Goal: Task Accomplishment & Management: Complete application form

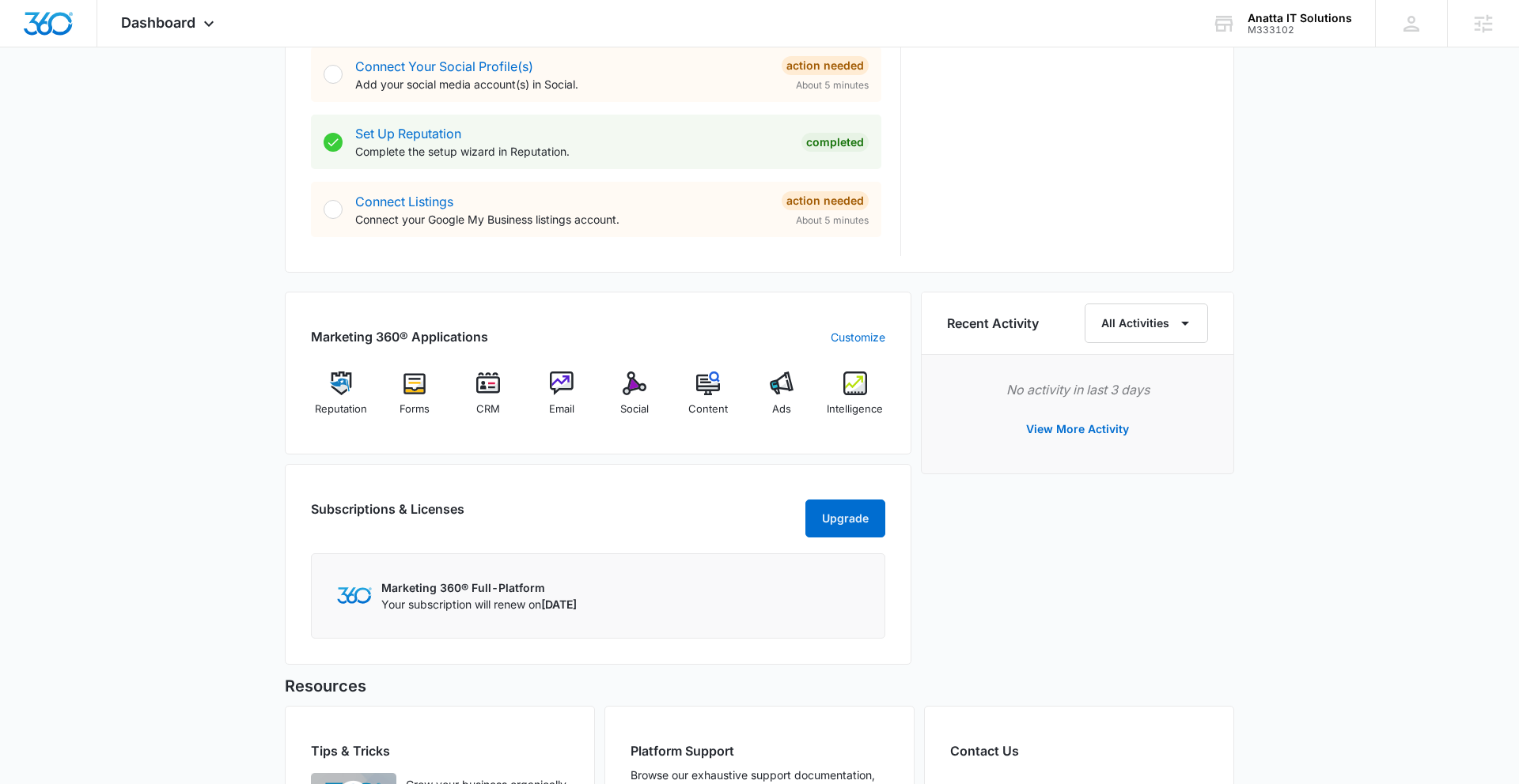
scroll to position [922, 0]
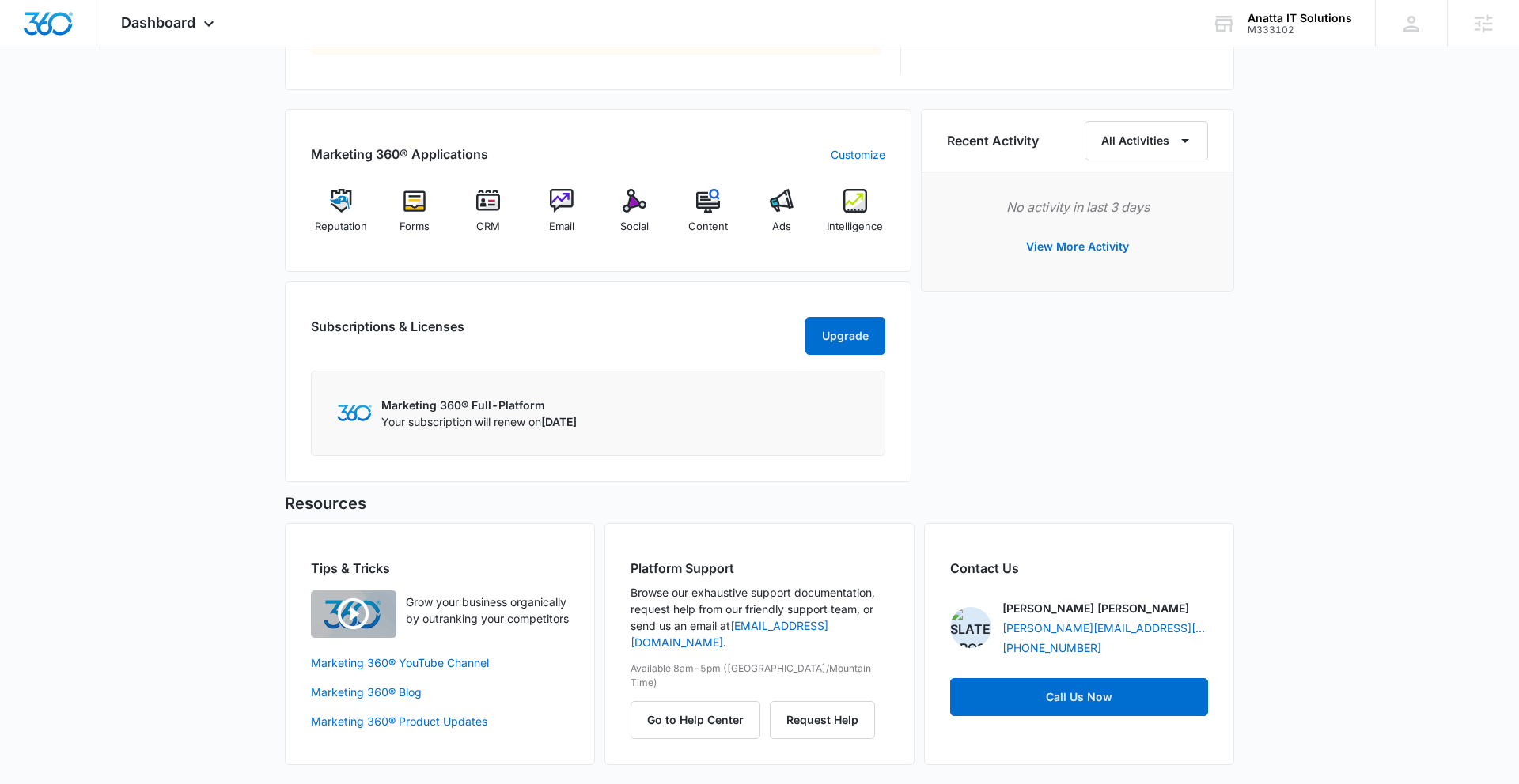
drag, startPoint x: 436, startPoint y: 252, endPoint x: 448, endPoint y: 252, distance: 12.0
click at [436, 252] on div "Marketing 360® Applications Customize Reputation Forms CRM Email Social Content…" at bounding box center [597, 191] width 626 height 163
click at [562, 210] on img at bounding box center [562, 201] width 24 height 24
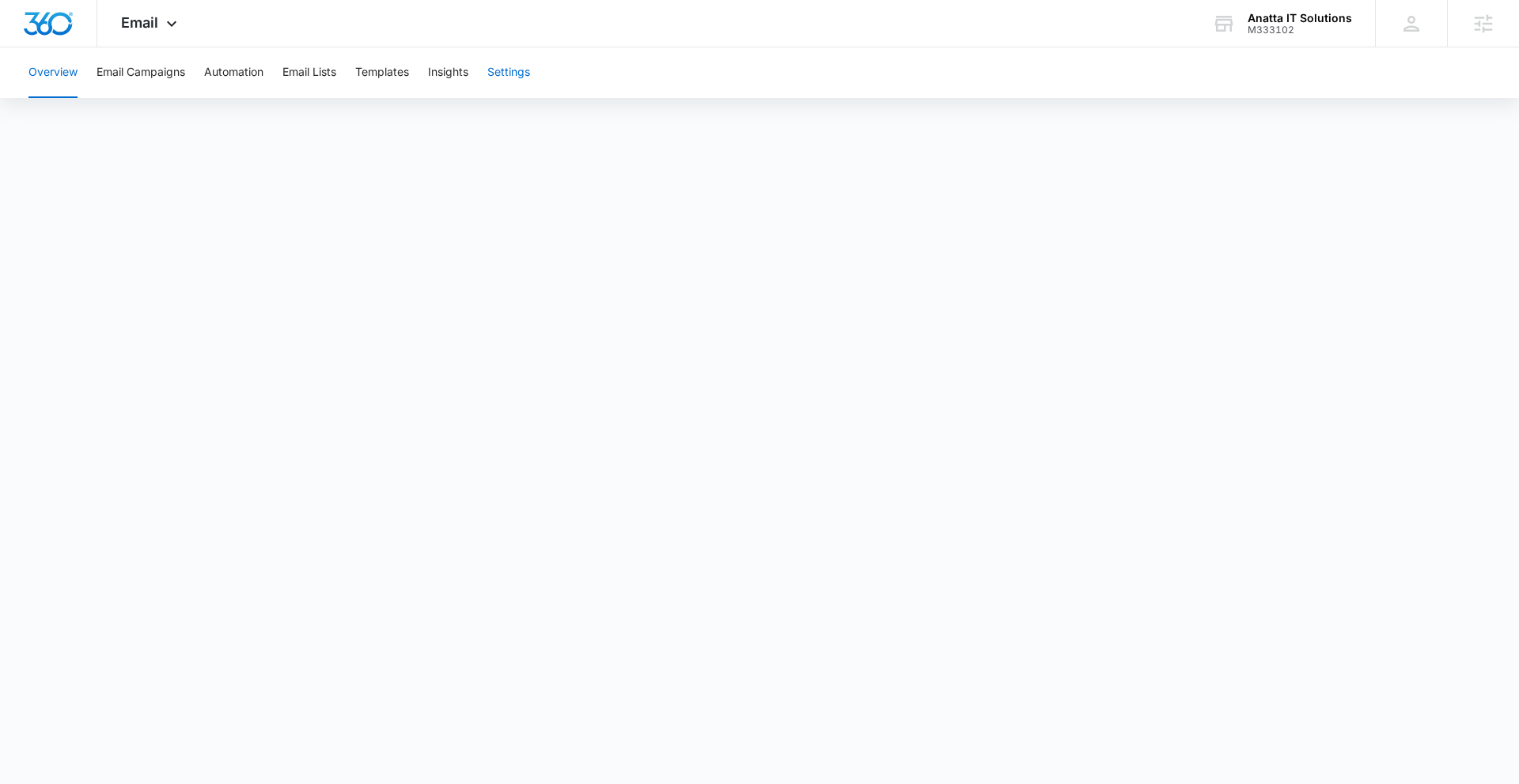
click at [511, 72] on button "Settings" at bounding box center [508, 73] width 43 height 51
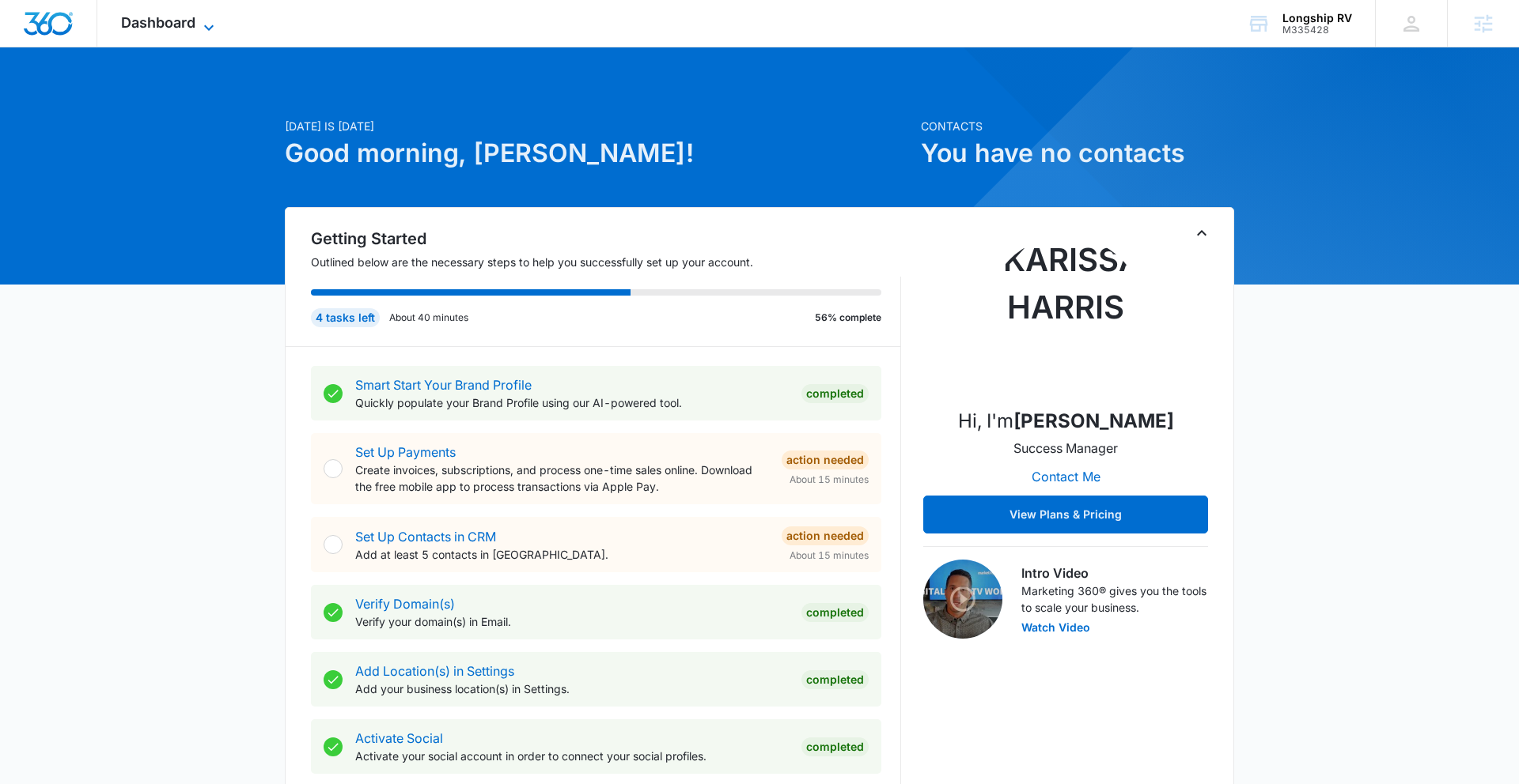
click at [184, 21] on span "Dashboard" at bounding box center [158, 22] width 75 height 17
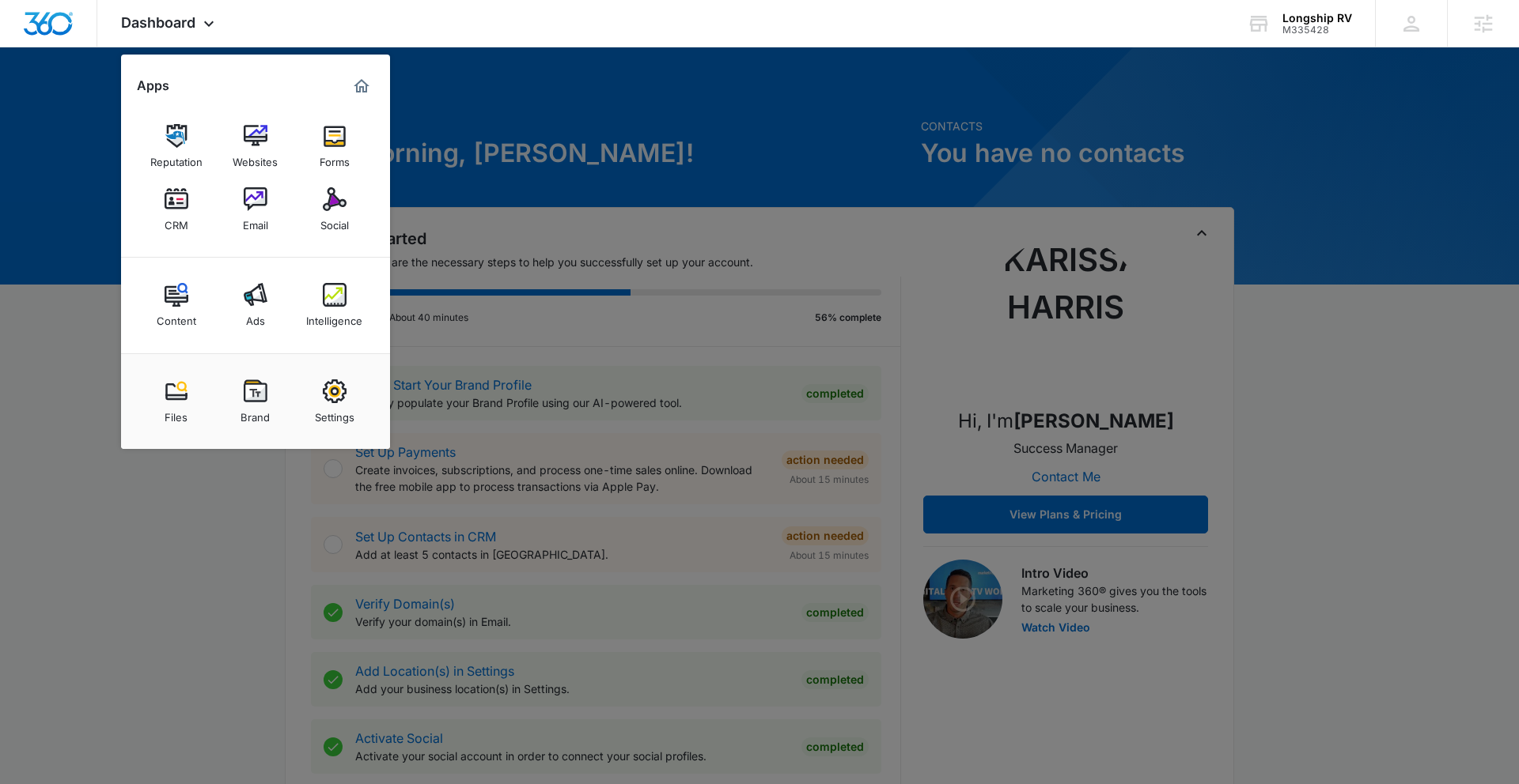
click at [340, 294] on img at bounding box center [335, 295] width 24 height 24
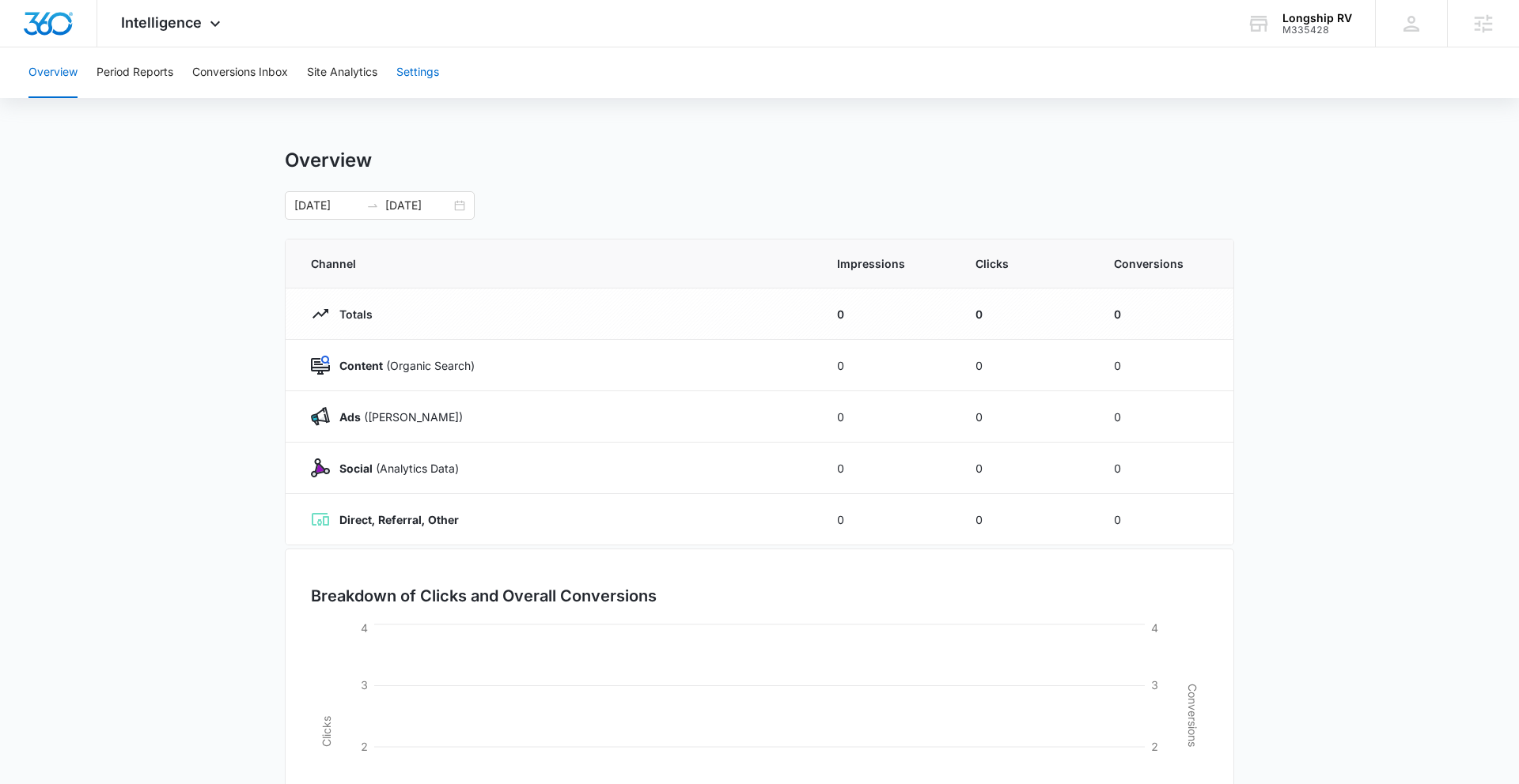
click at [427, 75] on button "Settings" at bounding box center [418, 73] width 43 height 51
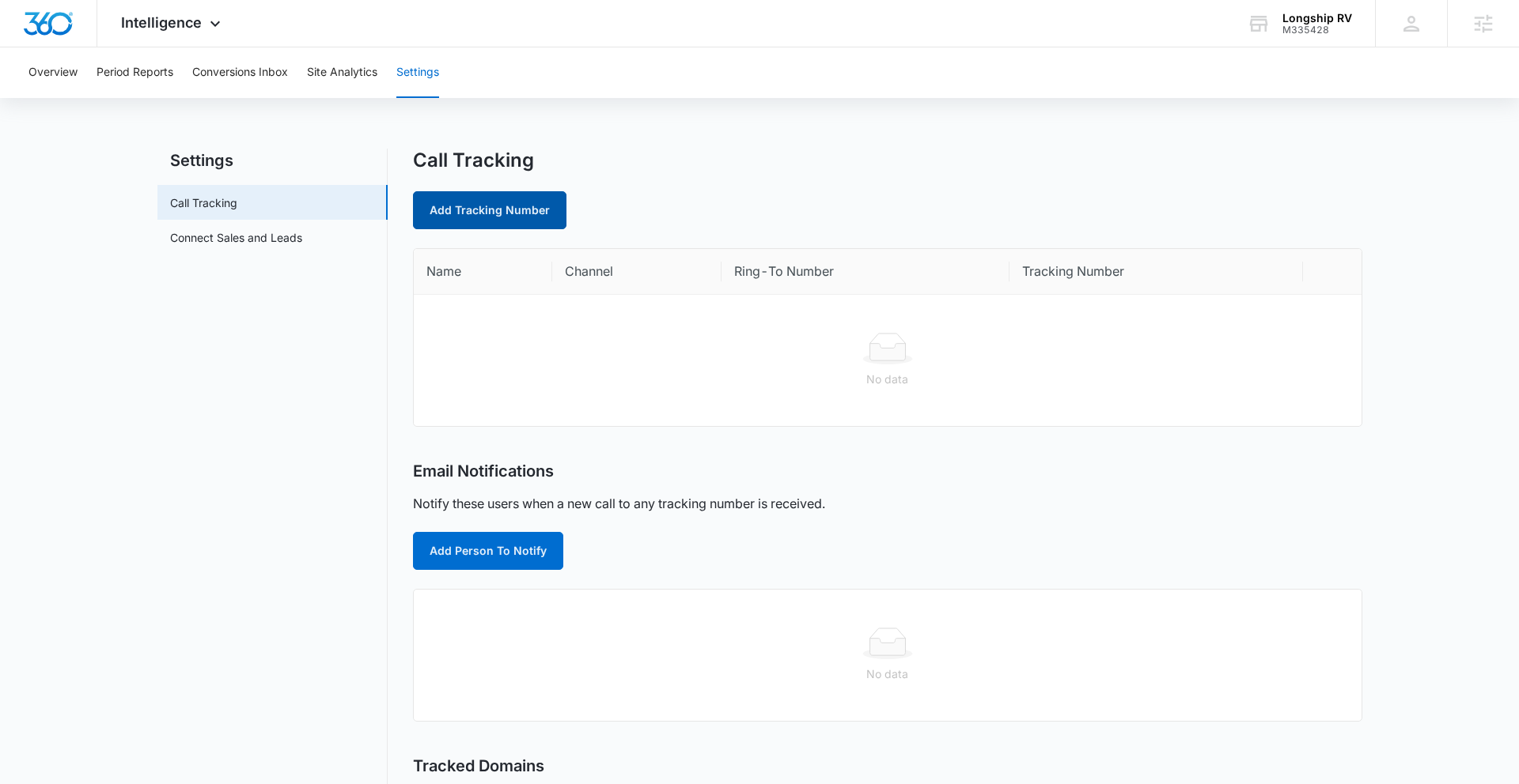
click at [508, 208] on link "Add Tracking Number" at bounding box center [489, 211] width 153 height 38
select select "by_area_code"
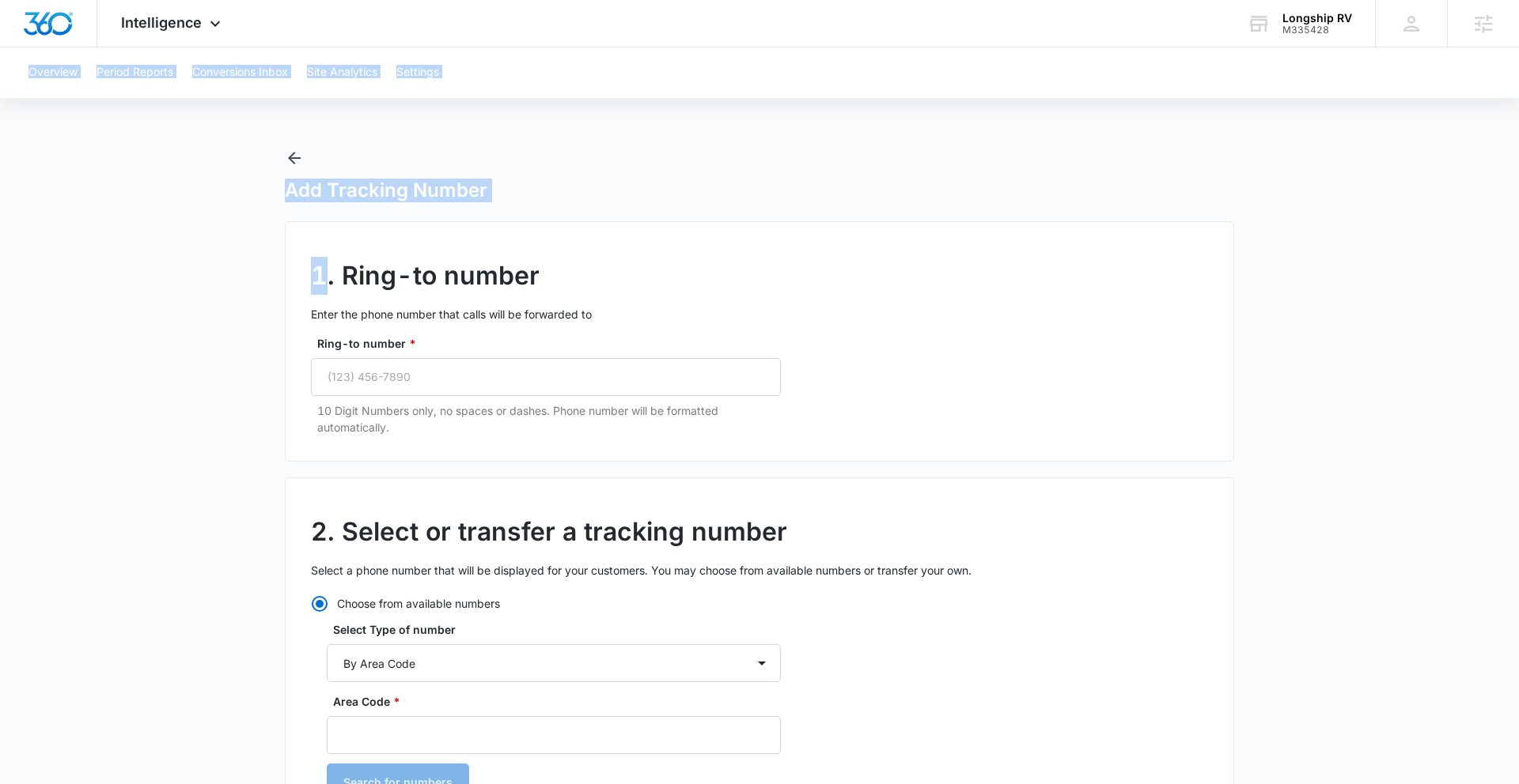
drag, startPoint x: 508, startPoint y: 208, endPoint x: 513, endPoint y: 219, distance: 12.1
click at [454, 367] on input "Ring-to number *" at bounding box center [546, 377] width 470 height 38
click at [450, 373] on input "Ring-to number *" at bounding box center [546, 377] width 470 height 38
paste input "(865) 304-2247"
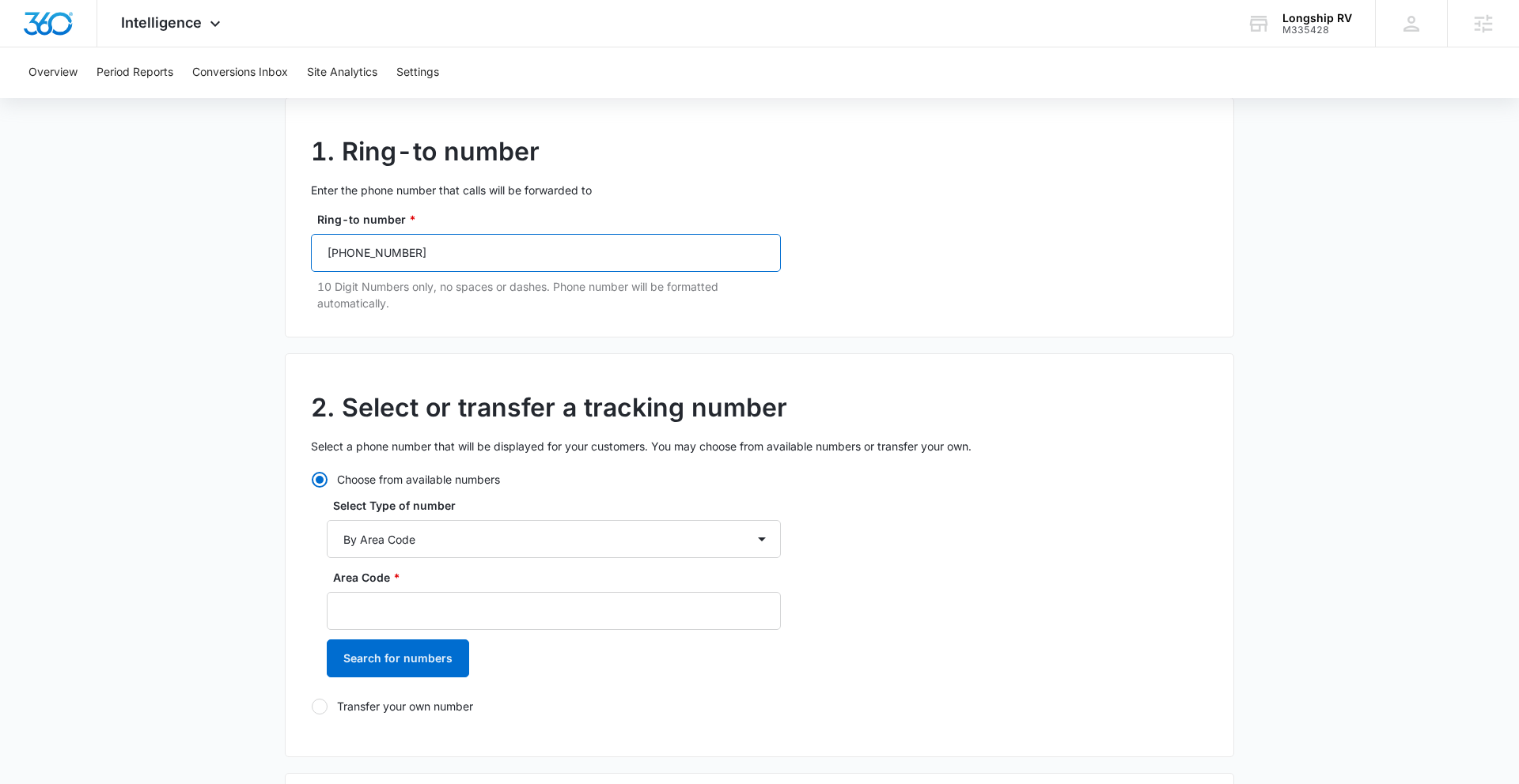
scroll to position [157, 0]
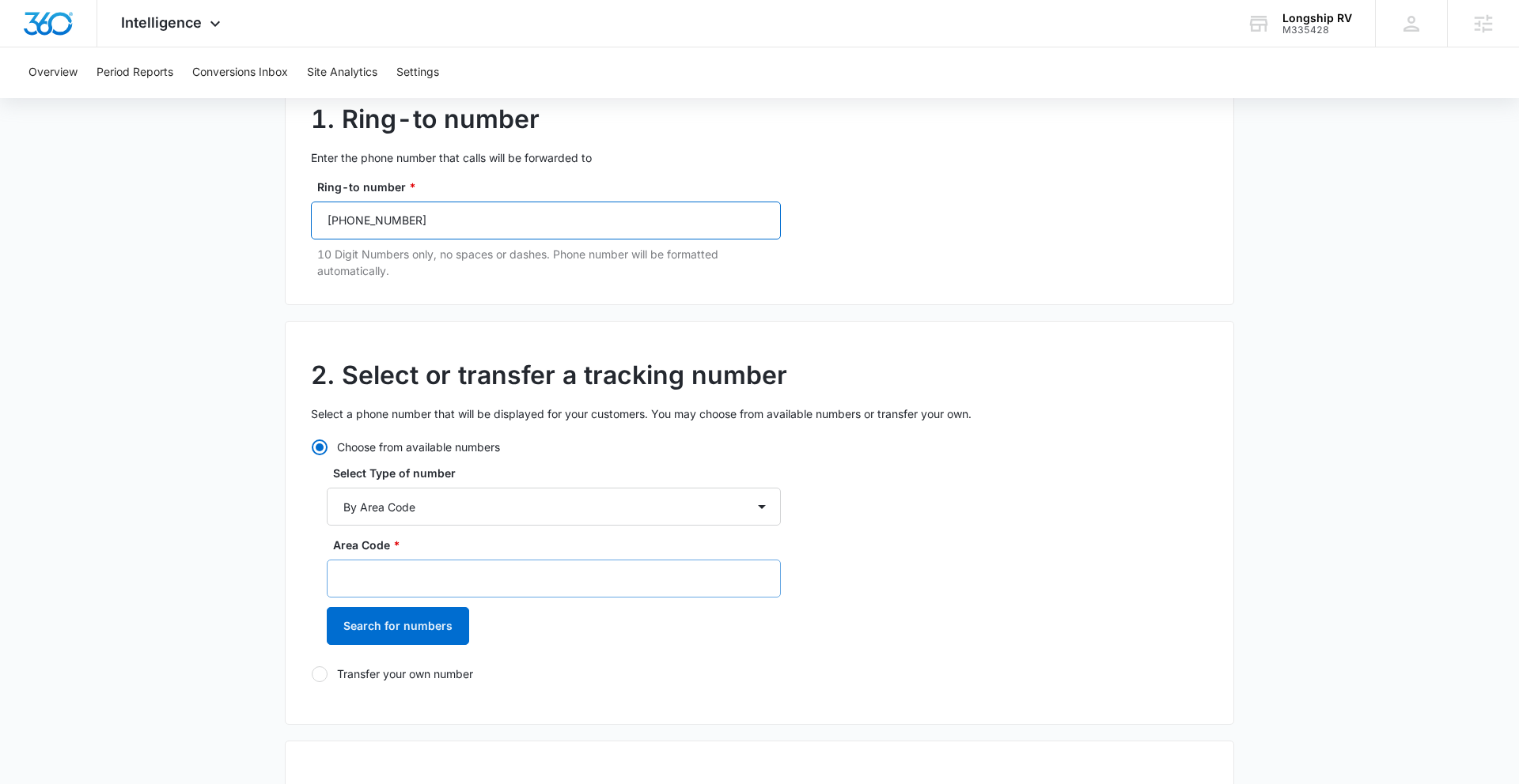
type input "(865) 304-2247"
click at [401, 576] on input "Area Code *" at bounding box center [554, 578] width 454 height 38
type input "865"
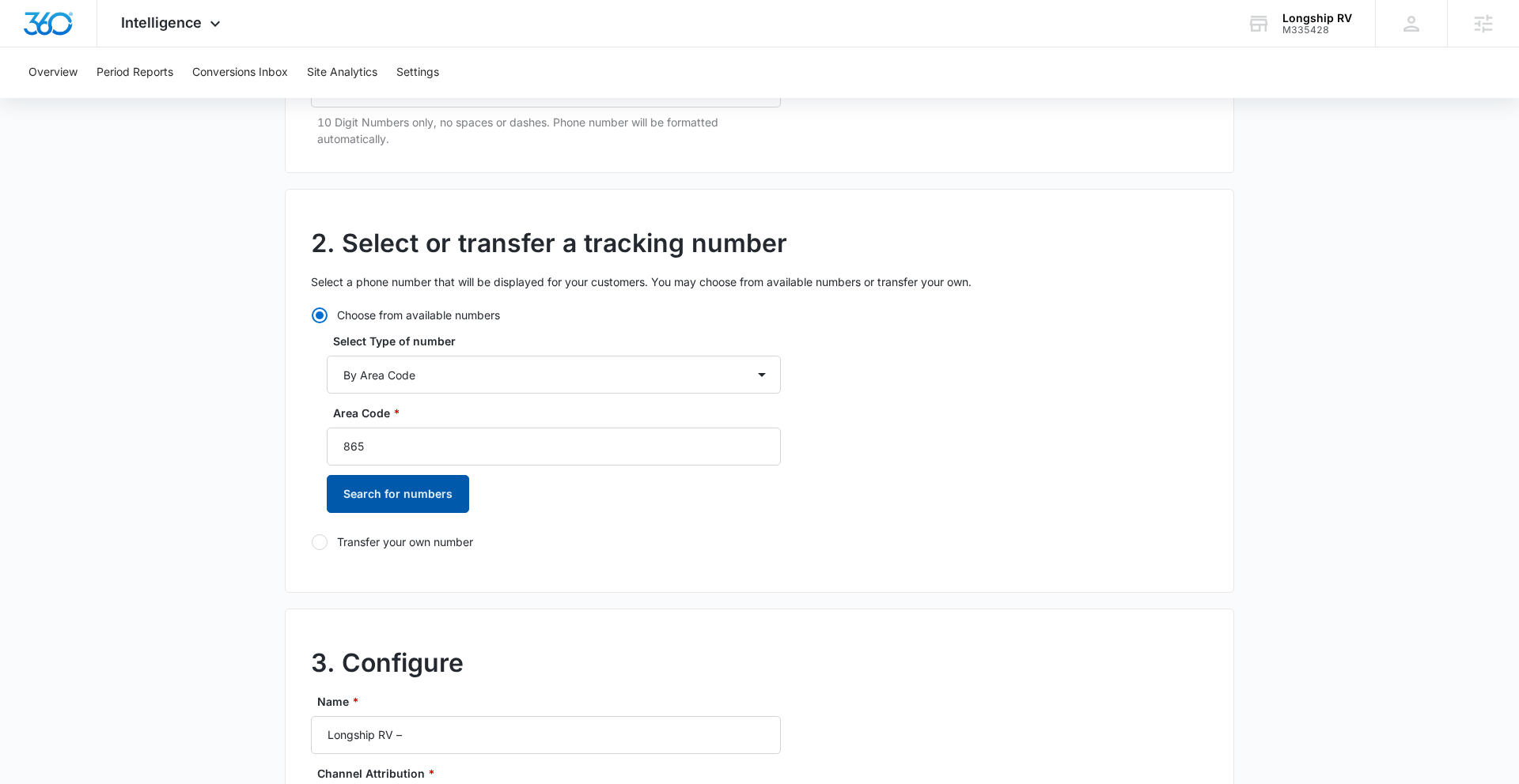
click at [405, 494] on button "Search for numbers" at bounding box center [398, 494] width 142 height 38
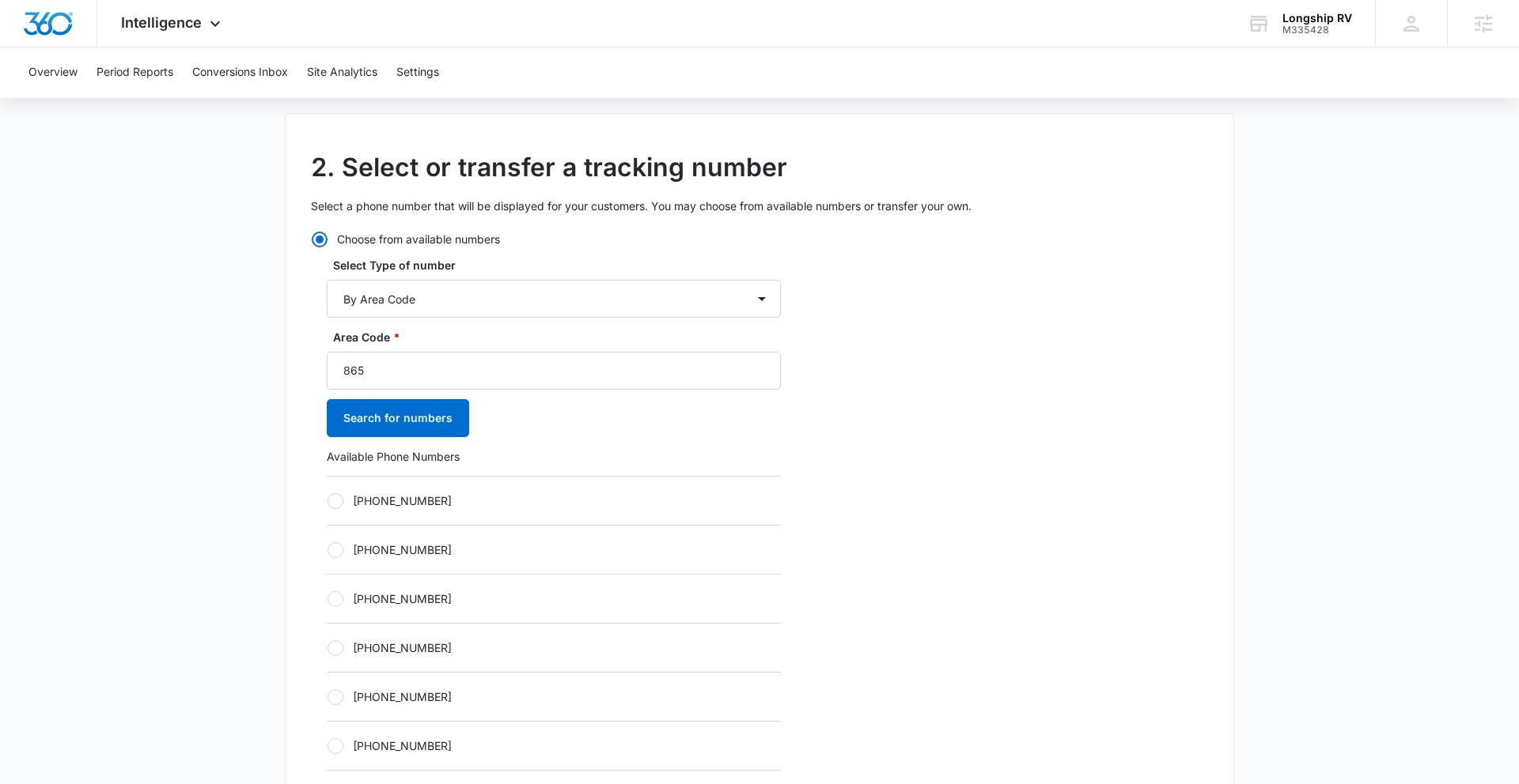
scroll to position [539, 0]
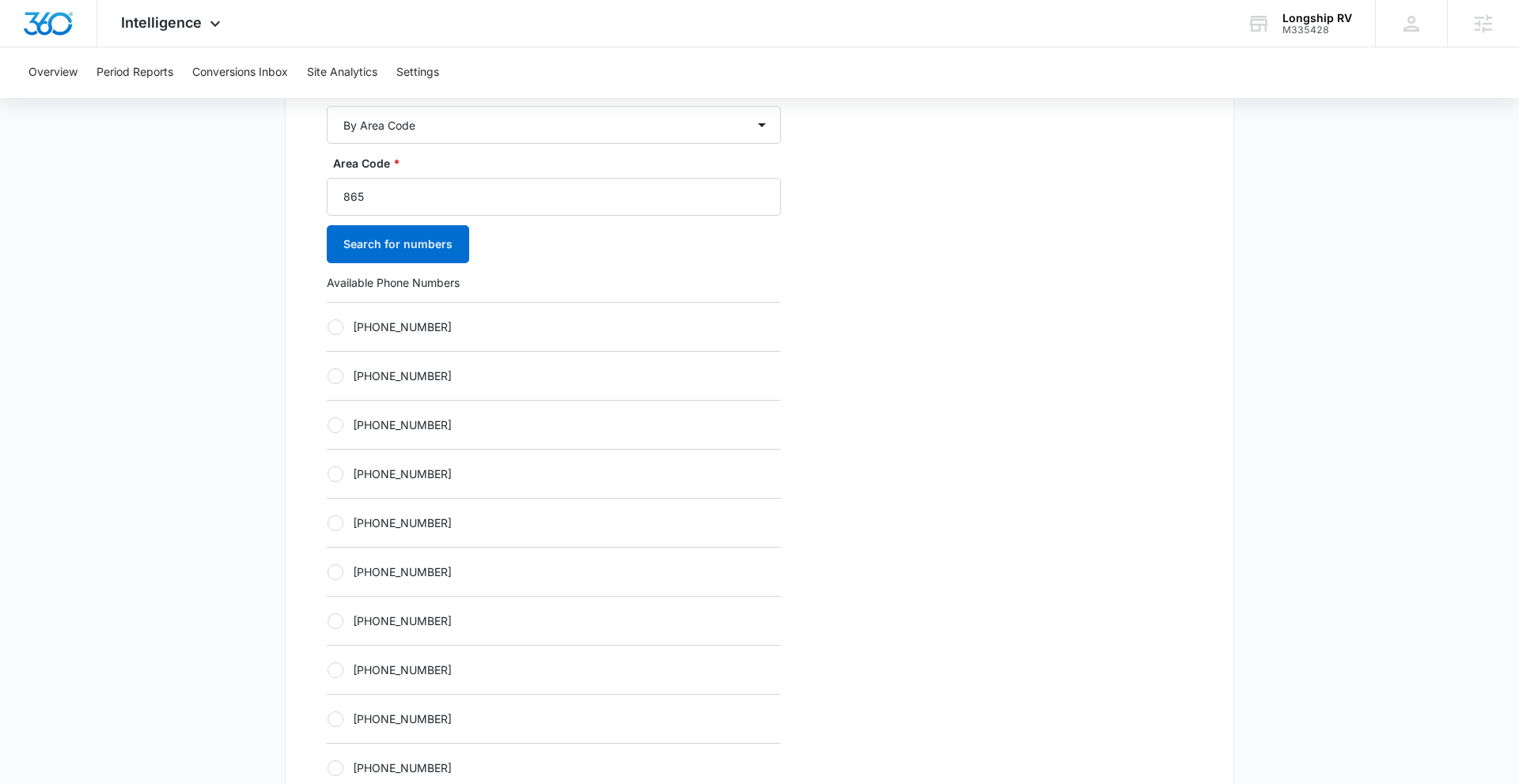
click at [335, 528] on div at bounding box center [335, 524] width 16 height 16
click at [327, 524] on input "+18652342044" at bounding box center [327, 523] width 1 height 1
radio input "true"
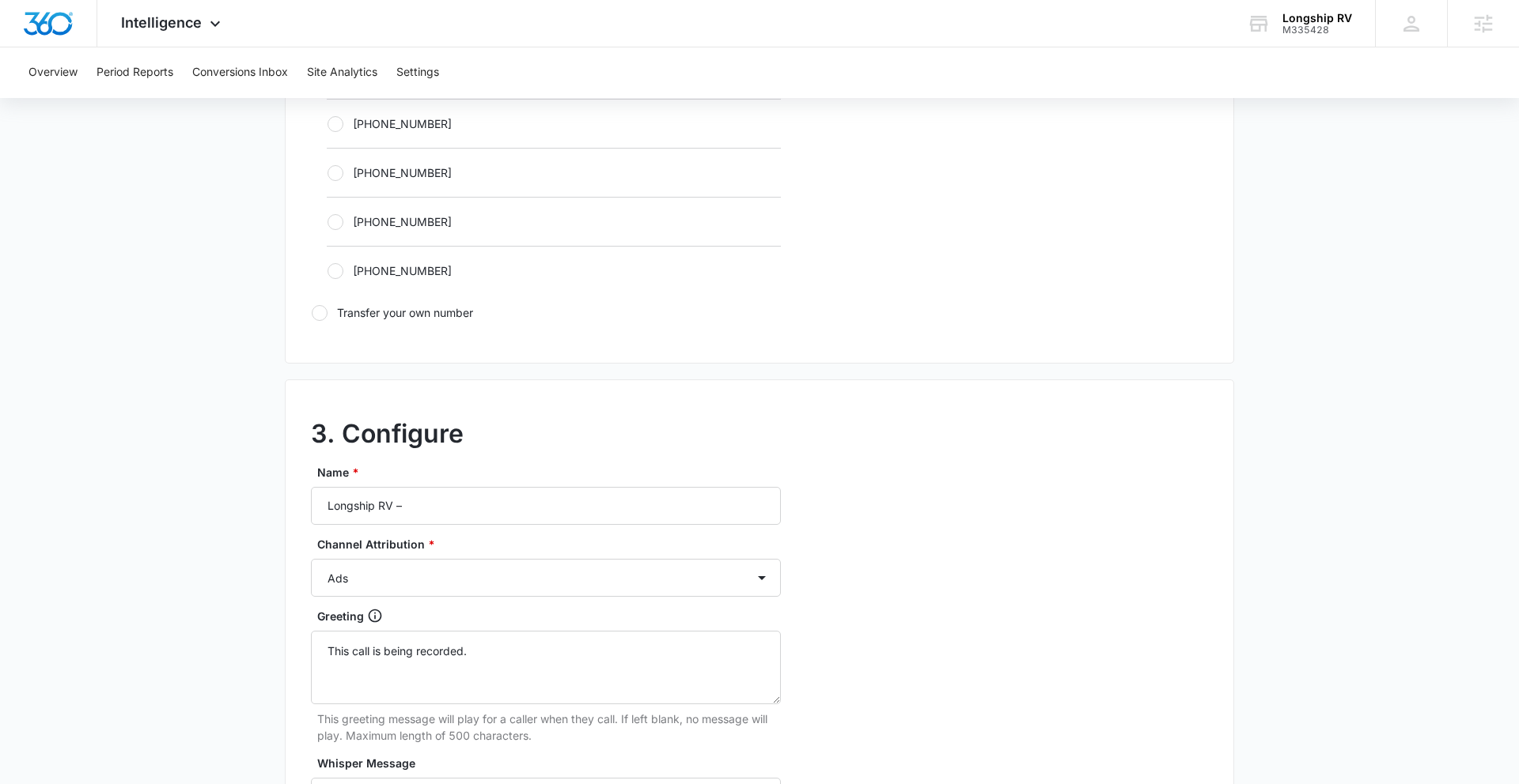
scroll to position [1279, 0]
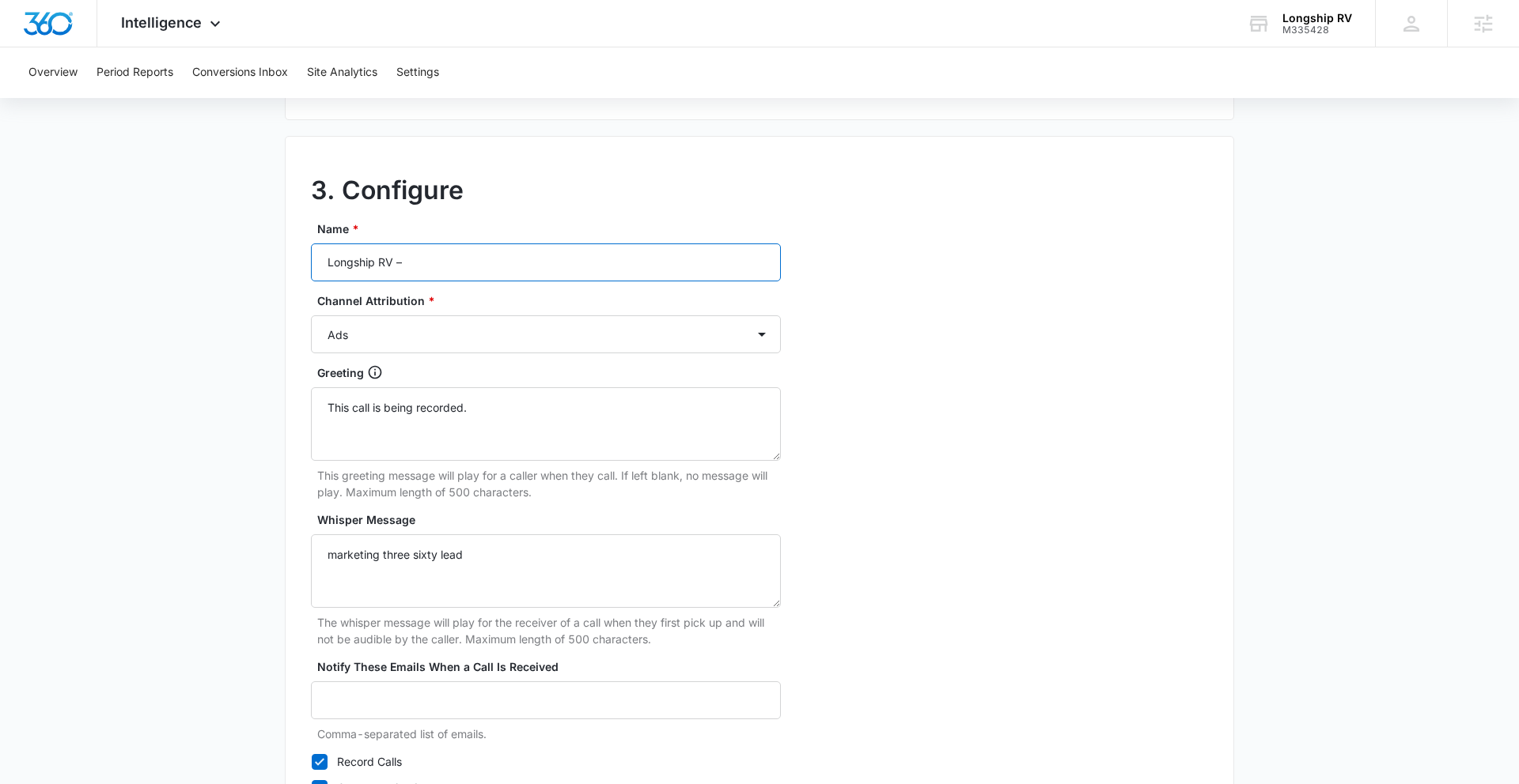
click at [451, 265] on input "Longship RV –" at bounding box center [546, 262] width 470 height 38
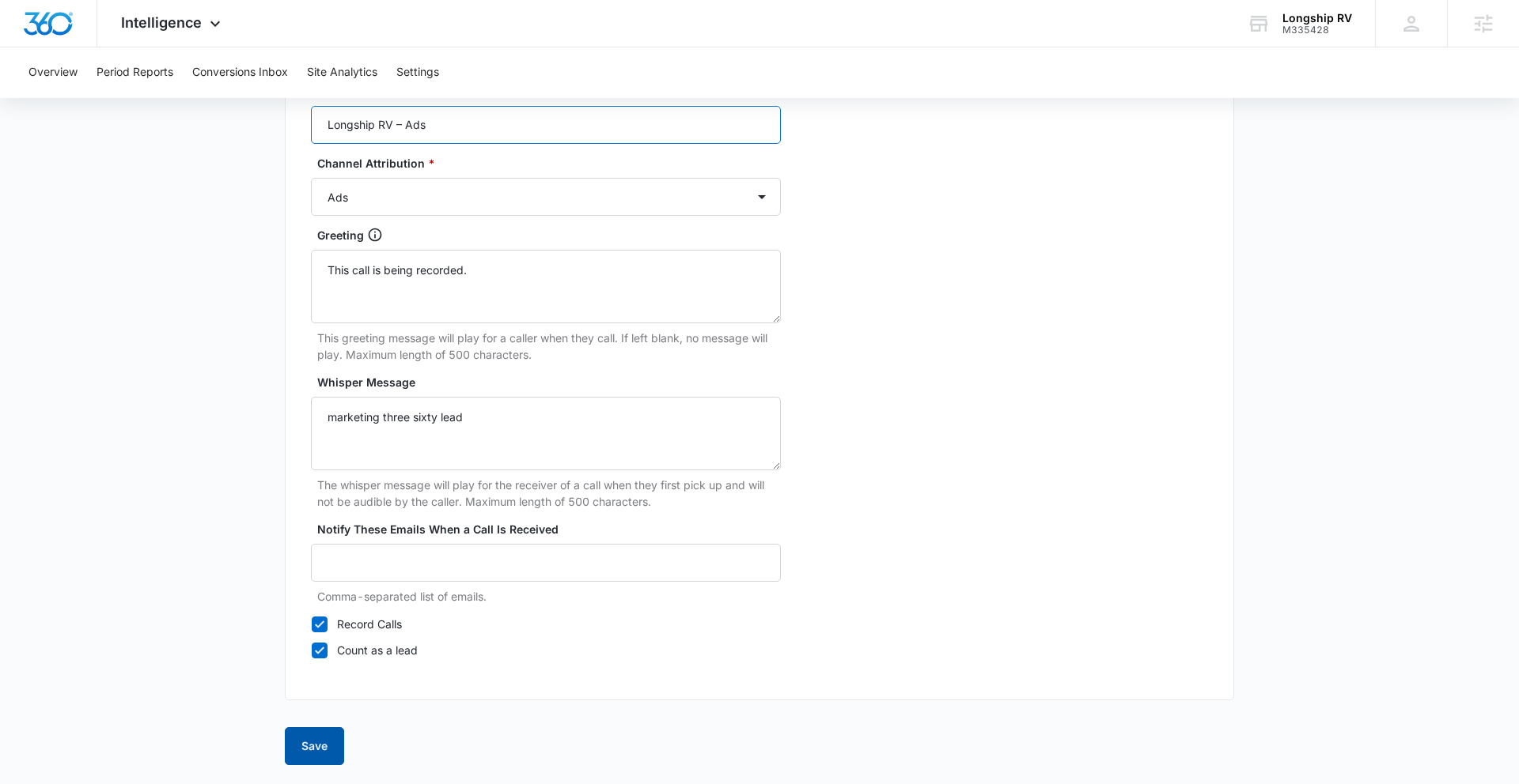
type input "Longship RV – Ads"
click at [322, 677] on button "Save" at bounding box center [314, 746] width 60 height 38
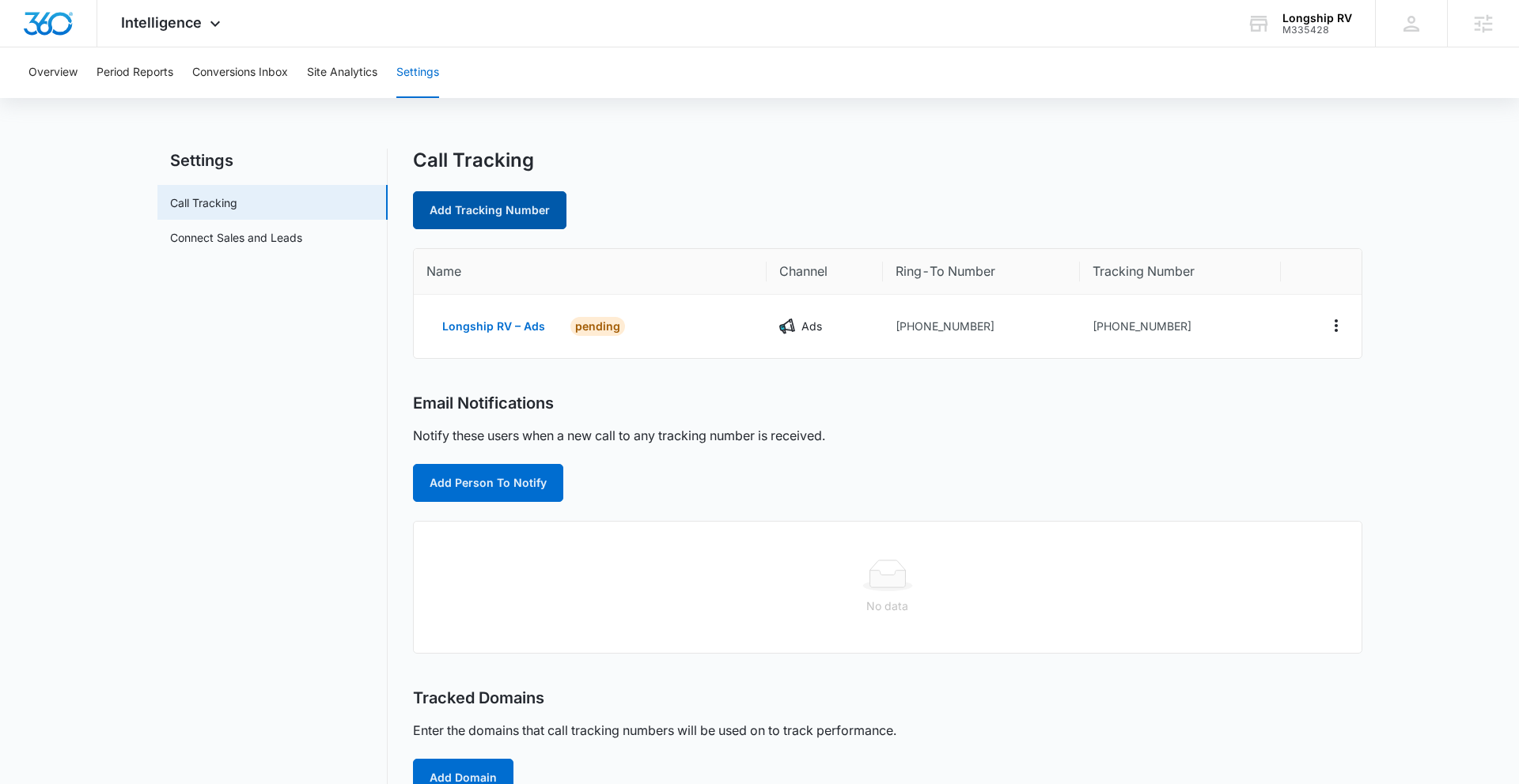
click at [501, 215] on link "Add Tracking Number" at bounding box center [489, 211] width 153 height 38
select select "by_area_code"
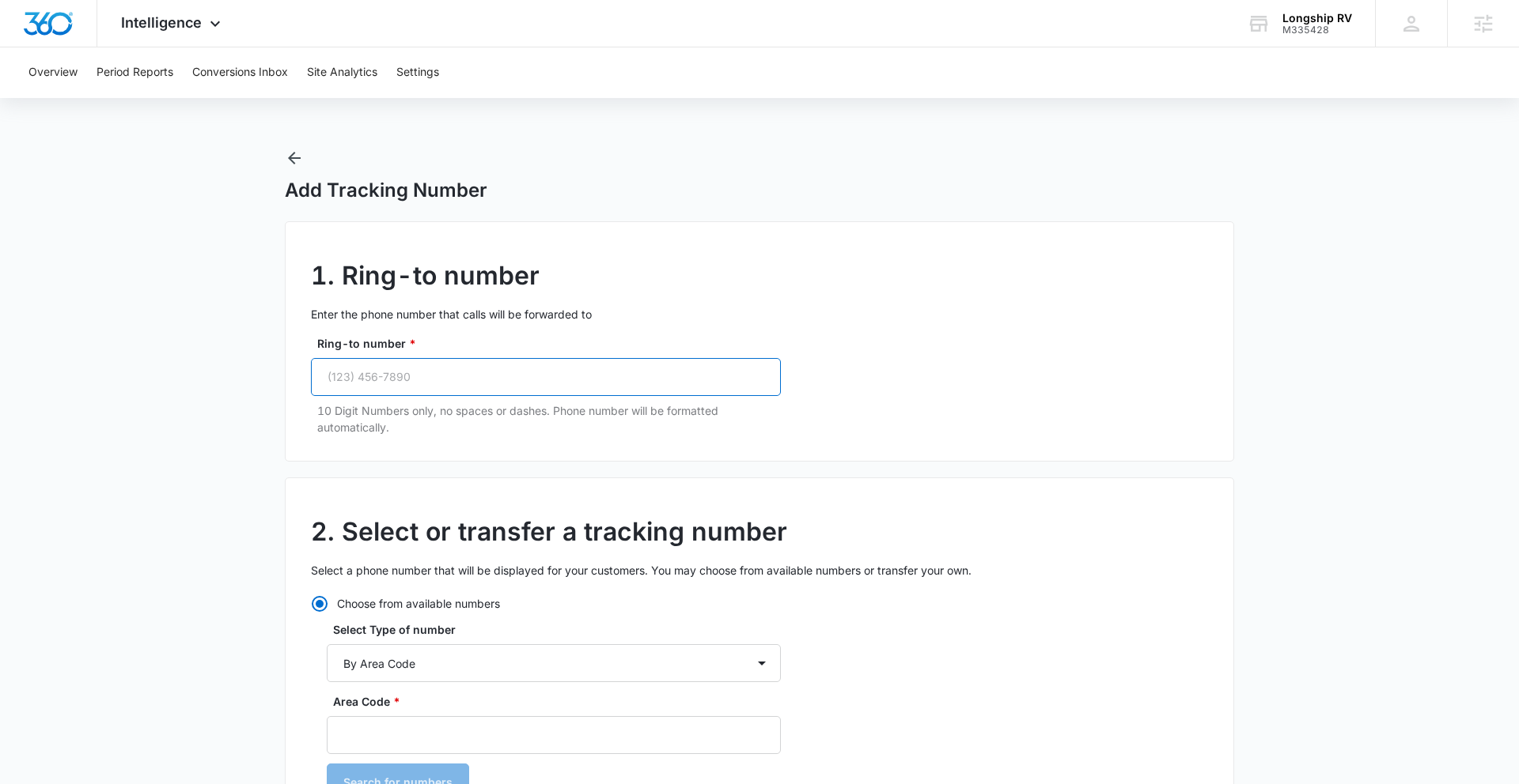
click at [509, 389] on input "Ring-to number *" at bounding box center [546, 377] width 470 height 38
paste input "(865) 304-2247"
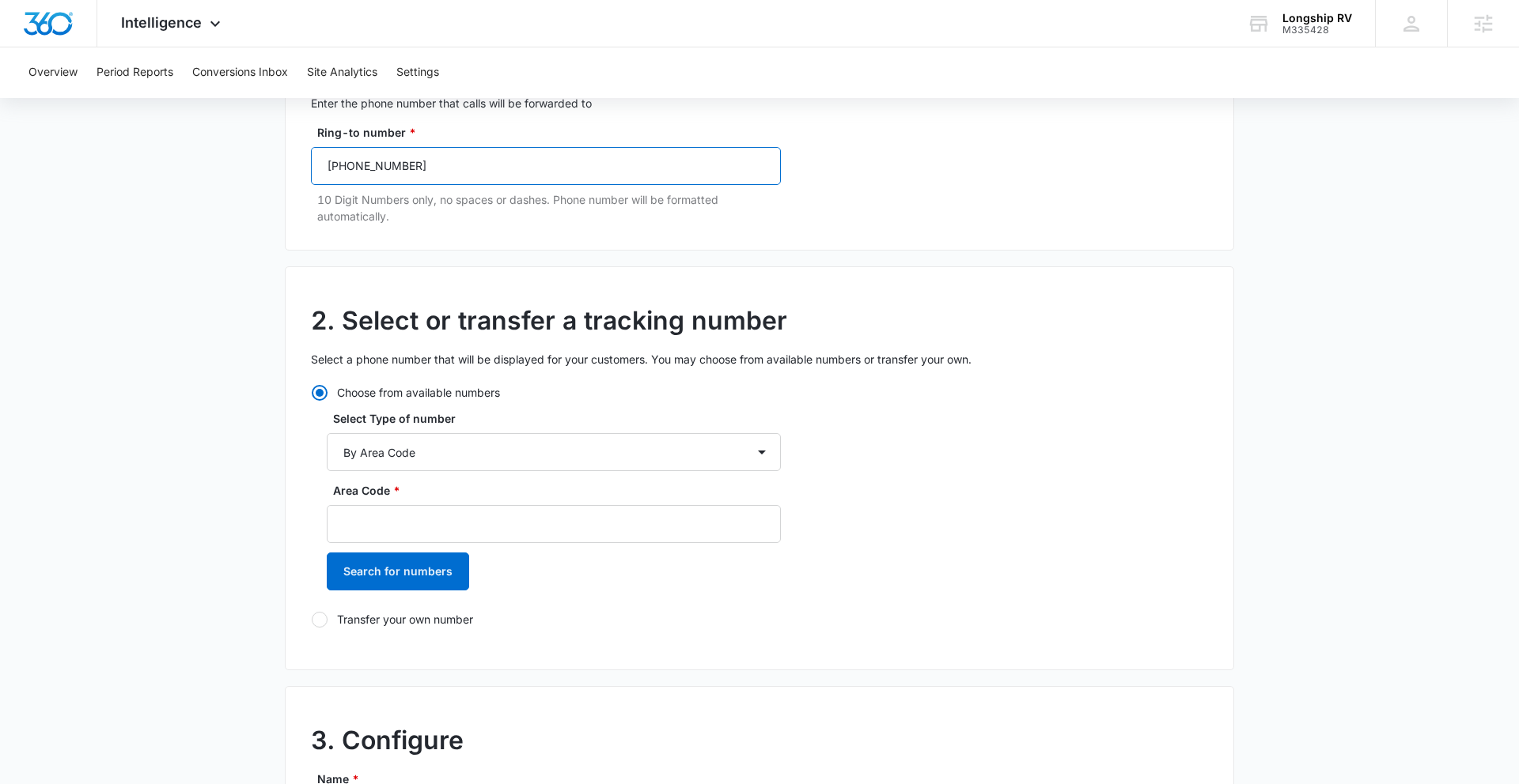
scroll to position [246, 0]
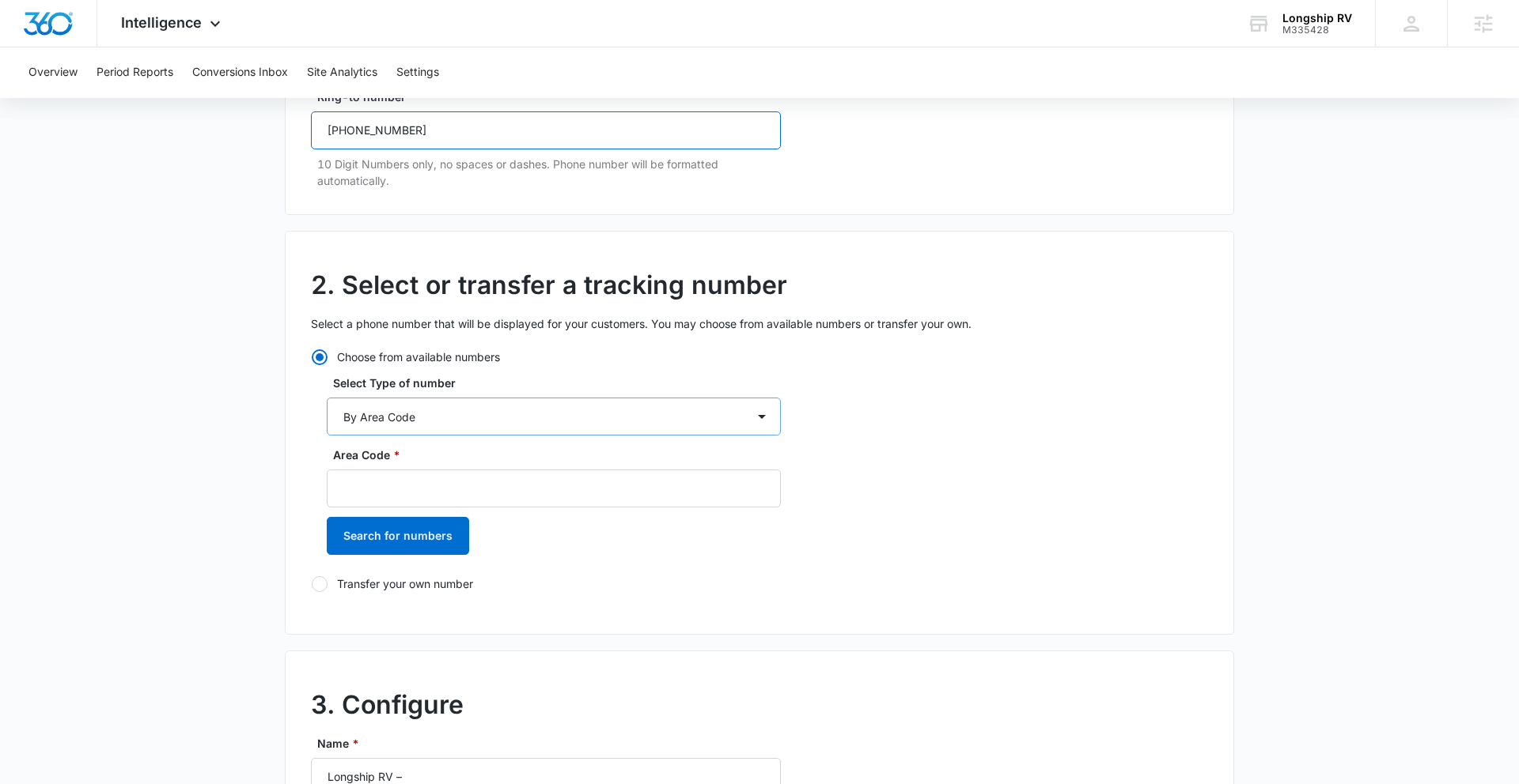
type input "(865) 304-2247"
click at [485, 420] on select "By City & State By State Only By Zip Code By Area Code Toll Free Numbers" at bounding box center [554, 416] width 454 height 38
click at [327, 397] on select "By City & State By State Only By Zip Code By Area Code Toll Free Numbers" at bounding box center [554, 416] width 454 height 38
click at [420, 490] on input "Area Code *" at bounding box center [554, 489] width 454 height 38
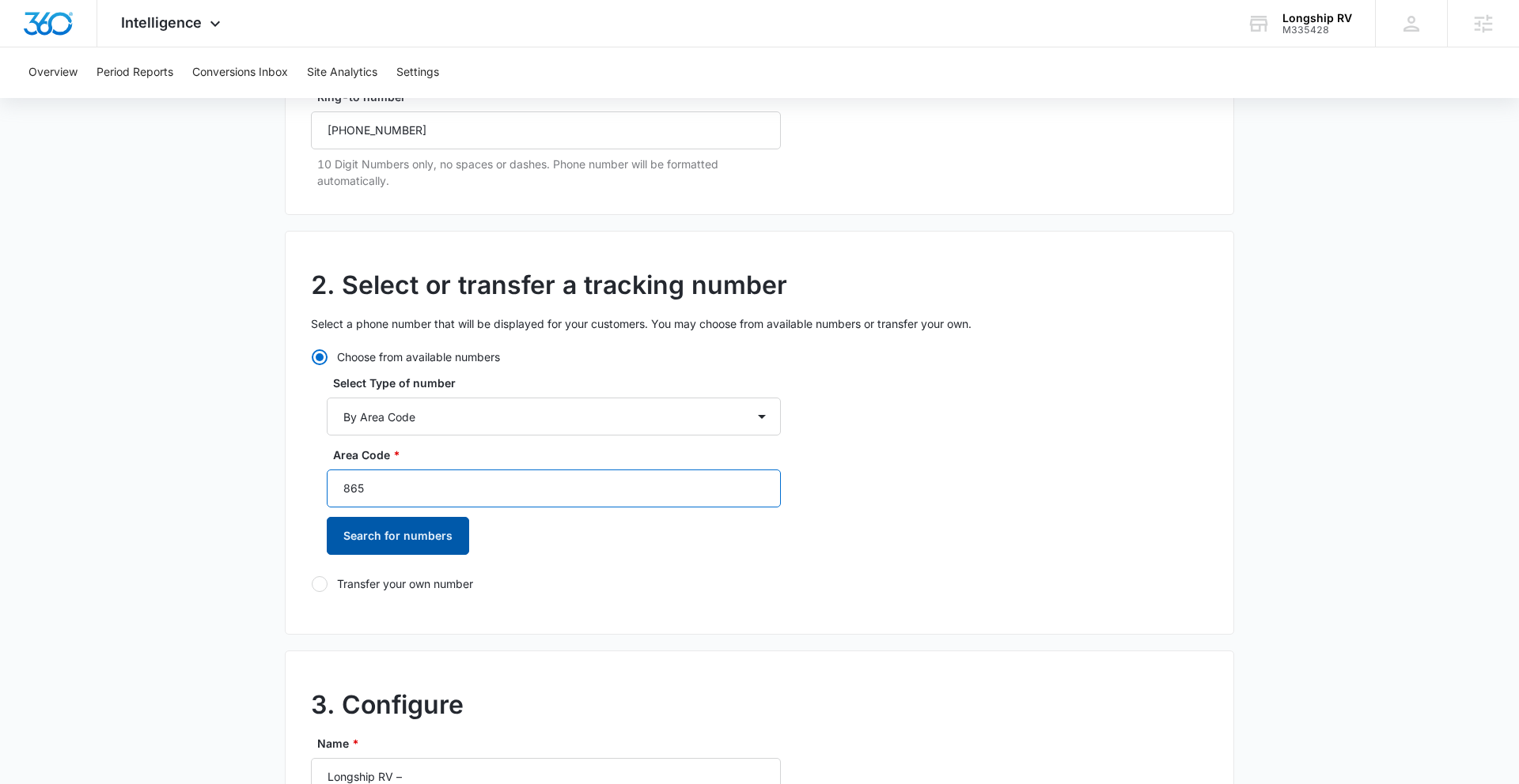
type input "865"
click at [419, 526] on button "Search for numbers" at bounding box center [398, 537] width 142 height 38
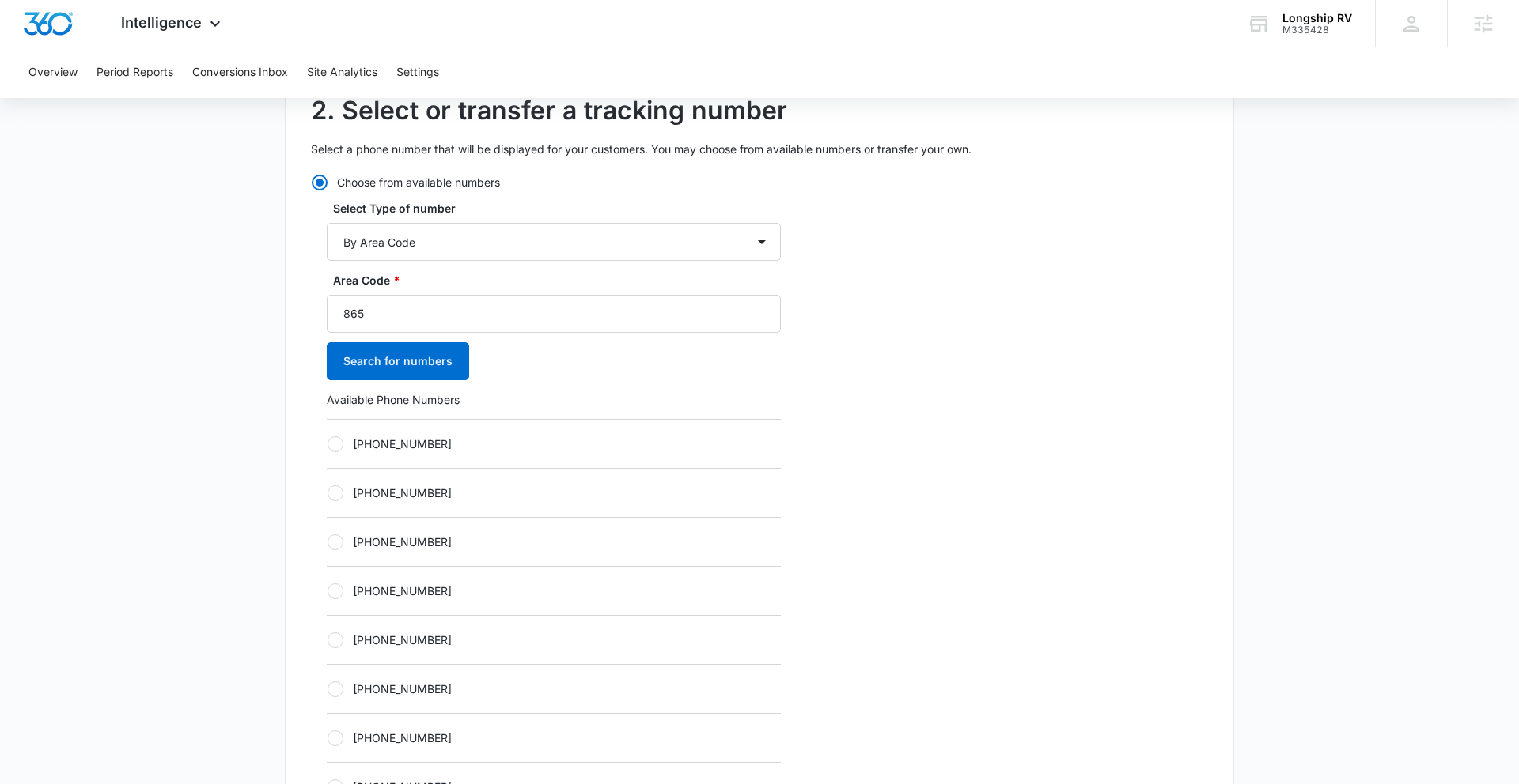
scroll to position [521, 0]
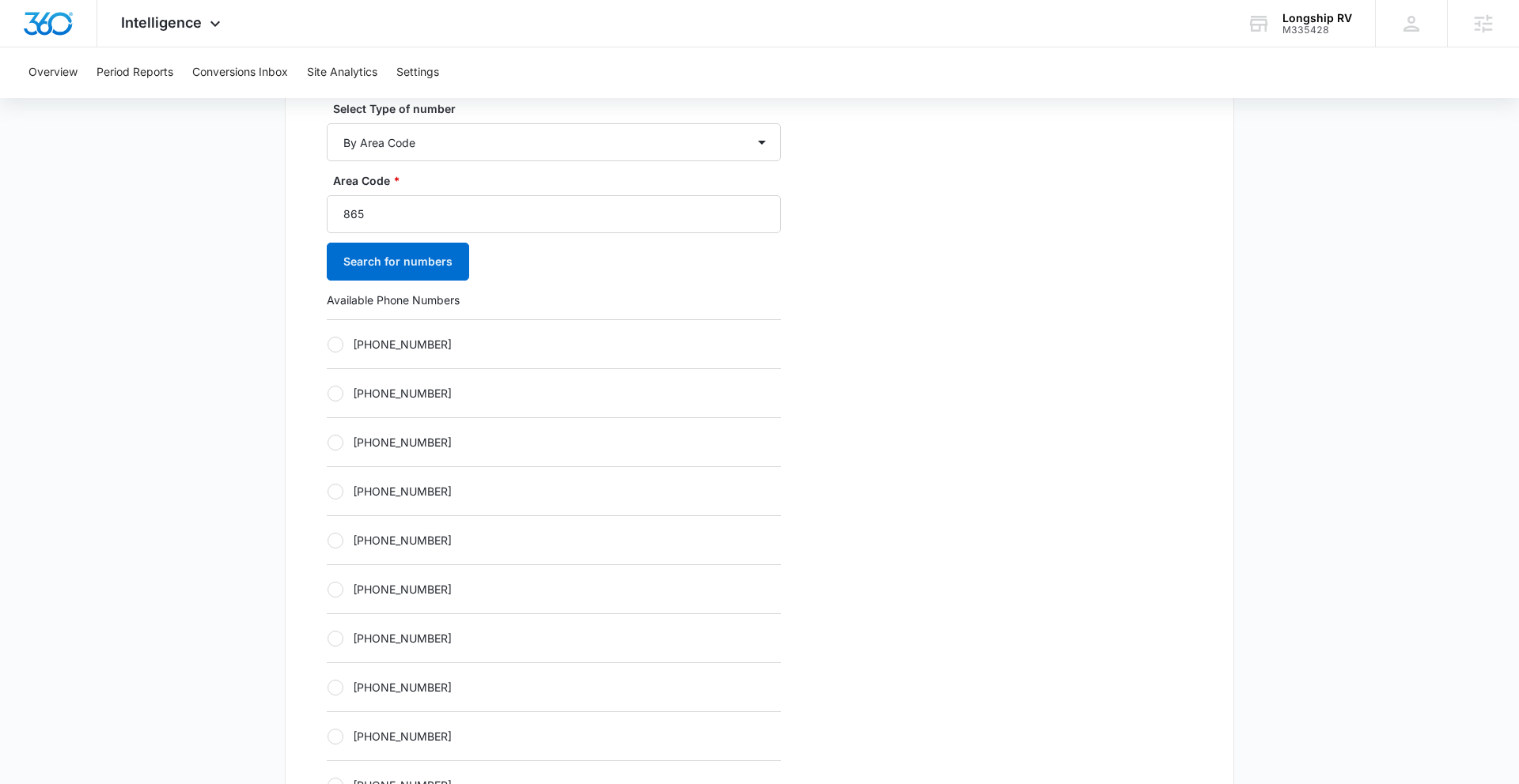
drag, startPoint x: 332, startPoint y: 540, endPoint x: 458, endPoint y: 506, distance: 130.5
click at [335, 539] on div at bounding box center [335, 541] width 16 height 16
click at [327, 540] on input "+18652342048" at bounding box center [327, 540] width 1 height 1
radio input "true"
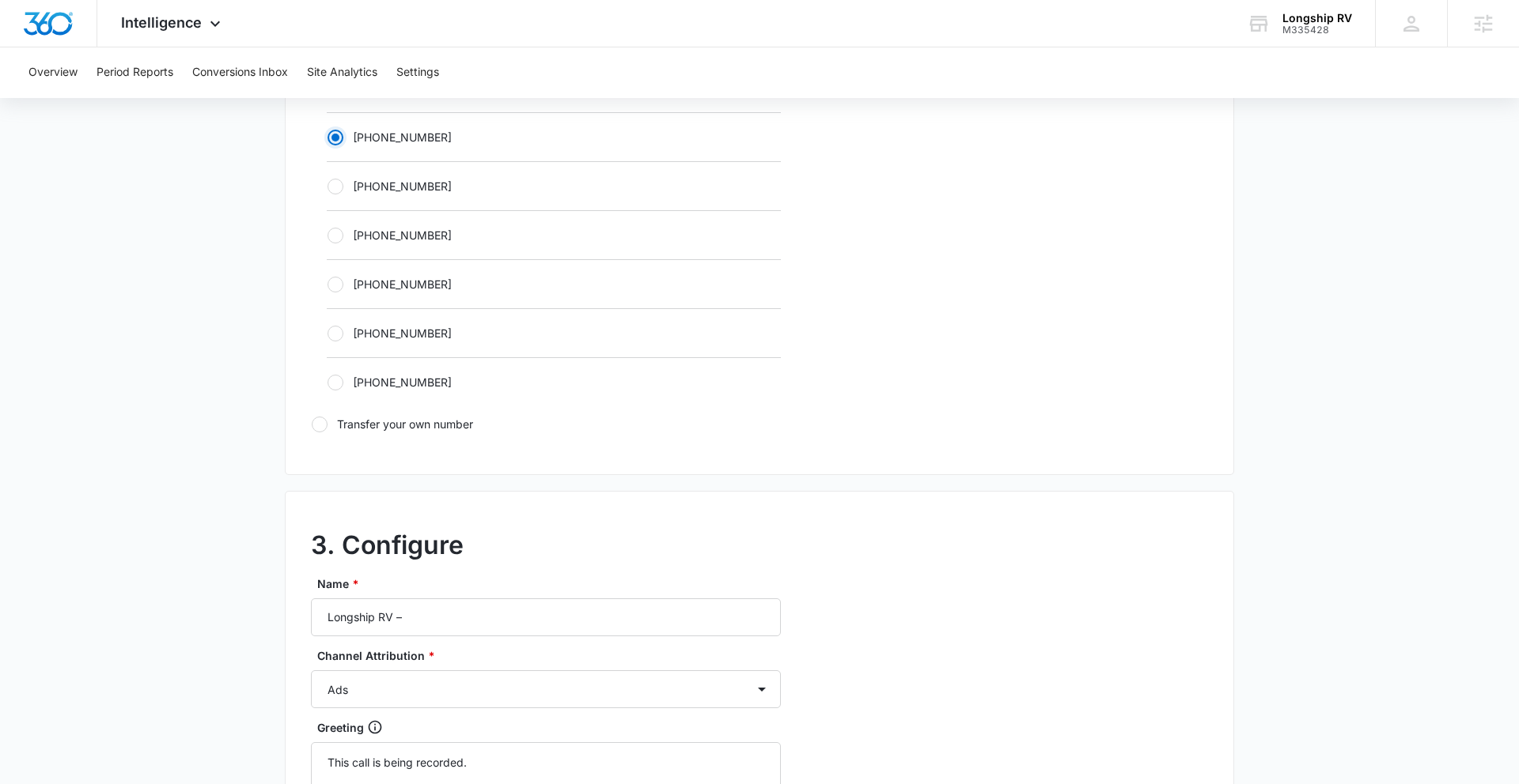
scroll to position [950, 0]
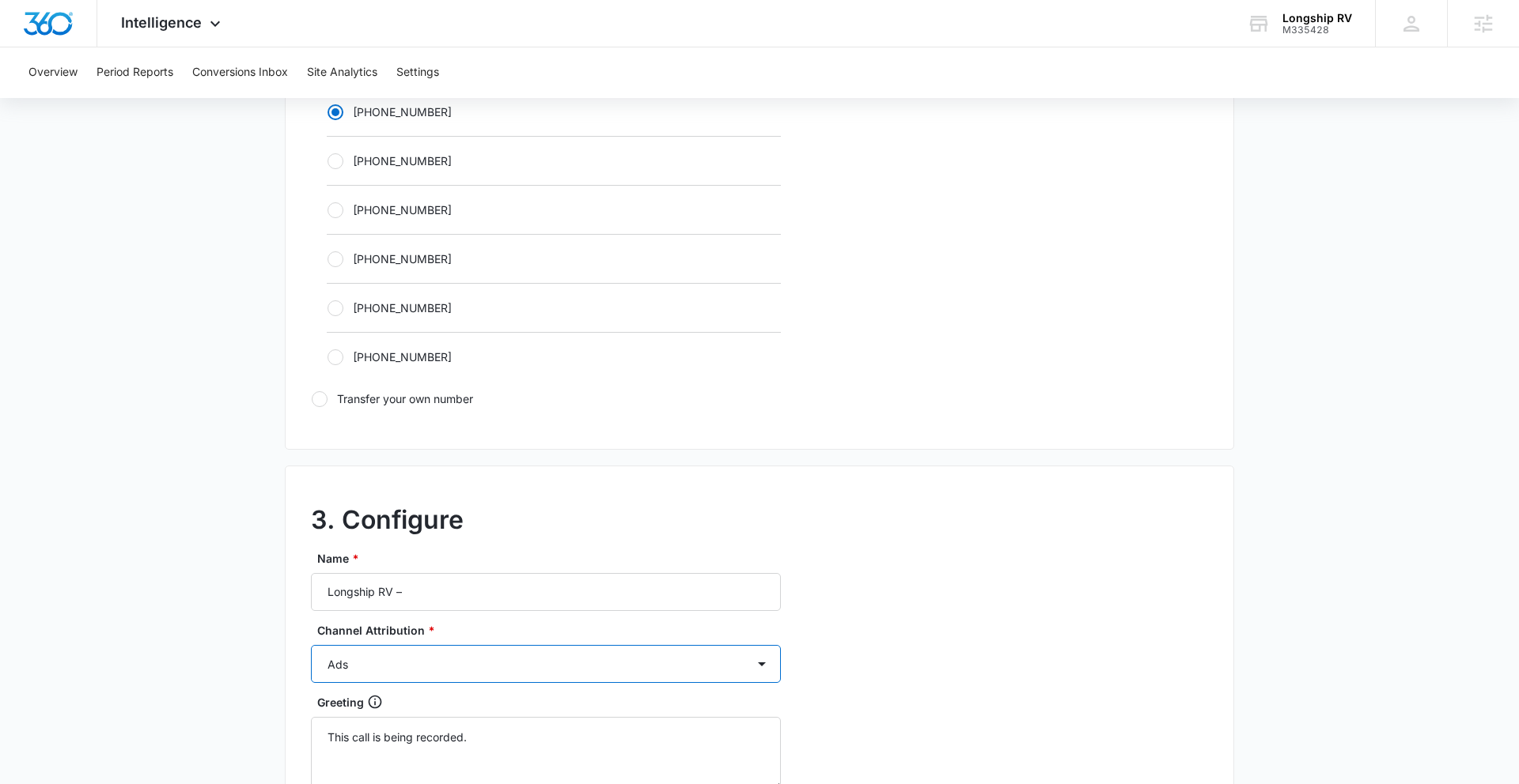
click at [462, 673] on select "Ads Local Service Ads Content Social Other" at bounding box center [546, 664] width 470 height 38
select select "CONTENT"
click at [311, 645] on select "Ads Local Service Ads Content Social Other" at bounding box center [546, 664] width 470 height 38
click at [462, 590] on input "Longship RV –" at bounding box center [546, 592] width 470 height 38
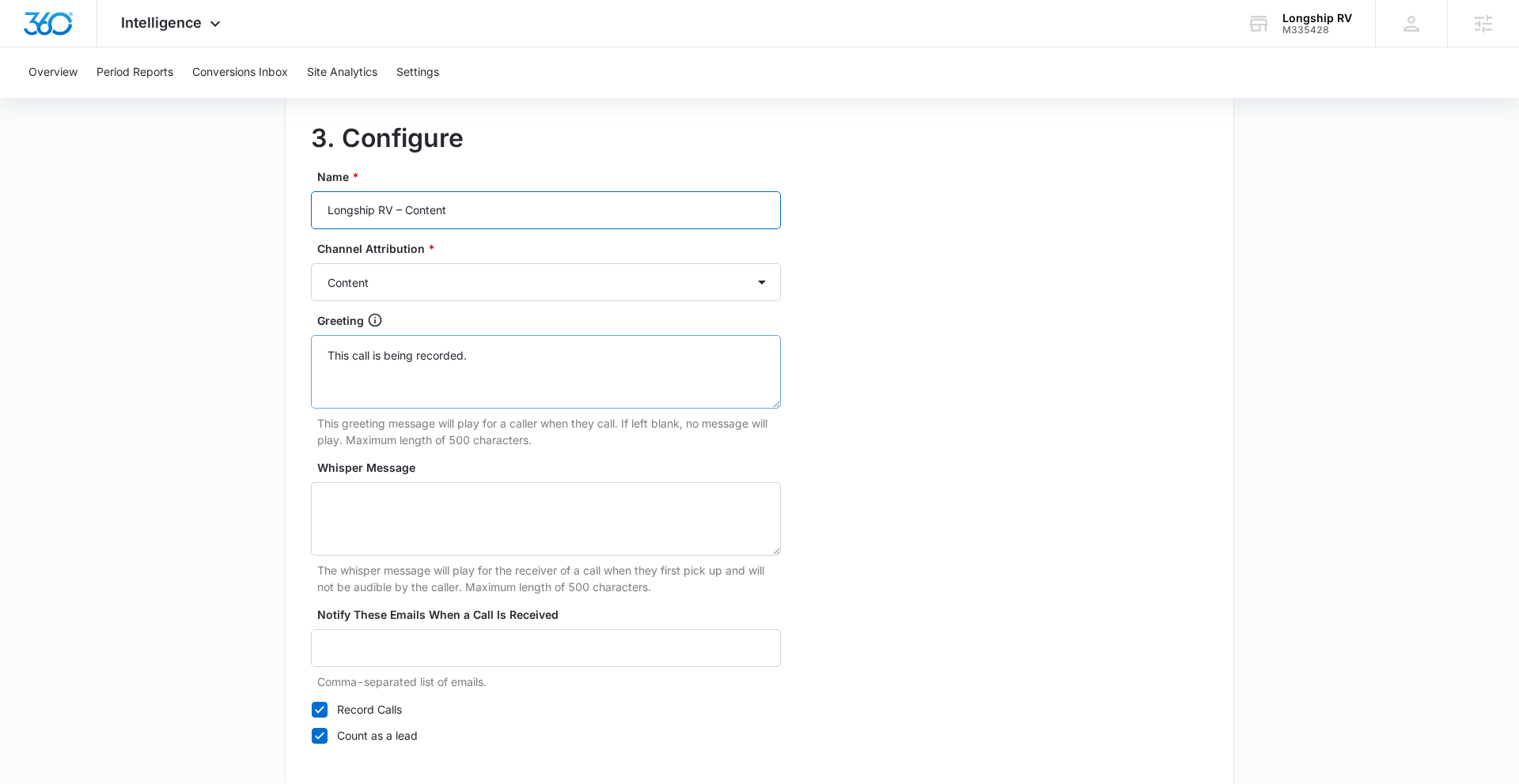
scroll to position [1417, 0]
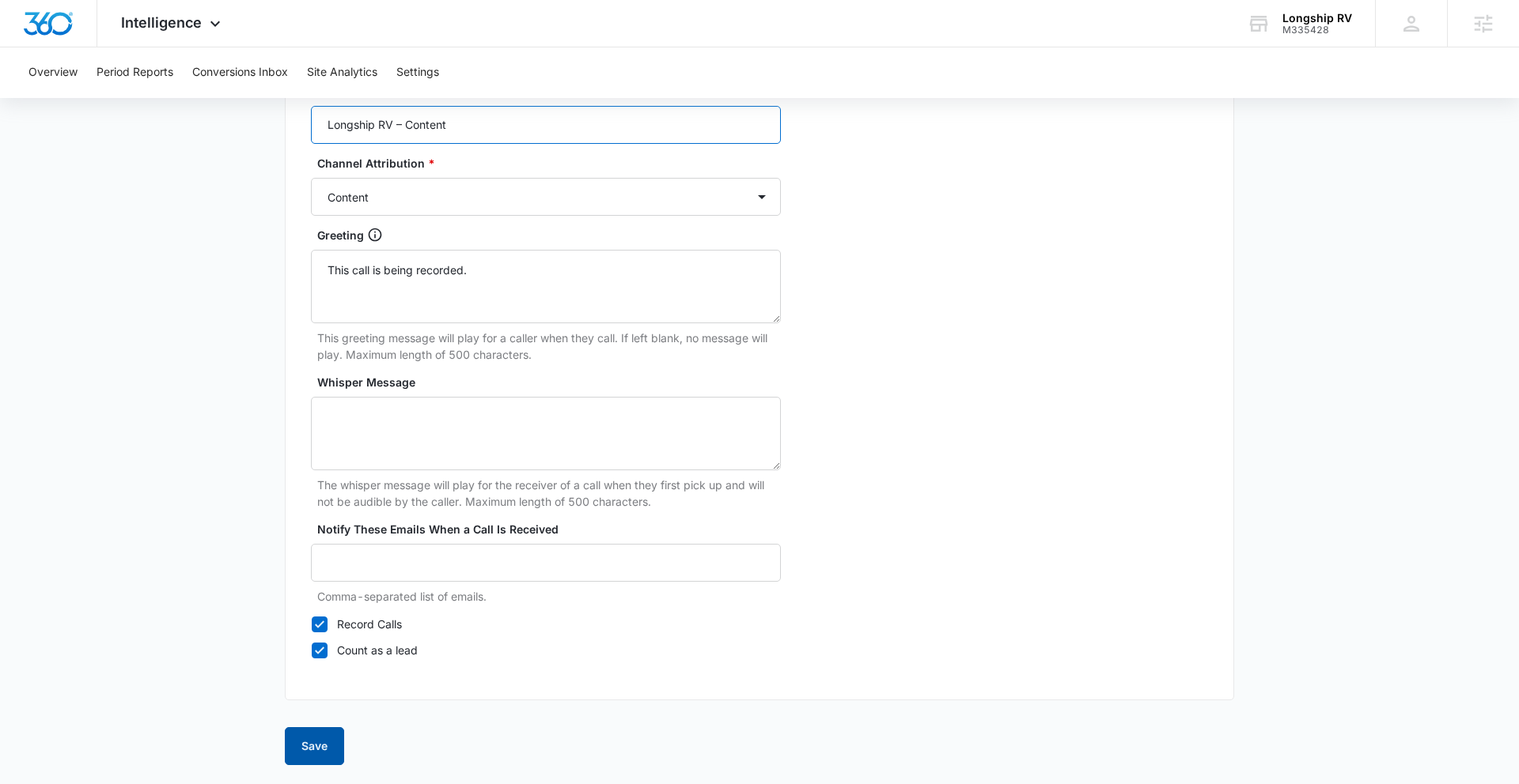
type input "Longship RV – Content"
click at [312, 677] on button "Save" at bounding box center [314, 746] width 60 height 38
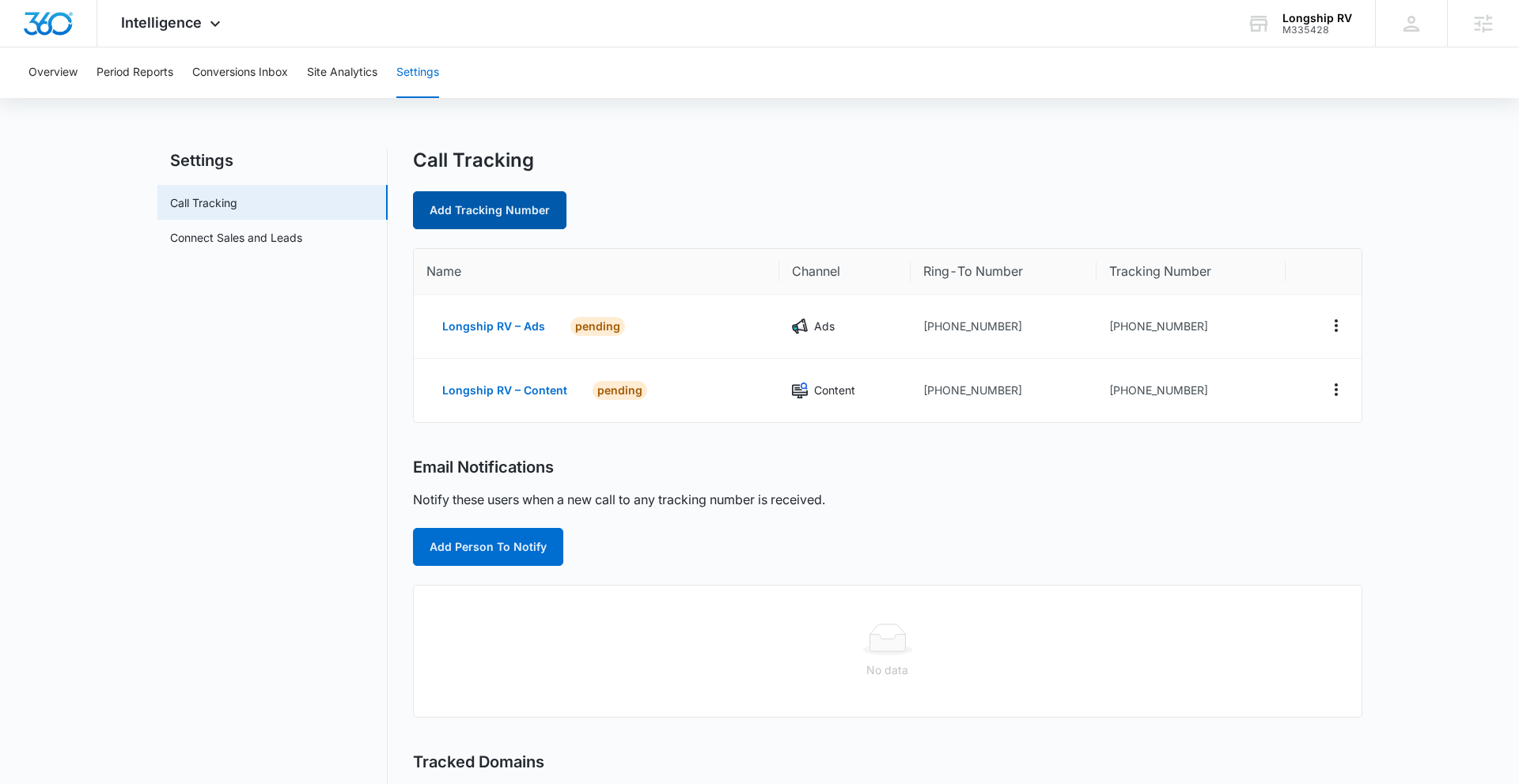
click at [495, 211] on link "Add Tracking Number" at bounding box center [489, 211] width 153 height 38
select select "by_area_code"
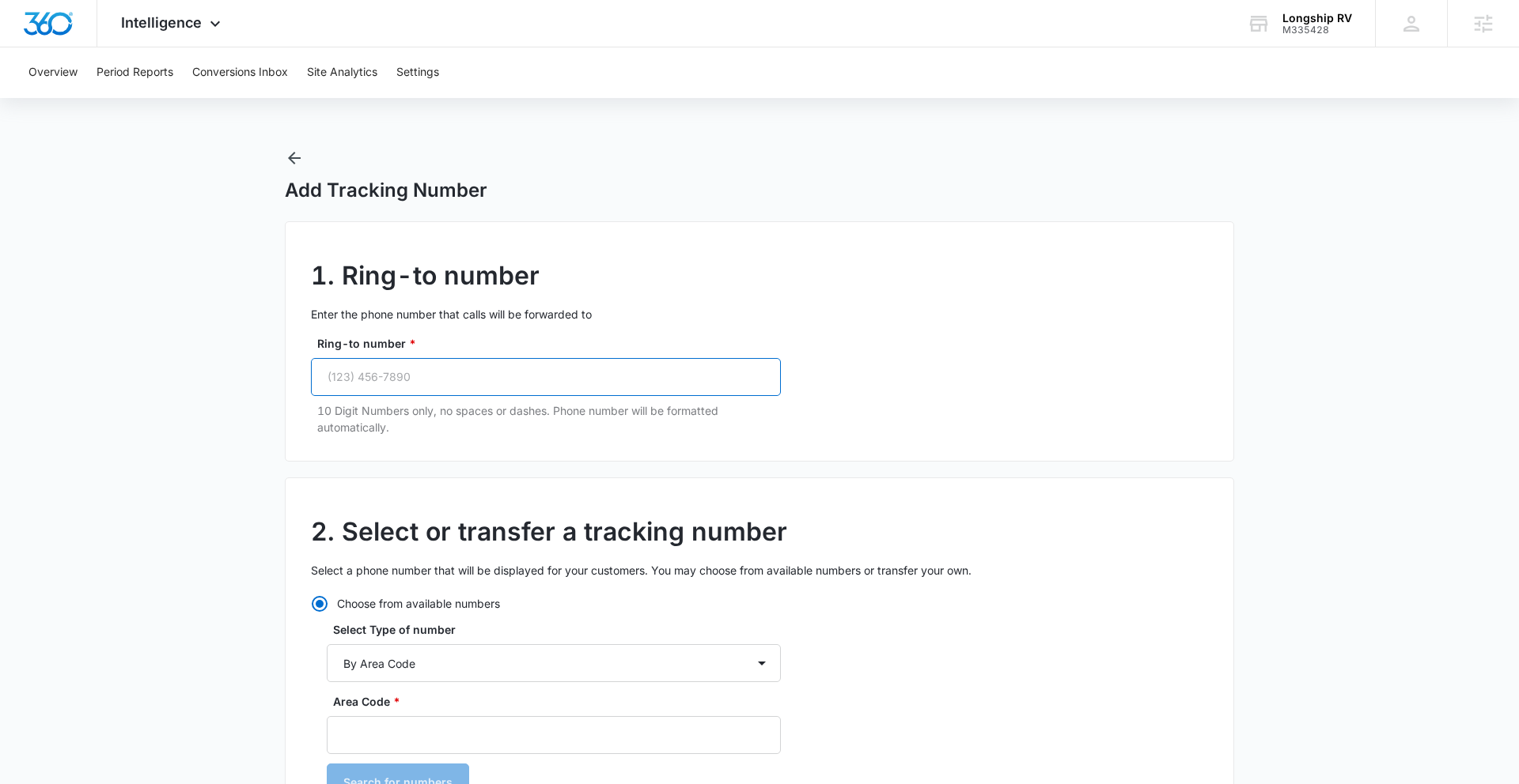
click at [421, 387] on input "Ring-to number *" at bounding box center [546, 377] width 470 height 38
paste input "(865) 304-2247"
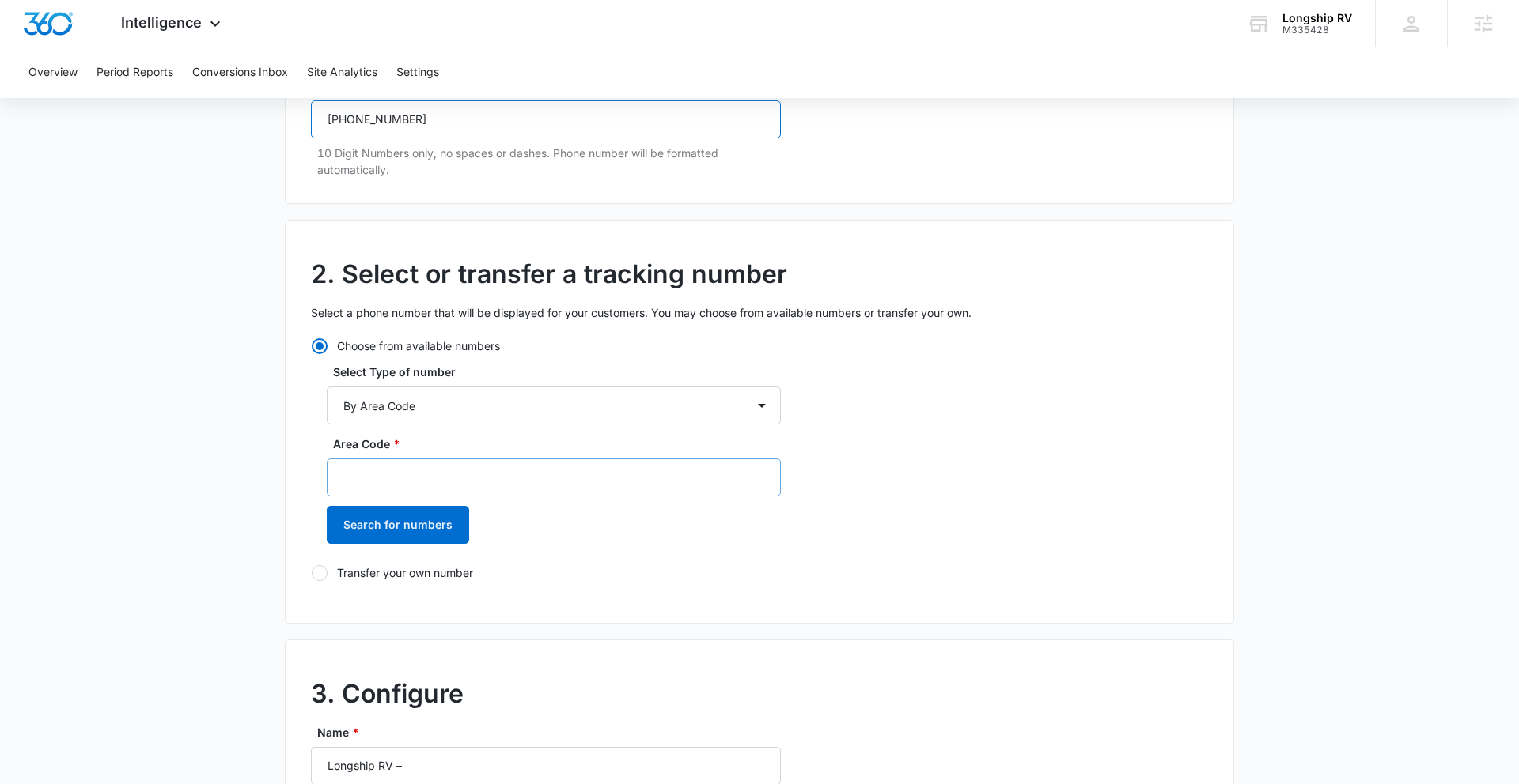
type input "(865) 304-2247"
click at [430, 478] on input "Area Code *" at bounding box center [554, 477] width 454 height 38
type input "865"
click at [283, 458] on main "Add Tracking Number 1. Ring-to number Enter the phone number that calls will be…" at bounding box center [760, 658] width 1519 height 1534
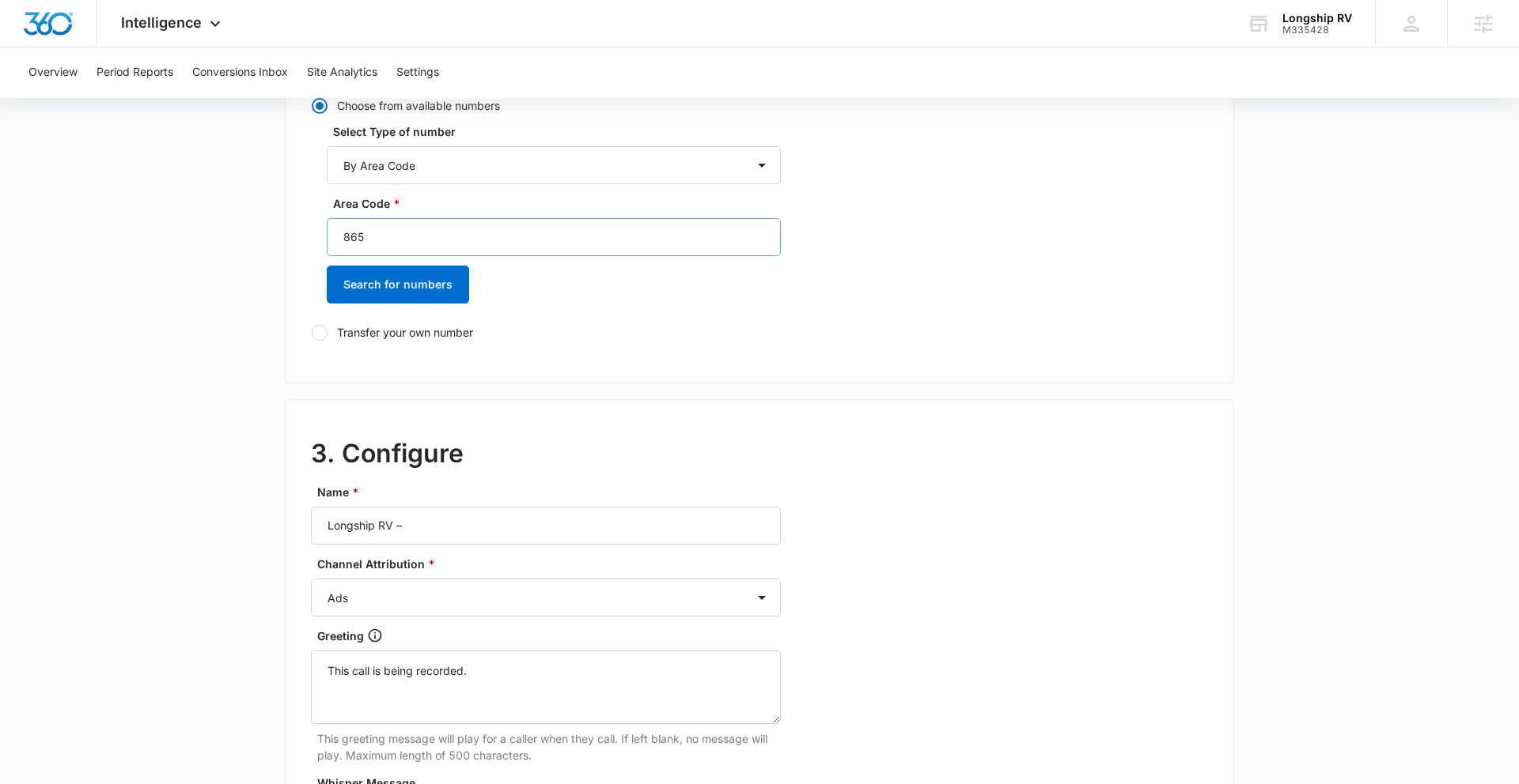
scroll to position [566, 0]
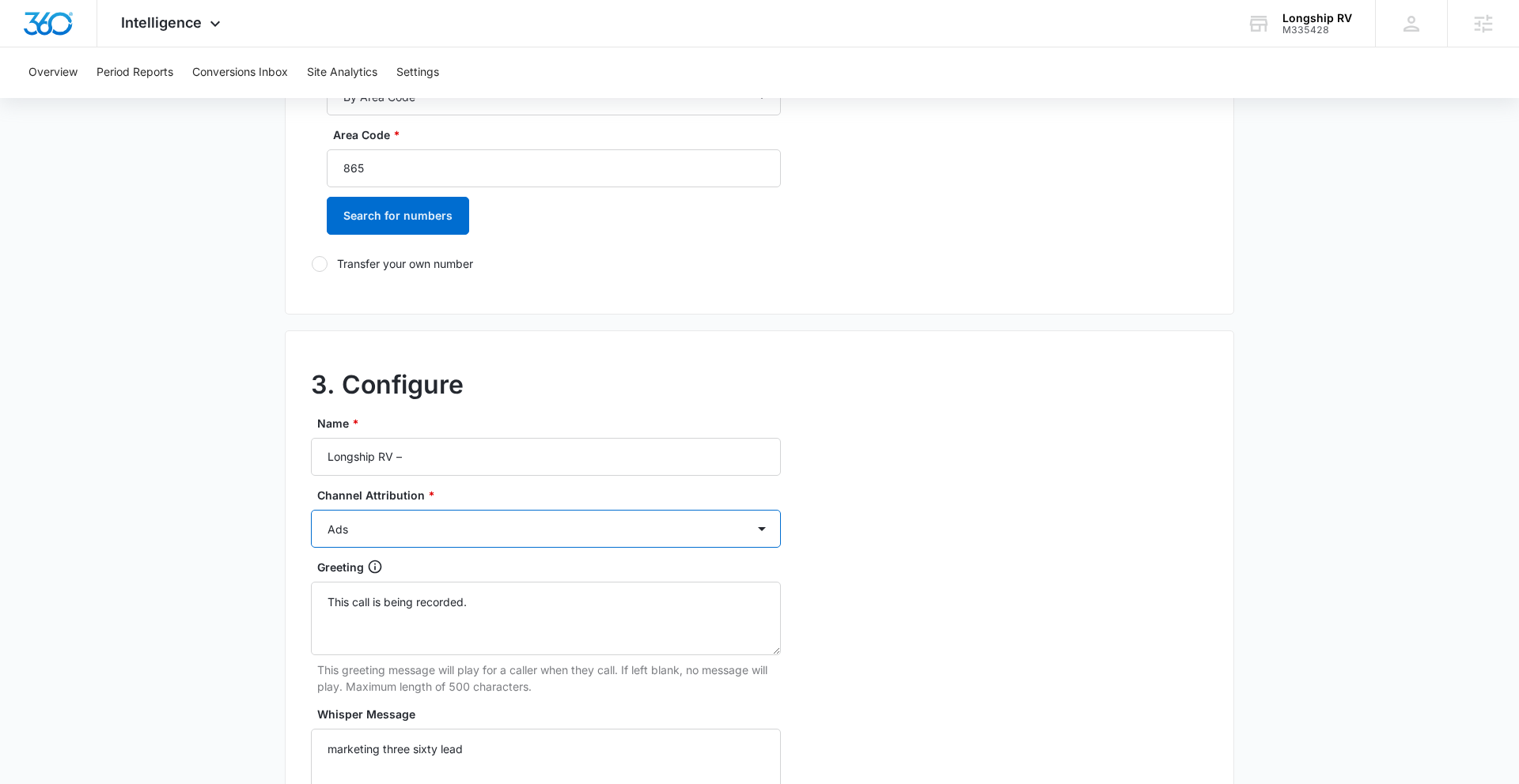
click at [497, 532] on select "Ads Local Service Ads Content Social Other" at bounding box center [546, 529] width 470 height 38
select select "SOCIAL"
click at [311, 510] on select "Ads Local Service Ads Content Social Other" at bounding box center [546, 529] width 470 height 38
click at [458, 456] on input "Longship RV –" at bounding box center [546, 457] width 470 height 38
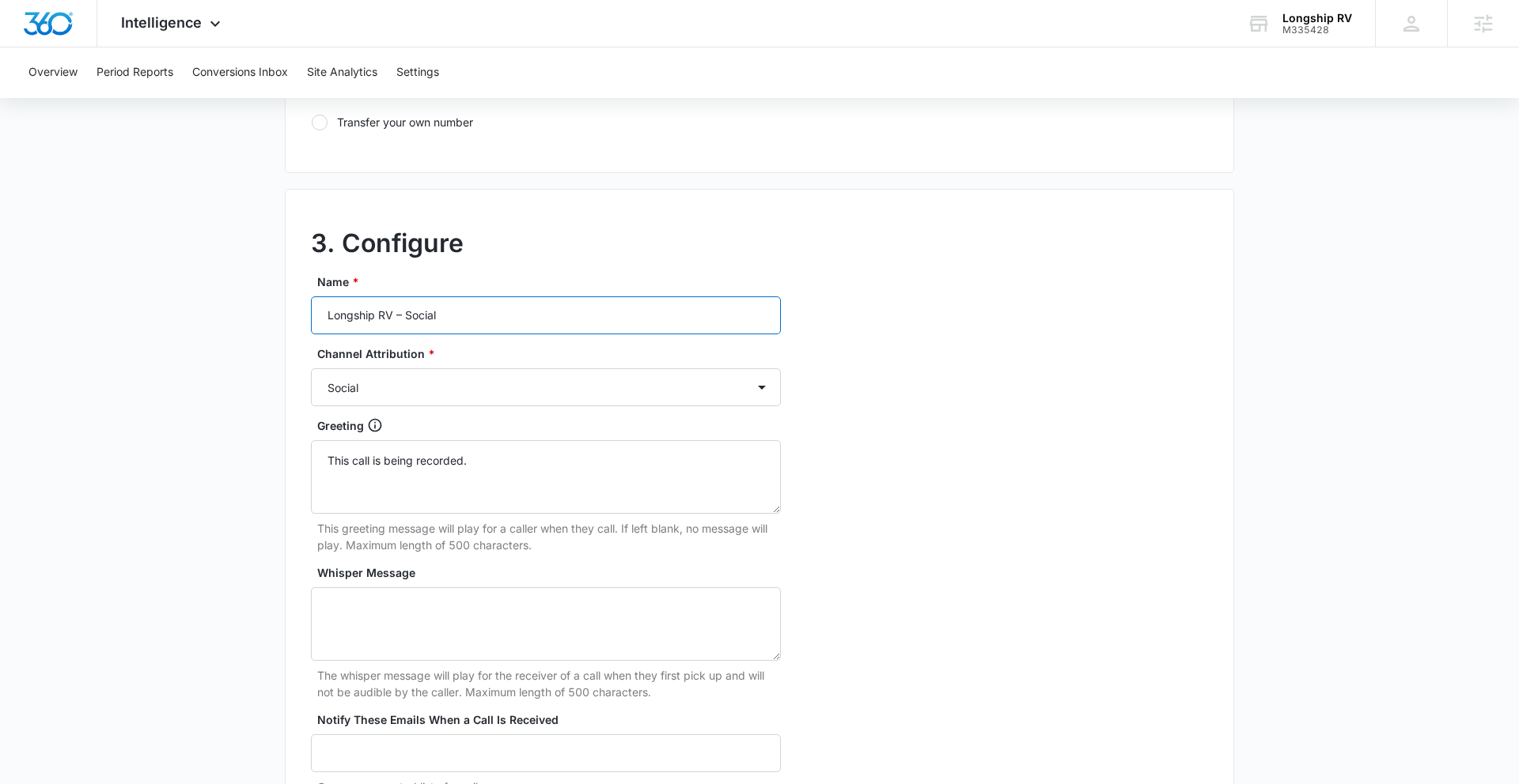
scroll to position [899, 0]
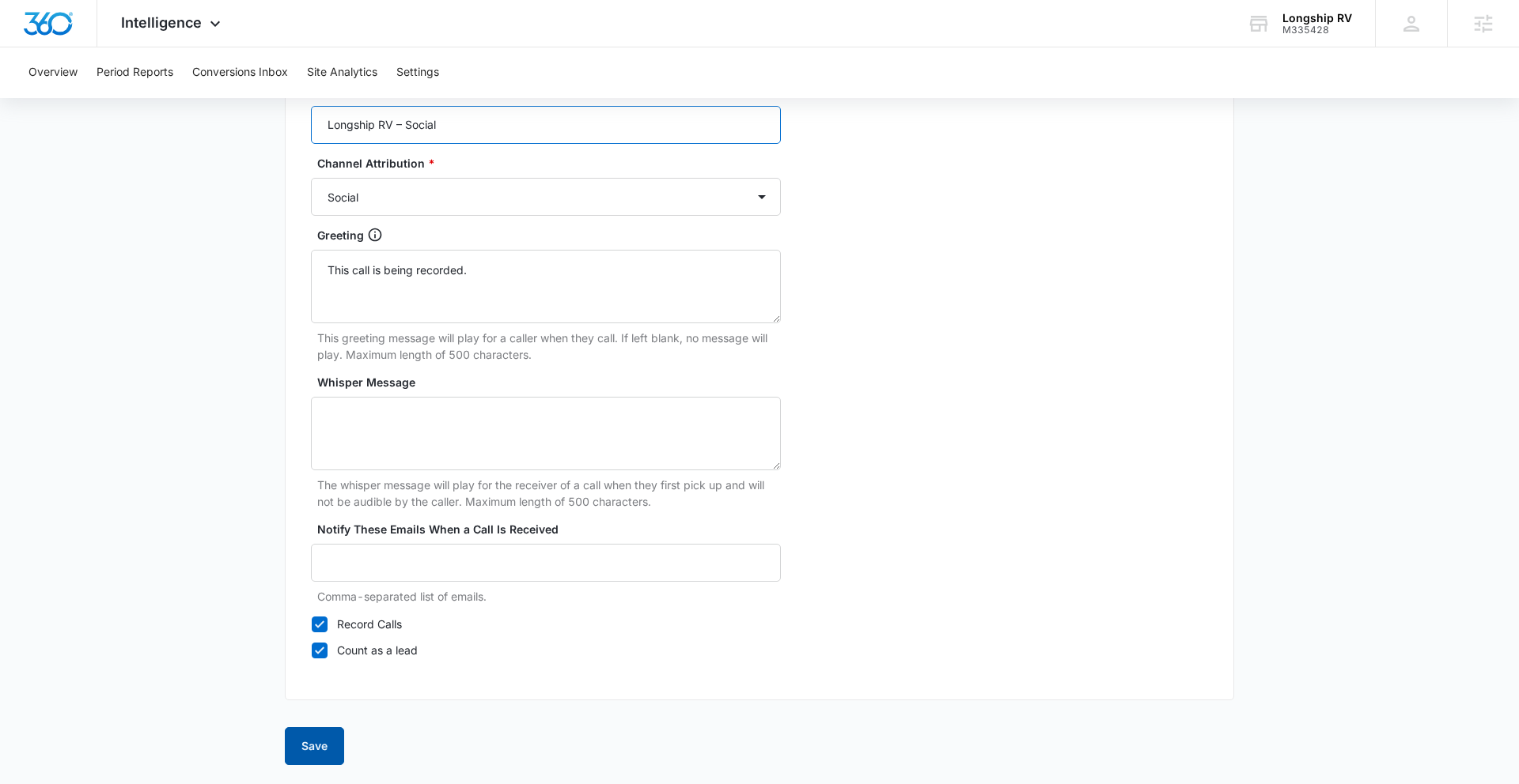
type input "Longship RV – Social"
click at [315, 677] on button "Save" at bounding box center [314, 746] width 60 height 38
click at [323, 677] on button "Save" at bounding box center [314, 746] width 60 height 38
click at [328, 677] on button "Save" at bounding box center [314, 746] width 60 height 38
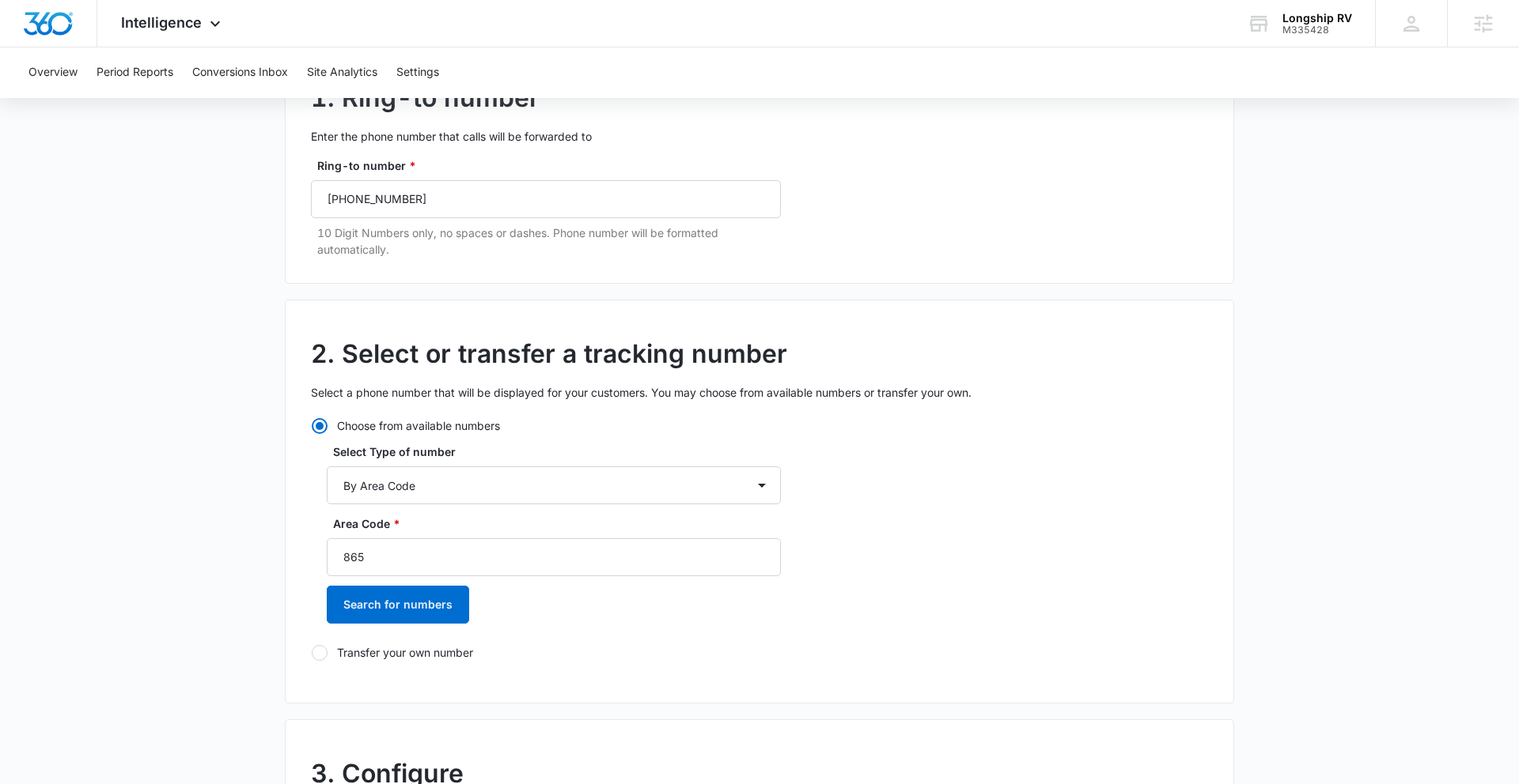
scroll to position [145, 0]
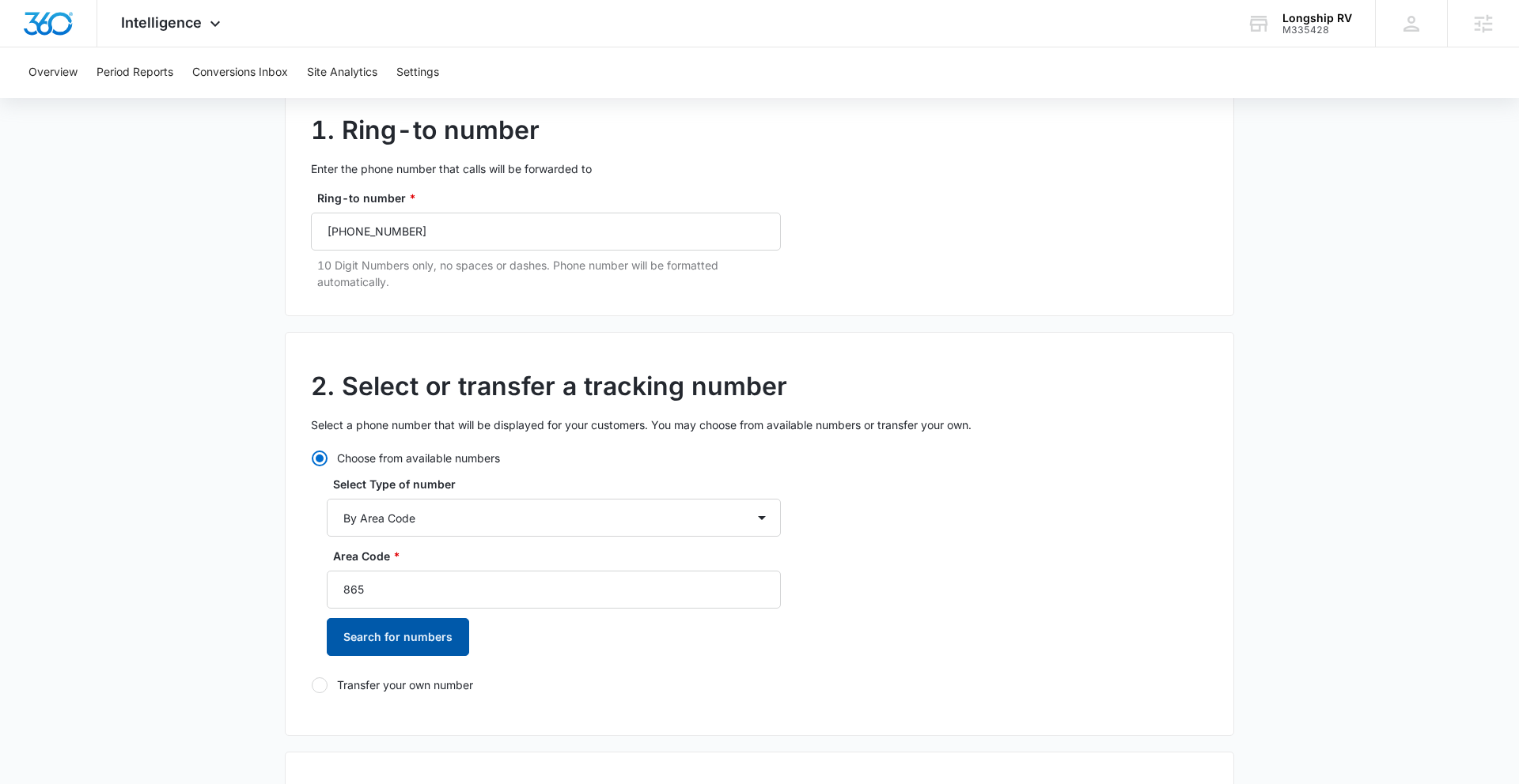
click at [422, 635] on button "Search for numbers" at bounding box center [398, 637] width 142 height 38
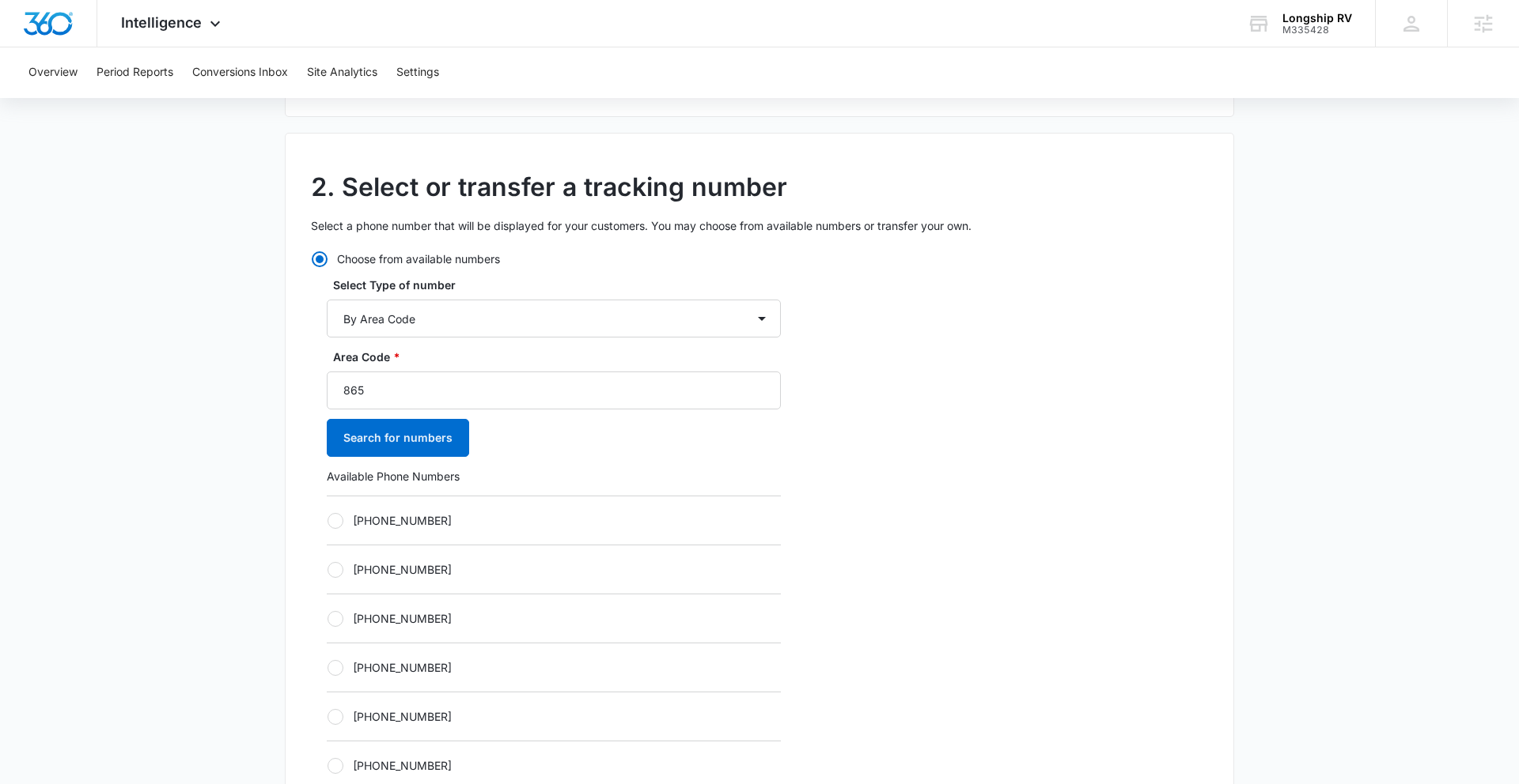
scroll to position [441, 0]
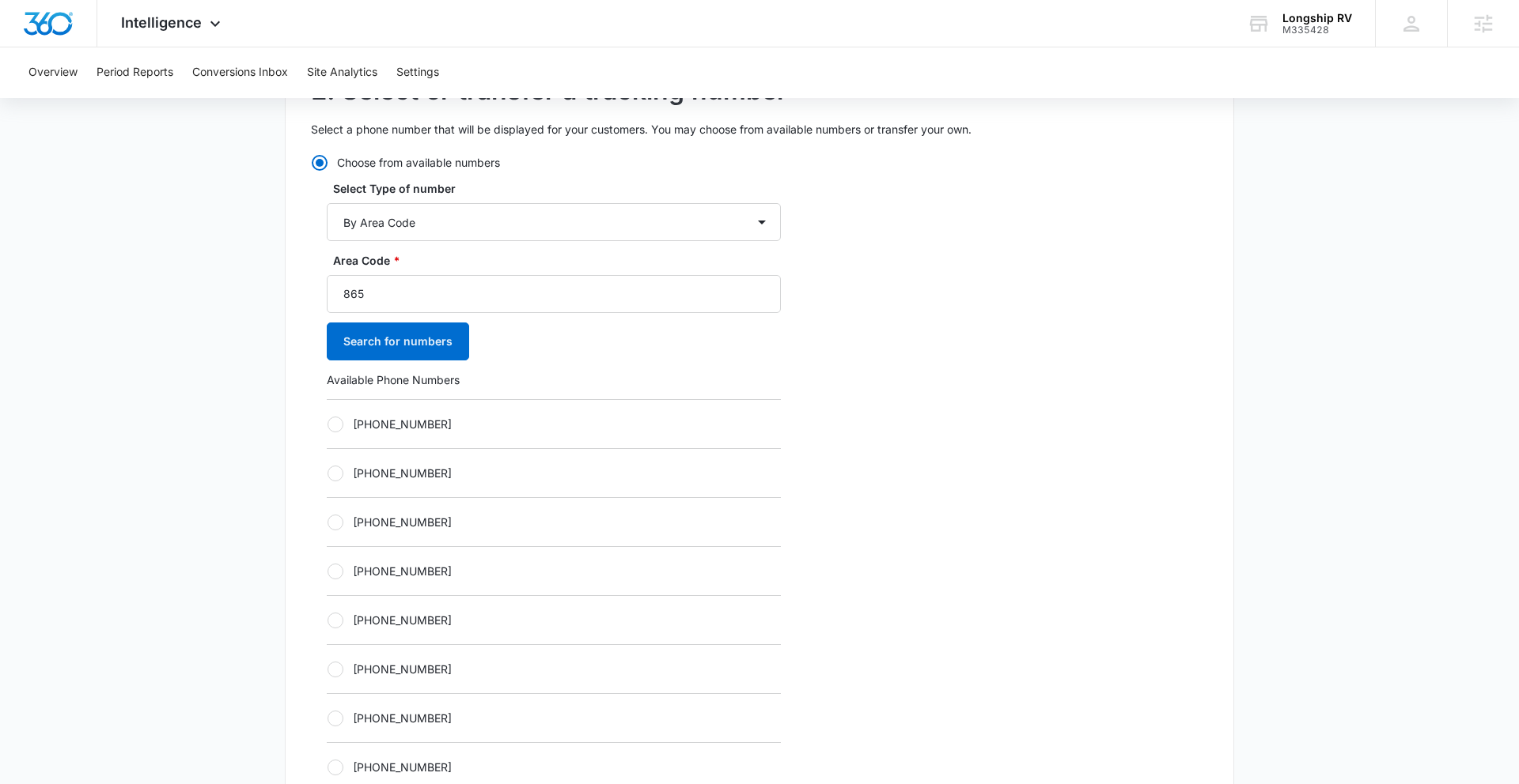
click at [332, 618] on div at bounding box center [335, 621] width 16 height 16
click at [327, 620] on input "[PHONE_NUMBER]" at bounding box center [327, 620] width 1 height 1
radio input "true"
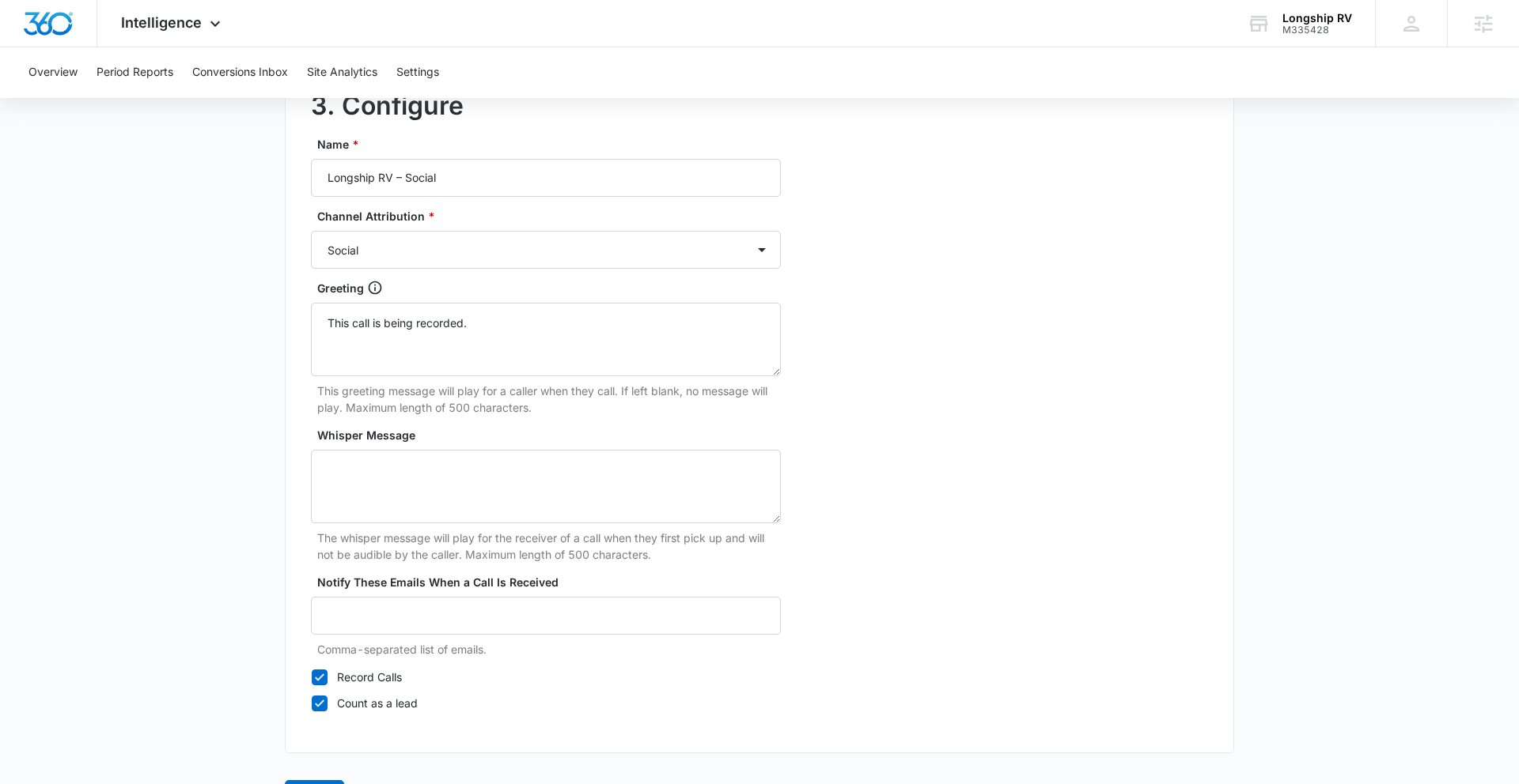
scroll to position [1417, 0]
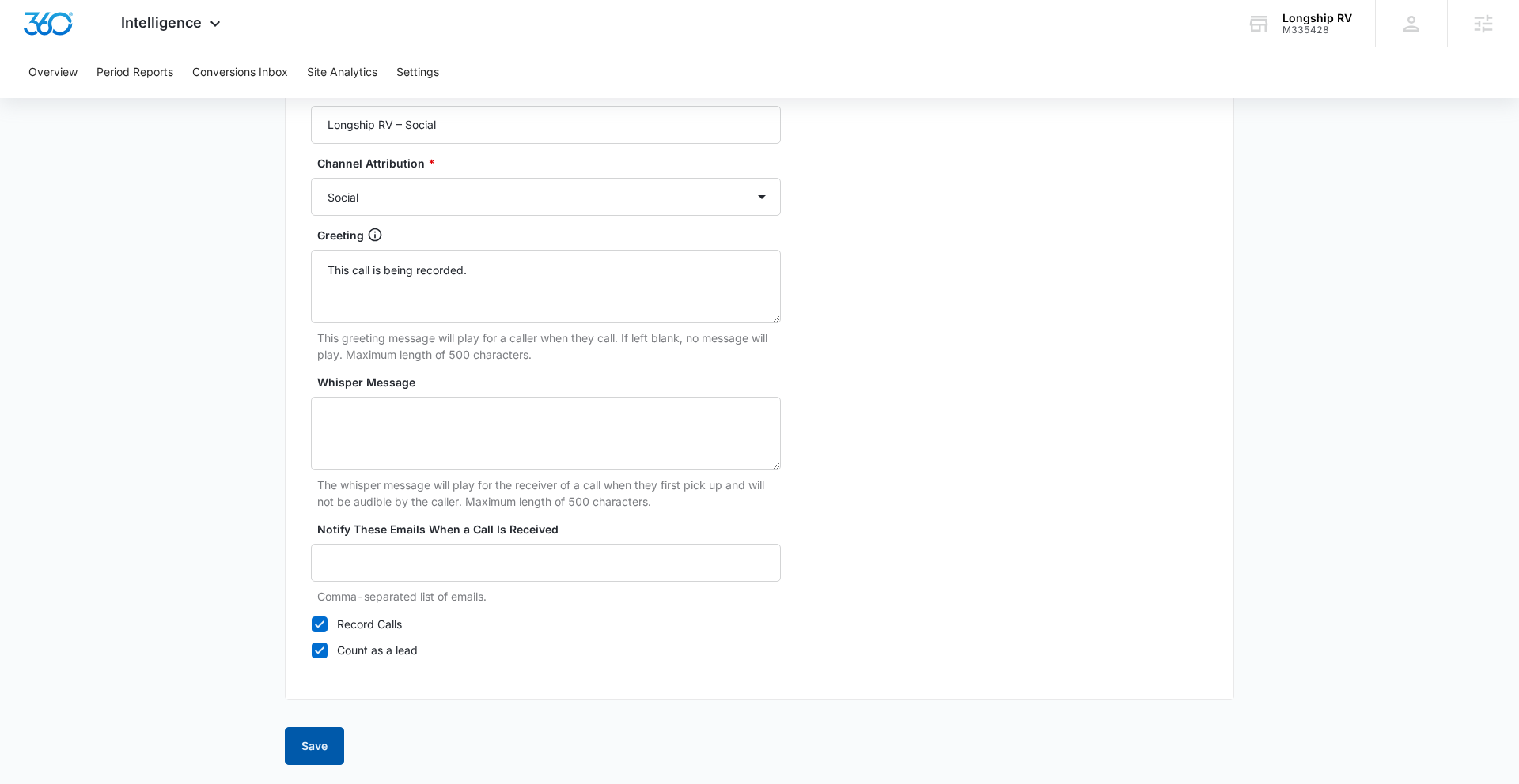
drag, startPoint x: 313, startPoint y: 749, endPoint x: 342, endPoint y: 779, distance: 41.7
click at [313, 677] on button "Save" at bounding box center [314, 746] width 60 height 38
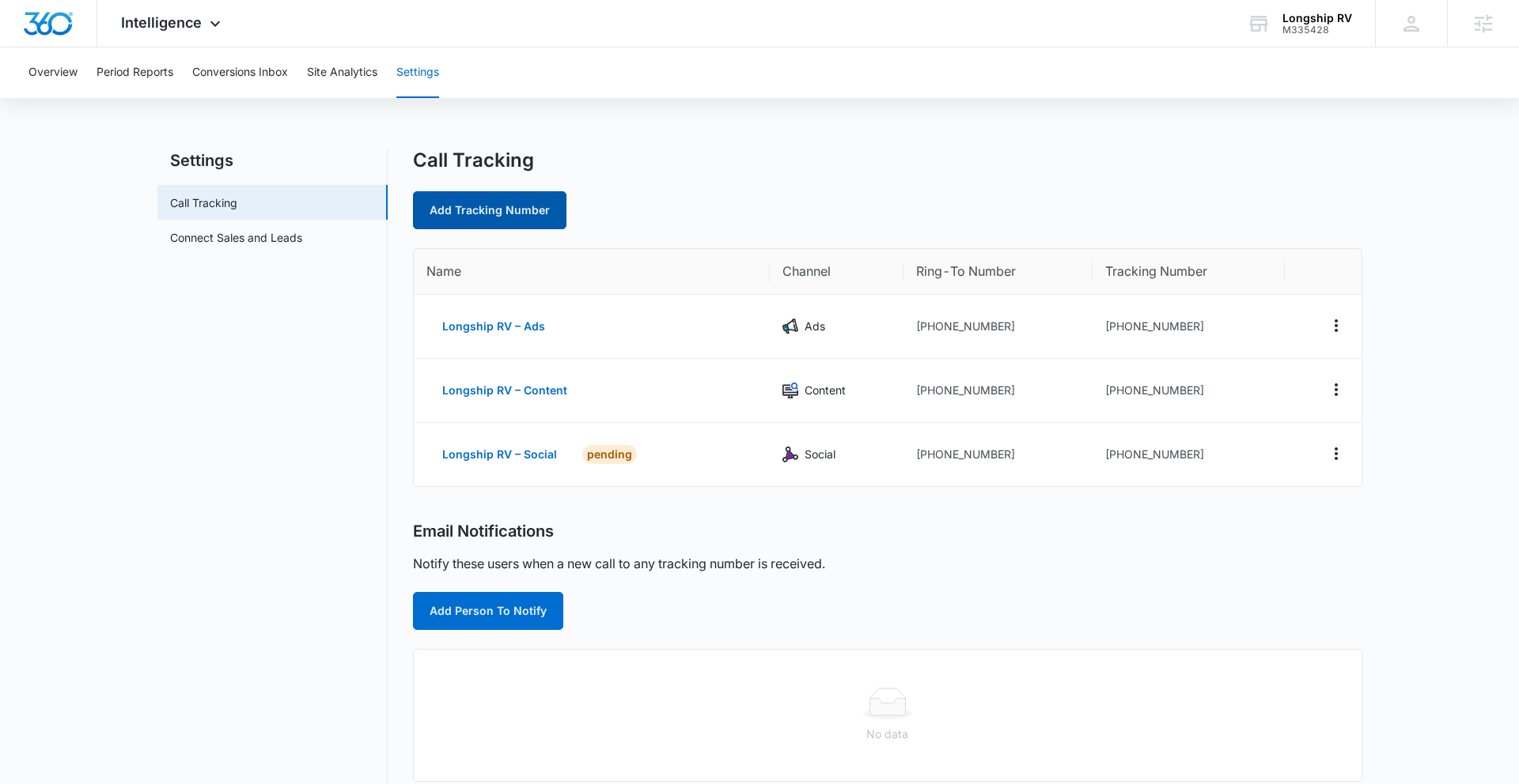
click at [501, 203] on link "Add Tracking Number" at bounding box center [489, 211] width 153 height 38
select select "by_area_code"
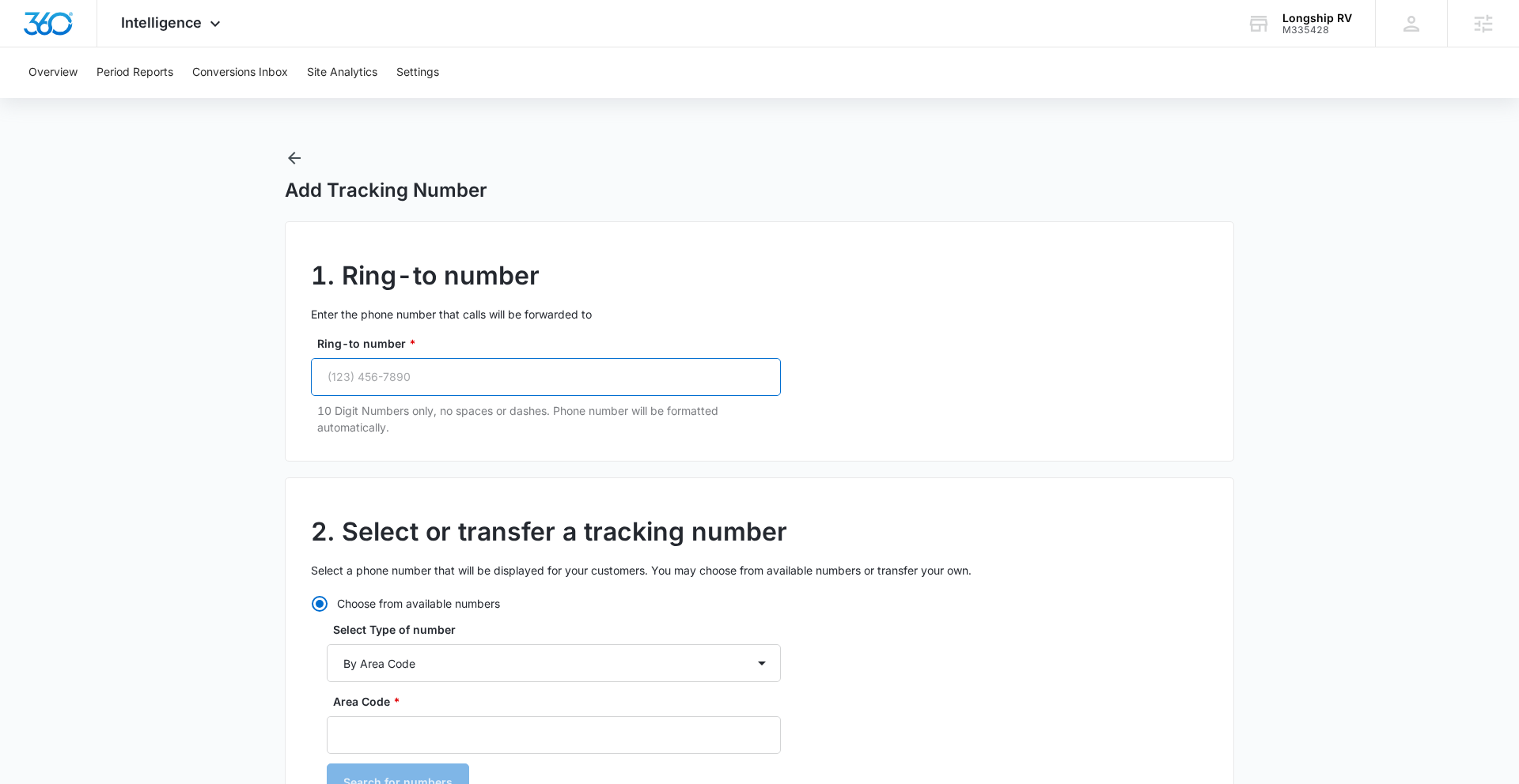
click at [390, 381] on input "Ring-to number *" at bounding box center [546, 377] width 470 height 38
paste input "(865) 304-2247"
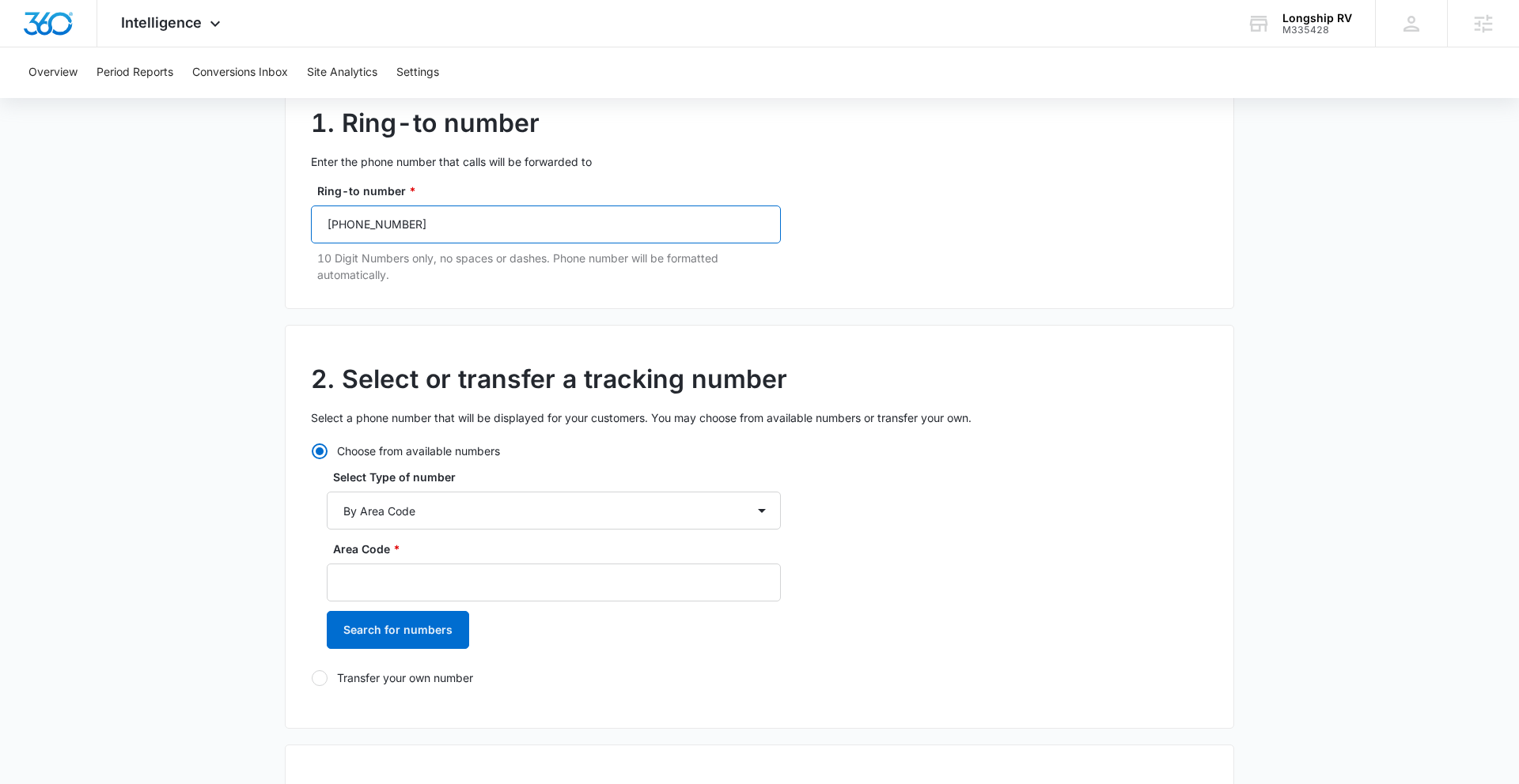
scroll to position [348, 0]
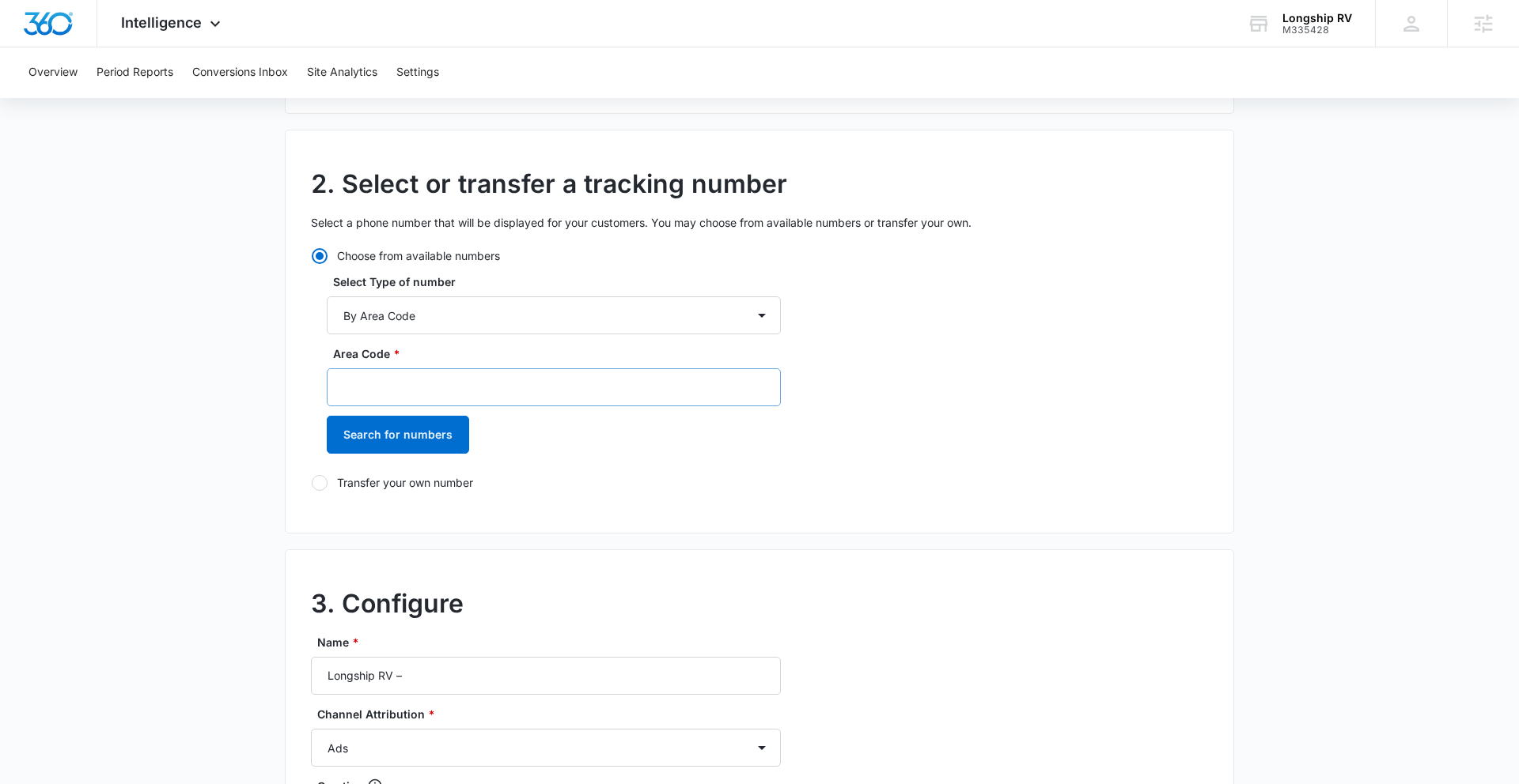
type input "(865) 304-2247"
click at [429, 385] on input "Area Code *" at bounding box center [554, 388] width 454 height 38
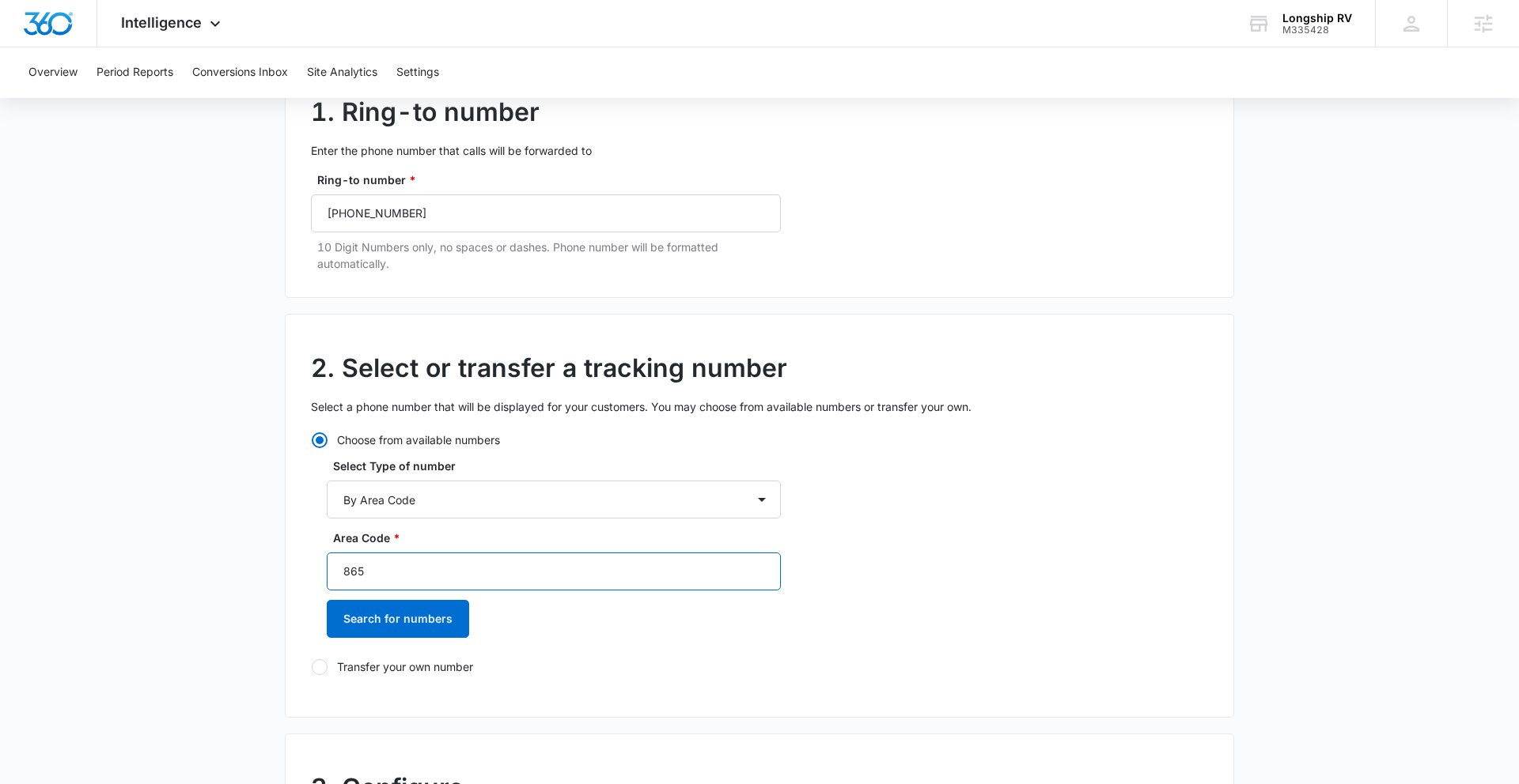
scroll to position [150, 0]
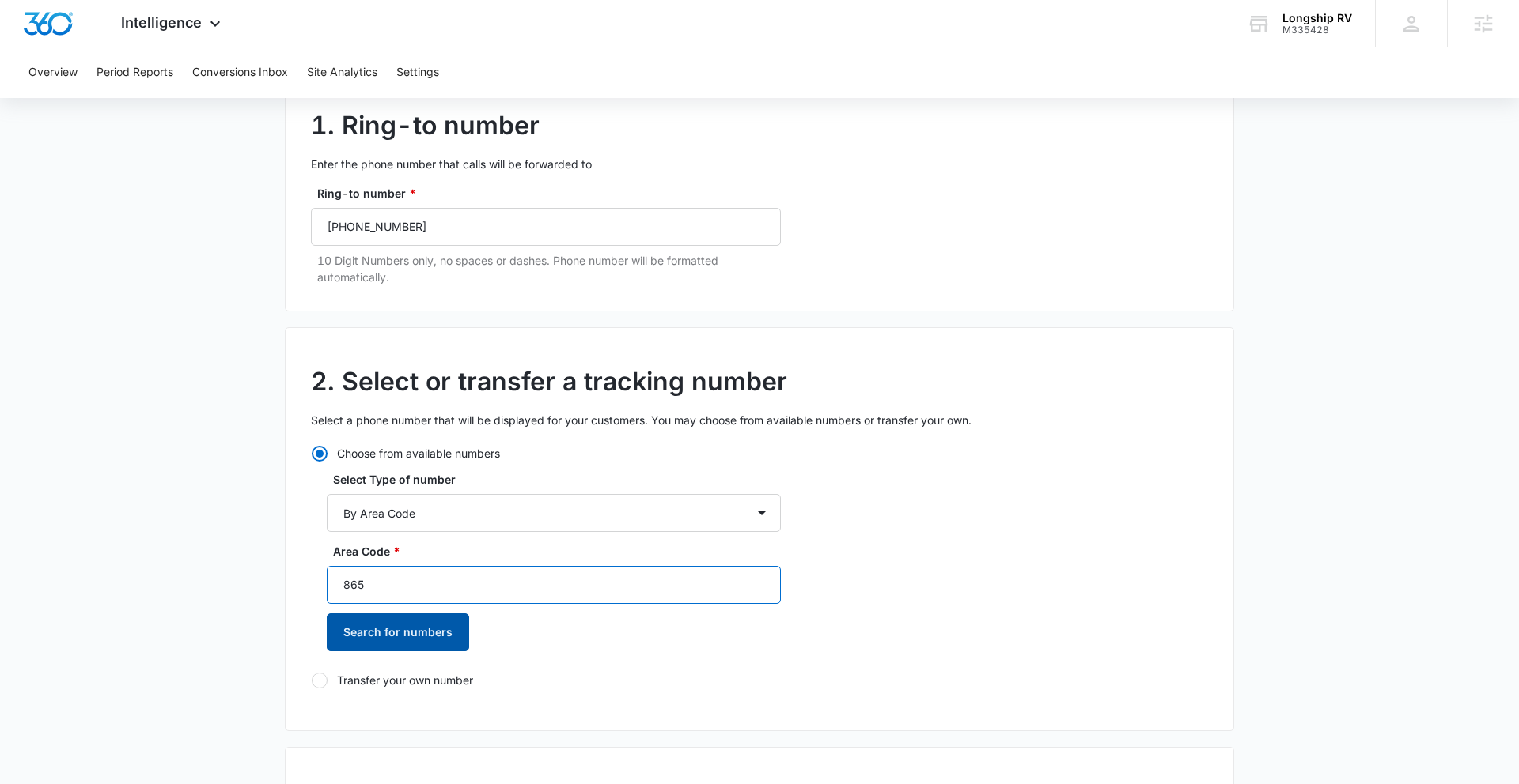
type input "865"
drag, startPoint x: 371, startPoint y: 636, endPoint x: 427, endPoint y: 601, distance: 66.0
click at [372, 634] on button "Search for numbers" at bounding box center [398, 632] width 142 height 38
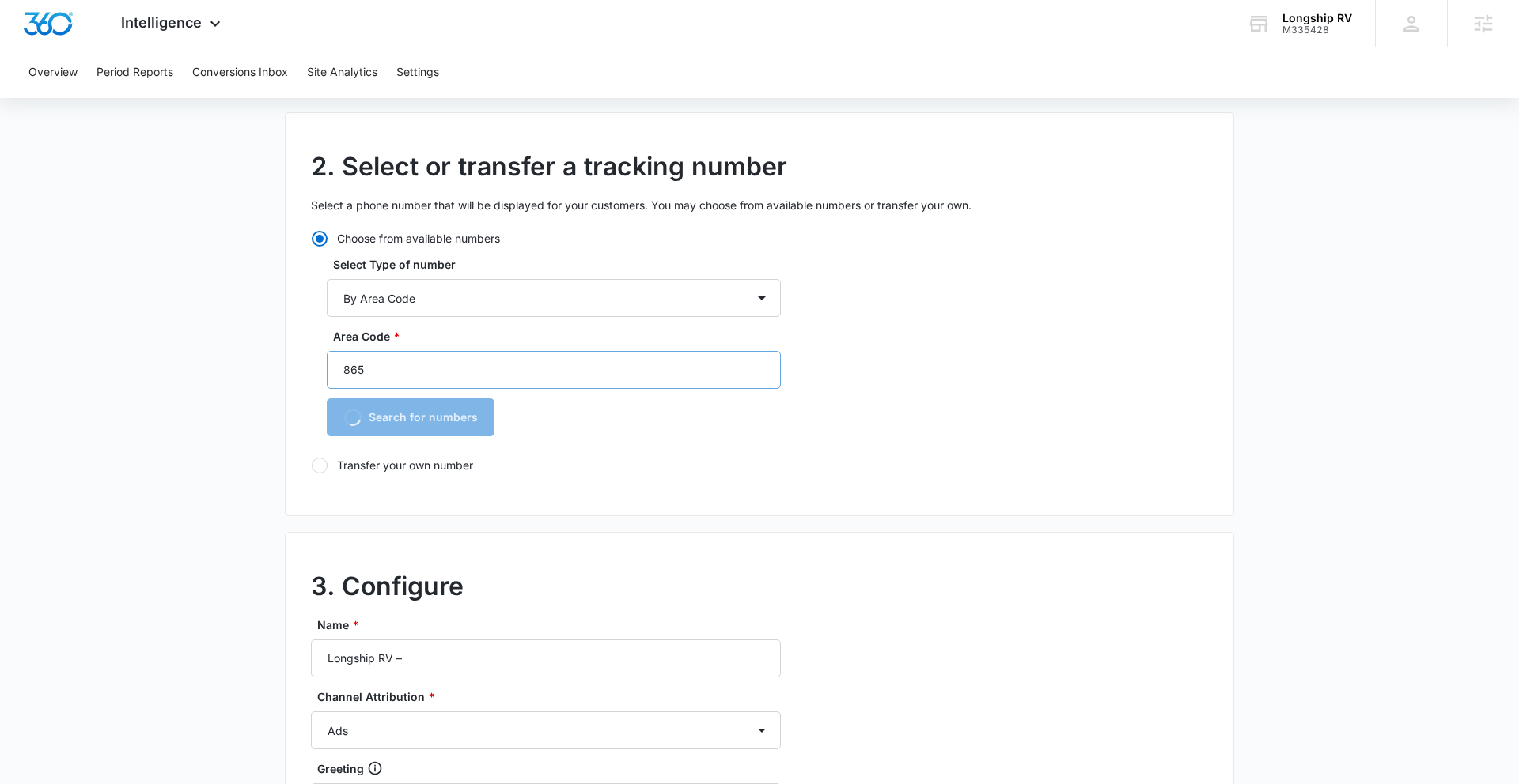
scroll to position [483, 0]
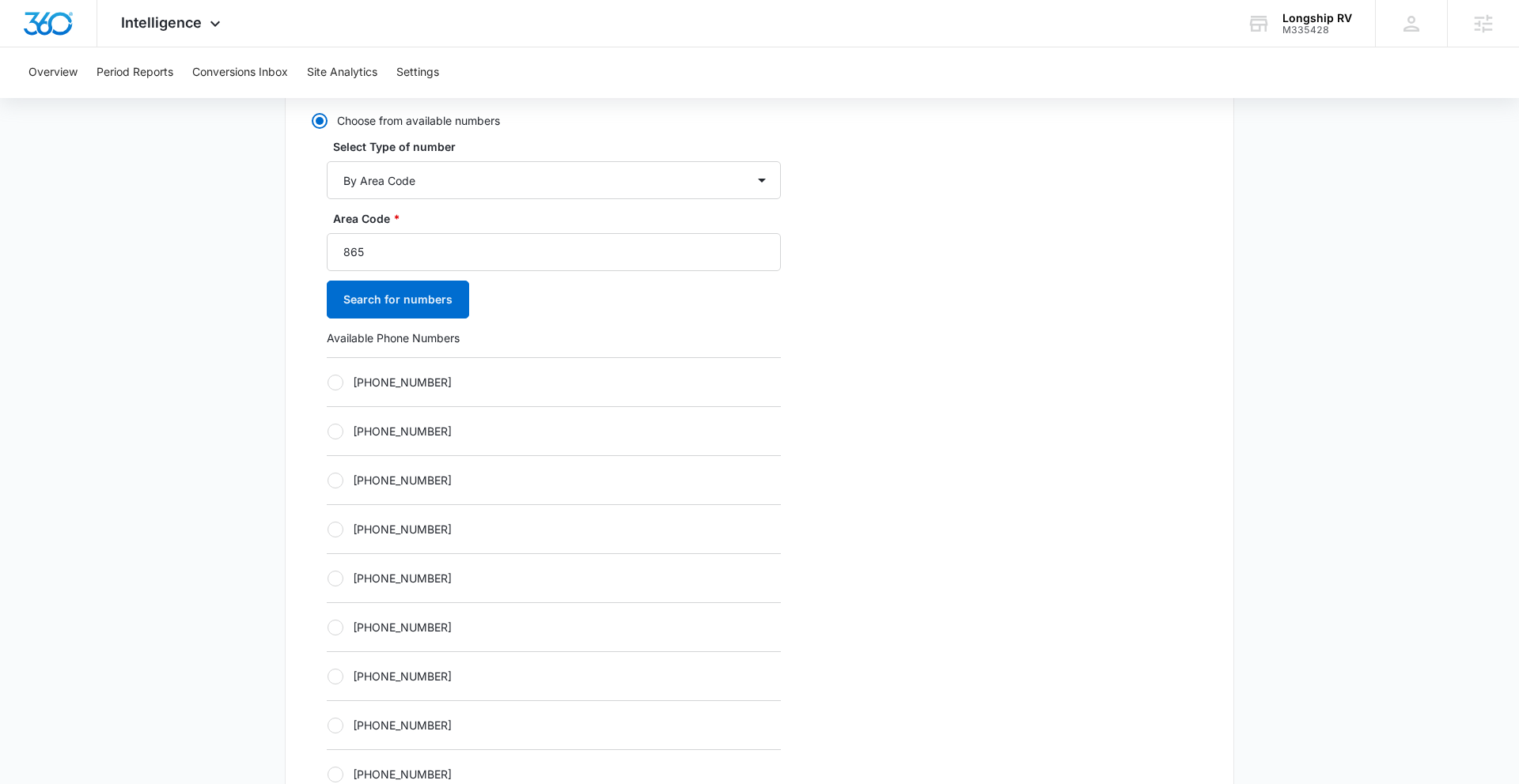
click at [332, 575] on div at bounding box center [335, 578] width 16 height 16
click at [327, 578] on input "+18652342094" at bounding box center [327, 578] width 1 height 1
radio input "true"
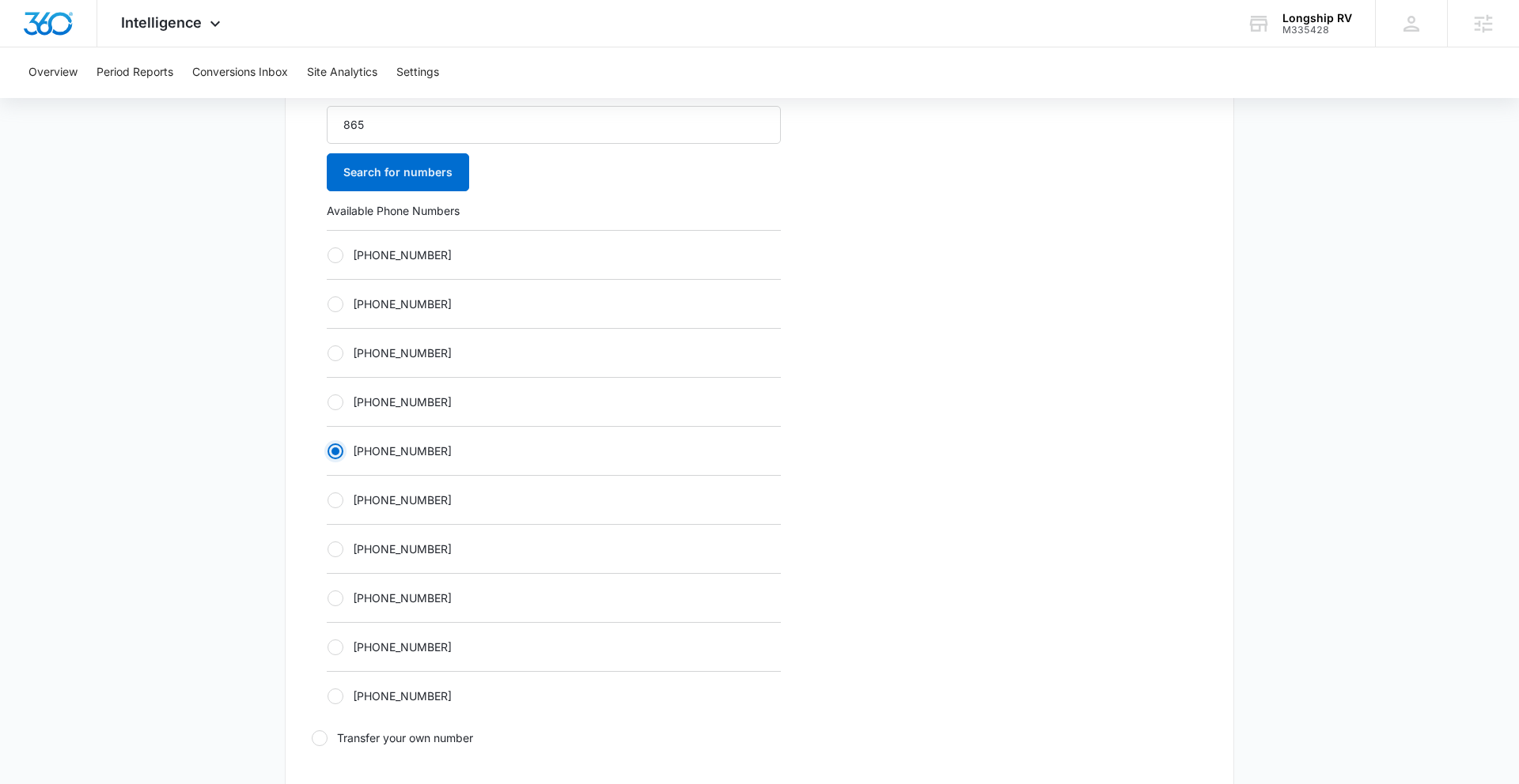
scroll to position [975, 0]
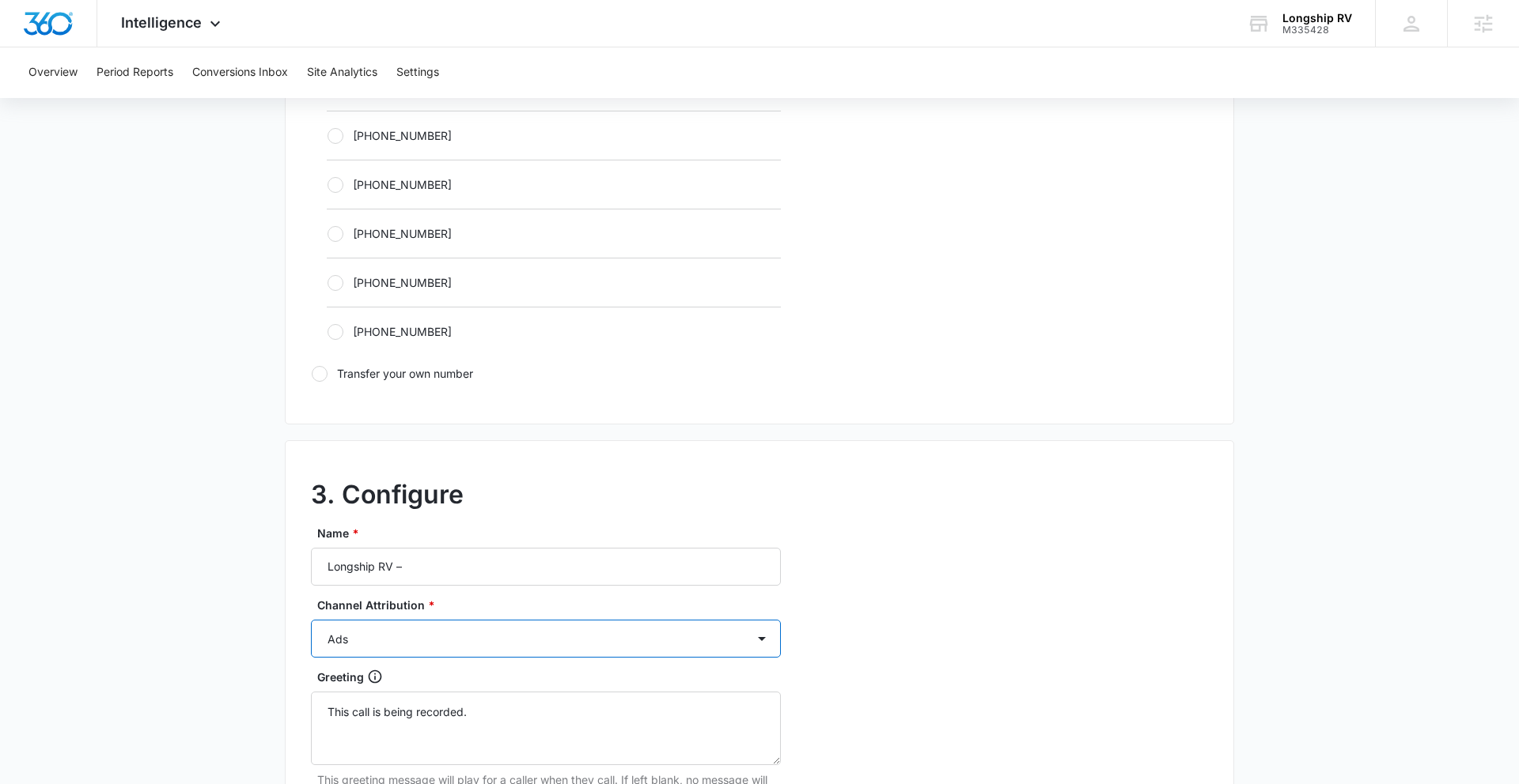
click at [439, 649] on select "Ads Local Service Ads Content Social Other" at bounding box center [546, 639] width 470 height 38
select select "OTHER"
click at [311, 620] on select "Ads Local Service Ads Content Social Other" at bounding box center [546, 639] width 470 height 38
drag, startPoint x: 451, startPoint y: 554, endPoint x: 448, endPoint y: 562, distance: 8.5
click at [448, 562] on input "Longship RV –" at bounding box center [546, 566] width 470 height 38
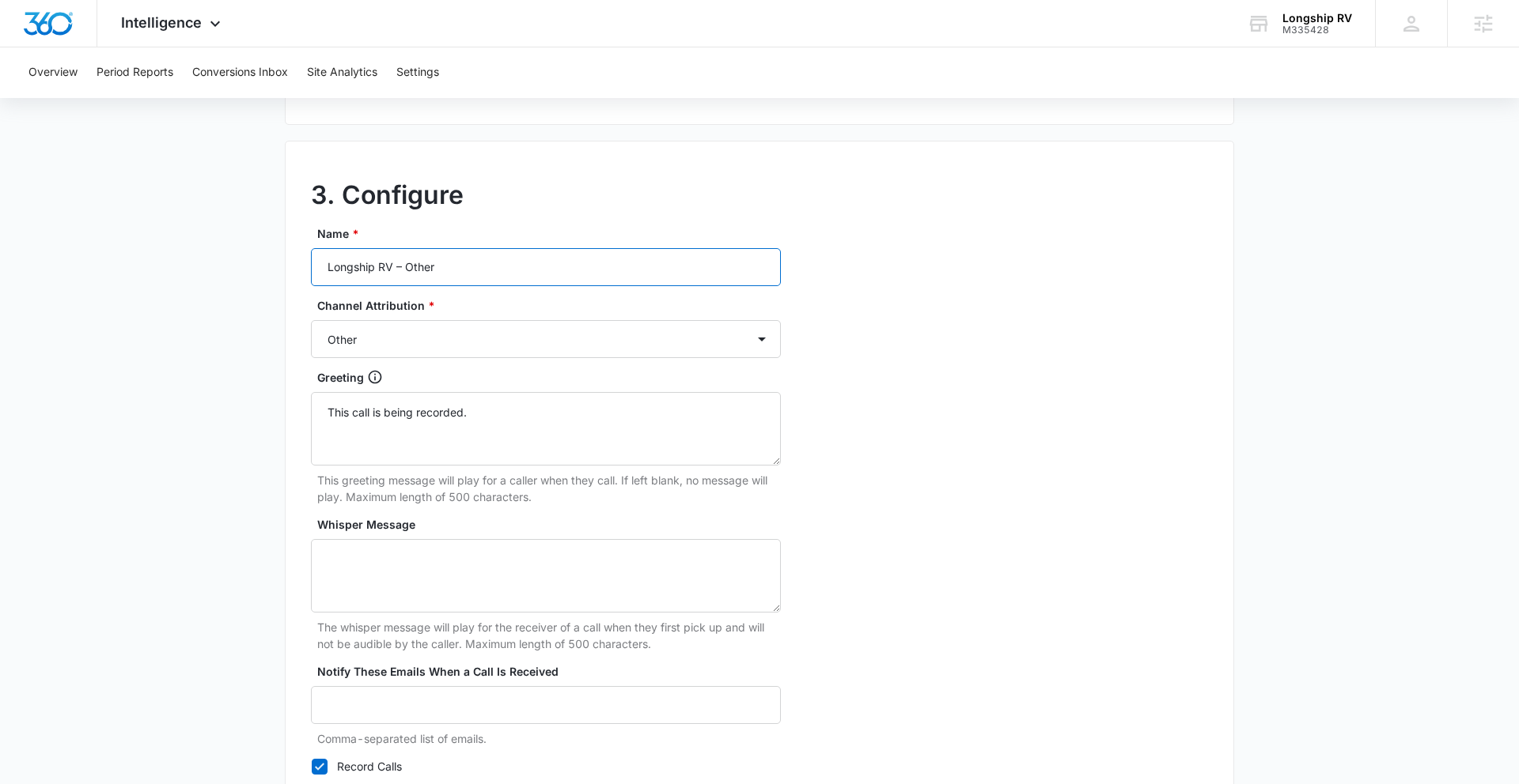
scroll to position [1417, 0]
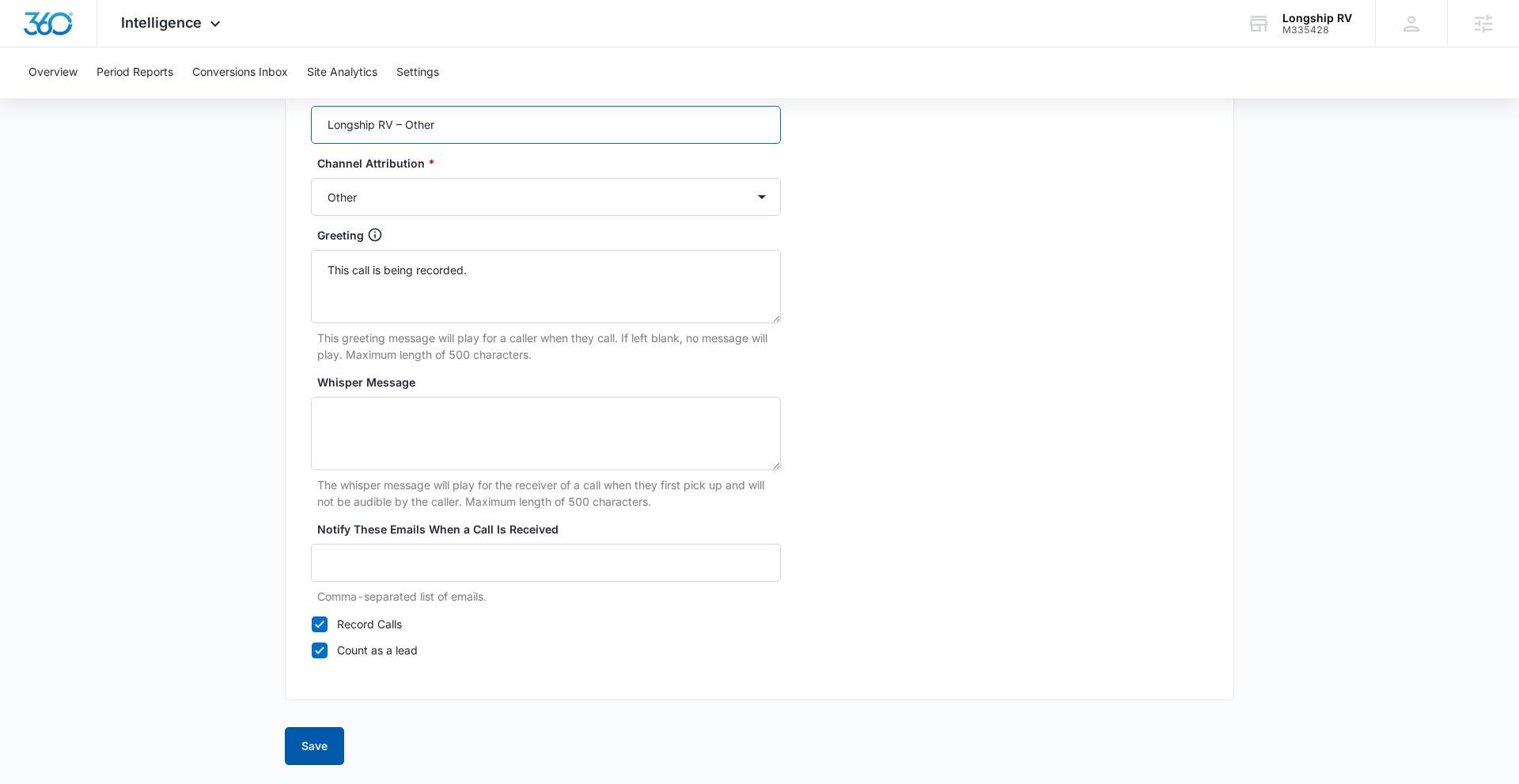
type input "Longship RV – Other"
drag, startPoint x: 317, startPoint y: 744, endPoint x: 342, endPoint y: 729, distance: 29.2
click at [318, 677] on button "Save" at bounding box center [314, 746] width 60 height 38
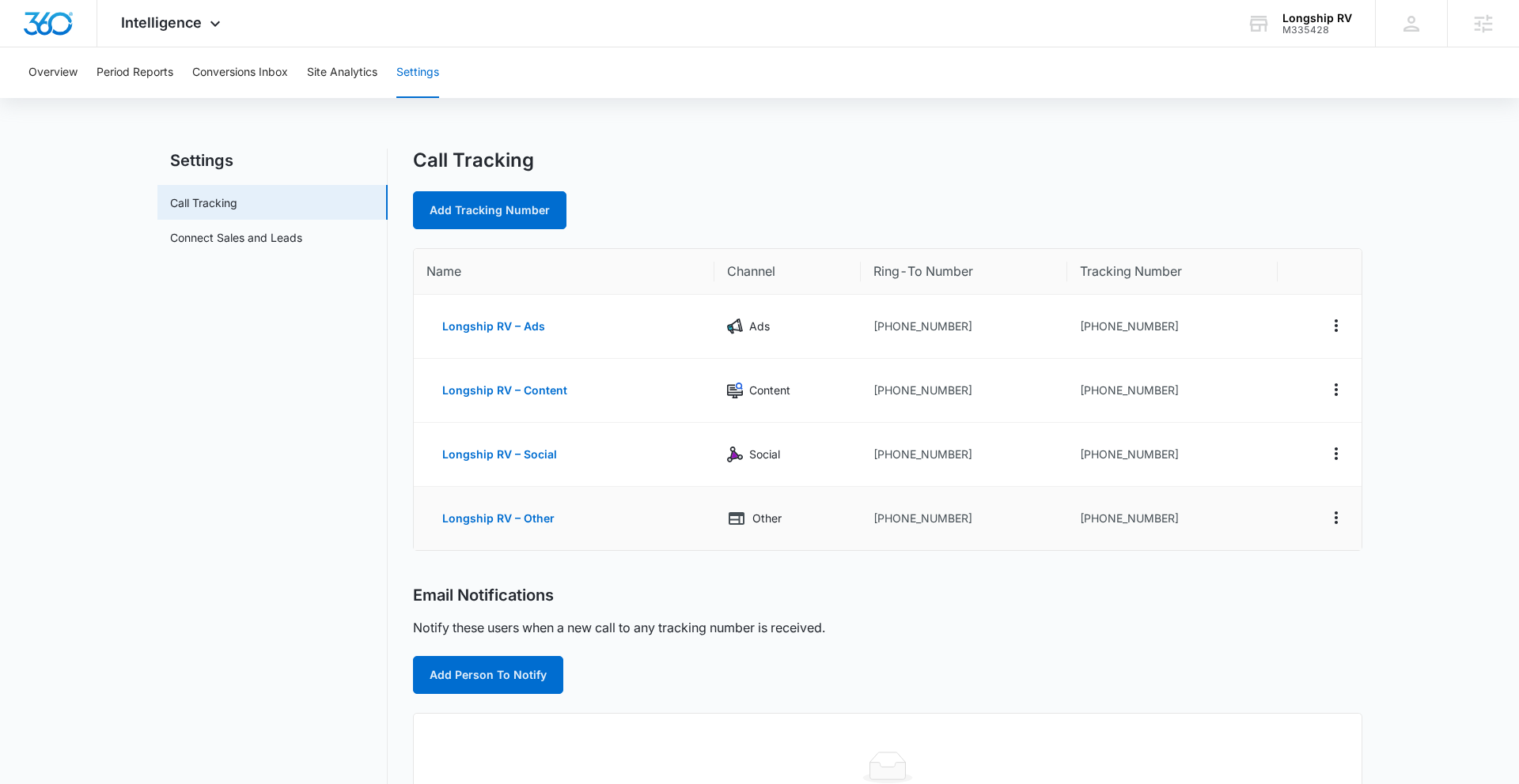
click at [1209, 520] on td "[PHONE_NUMBER]" at bounding box center [1172, 519] width 211 height 64
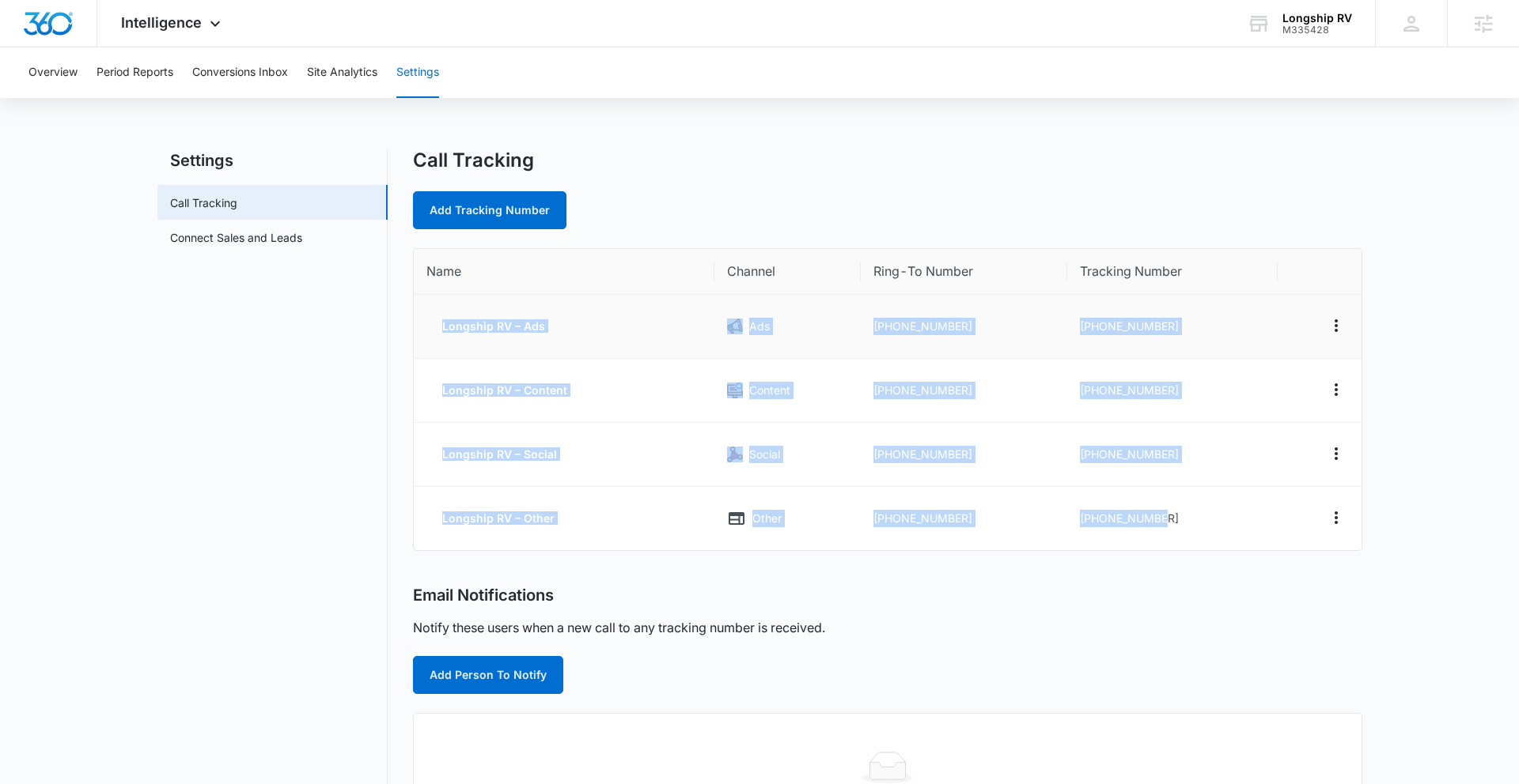
drag, startPoint x: 1210, startPoint y: 519, endPoint x: 441, endPoint y: 331, distance: 791.6
click at [441, 331] on tbody "Longship RV – Ads Ads +18653042247 +18652342044 Longship RV – Content Content +…" at bounding box center [887, 422] width 947 height 255
copy tbody "Longship RV – Ads Ads +18653042247 +18652342044 Longship RV – Content Content +…"
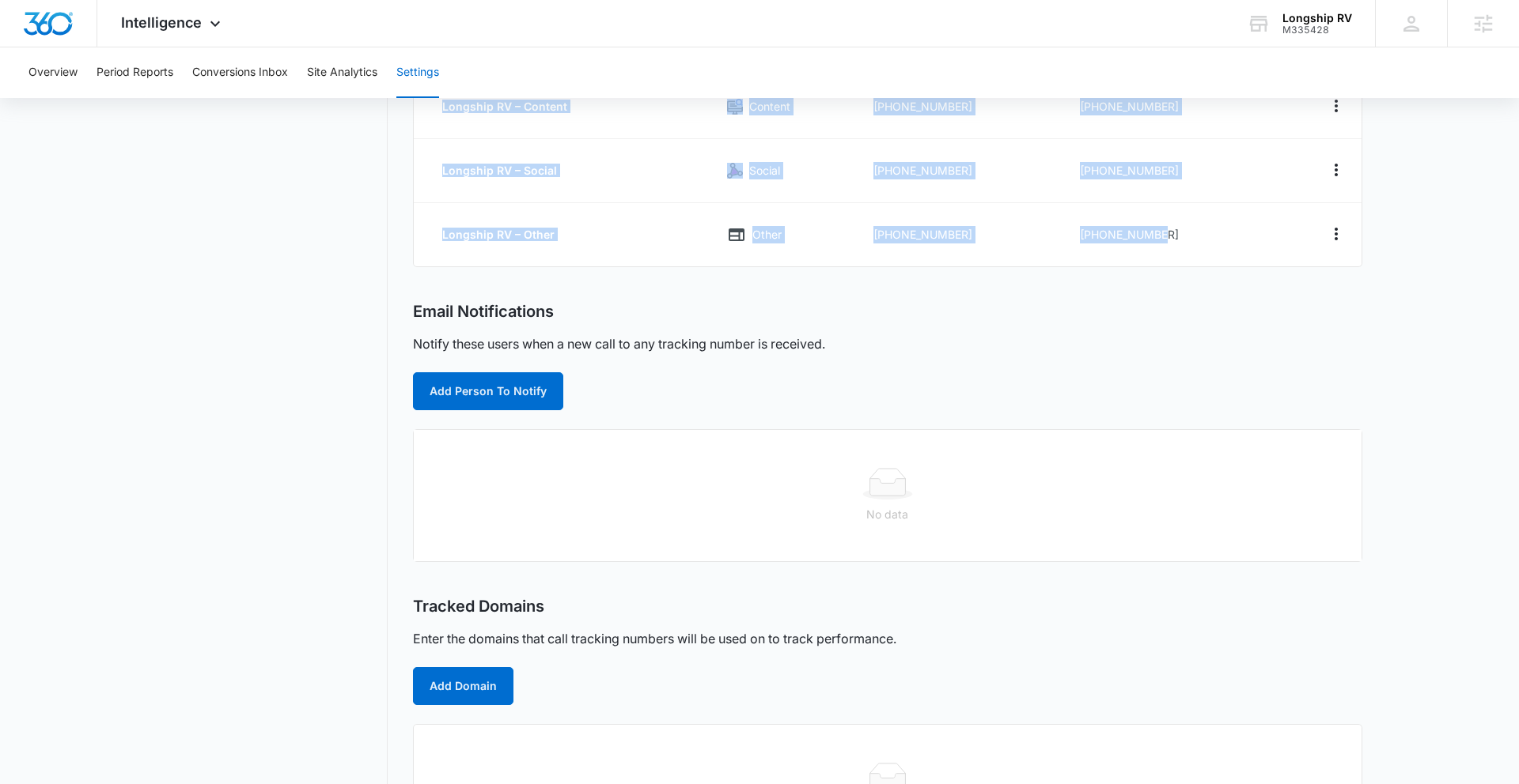
scroll to position [276, 0]
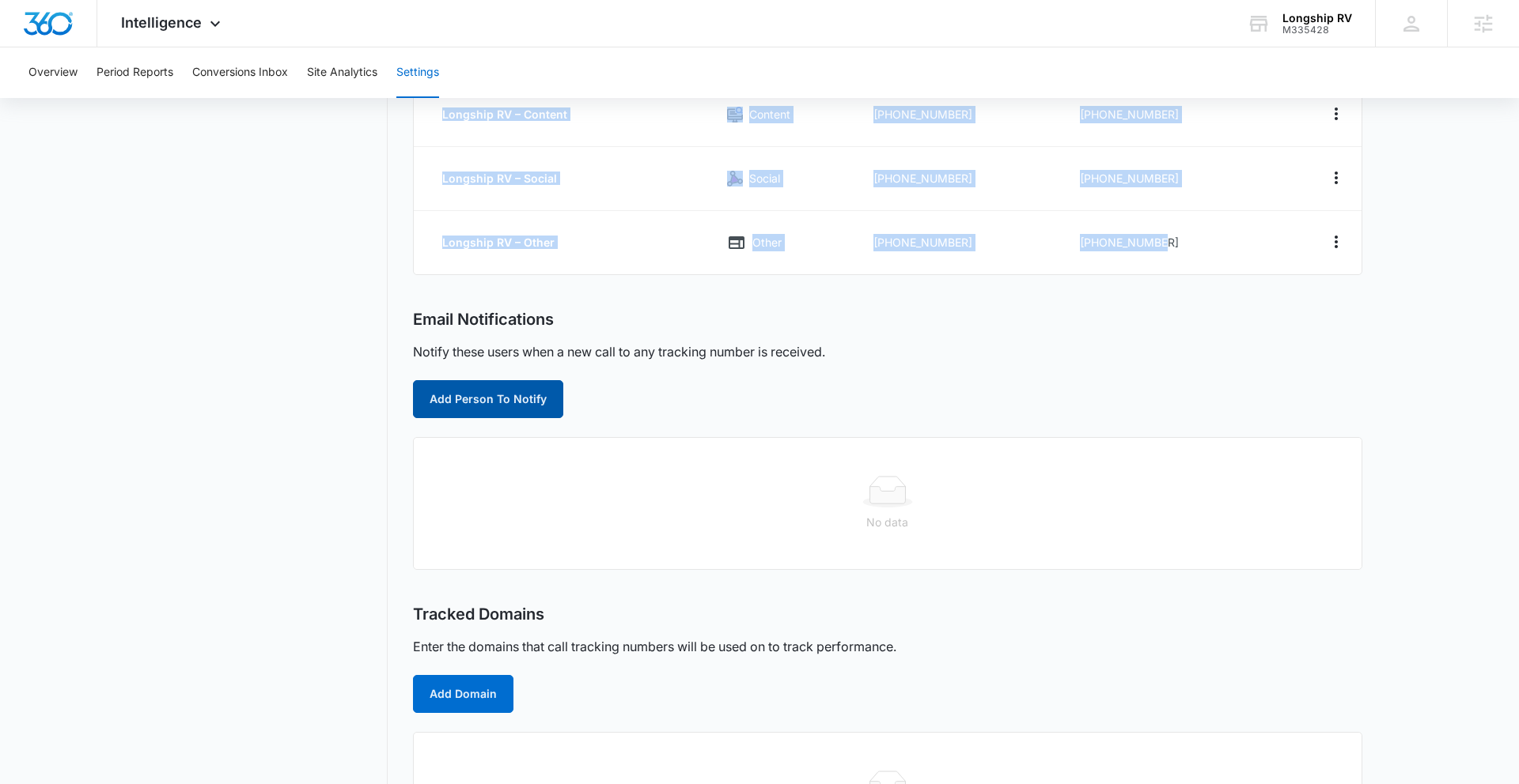
click at [497, 399] on button "Add Person To Notify" at bounding box center [487, 399] width 150 height 38
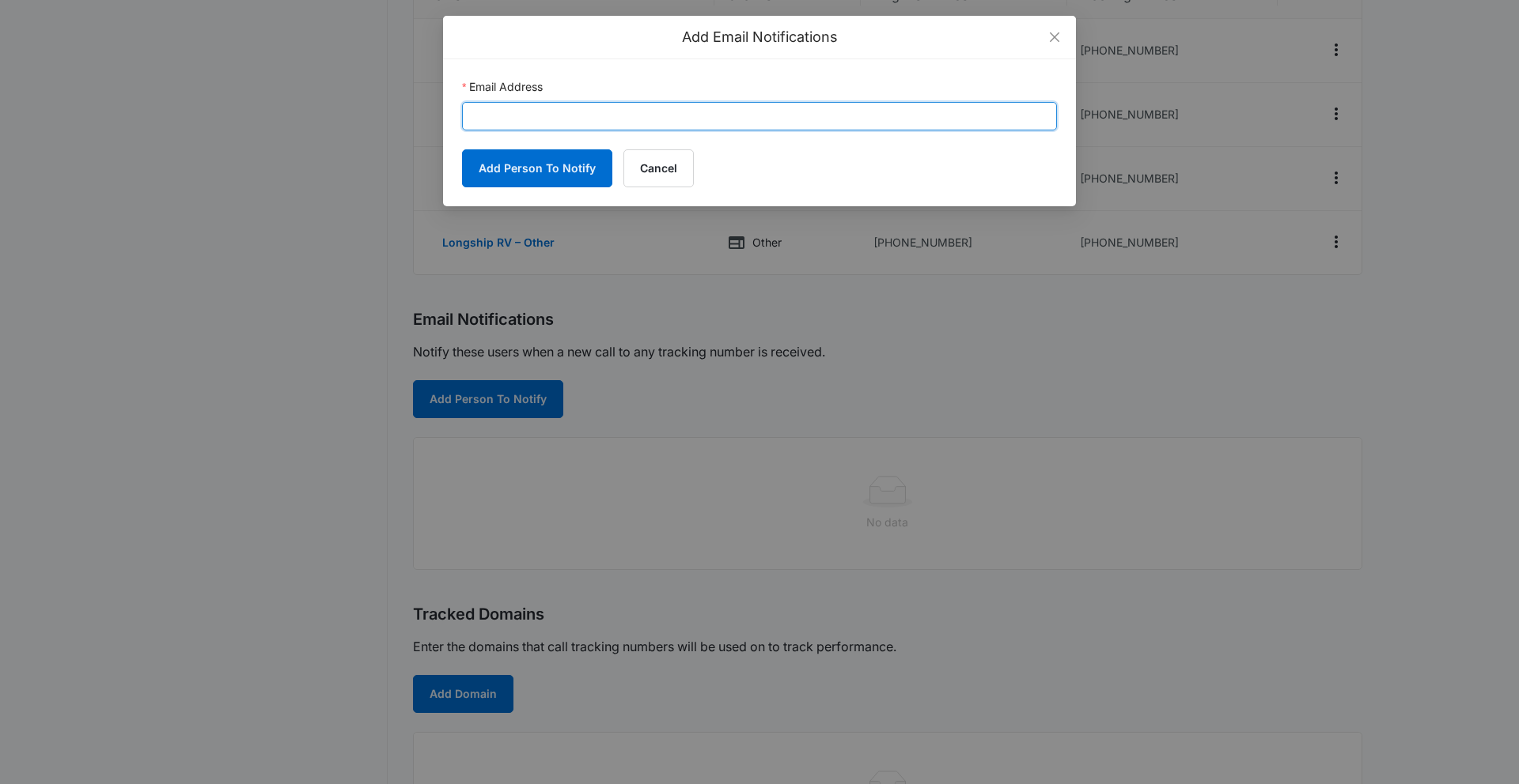
click at [647, 121] on input "Email Address" at bounding box center [760, 116] width 594 height 29
paste input "[PERSON_NAME][EMAIL_ADDRESS][DOMAIN_NAME]"
type input "[PERSON_NAME][EMAIL_ADDRESS][DOMAIN_NAME]"
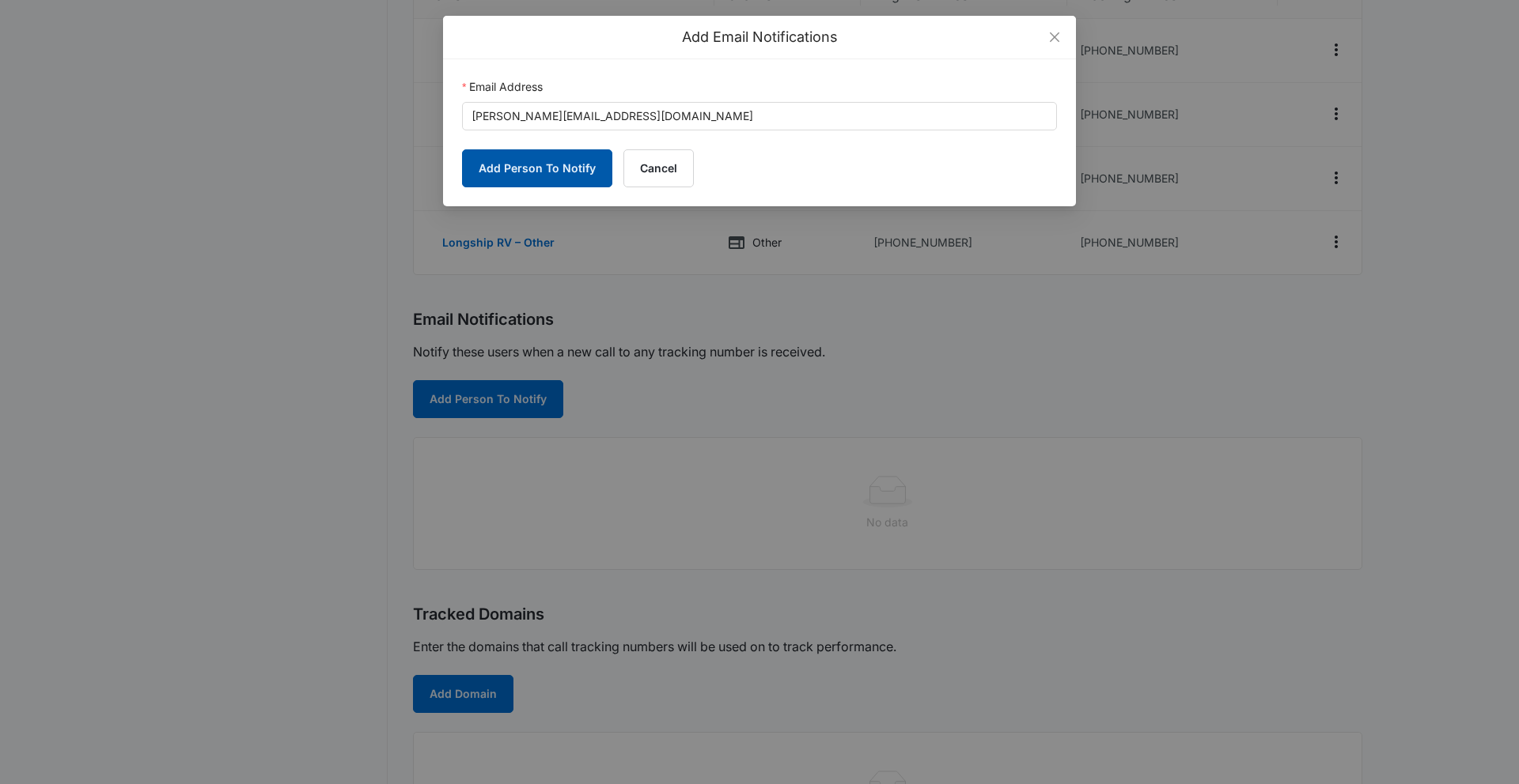
click at [538, 172] on button "Add Person To Notify" at bounding box center [537, 168] width 150 height 38
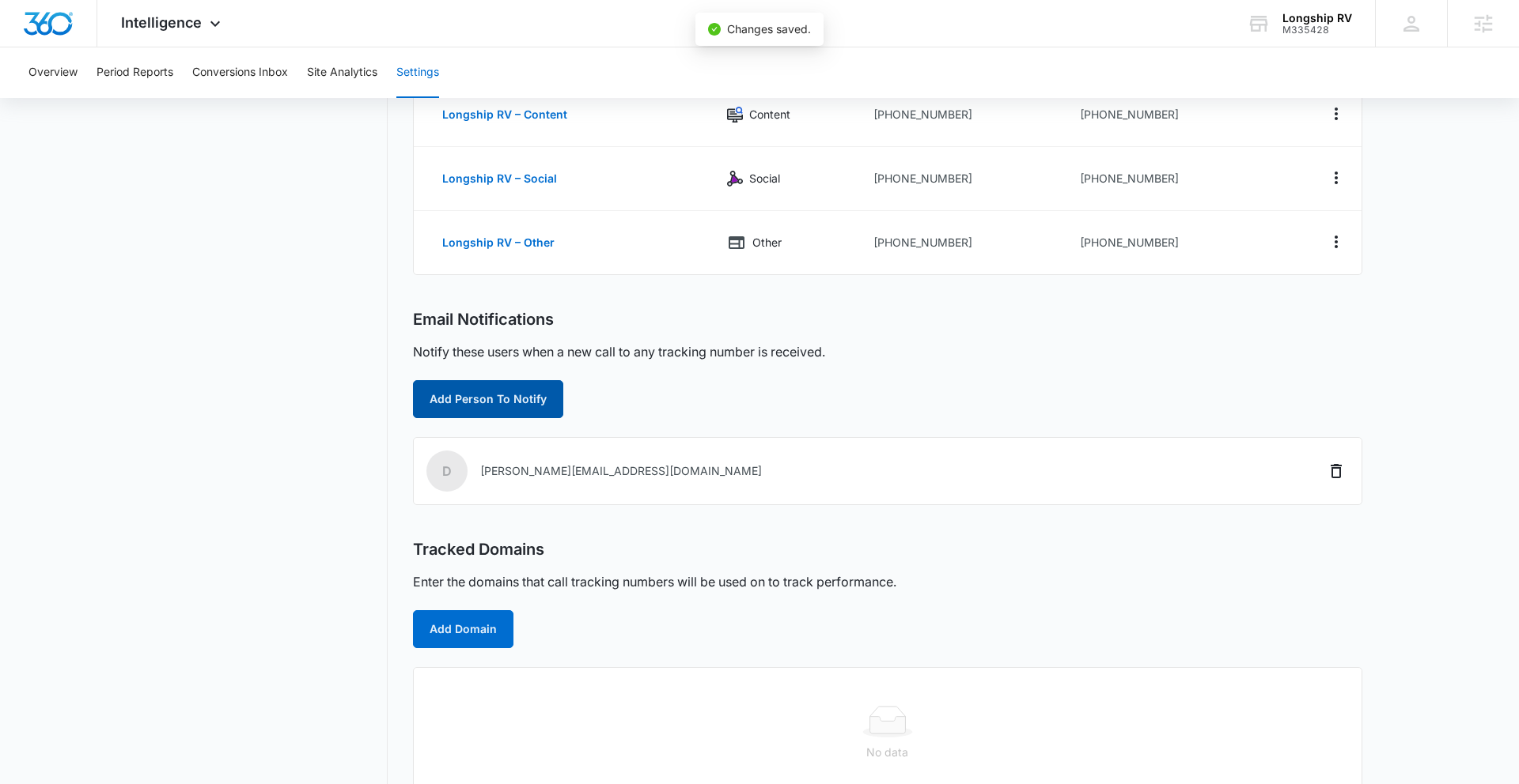
click at [516, 399] on button "Add Person To Notify" at bounding box center [487, 399] width 150 height 38
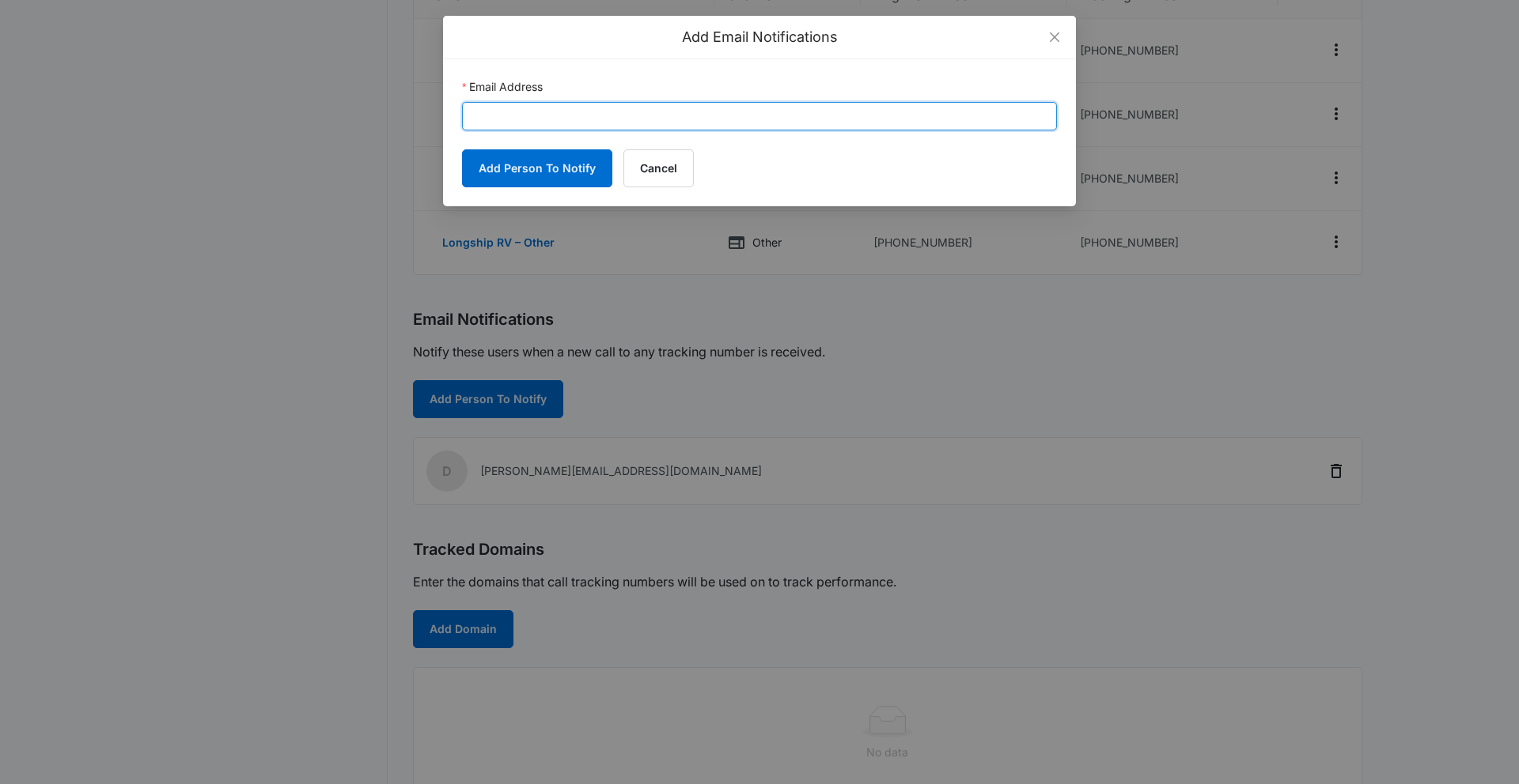
click at [673, 119] on input "Email Address" at bounding box center [760, 116] width 594 height 29
paste input "[EMAIL_ADDRESS][PERSON_NAME][DOMAIN_NAME]"
type input "[EMAIL_ADDRESS][PERSON_NAME][DOMAIN_NAME]"
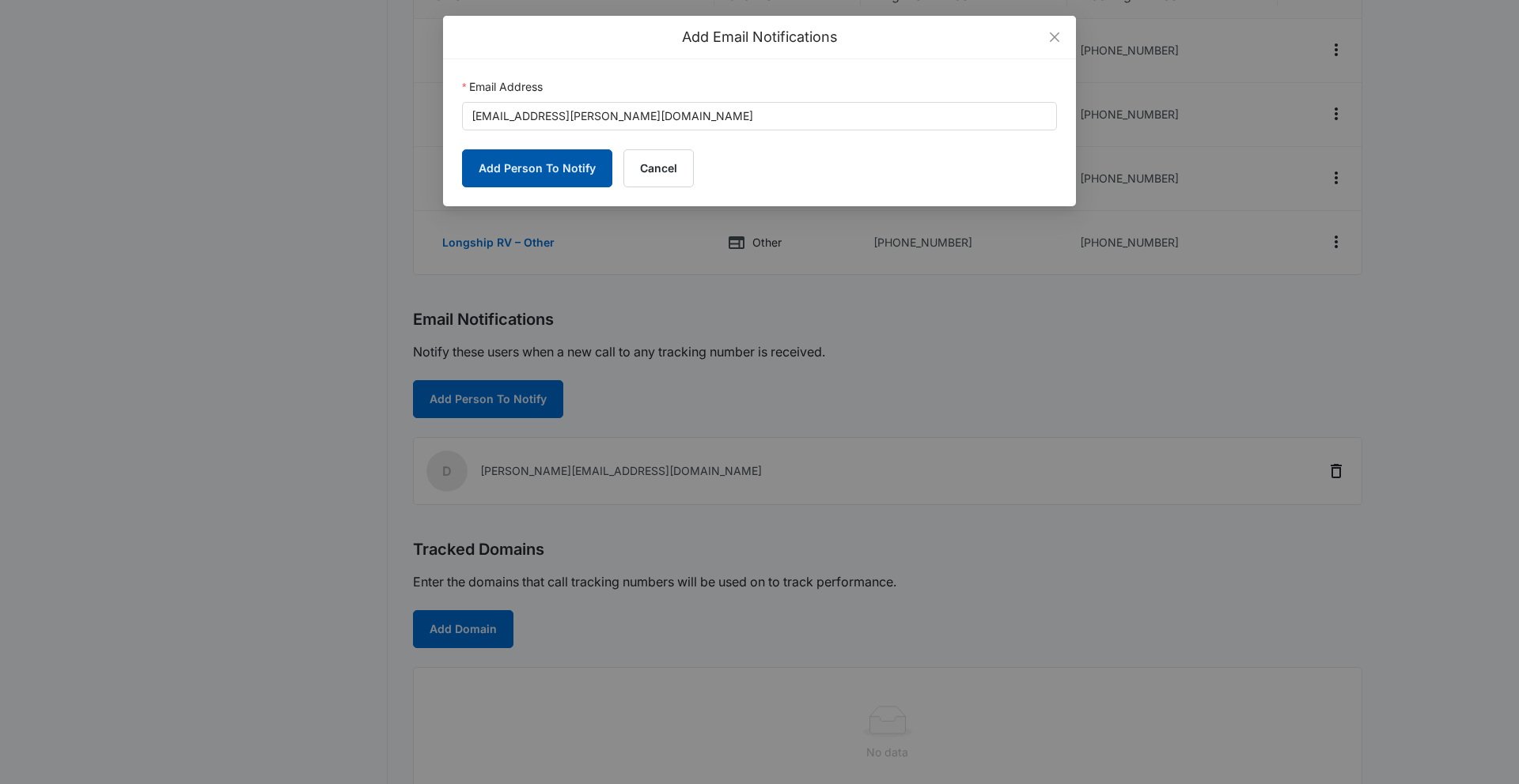
click at [505, 164] on button "Add Person To Notify" at bounding box center [537, 168] width 150 height 38
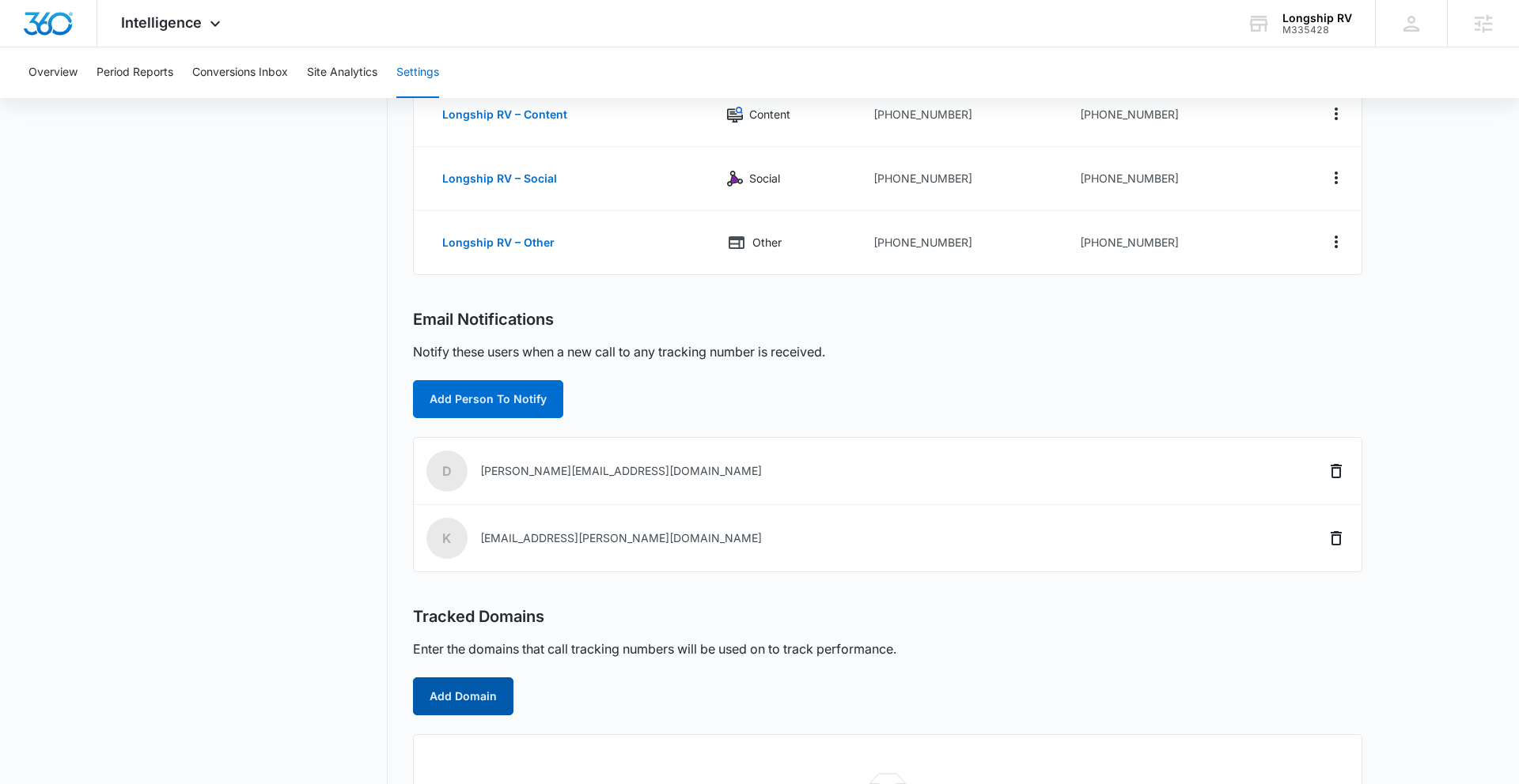
click at [462, 693] on button "Add Domain" at bounding box center [462, 697] width 100 height 38
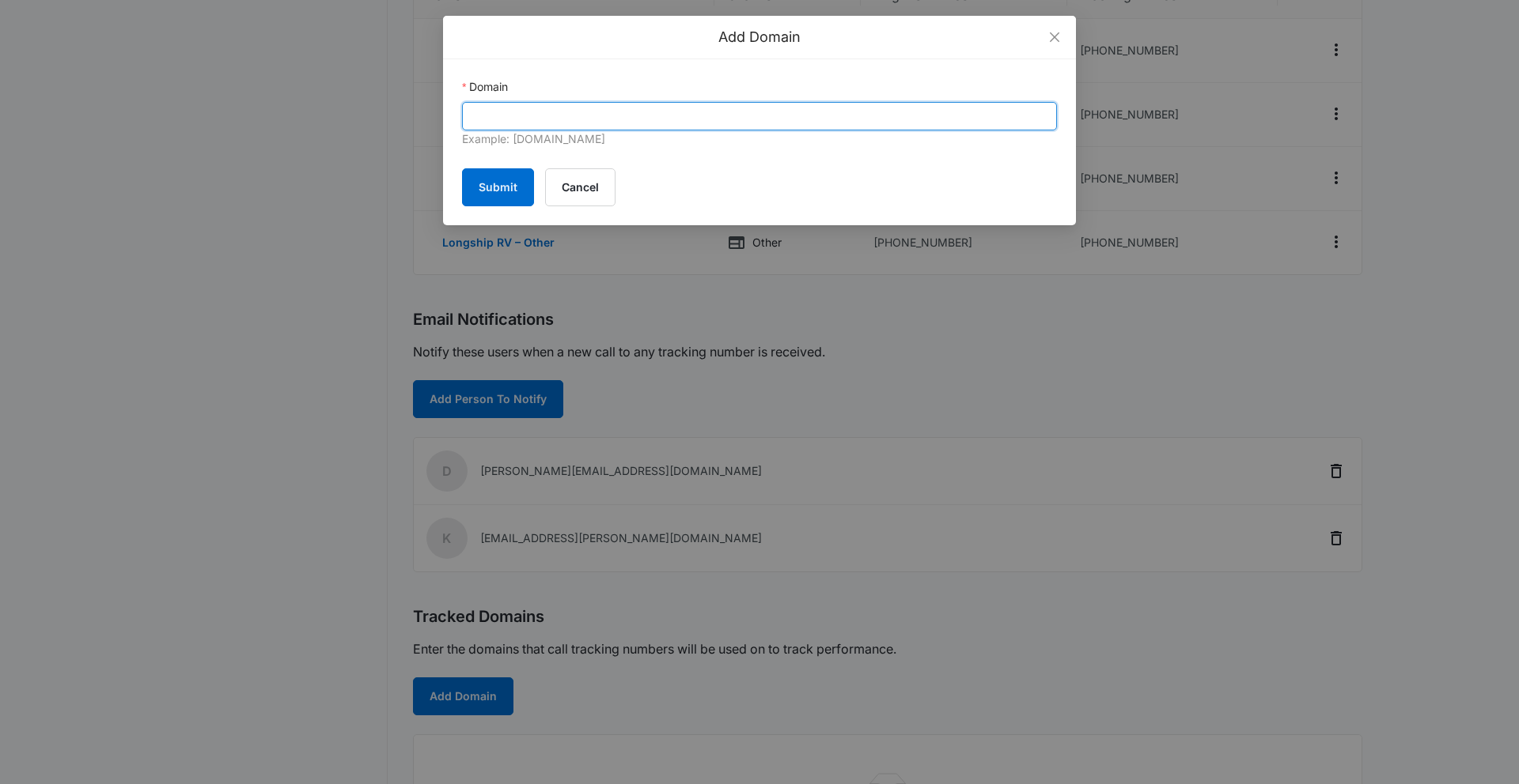
click at [707, 117] on input "Domain" at bounding box center [760, 116] width 594 height 29
paste input "longshiprv.com"
type input "longshiprv.com"
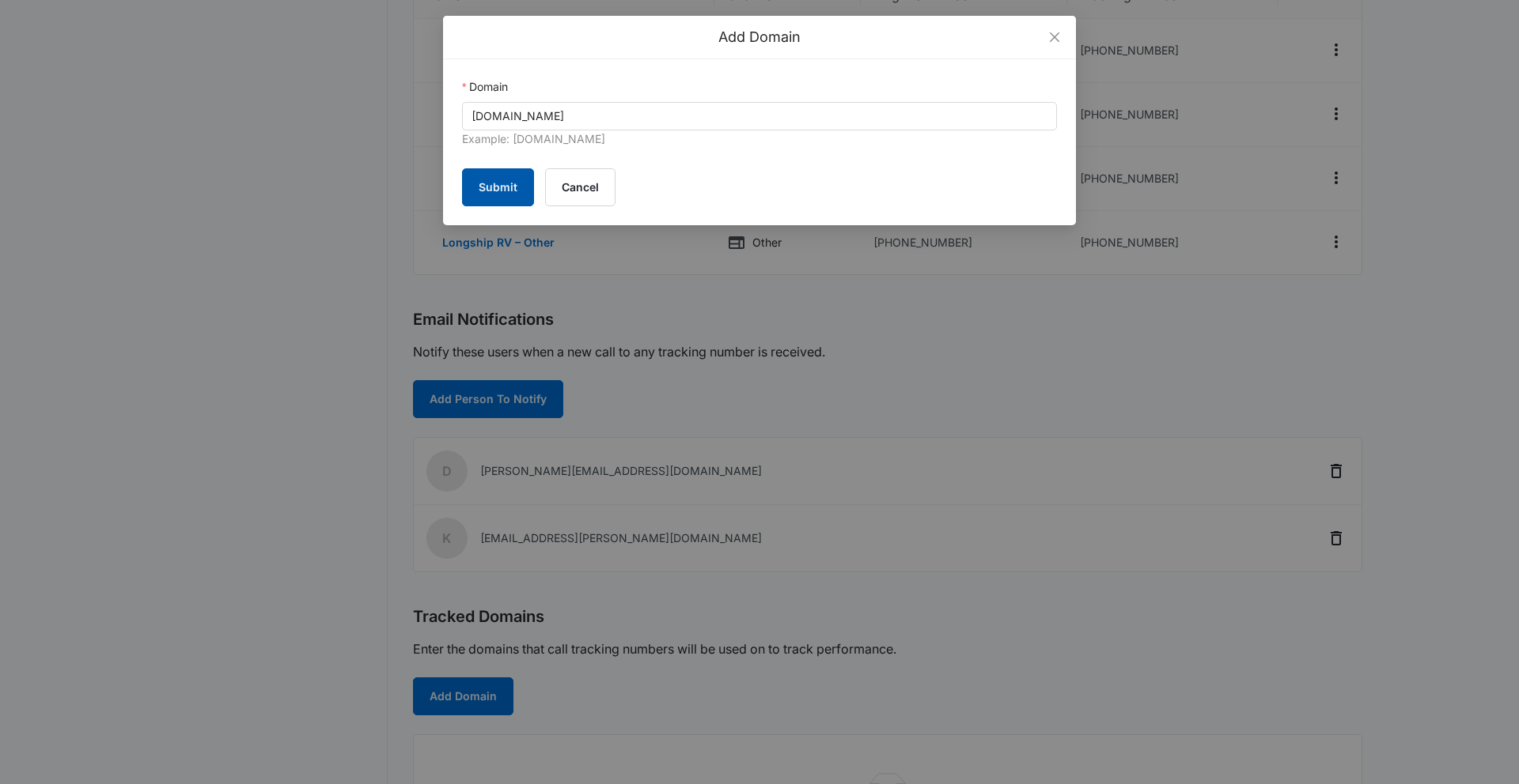
click at [485, 186] on button "Submit" at bounding box center [498, 187] width 72 height 38
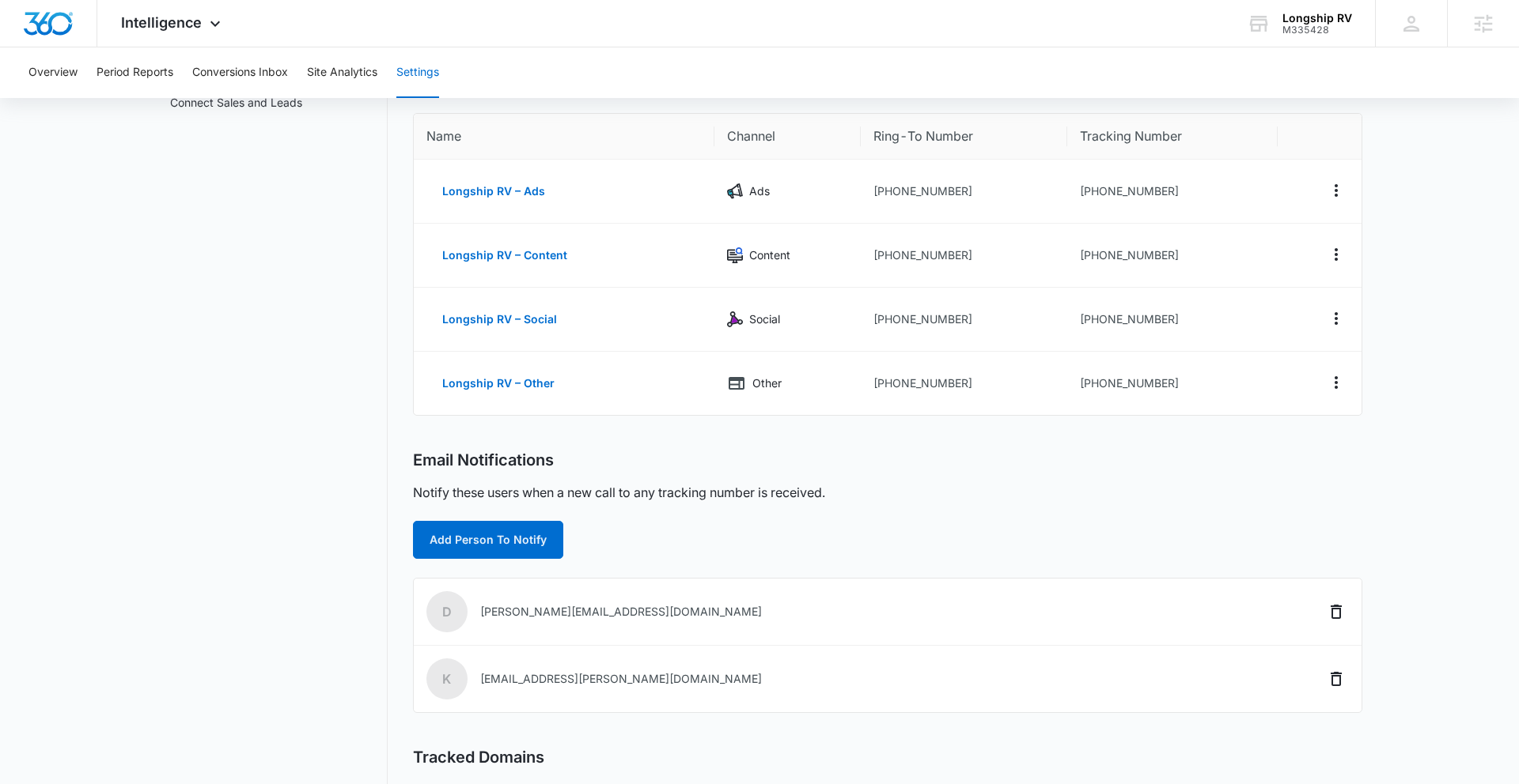
scroll to position [93, 0]
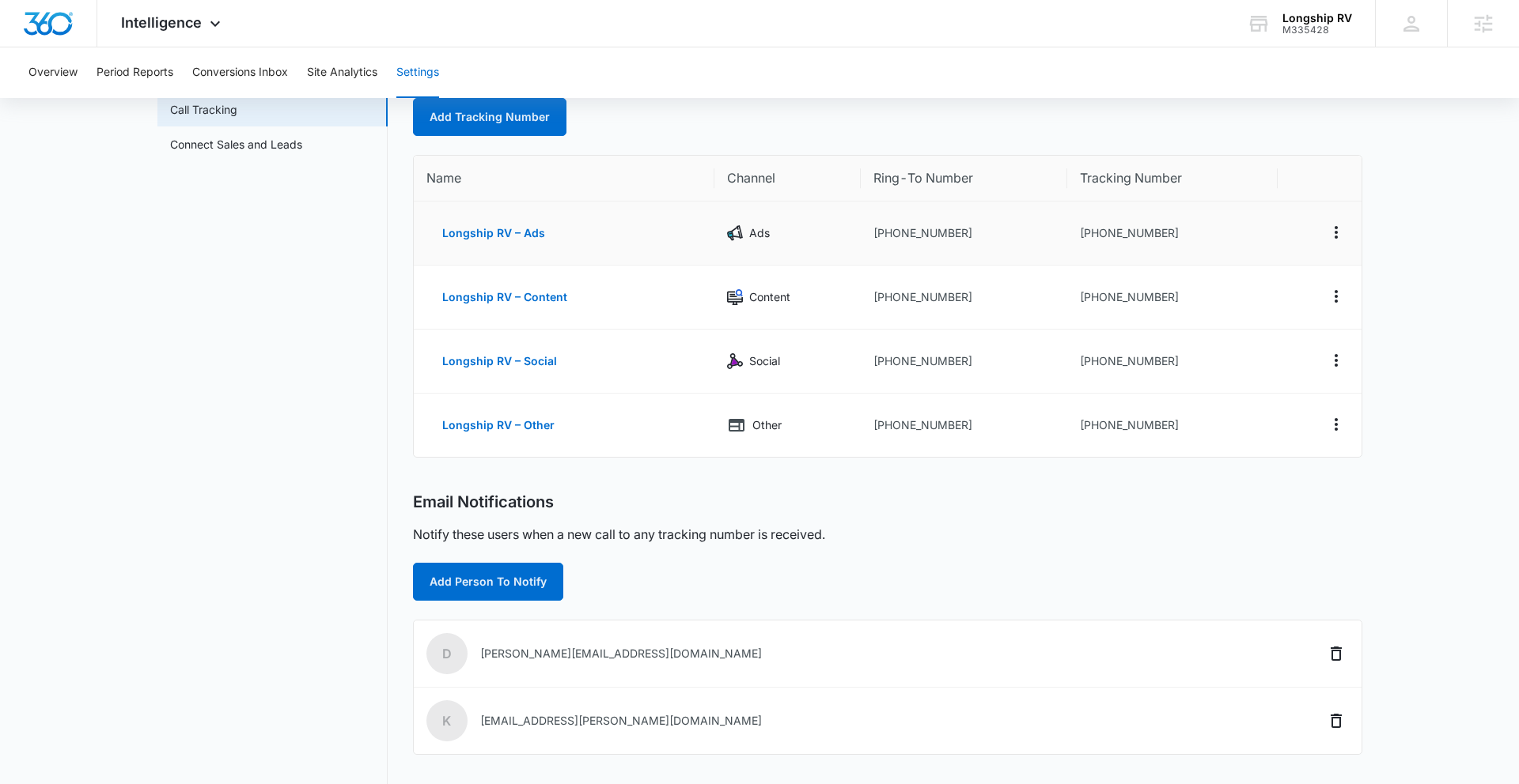
drag, startPoint x: 1101, startPoint y: 235, endPoint x: 1090, endPoint y: 235, distance: 11.0
click at [1100, 235] on td "+18652342044" at bounding box center [1172, 234] width 211 height 64
drag, startPoint x: 1089, startPoint y: 233, endPoint x: 1116, endPoint y: 244, distance: 29.2
click at [1168, 232] on td "+18652342044" at bounding box center [1172, 234] width 211 height 64
copy td "8652342044"
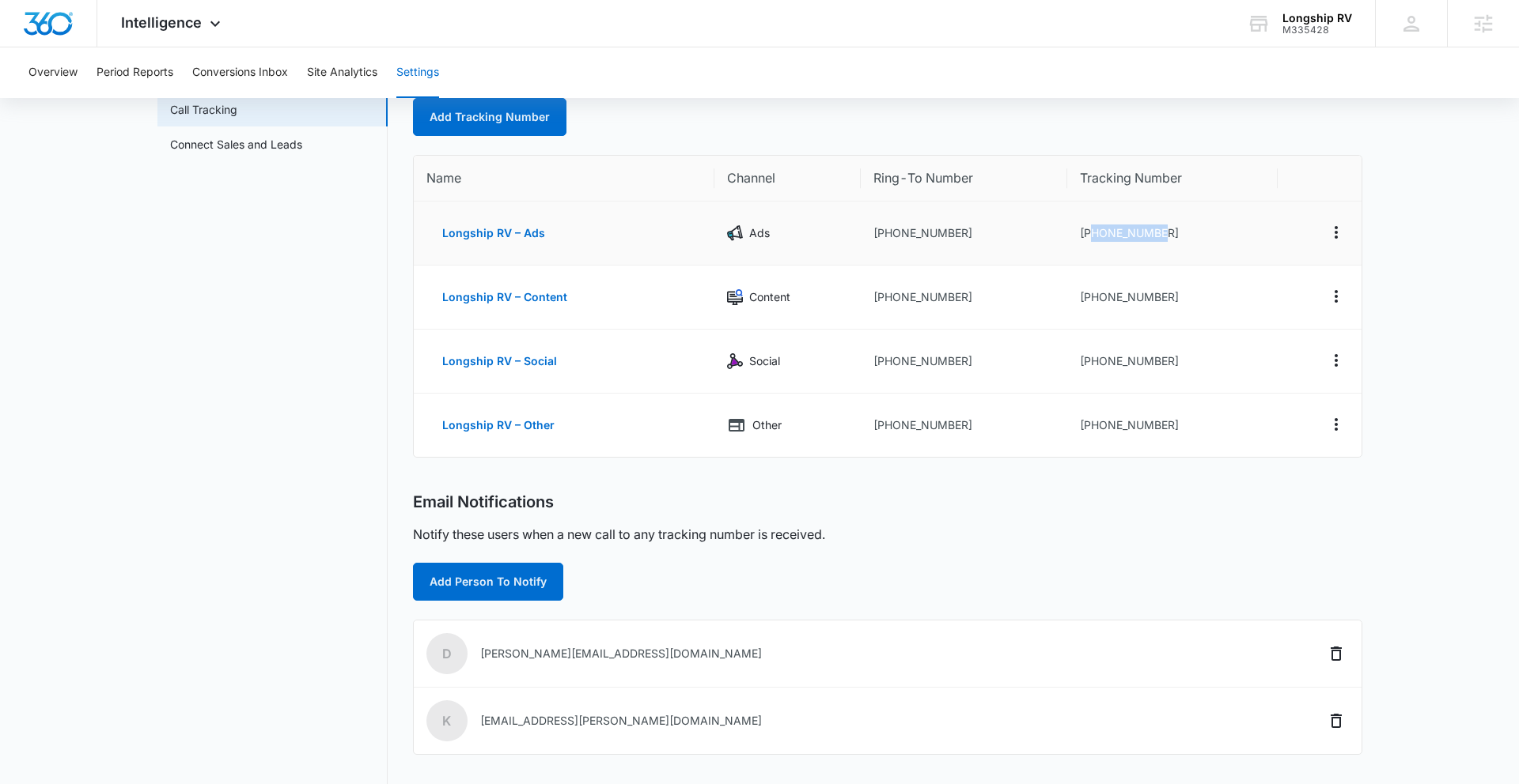
copy td "8652342044"
click at [178, 24] on span "Intelligence" at bounding box center [161, 22] width 81 height 17
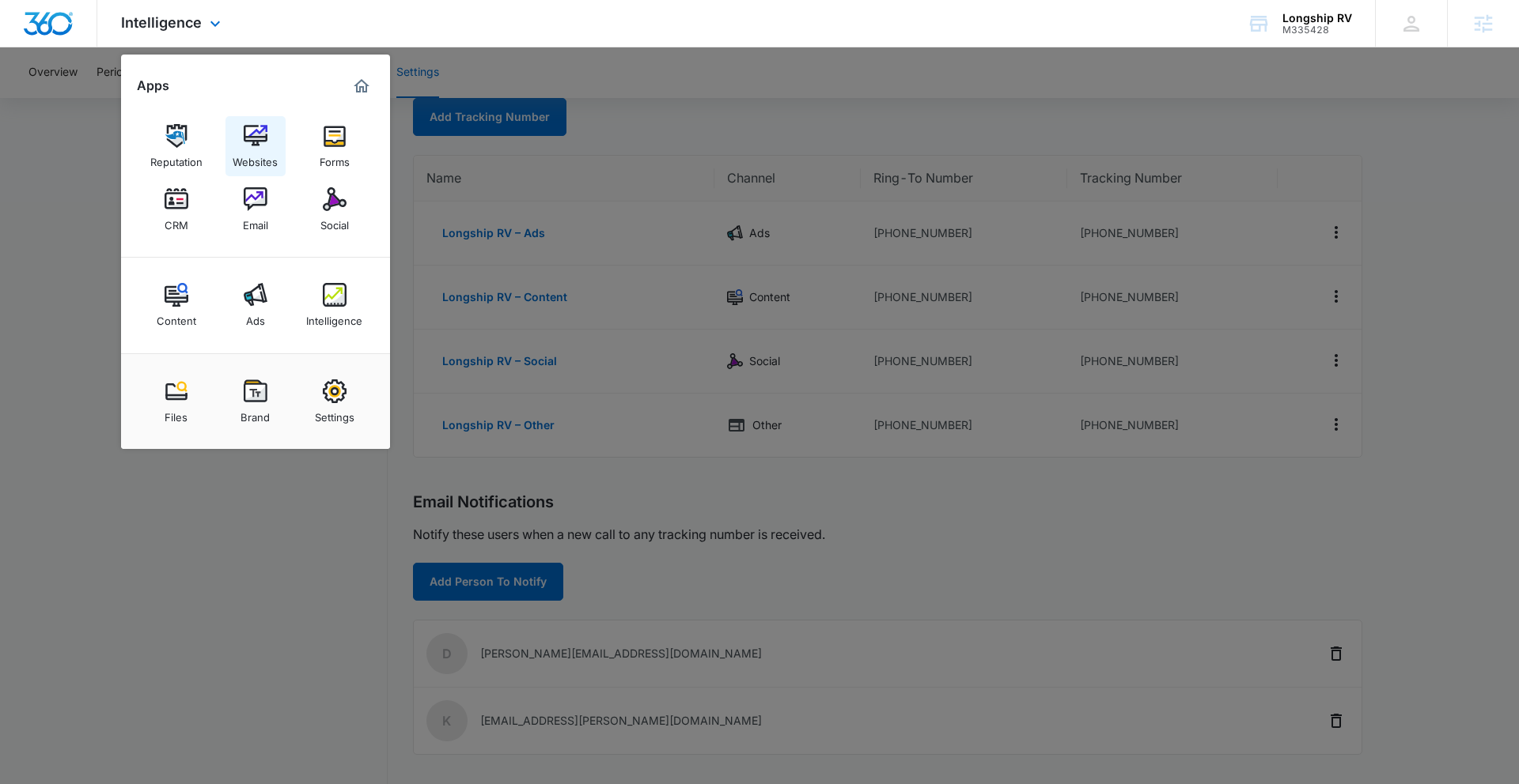
click at [249, 131] on img at bounding box center [255, 136] width 24 height 24
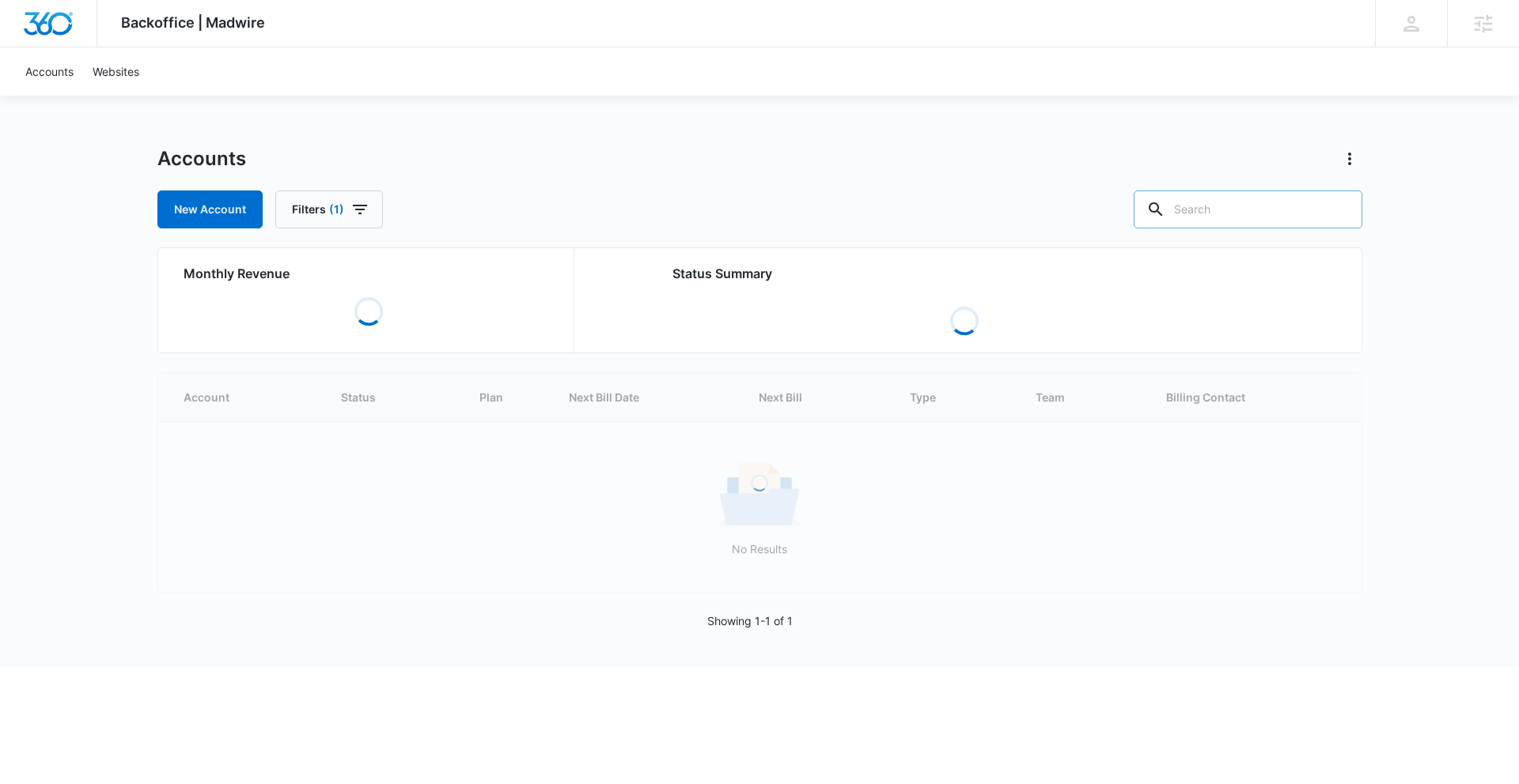
click at [1236, 209] on input "text" at bounding box center [1248, 210] width 229 height 38
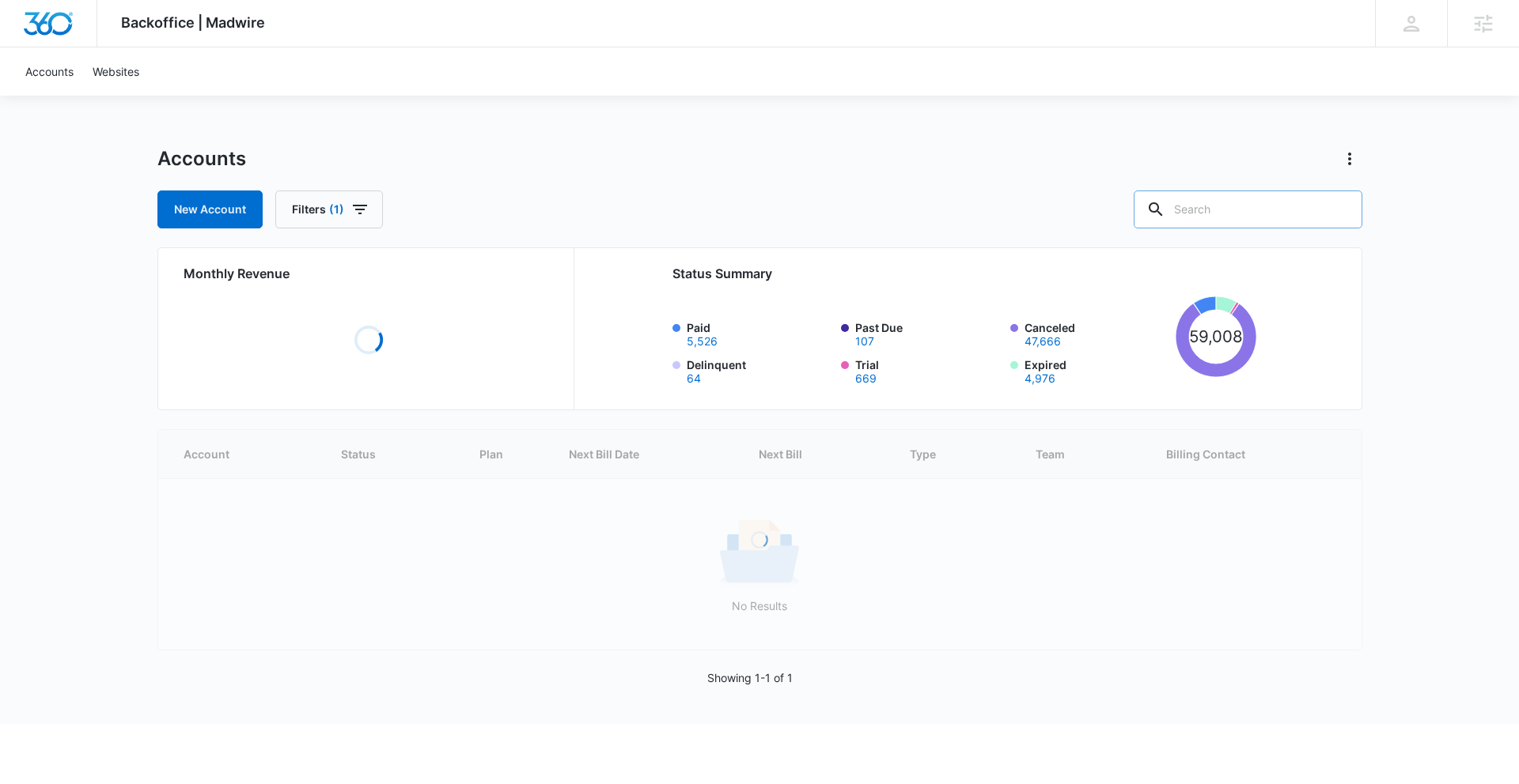
paste input "M335428"
type input "M335428"
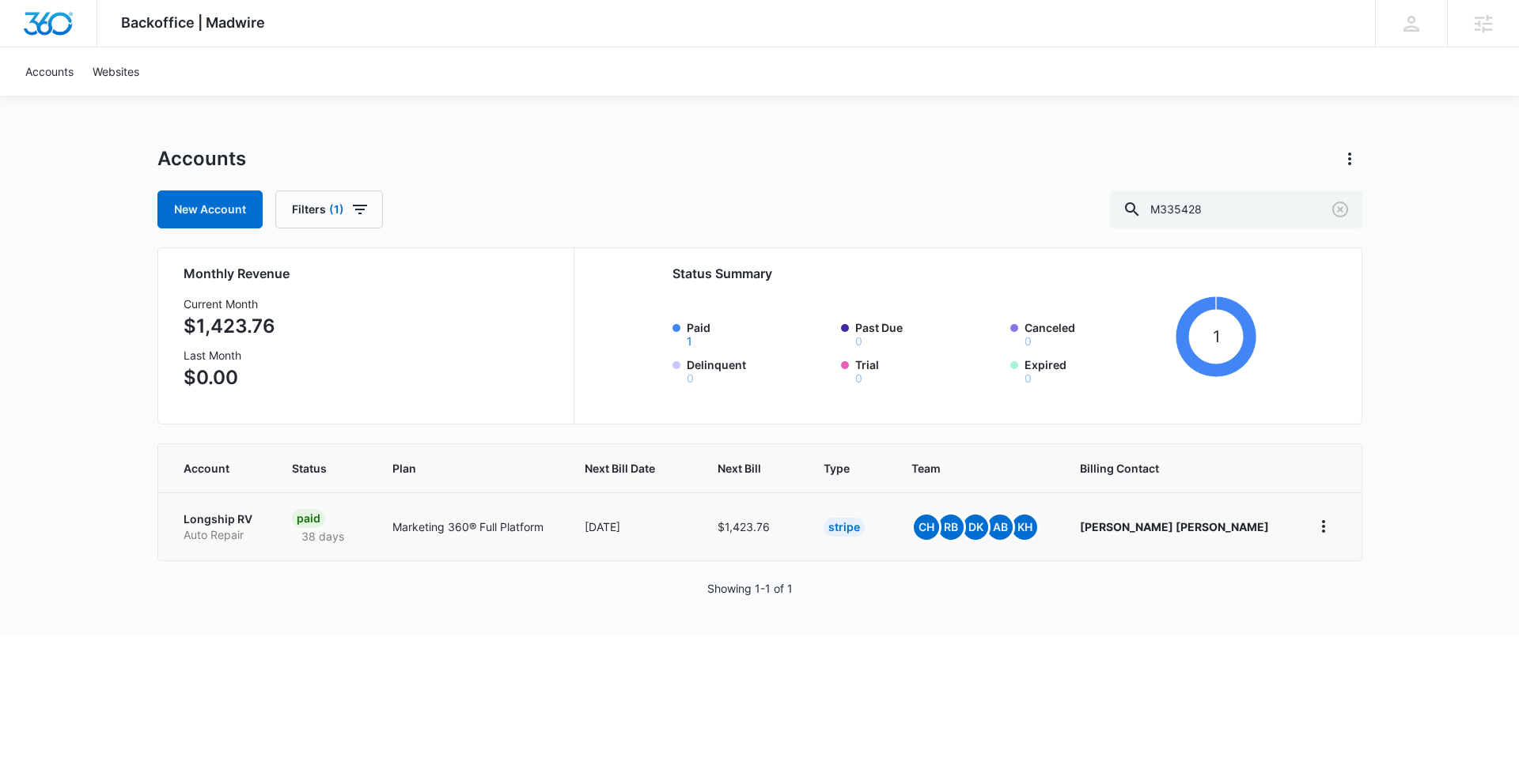
click at [217, 520] on p "Longship RV" at bounding box center [219, 520] width 71 height 16
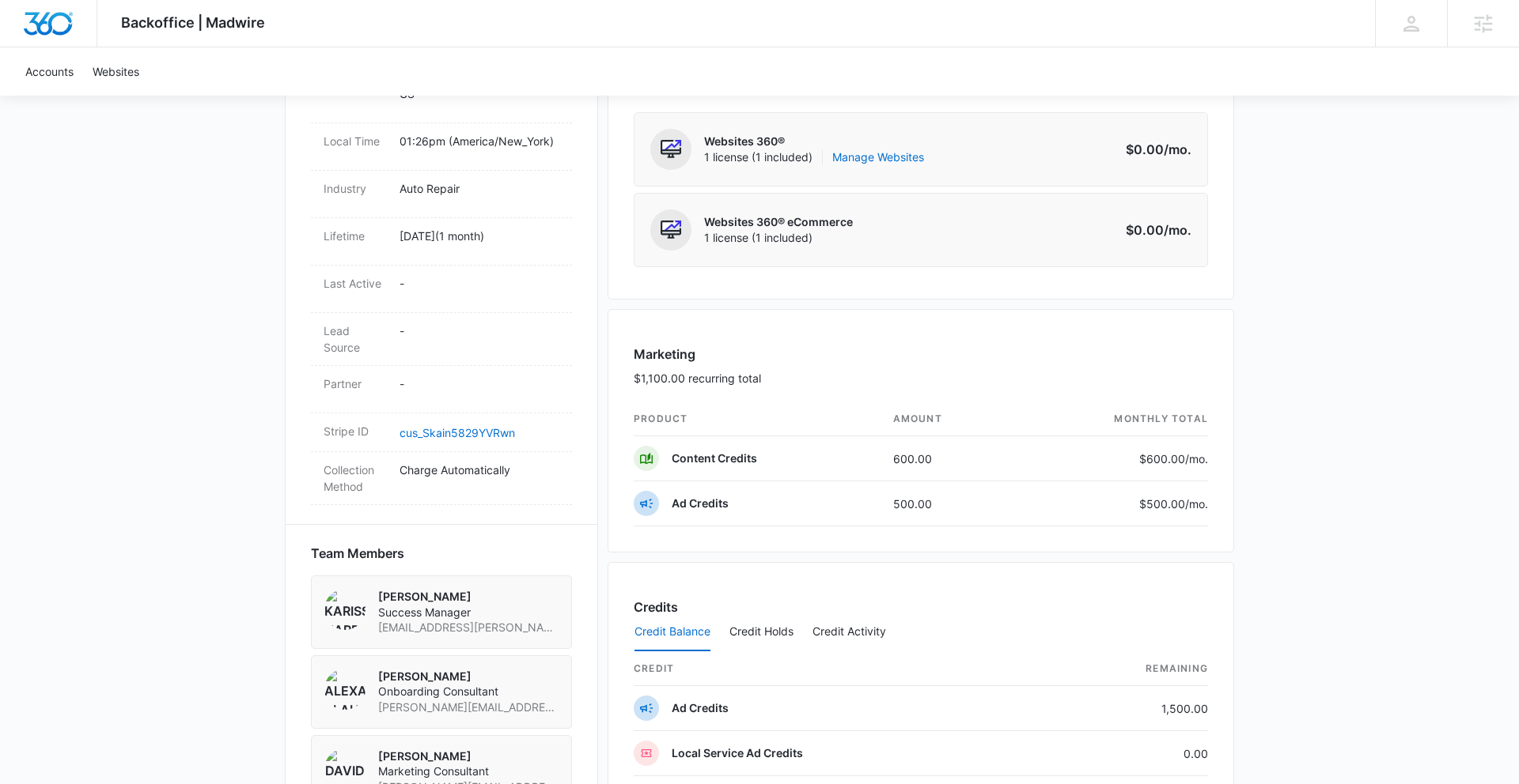
scroll to position [699, 0]
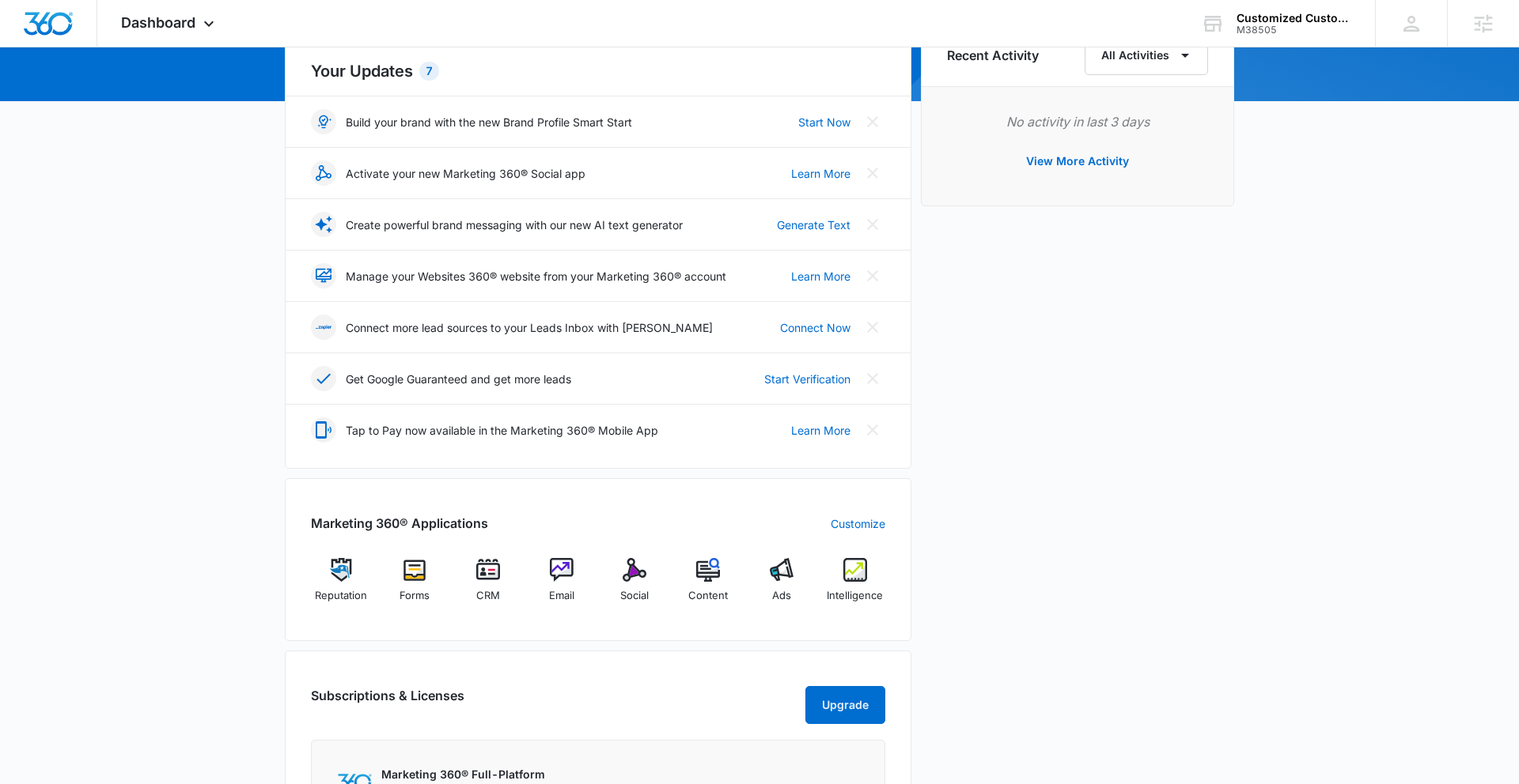
scroll to position [205, 0]
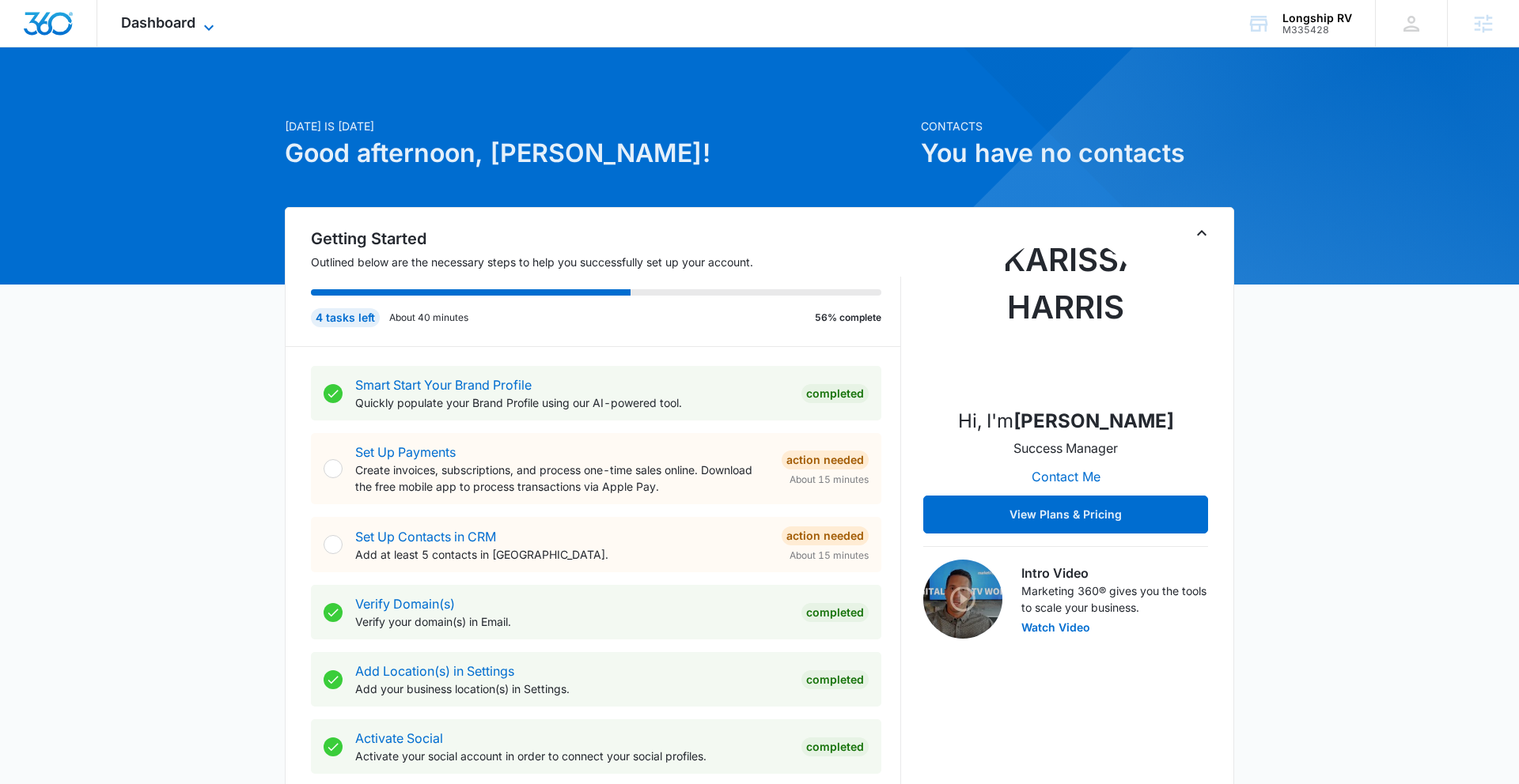
click at [211, 25] on icon at bounding box center [209, 27] width 19 height 19
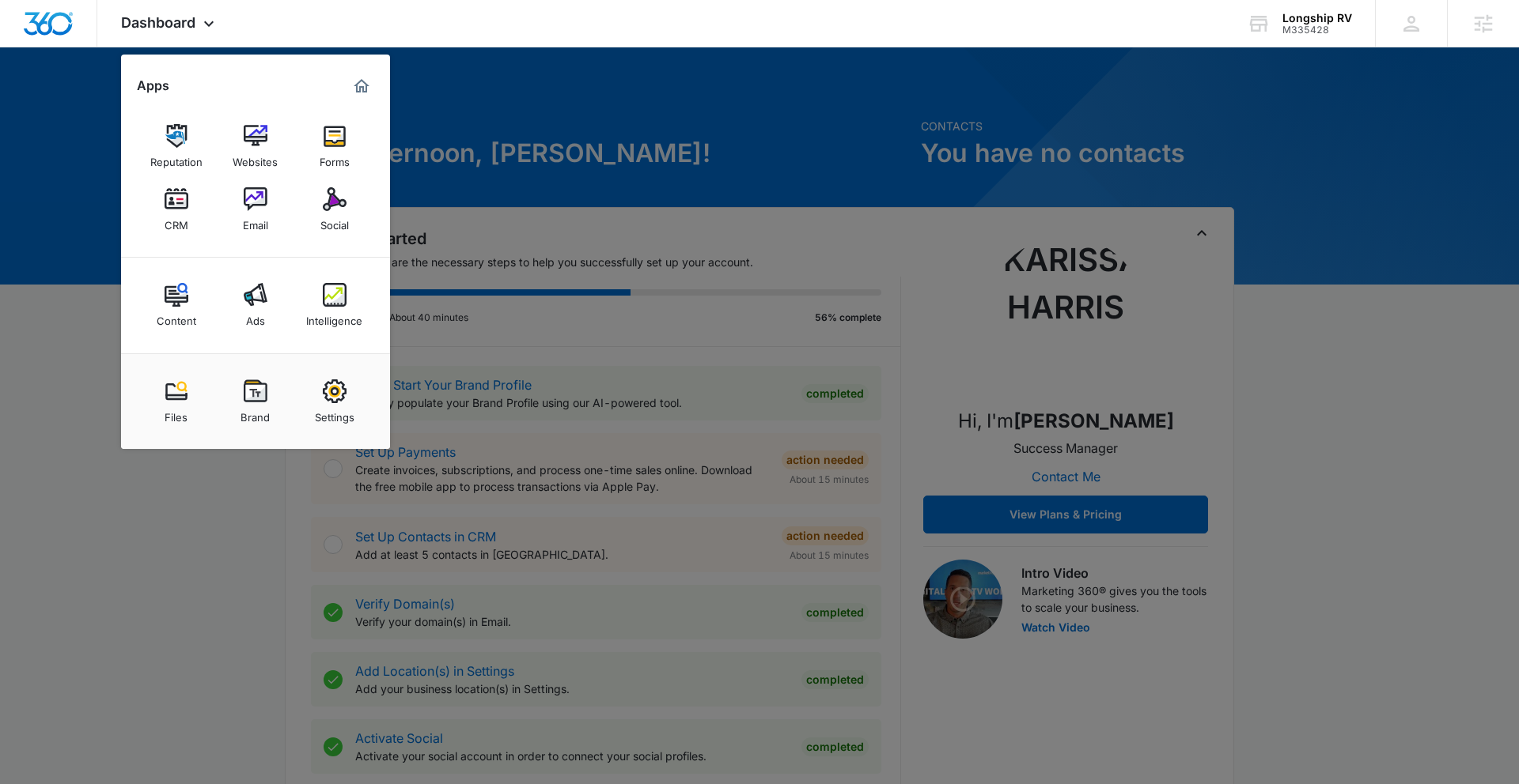
drag, startPoint x: 337, startPoint y: 308, endPoint x: 363, endPoint y: 300, distance: 27.2
click at [338, 306] on link "Intelligence" at bounding box center [334, 305] width 60 height 60
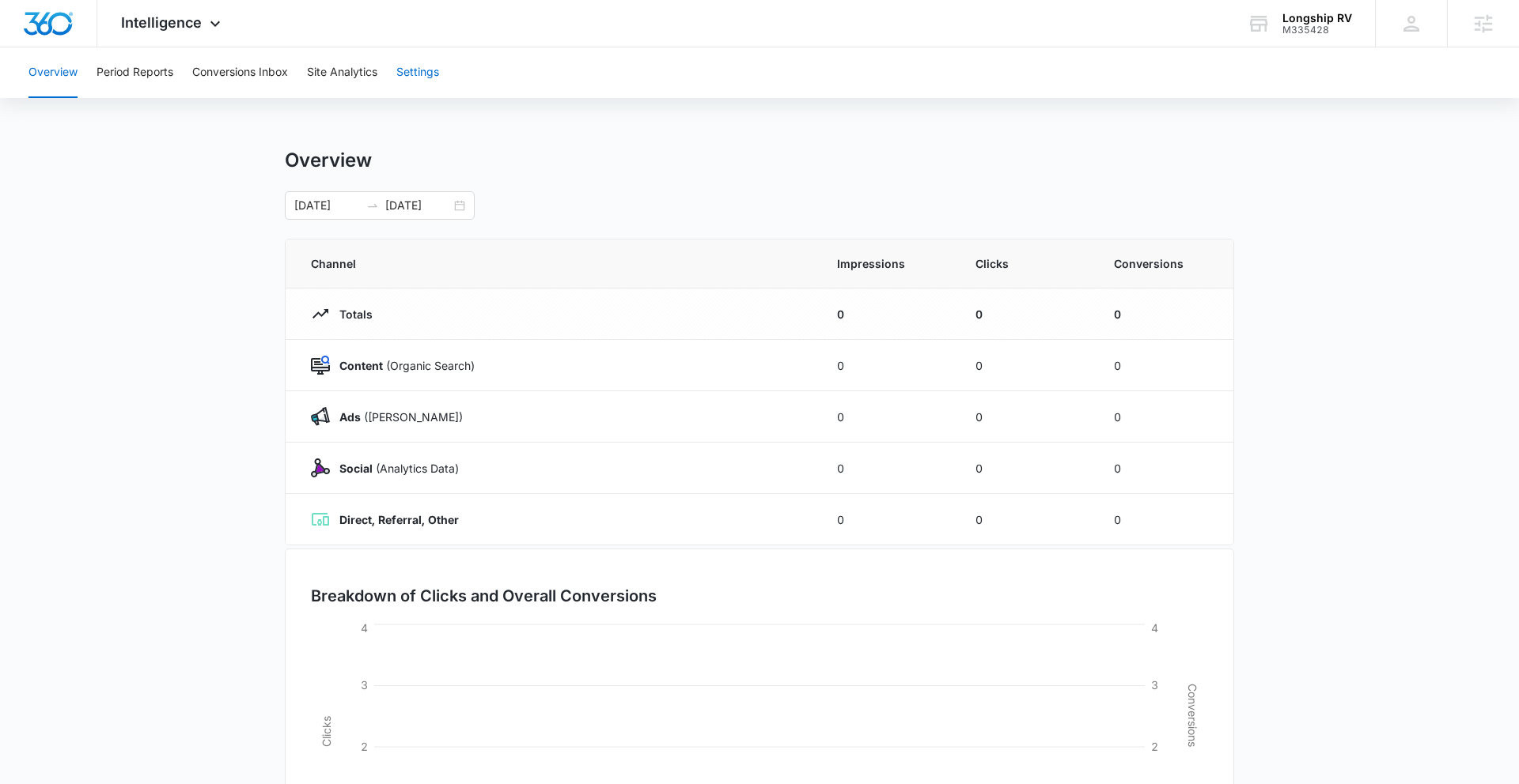
click at [401, 78] on button "Settings" at bounding box center [418, 73] width 43 height 51
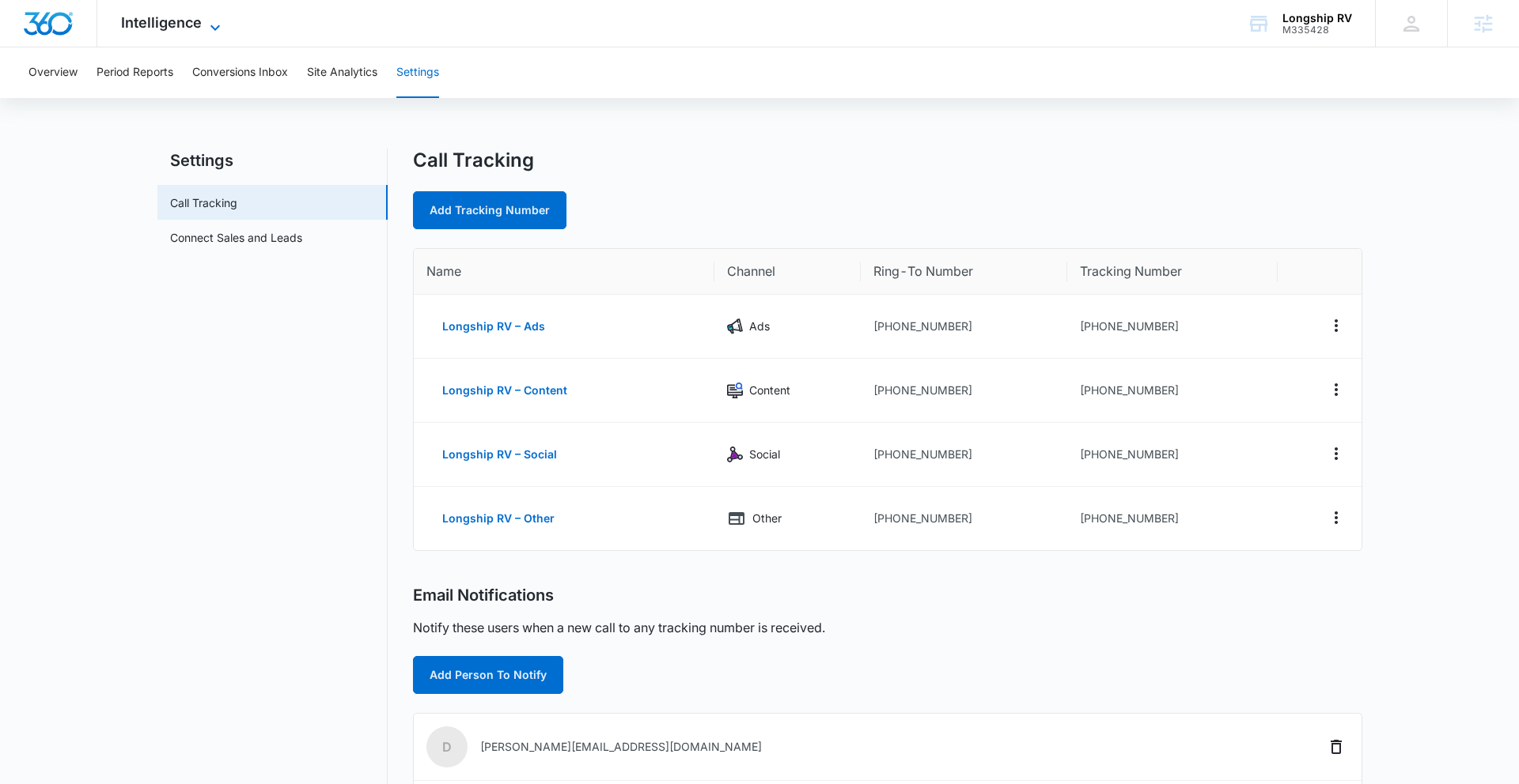
click at [192, 29] on span "Intelligence" at bounding box center [161, 22] width 81 height 17
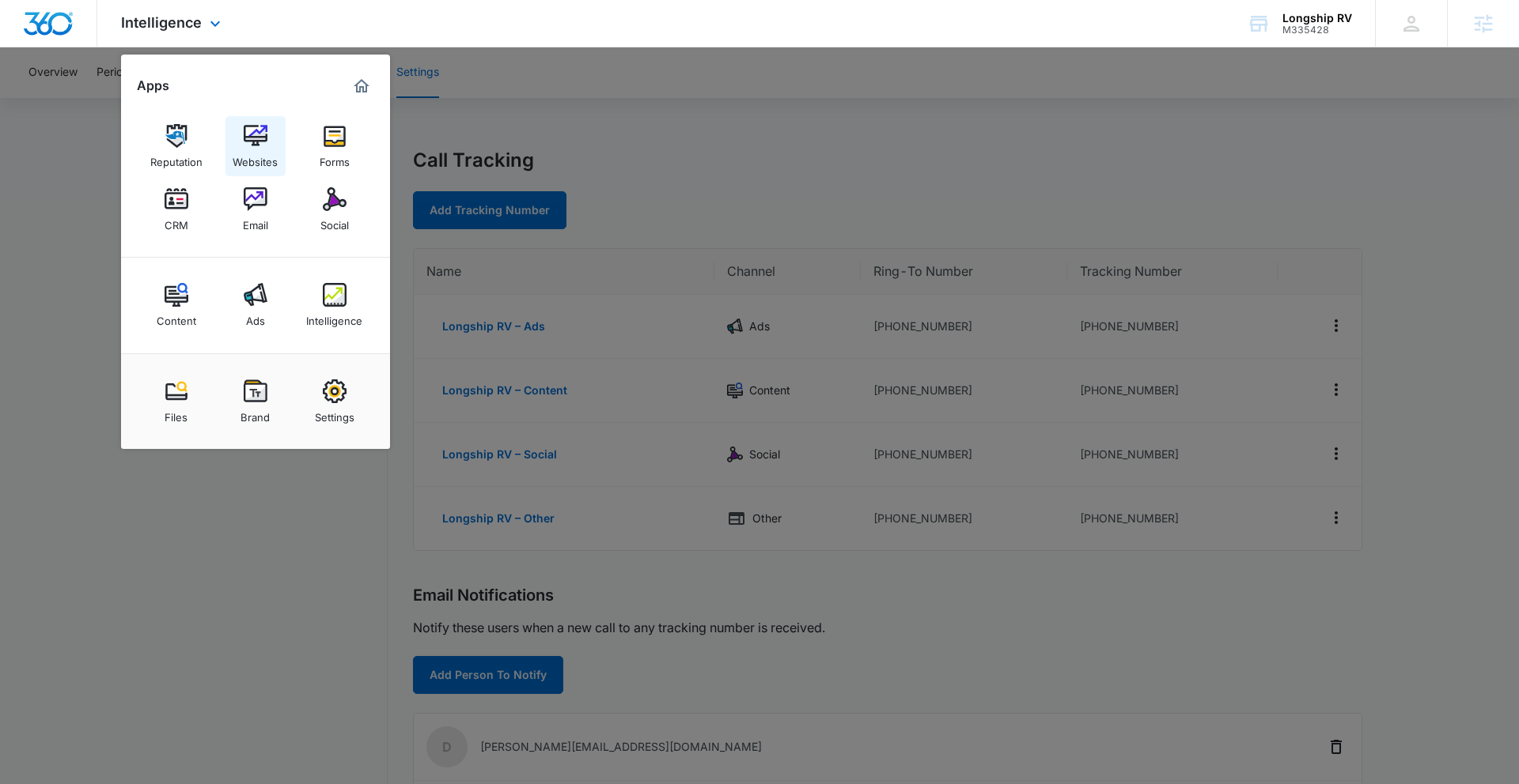
click at [250, 133] on img at bounding box center [255, 136] width 24 height 24
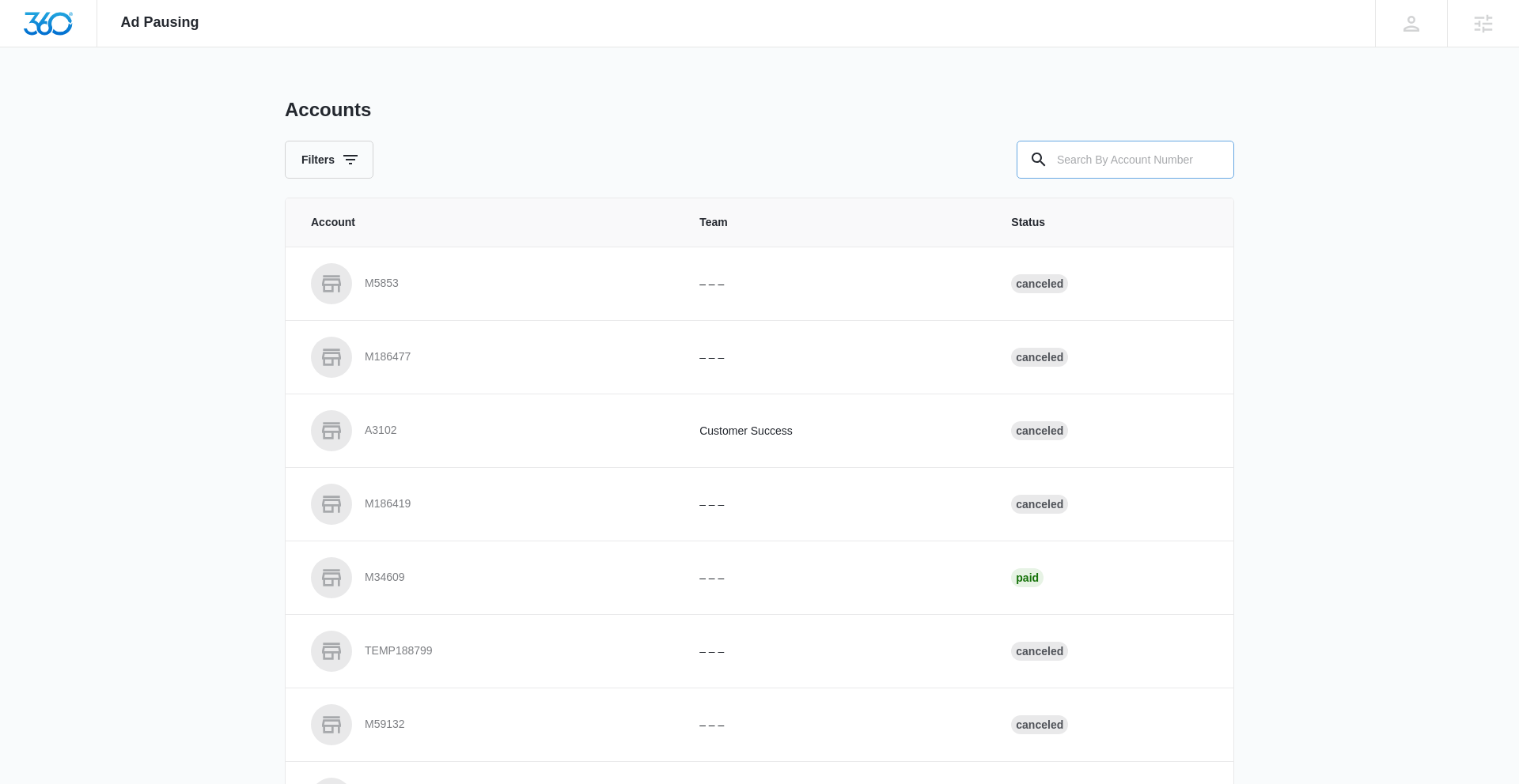
click at [1117, 160] on input "text" at bounding box center [1124, 160] width 218 height 38
paste input "M335428"
type input "M335428"
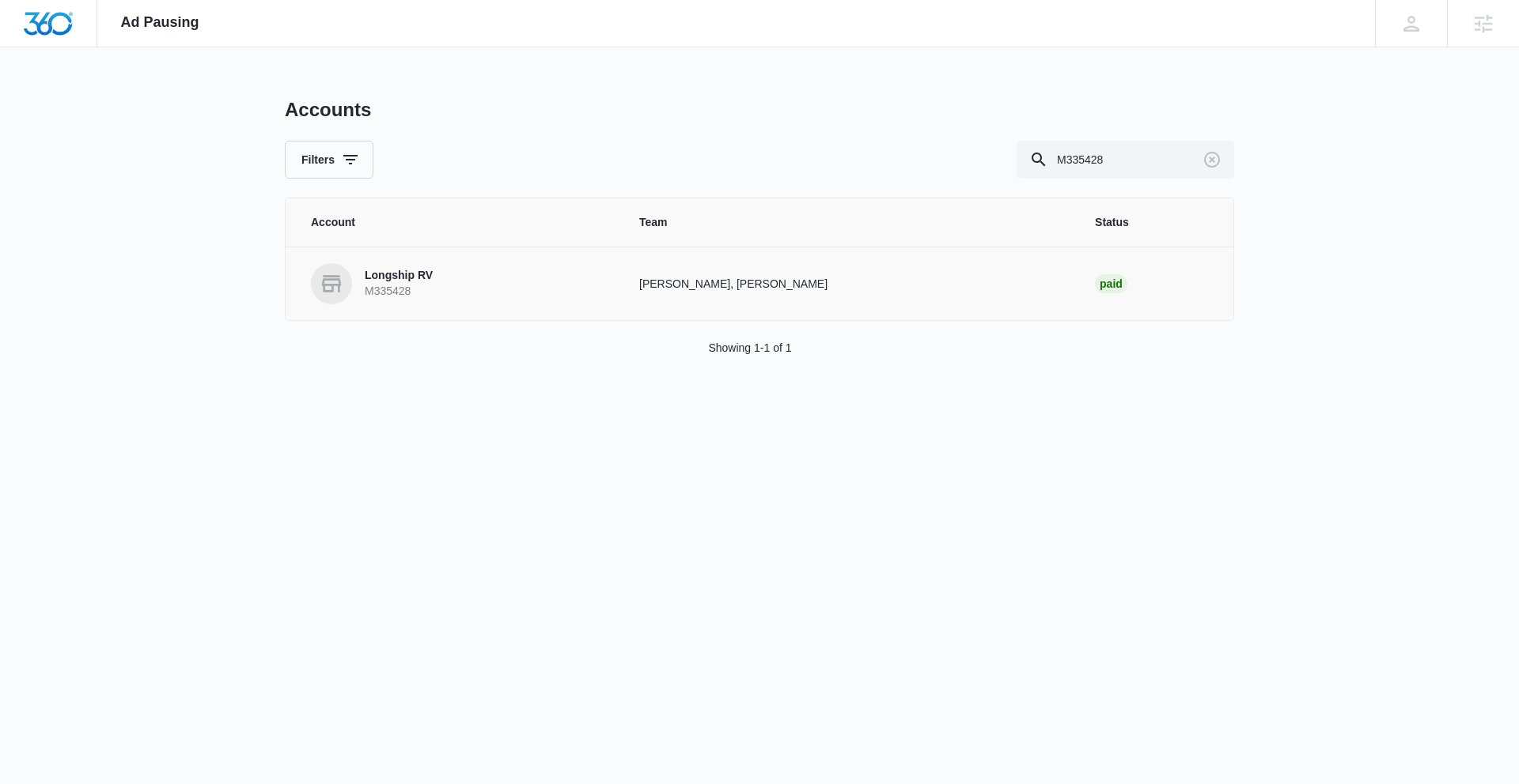
click at [402, 276] on p "Longship RV" at bounding box center [399, 276] width 68 height 16
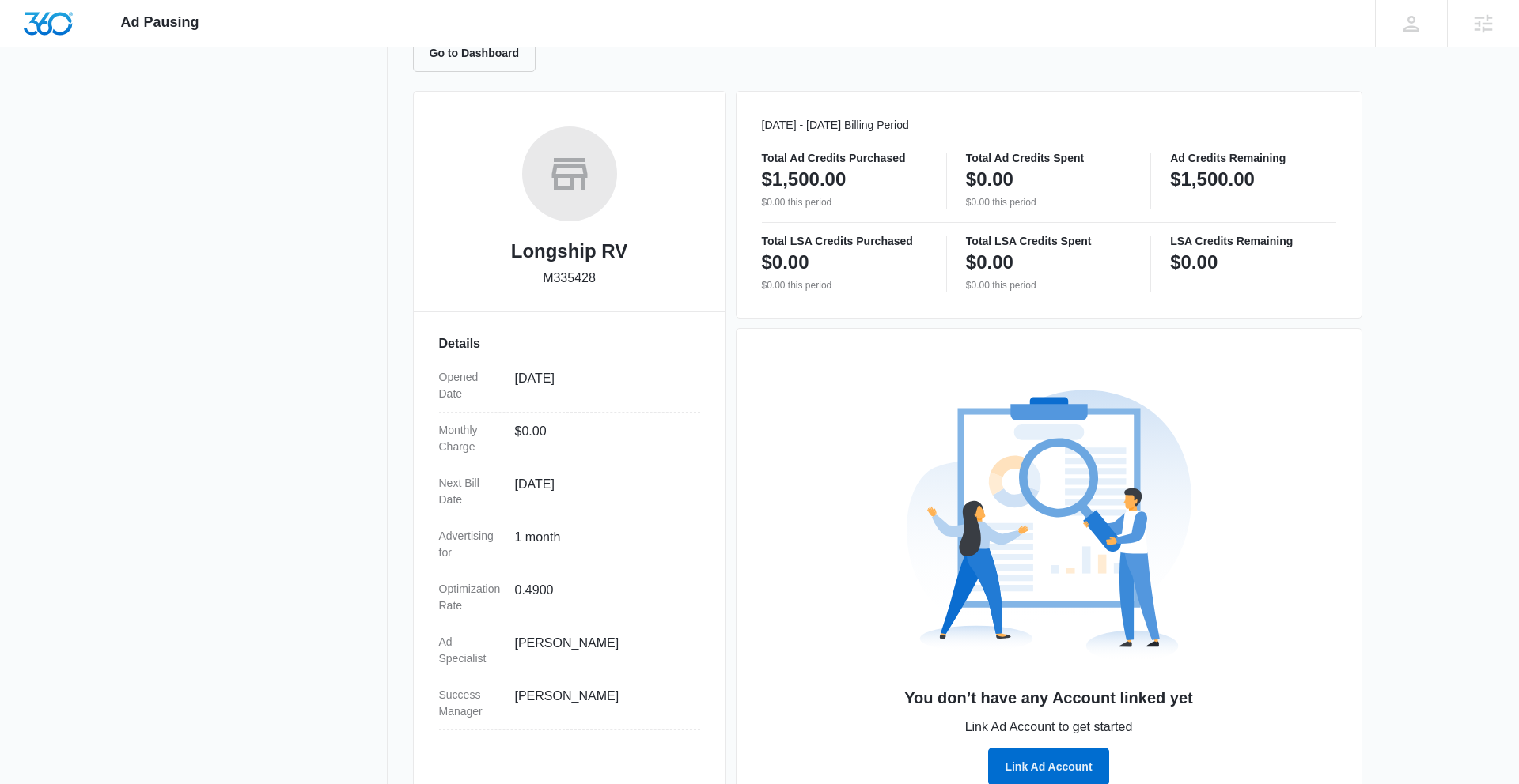
scroll to position [223, 0]
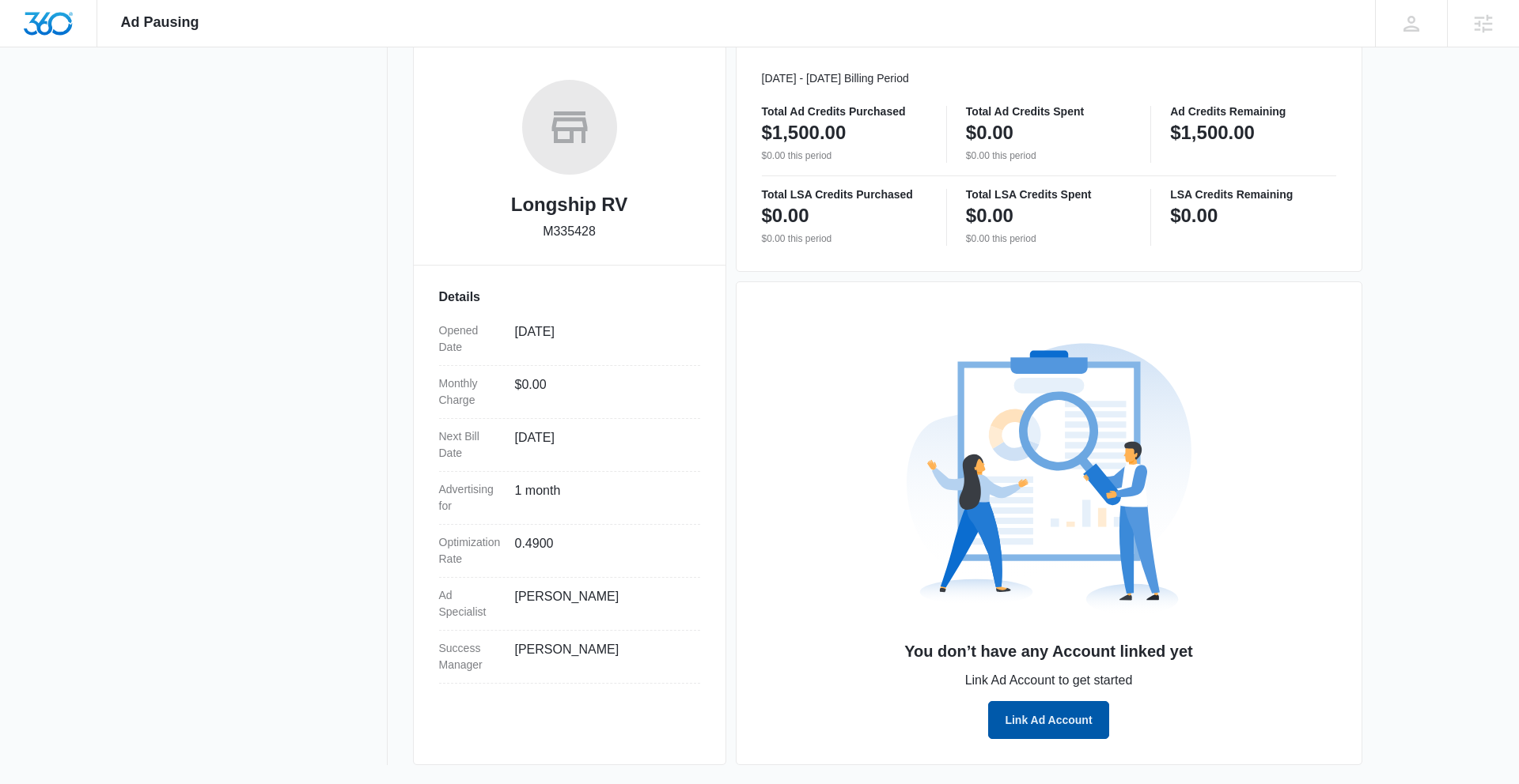
click at [1063, 722] on button "Link Ad Account" at bounding box center [1048, 720] width 120 height 38
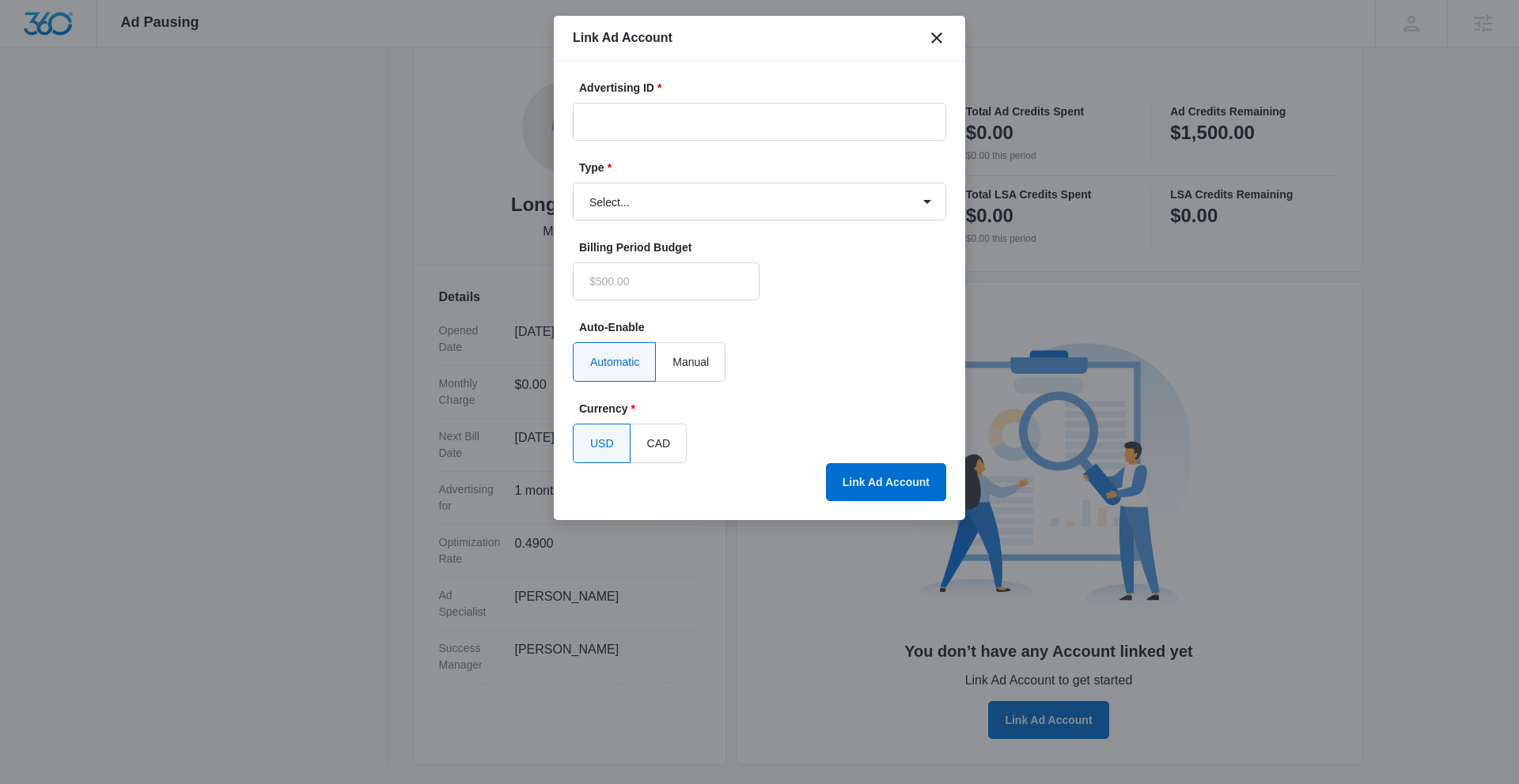
type input "$0.00"
drag, startPoint x: 655, startPoint y: 122, endPoint x: 644, endPoint y: 133, distance: 15.6
click at [655, 122] on input "Advertising ID *" at bounding box center [760, 121] width 374 height 38
paste input "127-869-1795"
type input "127-869-1795"
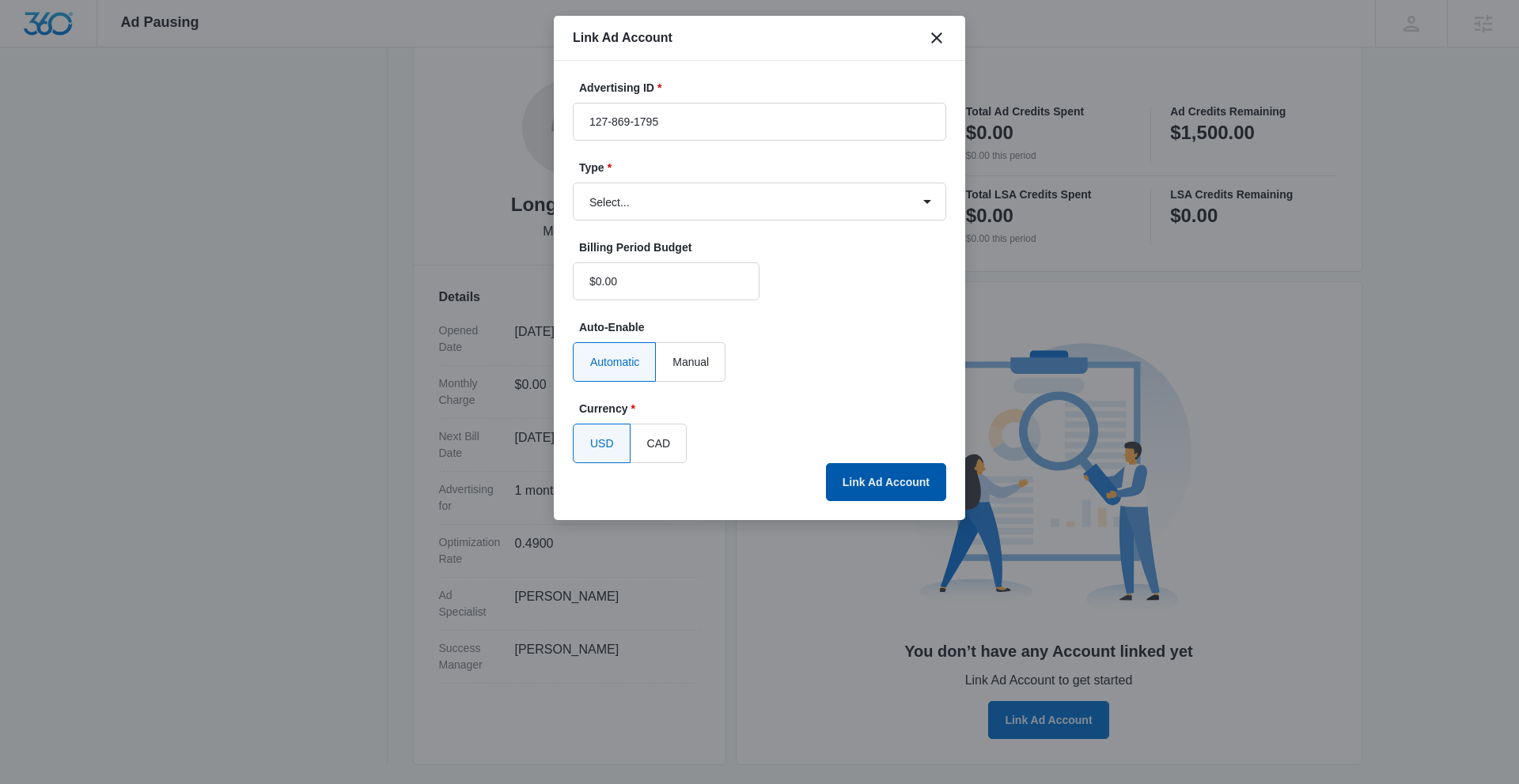
click at [877, 481] on button "Link Ad Account" at bounding box center [886, 482] width 120 height 38
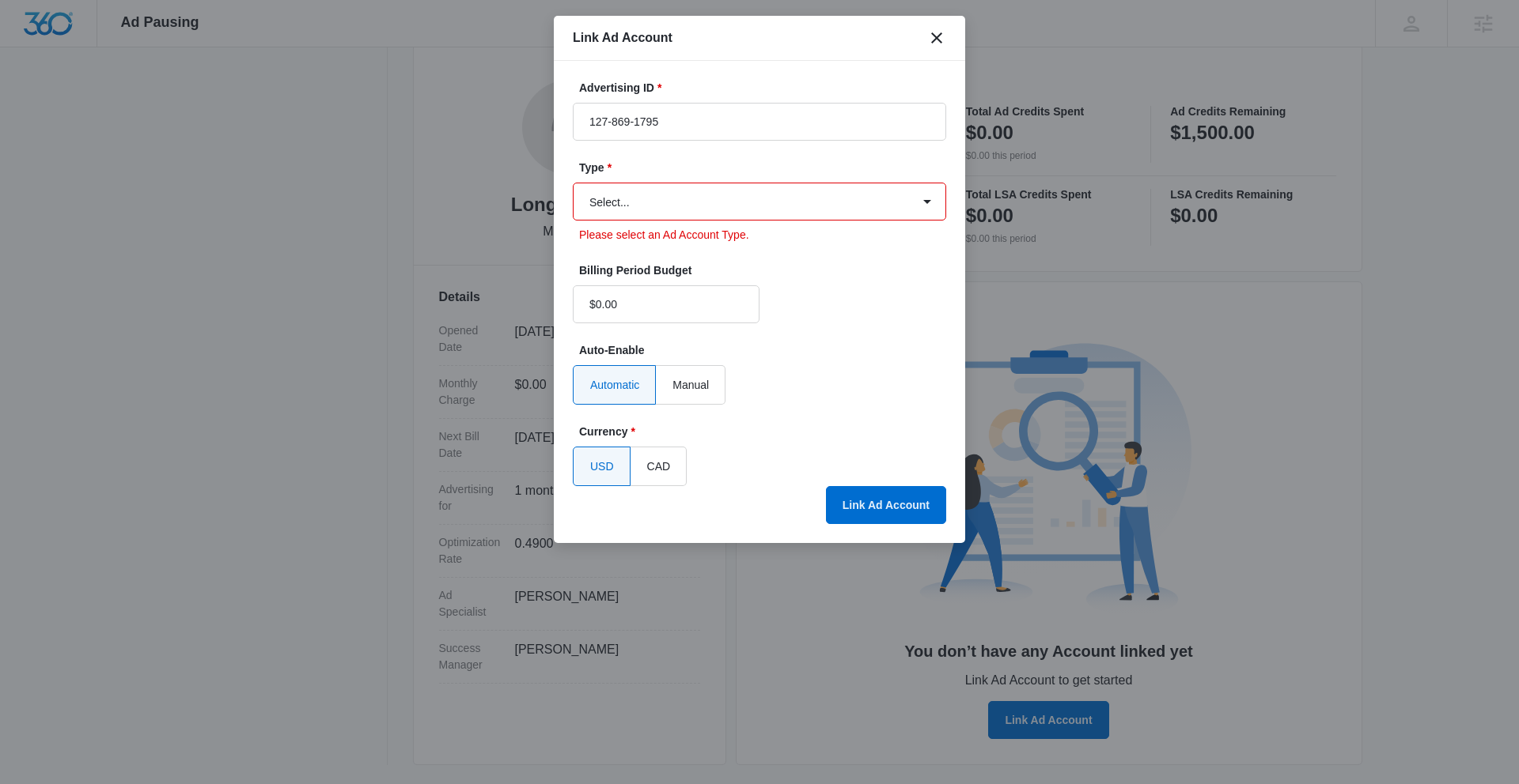
click at [756, 196] on select "Select... Bing Ads Facebook Ads Google Ads" at bounding box center [760, 202] width 374 height 38
select select "google"
click at [573, 183] on select "Select... Bing Ads Facebook Ads Google Ads" at bounding box center [760, 202] width 374 height 38
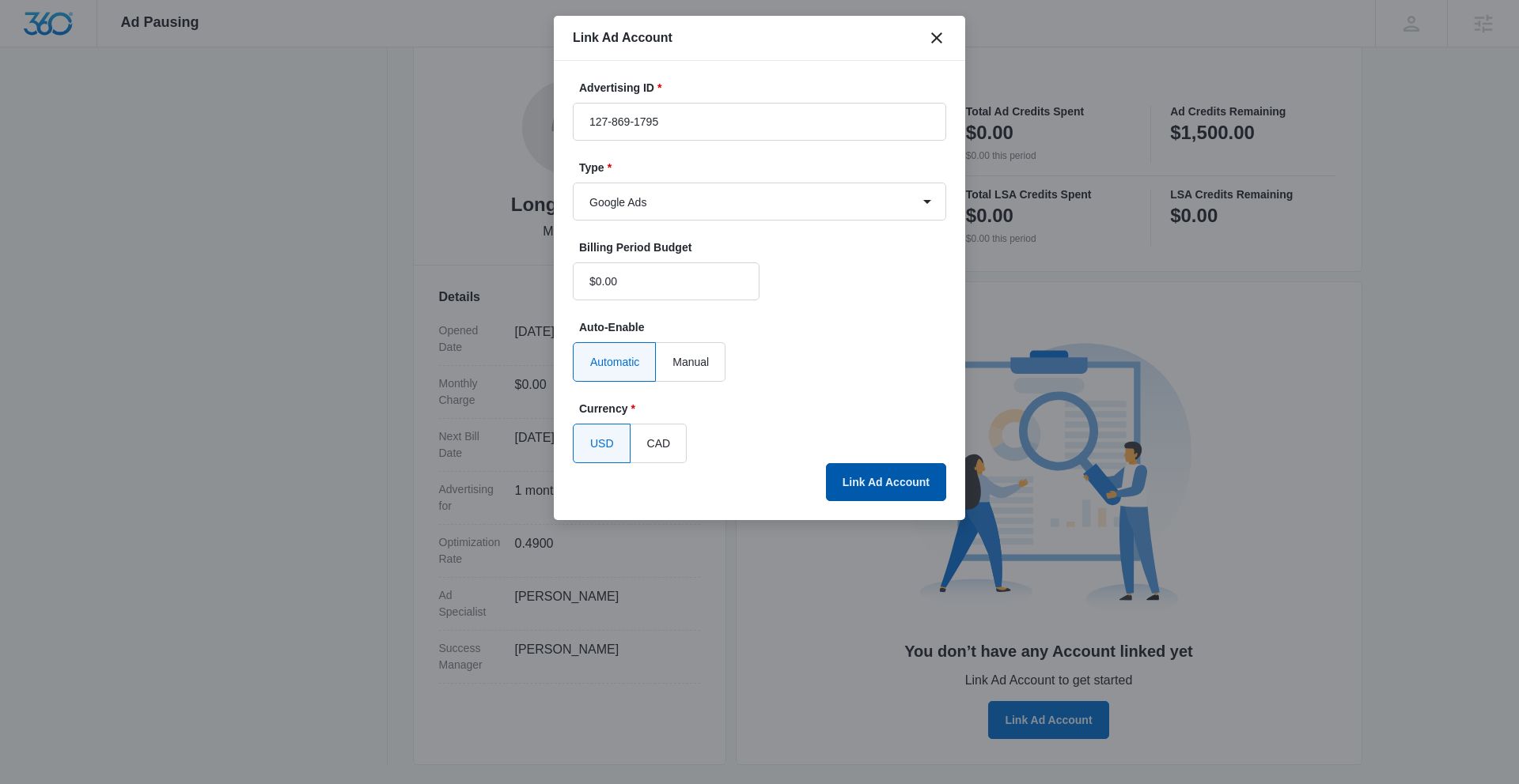
click at [871, 485] on button "Link Ad Account" at bounding box center [886, 482] width 120 height 38
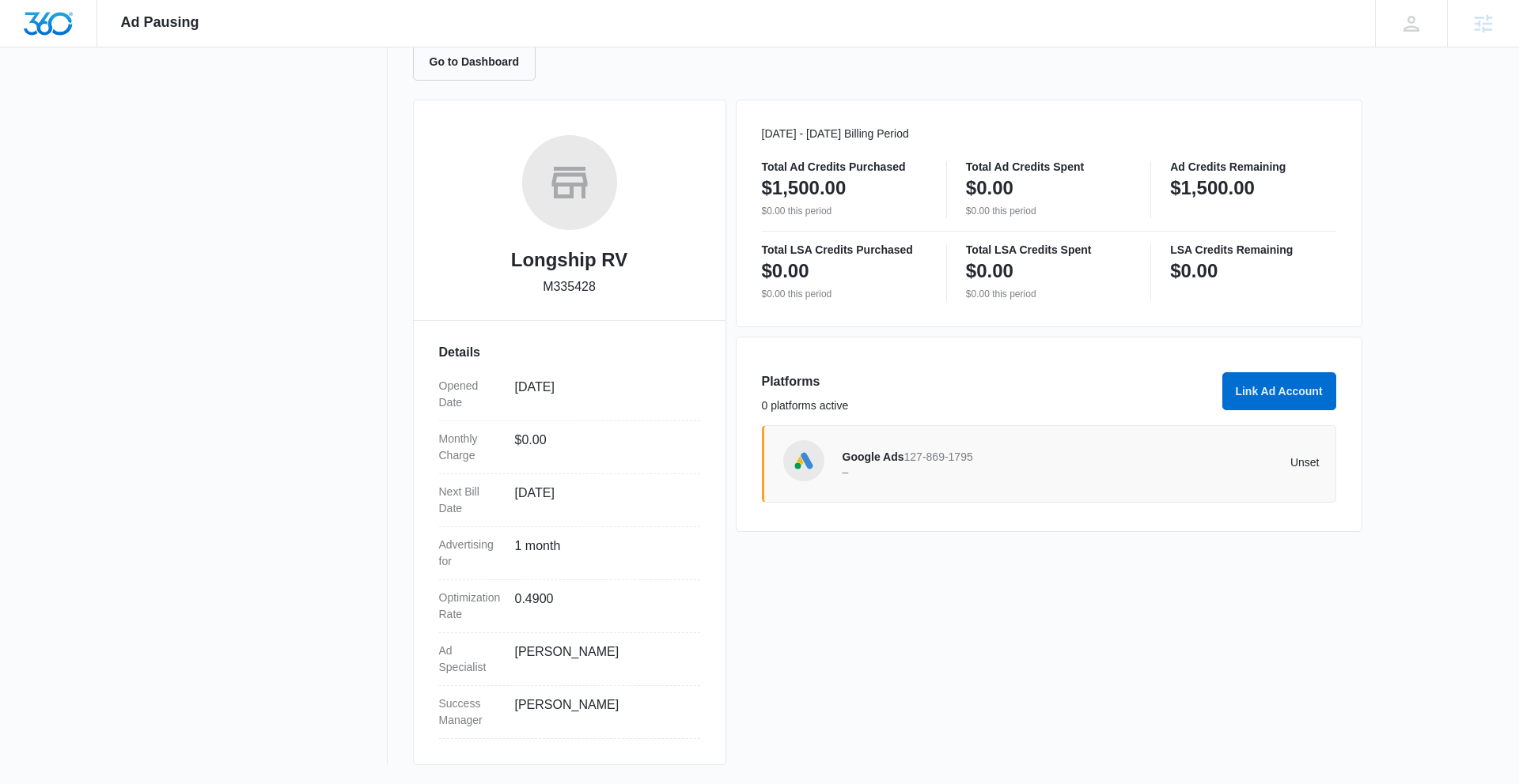
scroll to position [0, 0]
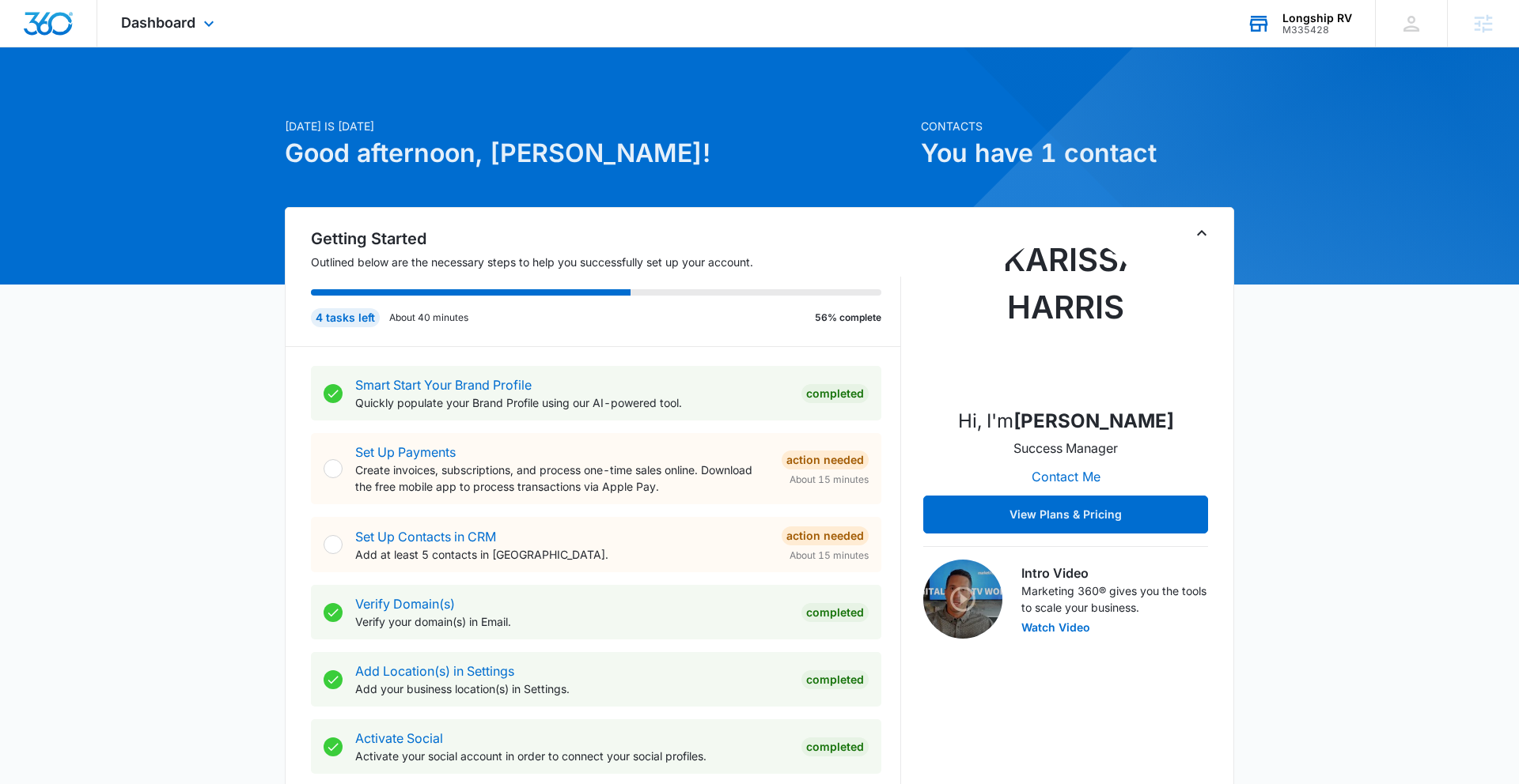
click at [1333, 21] on div "Longship RV" at bounding box center [1317, 18] width 70 height 13
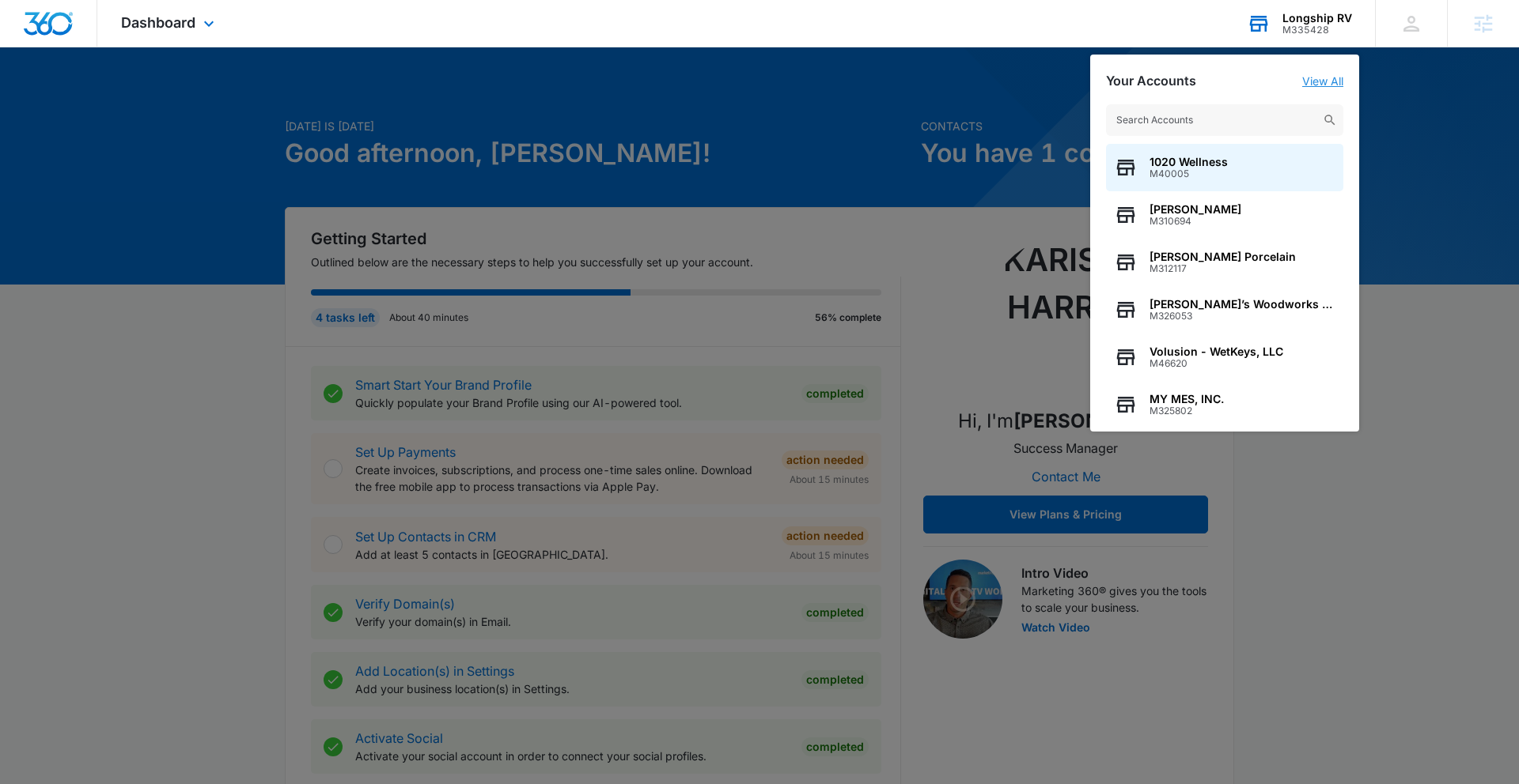
click at [1325, 79] on link "View All" at bounding box center [1322, 81] width 41 height 14
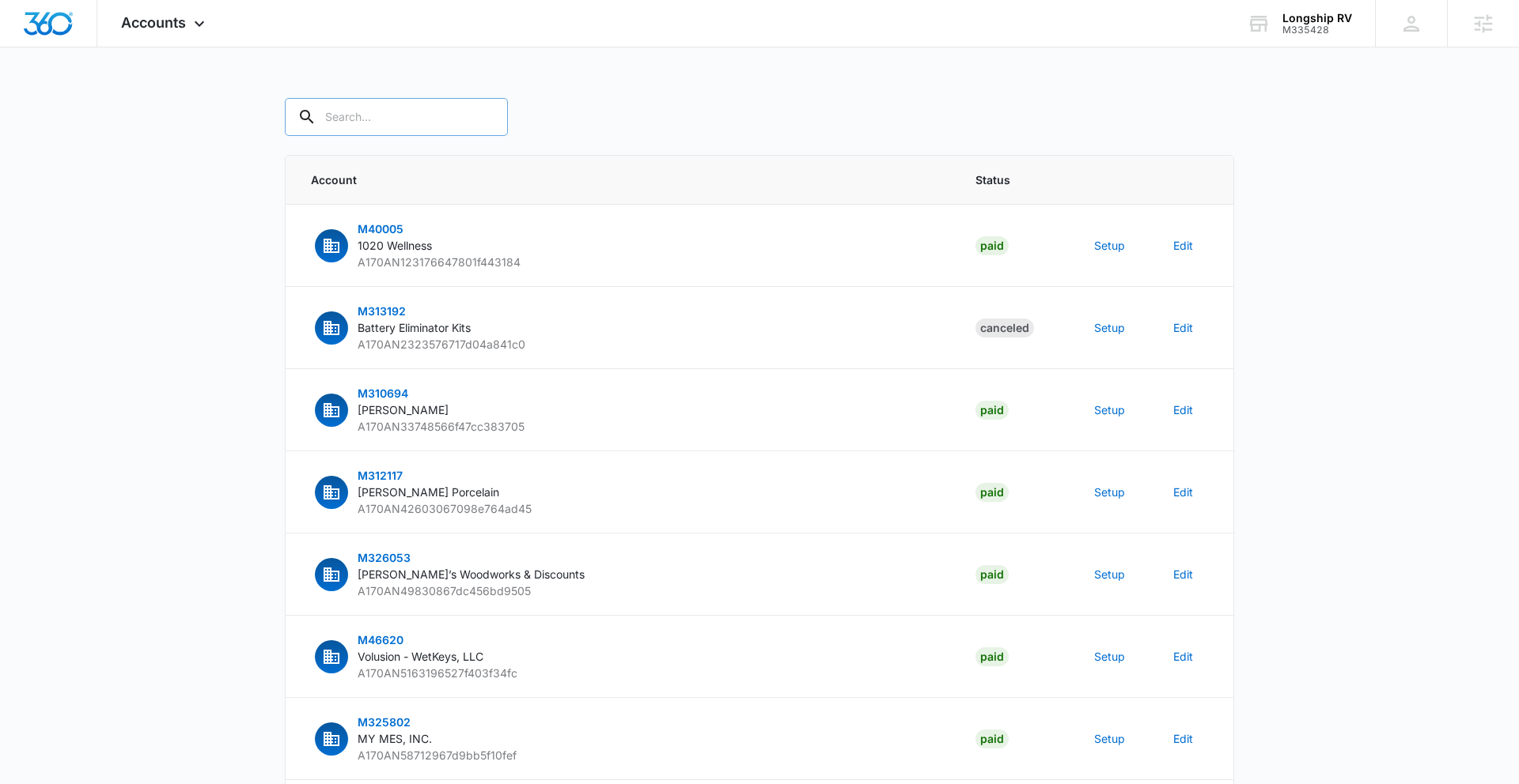
click at [397, 117] on input "text" at bounding box center [396, 117] width 223 height 38
paste input "M335428"
type input "M335428"
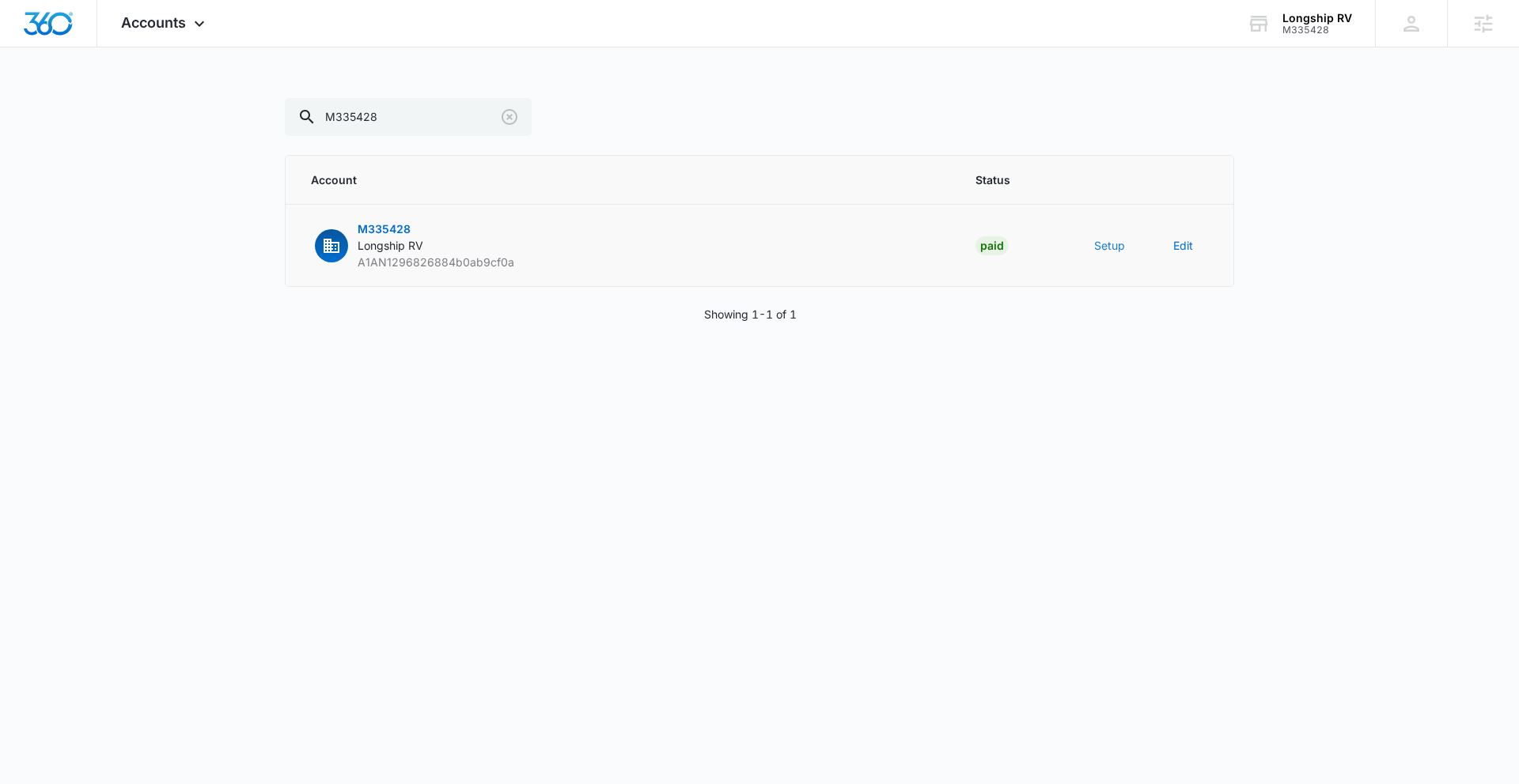
click at [1112, 249] on button "Setup" at bounding box center [1108, 245] width 31 height 17
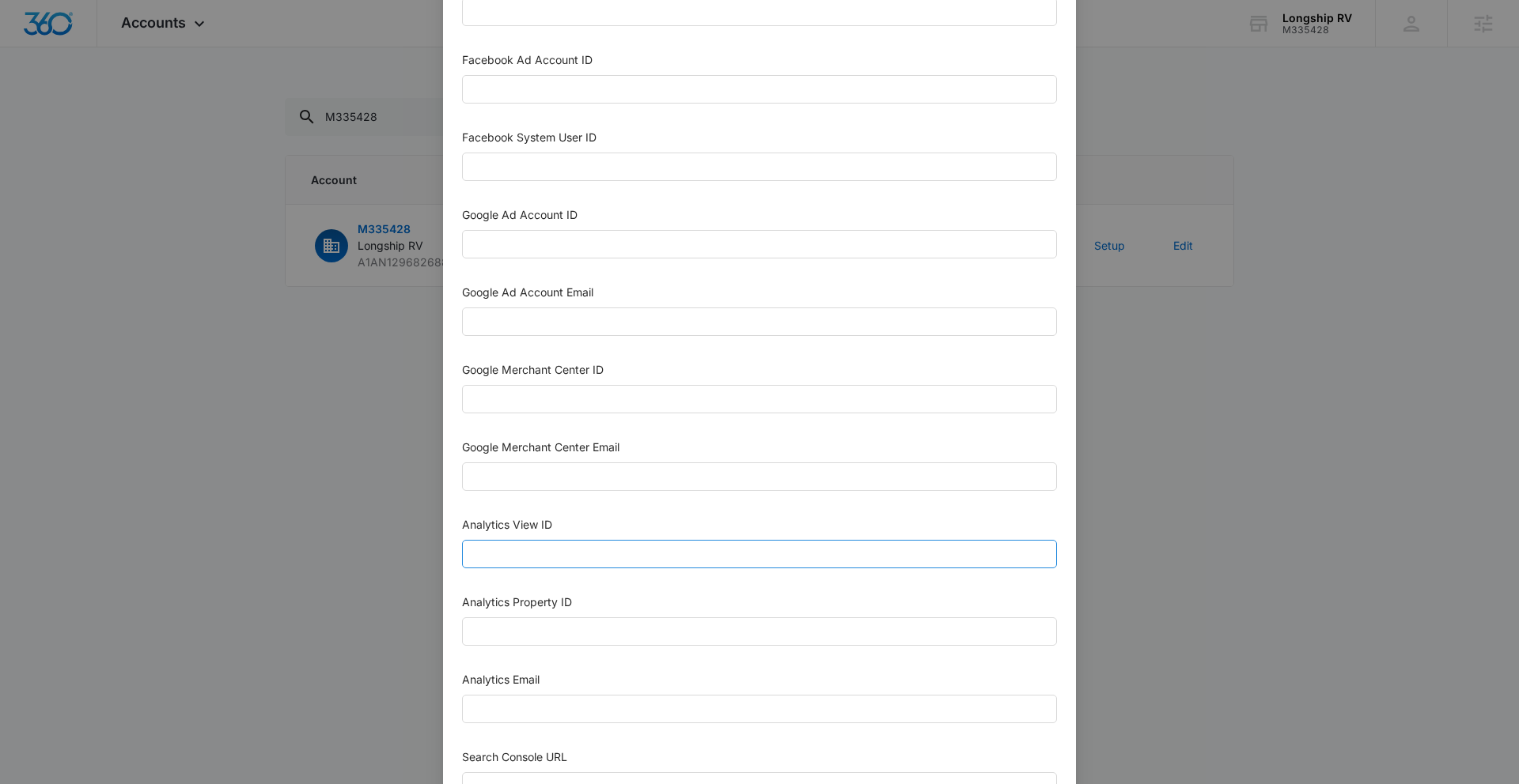
scroll to position [625, 0]
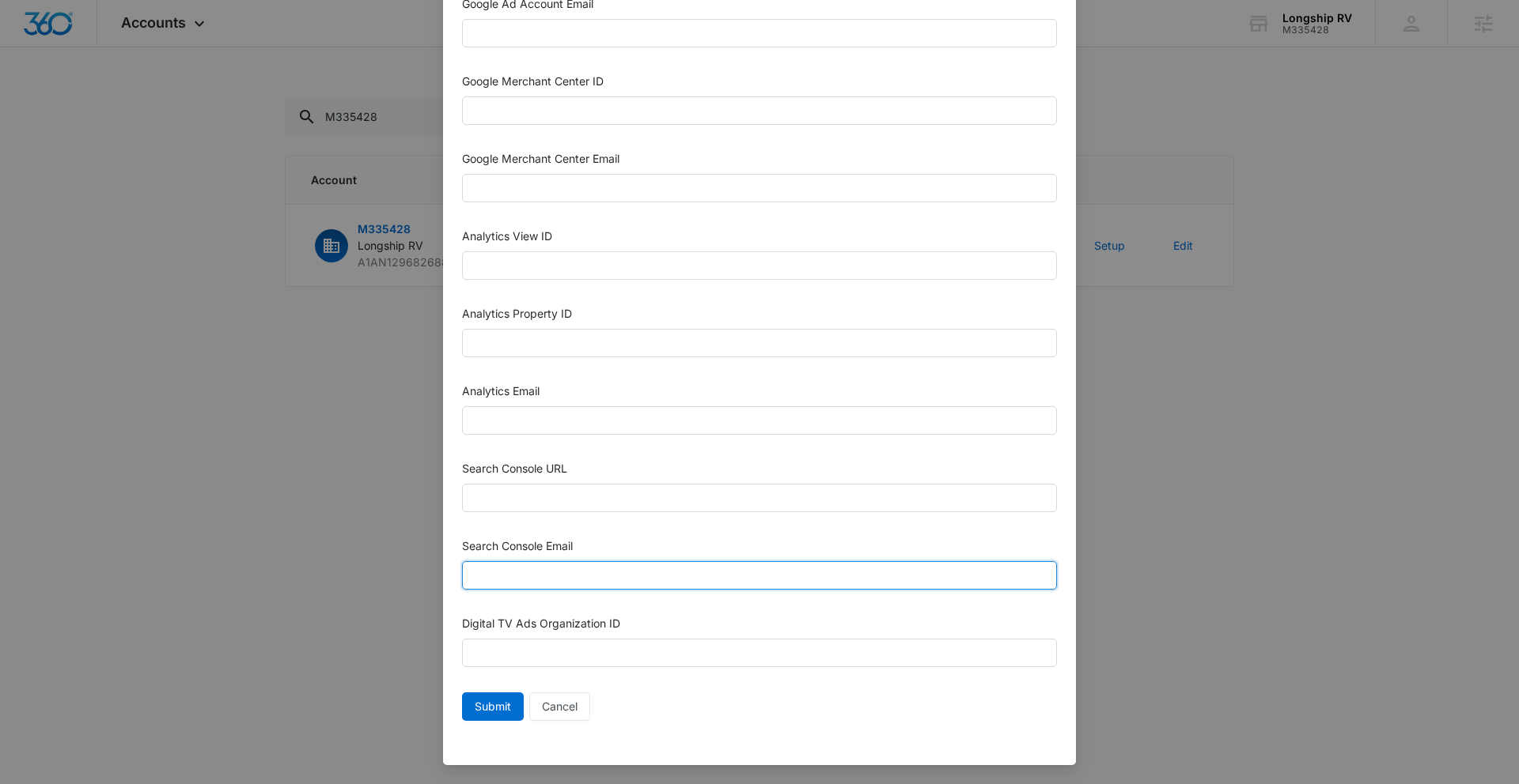
click at [640, 572] on input "Search Console Email" at bounding box center [760, 575] width 594 height 29
paste input "[EMAIL_ADDRESS][DOMAIN_NAME]"
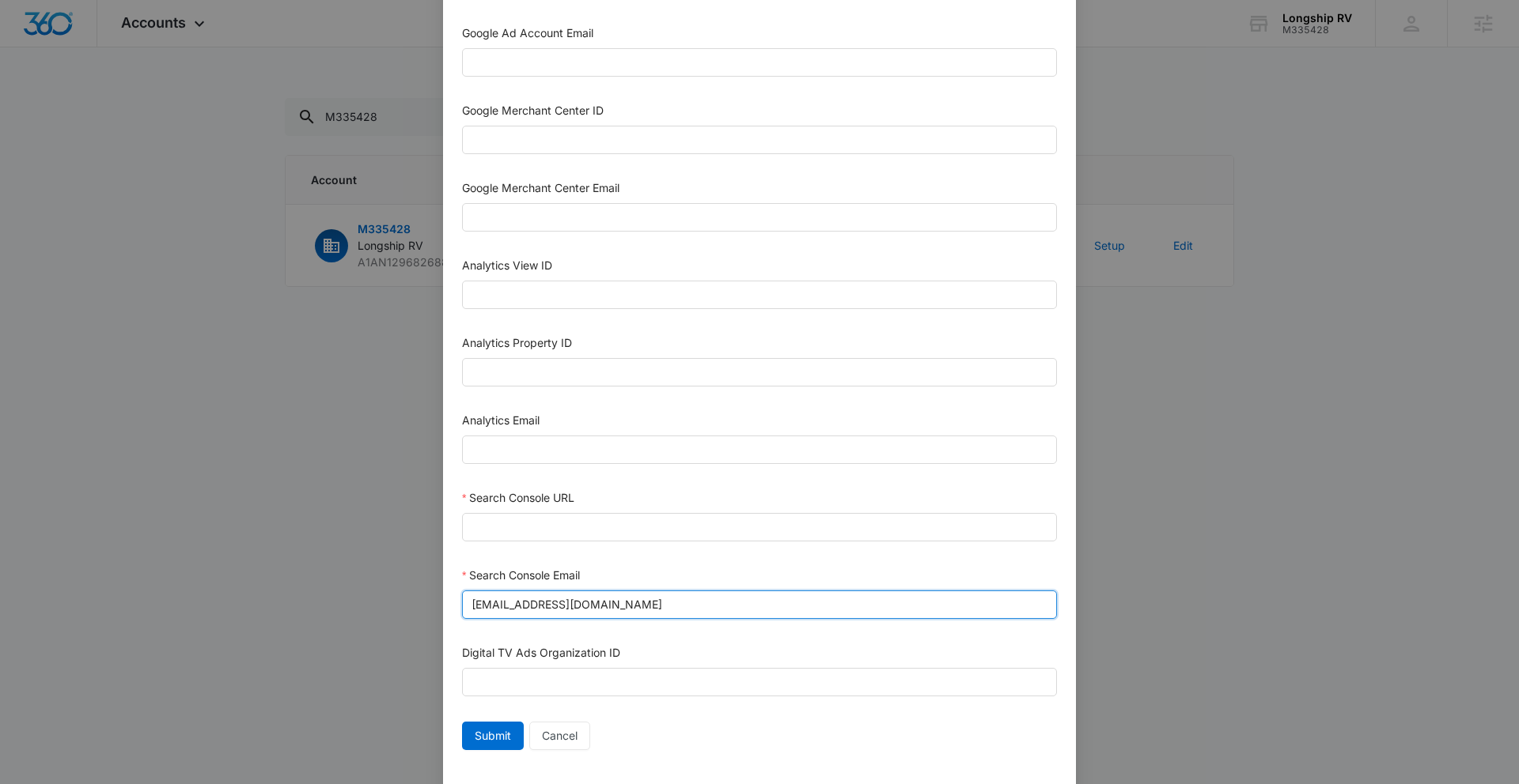
scroll to position [581, 0]
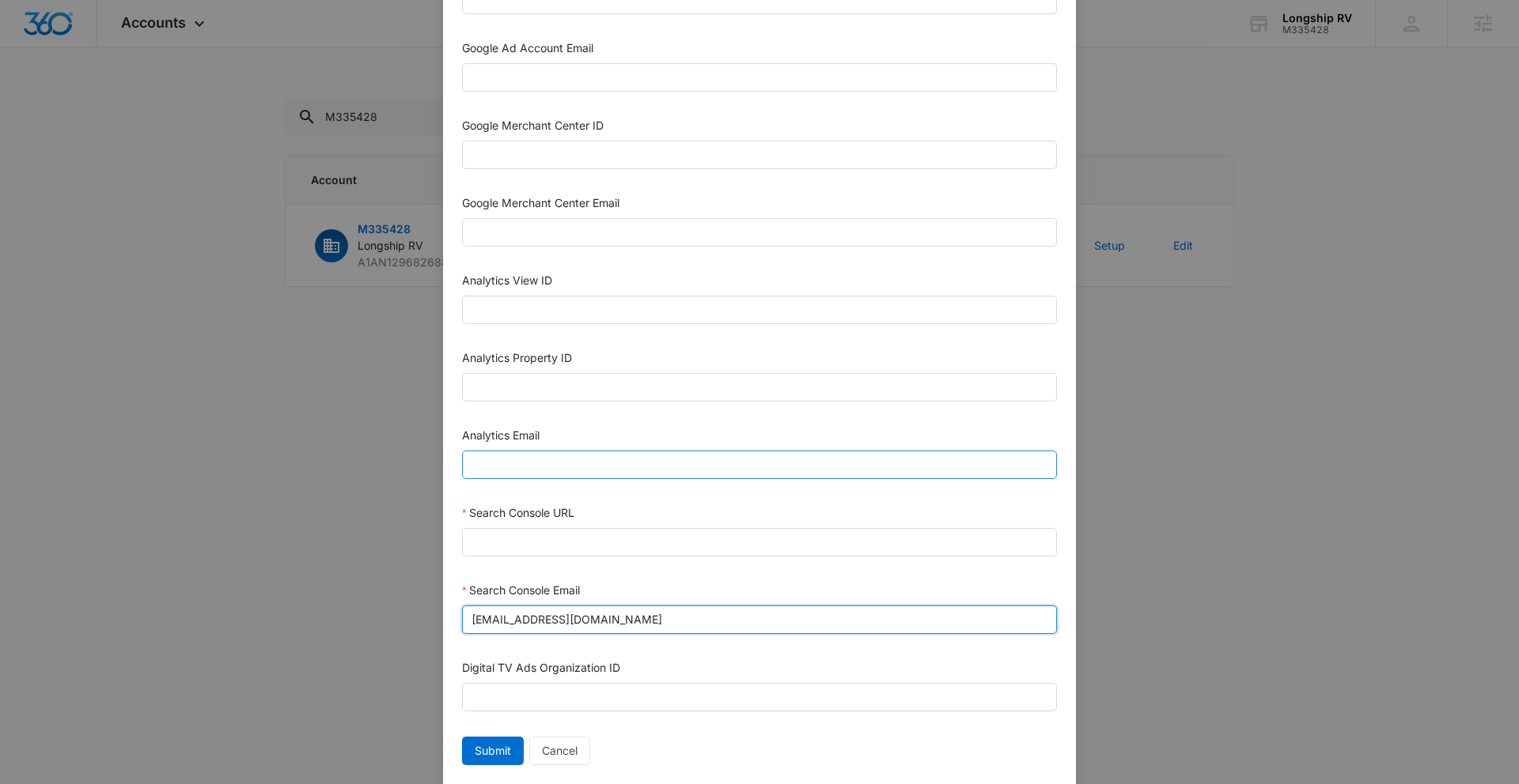
type input "[EMAIL_ADDRESS][DOMAIN_NAME]"
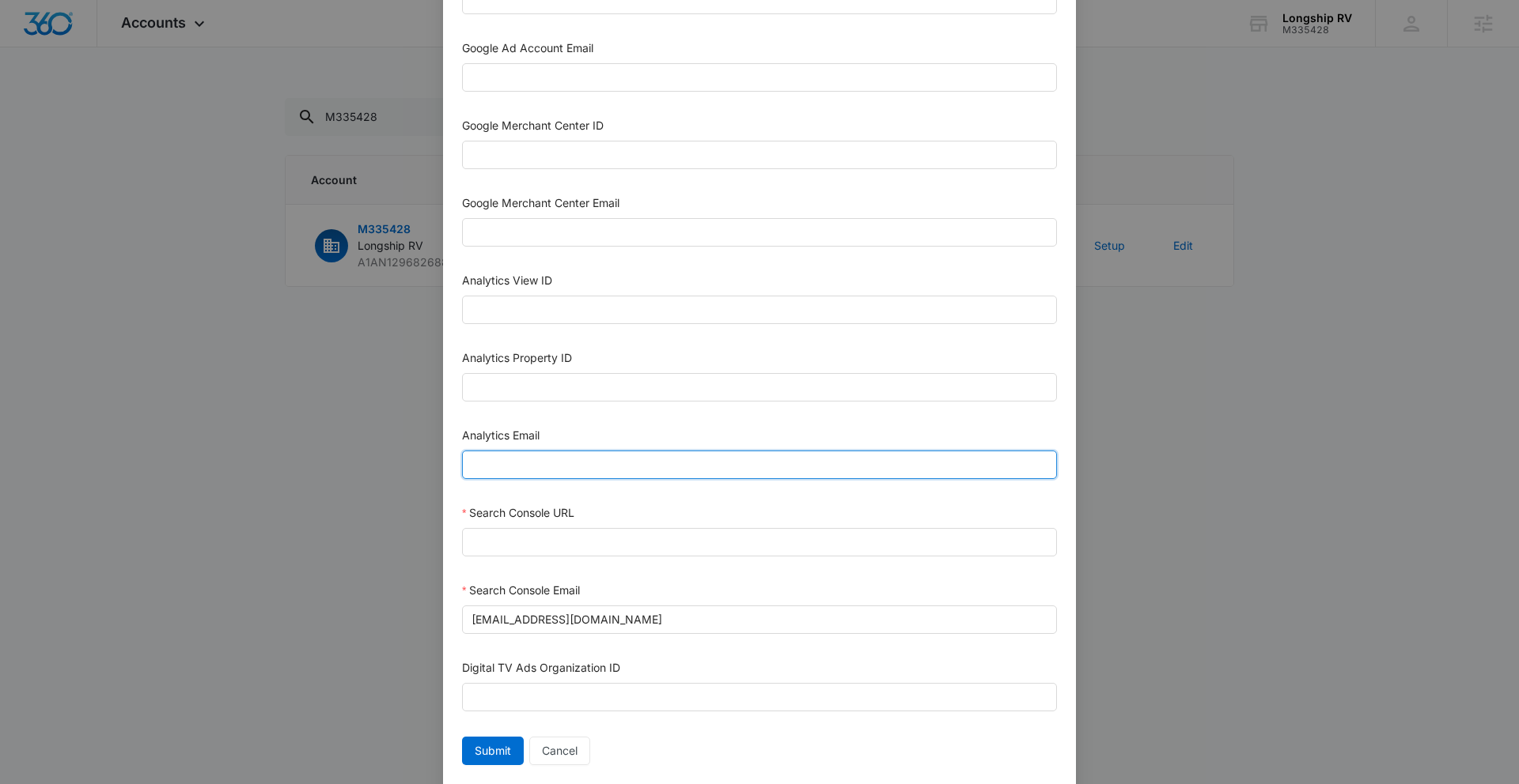
click at [573, 463] on input "Analytics Email" at bounding box center [760, 465] width 594 height 29
paste input "[EMAIL_ADDRESS][DOMAIN_NAME]"
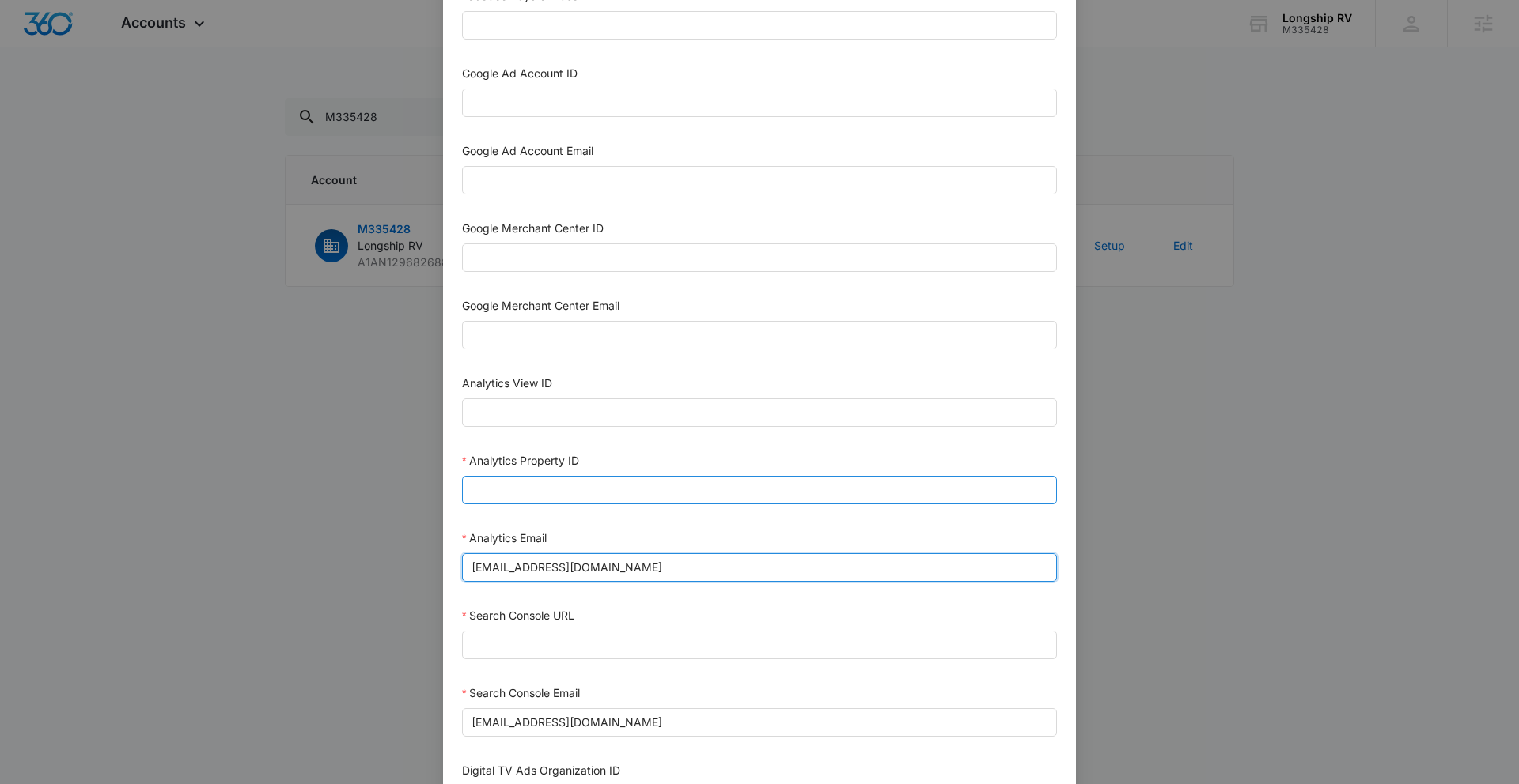
scroll to position [469, 0]
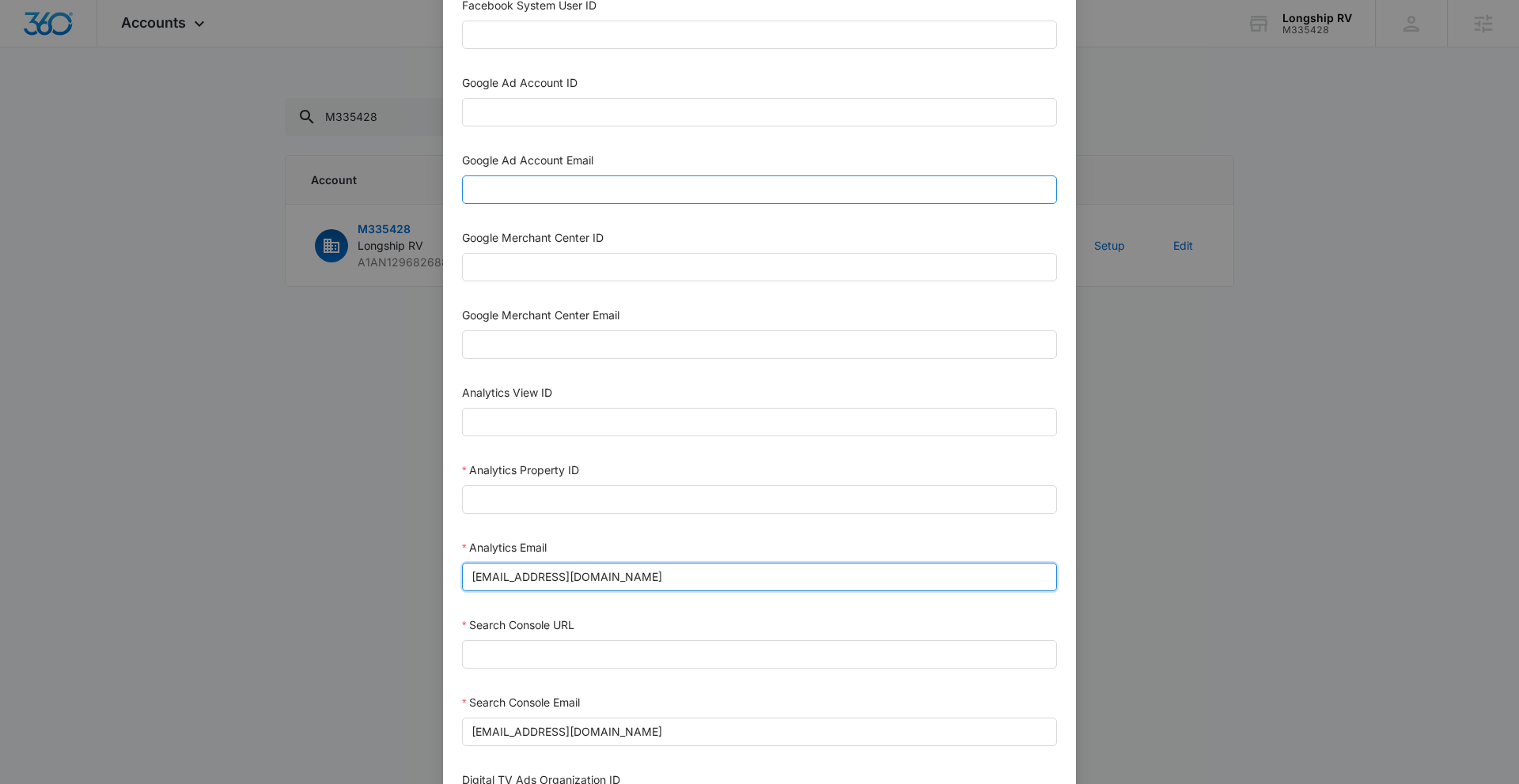
type input "[EMAIL_ADDRESS][DOMAIN_NAME]"
click at [551, 190] on input "Google Ad Account Email" at bounding box center [760, 190] width 594 height 29
paste input "[EMAIL_ADDRESS][DOMAIN_NAME]"
type input "[EMAIL_ADDRESS][DOMAIN_NAME]"
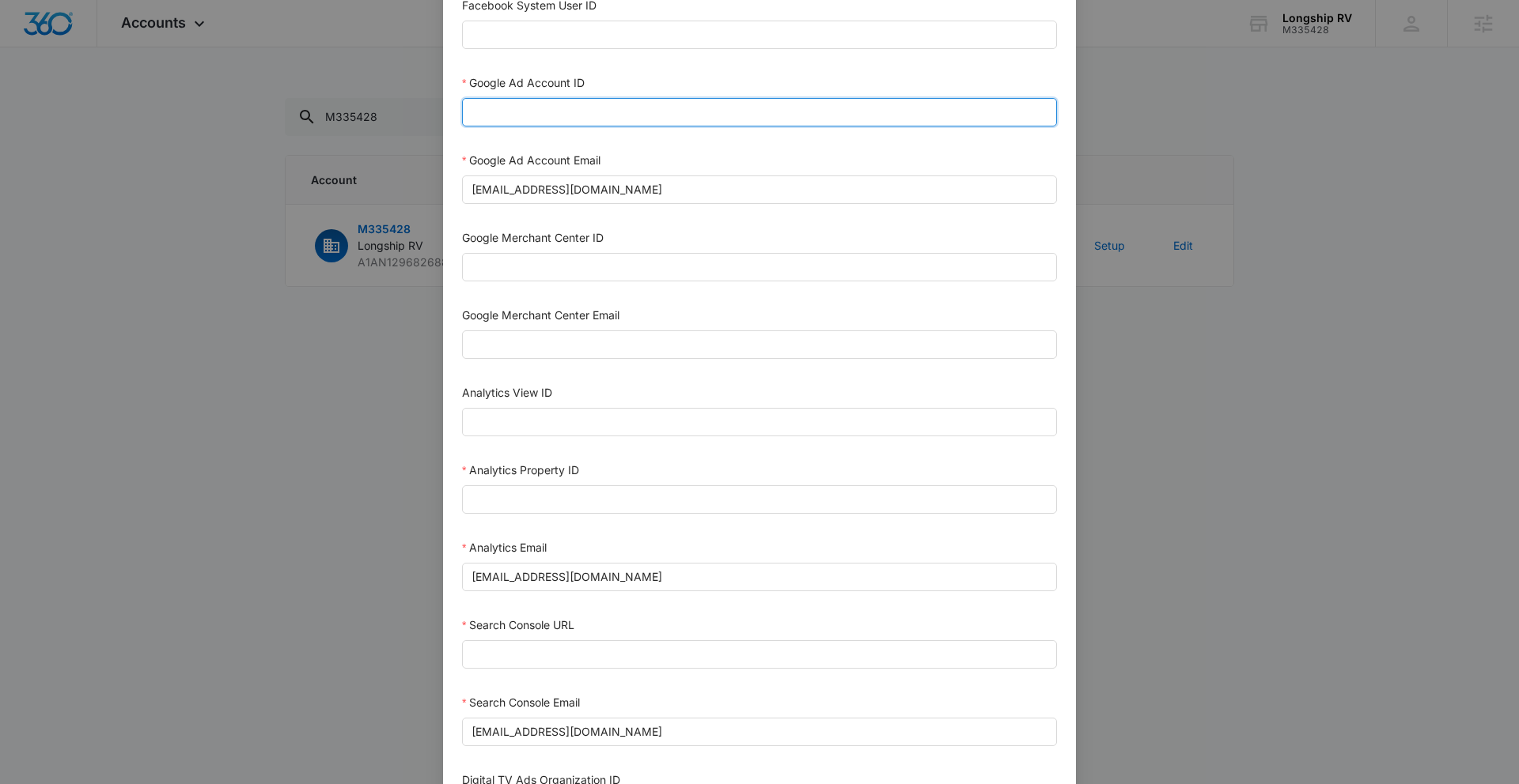
click at [552, 110] on input "Google Ad Account ID" at bounding box center [760, 112] width 594 height 29
paste input "127-869-1795"
type input "127-869-1795"
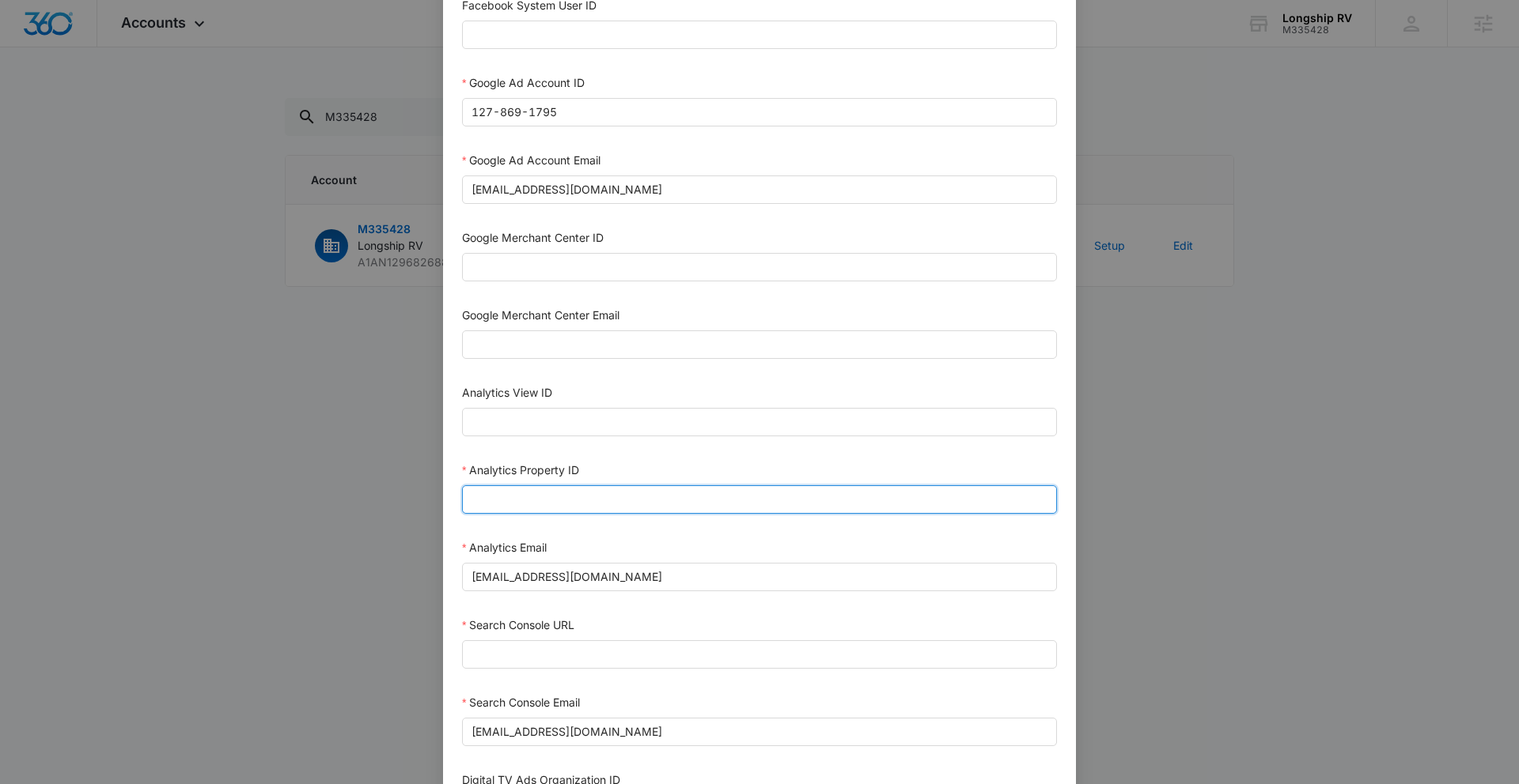
click at [526, 501] on input "Analytics Property ID" at bounding box center [760, 500] width 594 height 29
paste input "503866351"
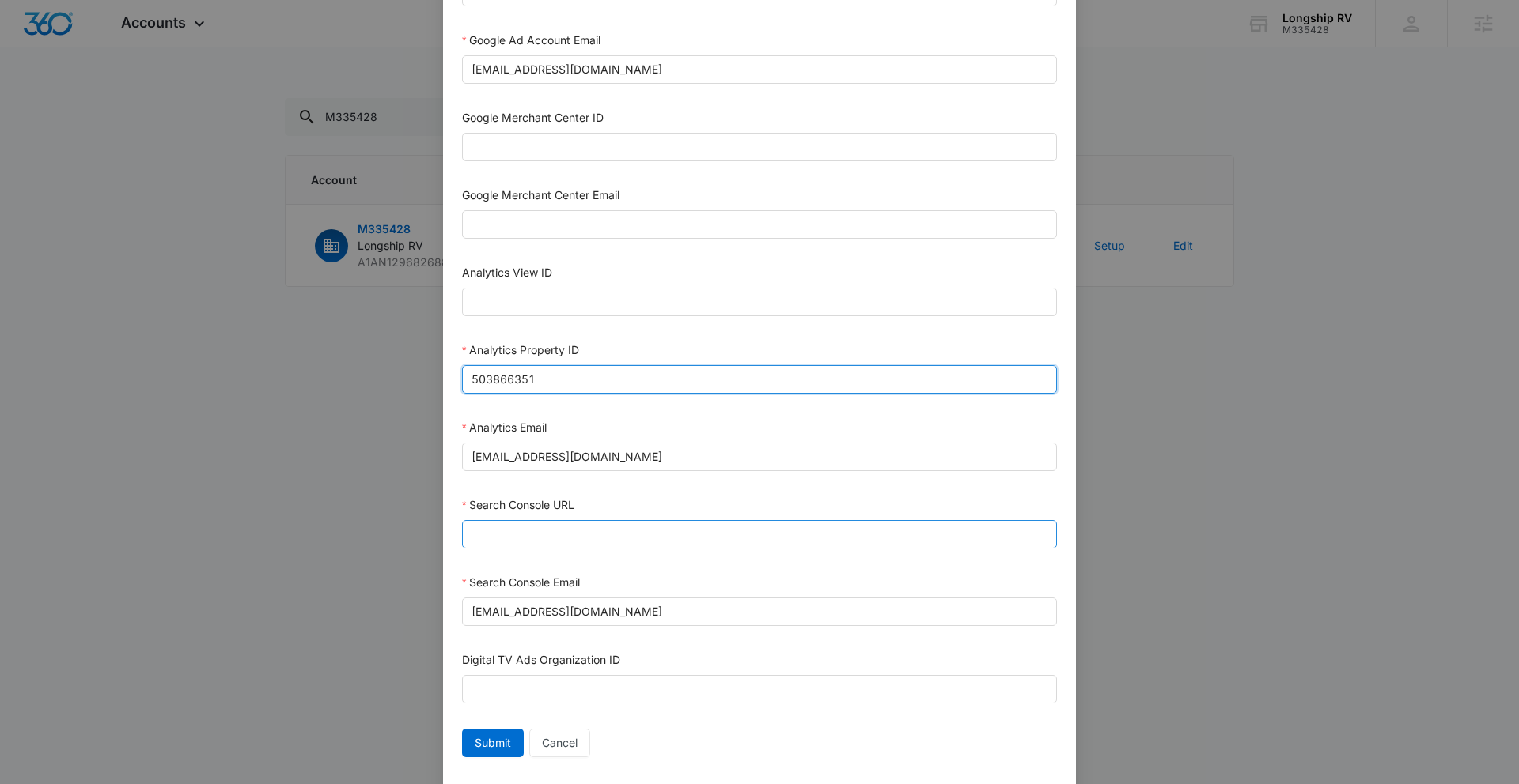
scroll to position [590, 0]
type input "503866351"
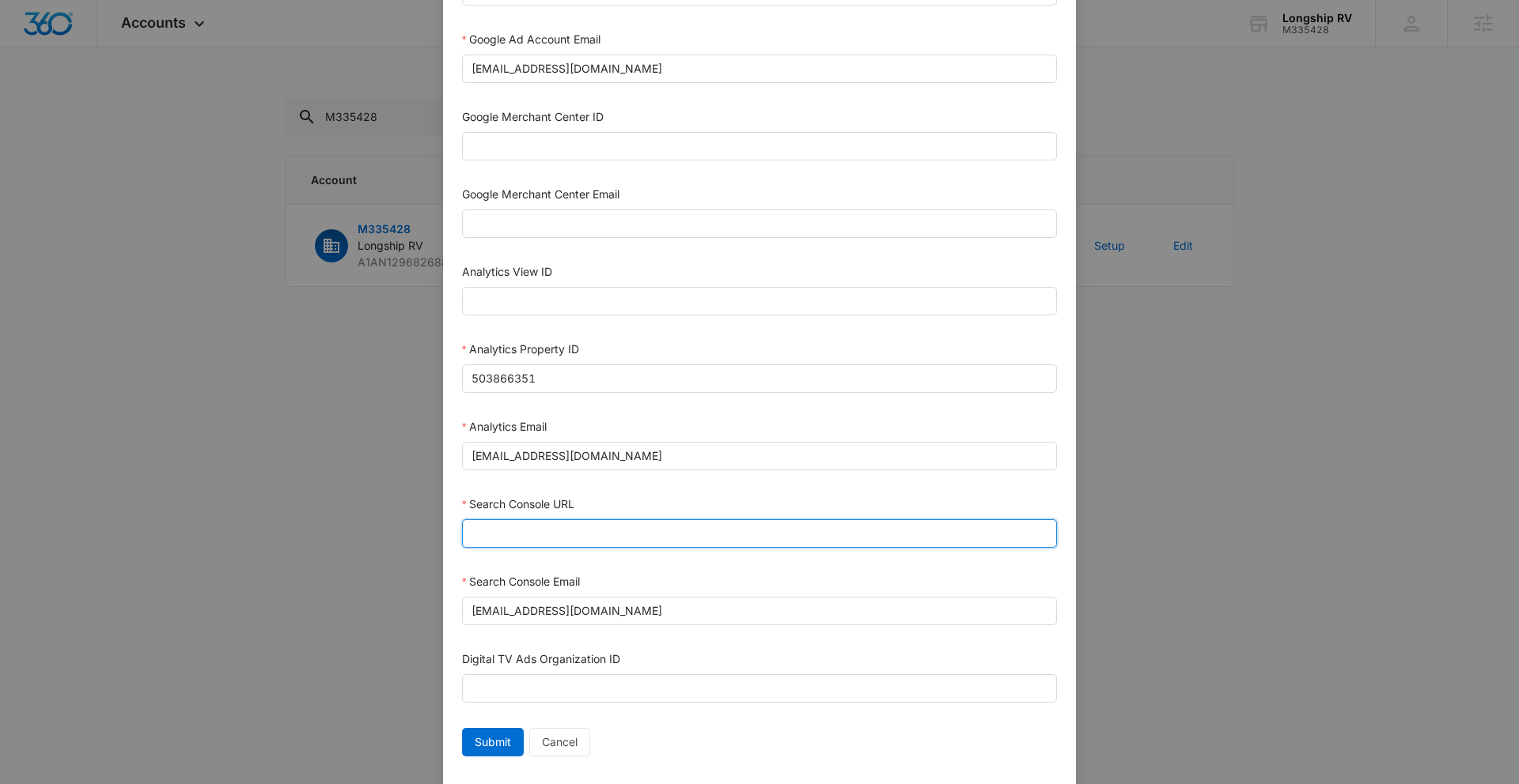
drag, startPoint x: 495, startPoint y: 537, endPoint x: 485, endPoint y: 540, distance: 10.4
click at [495, 537] on input "Search Console URL" at bounding box center [760, 534] width 594 height 29
paste input "https://longshiprv.com/"
type input "https://longshiprv.com/"
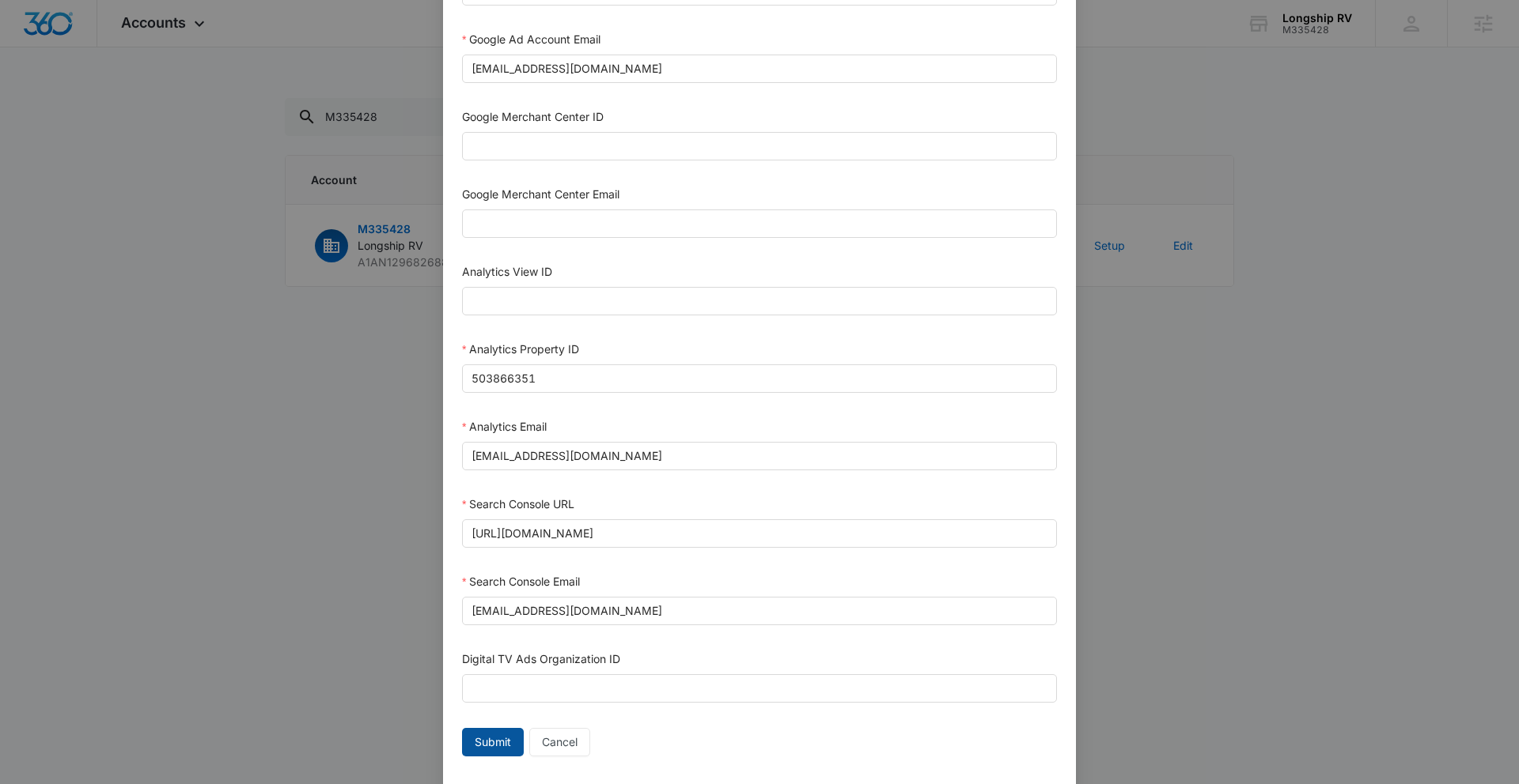
click at [505, 740] on span "Submit" at bounding box center [492, 742] width 37 height 18
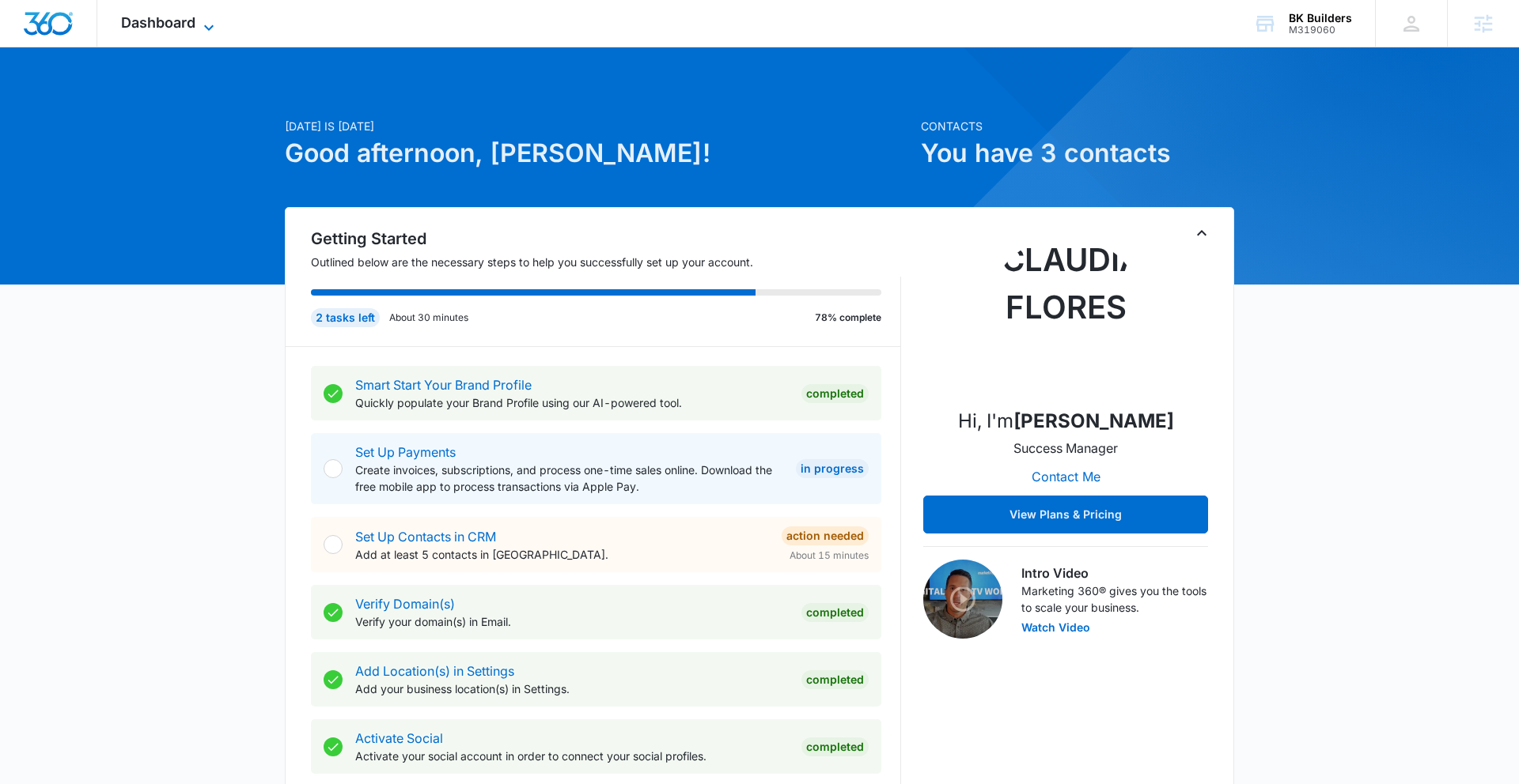
click at [202, 25] on icon at bounding box center [209, 27] width 19 height 19
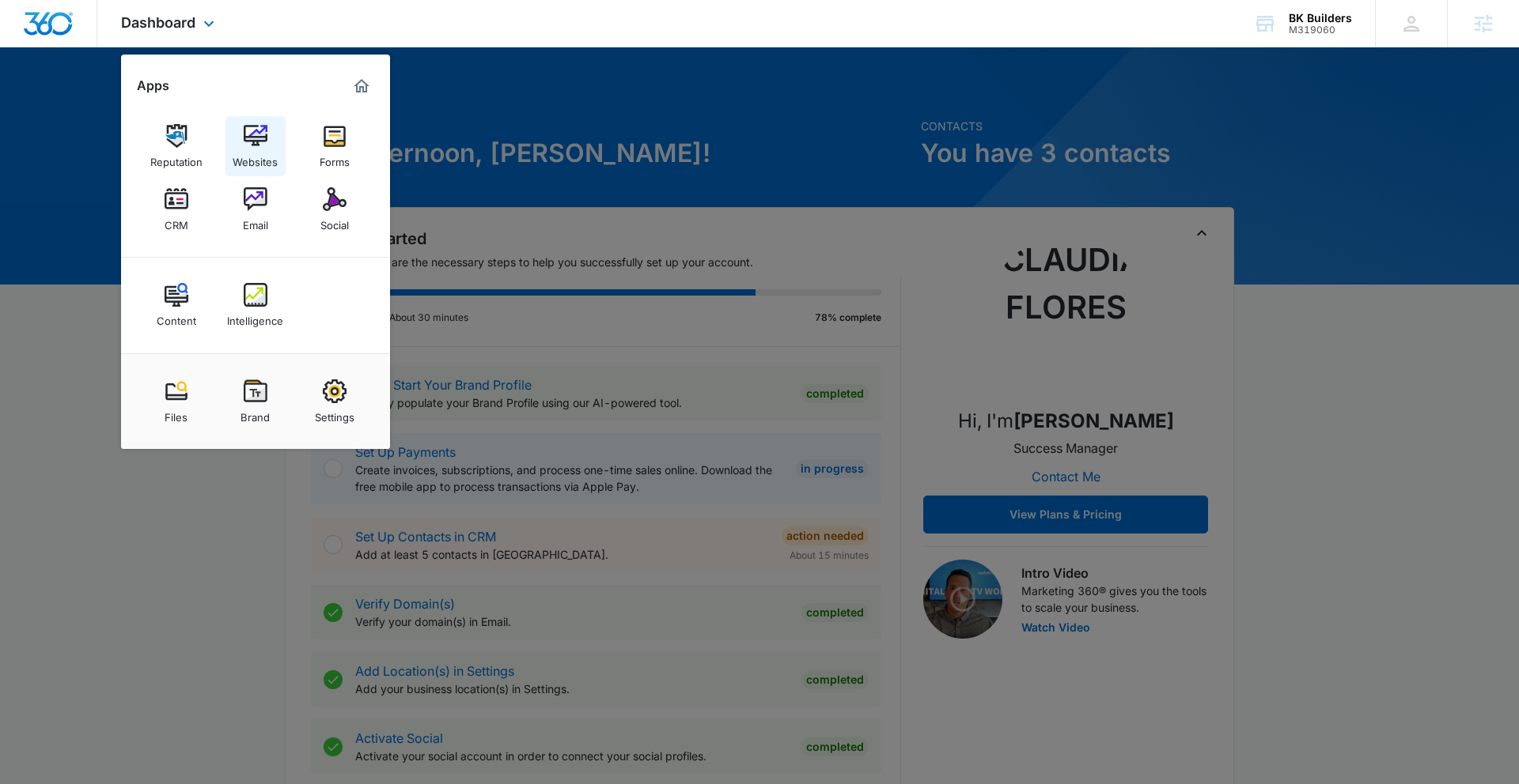
click at [253, 142] on img at bounding box center [255, 136] width 24 height 24
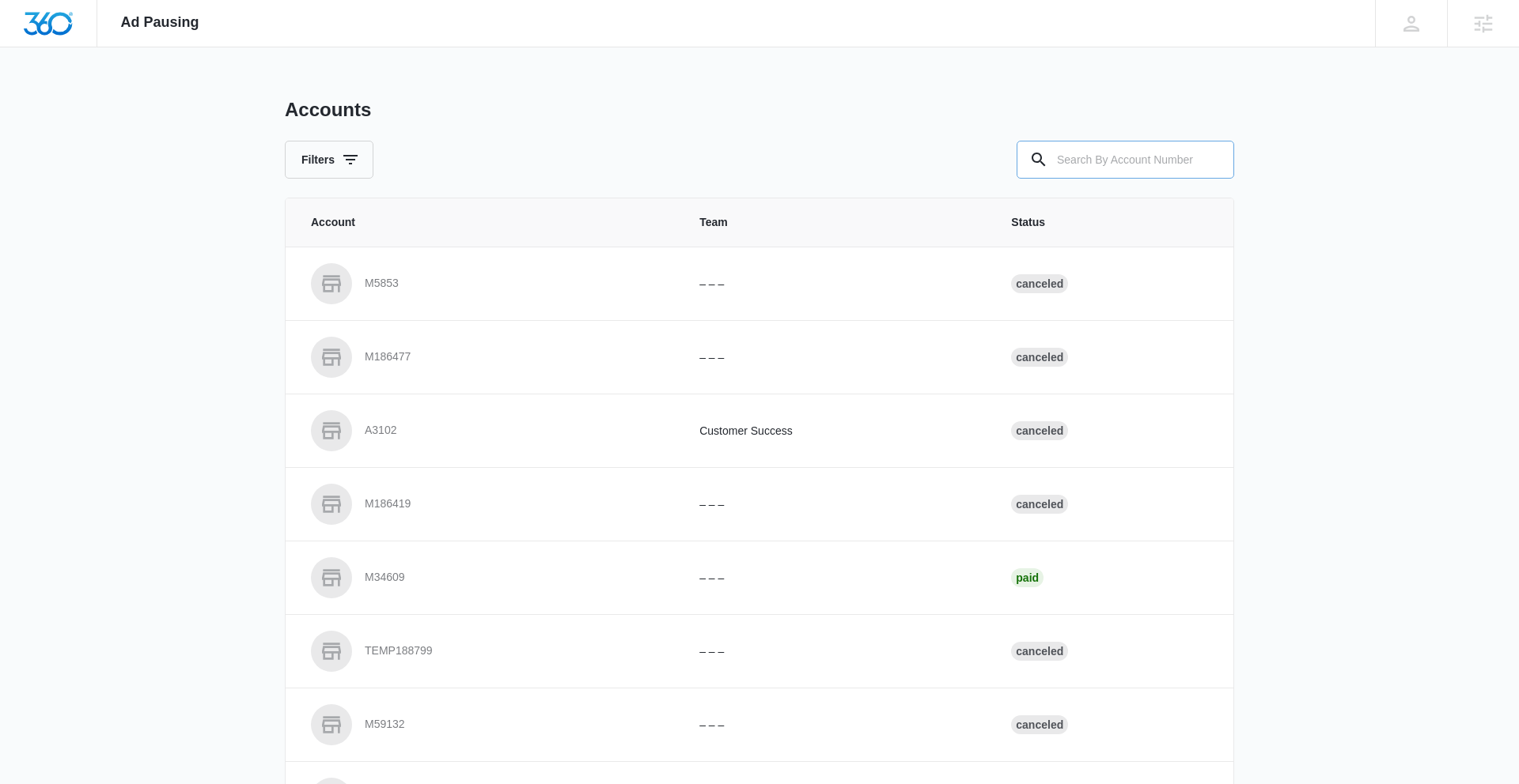
click at [1098, 158] on input "text" at bounding box center [1124, 160] width 218 height 38
paste input "M319060"
type input "M319060"
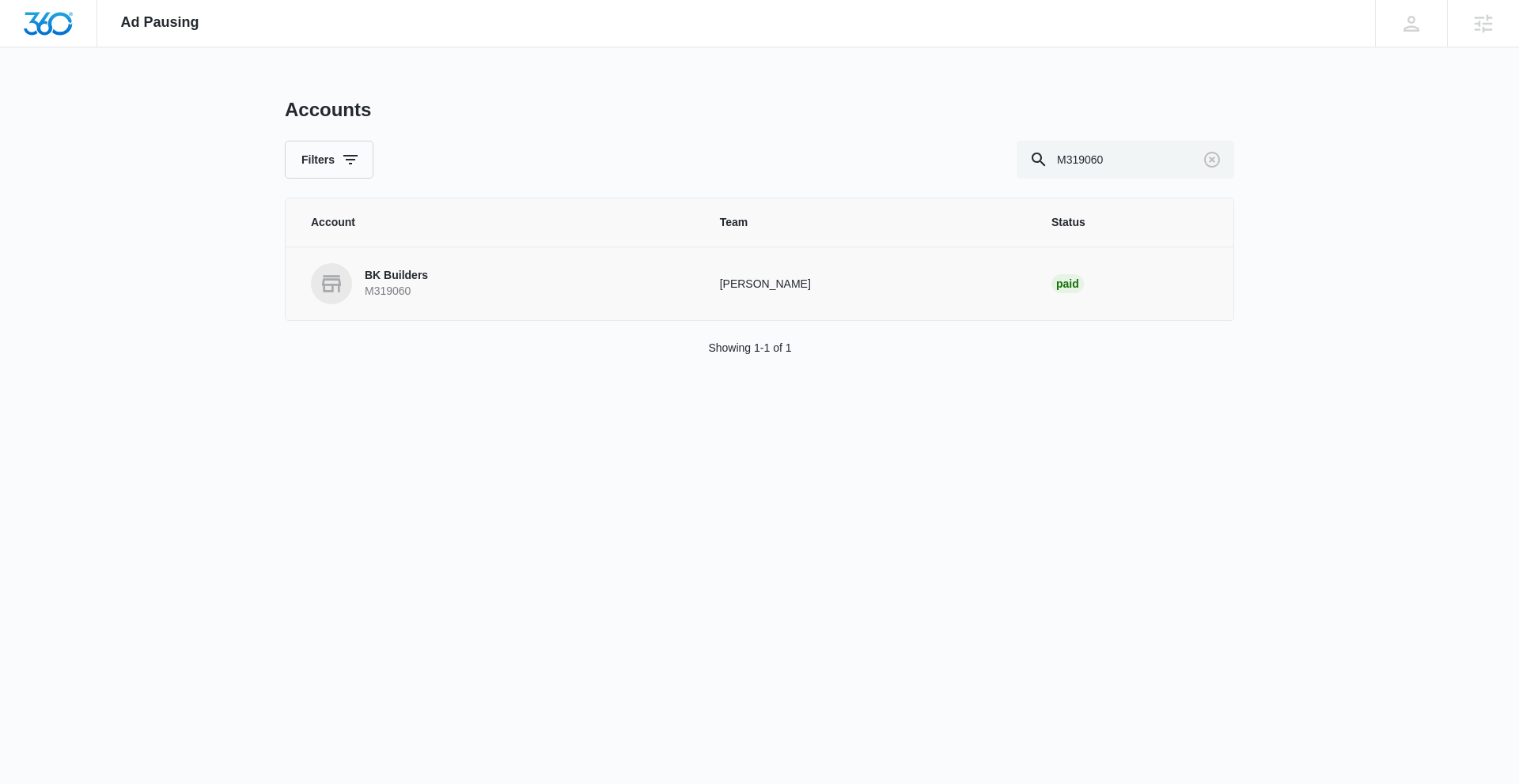
click at [407, 274] on p "BK Builders" at bounding box center [397, 276] width 64 height 16
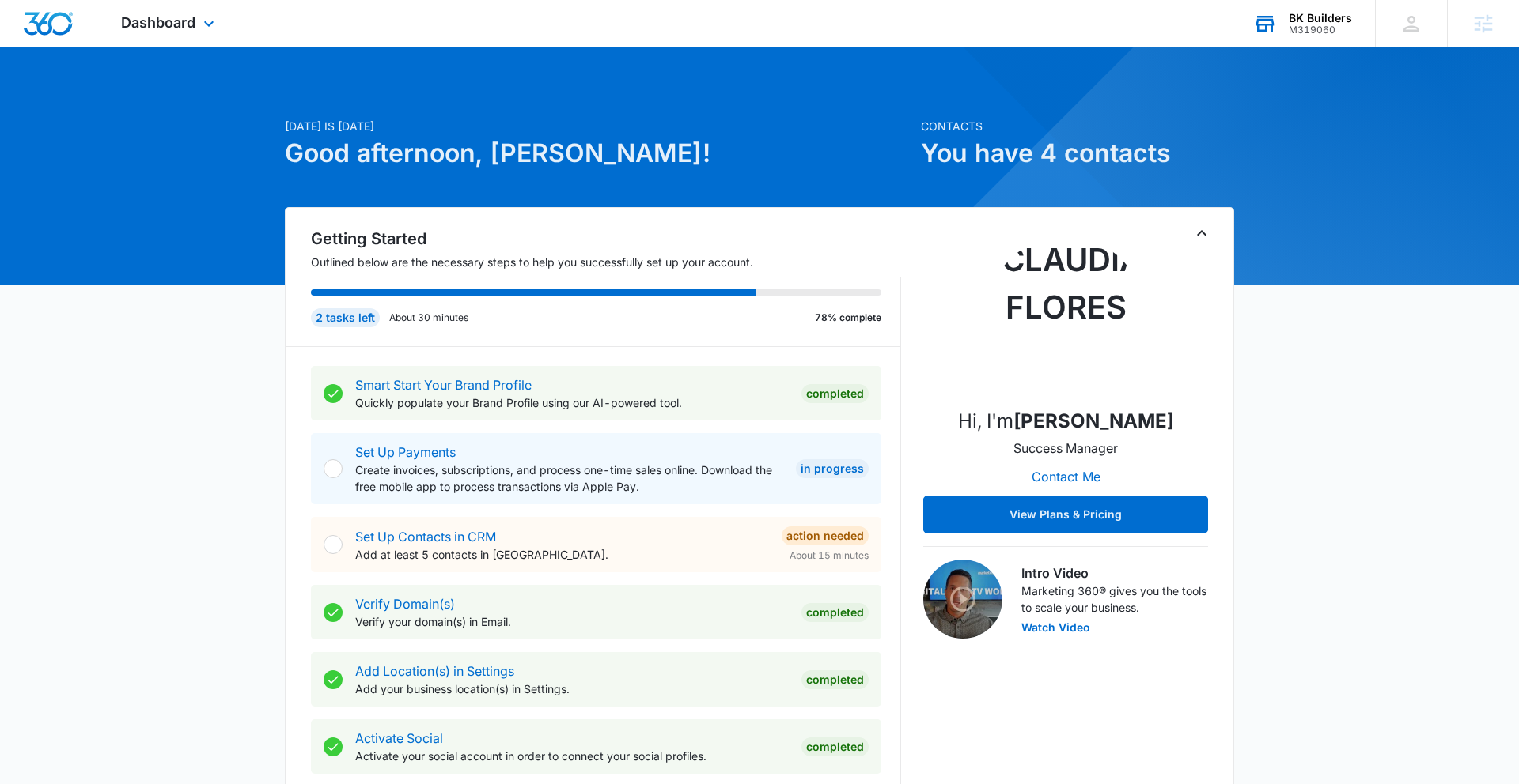
click at [1305, 20] on div "BK Builders" at bounding box center [1320, 18] width 64 height 13
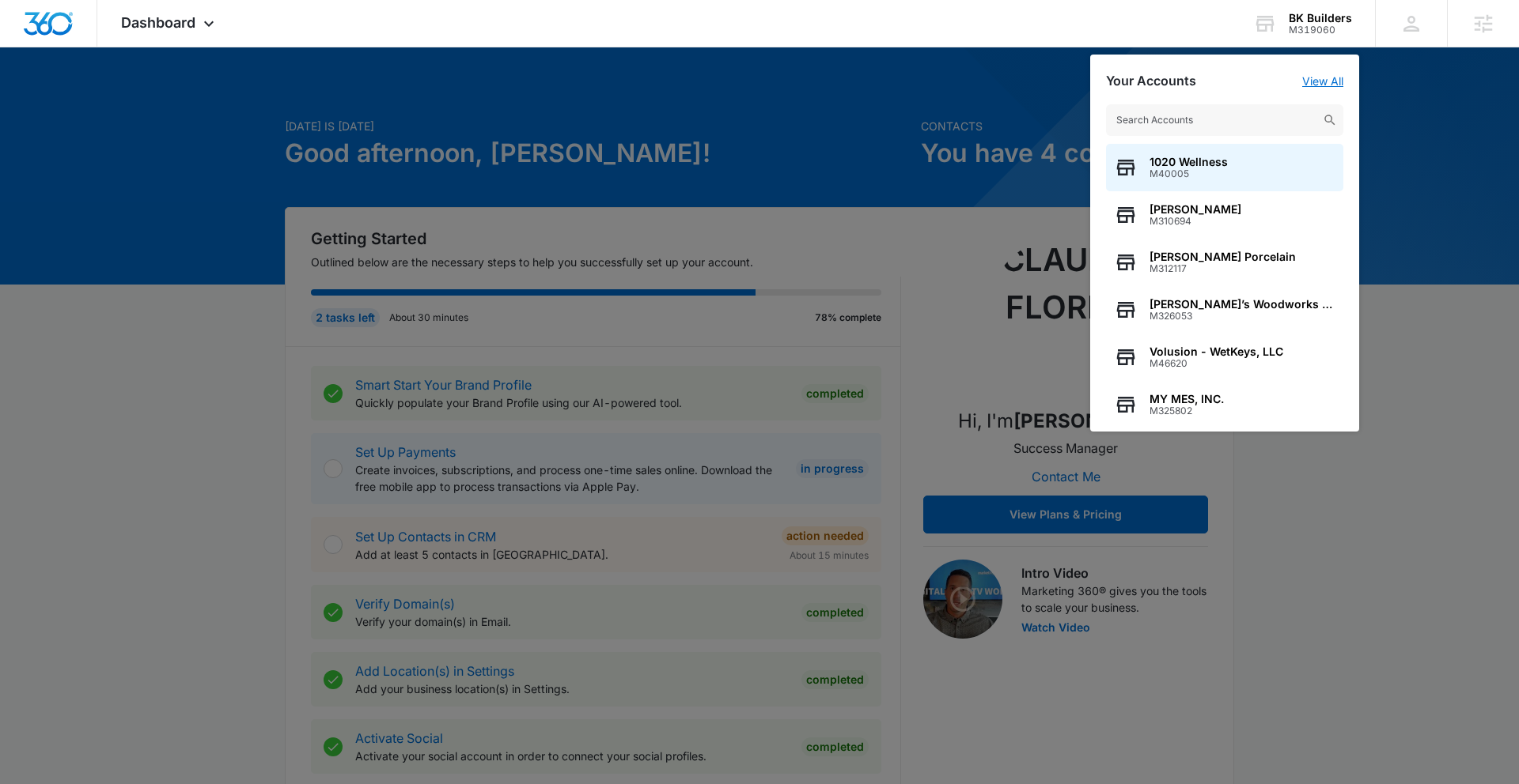
click at [1319, 81] on link "View All" at bounding box center [1322, 81] width 41 height 14
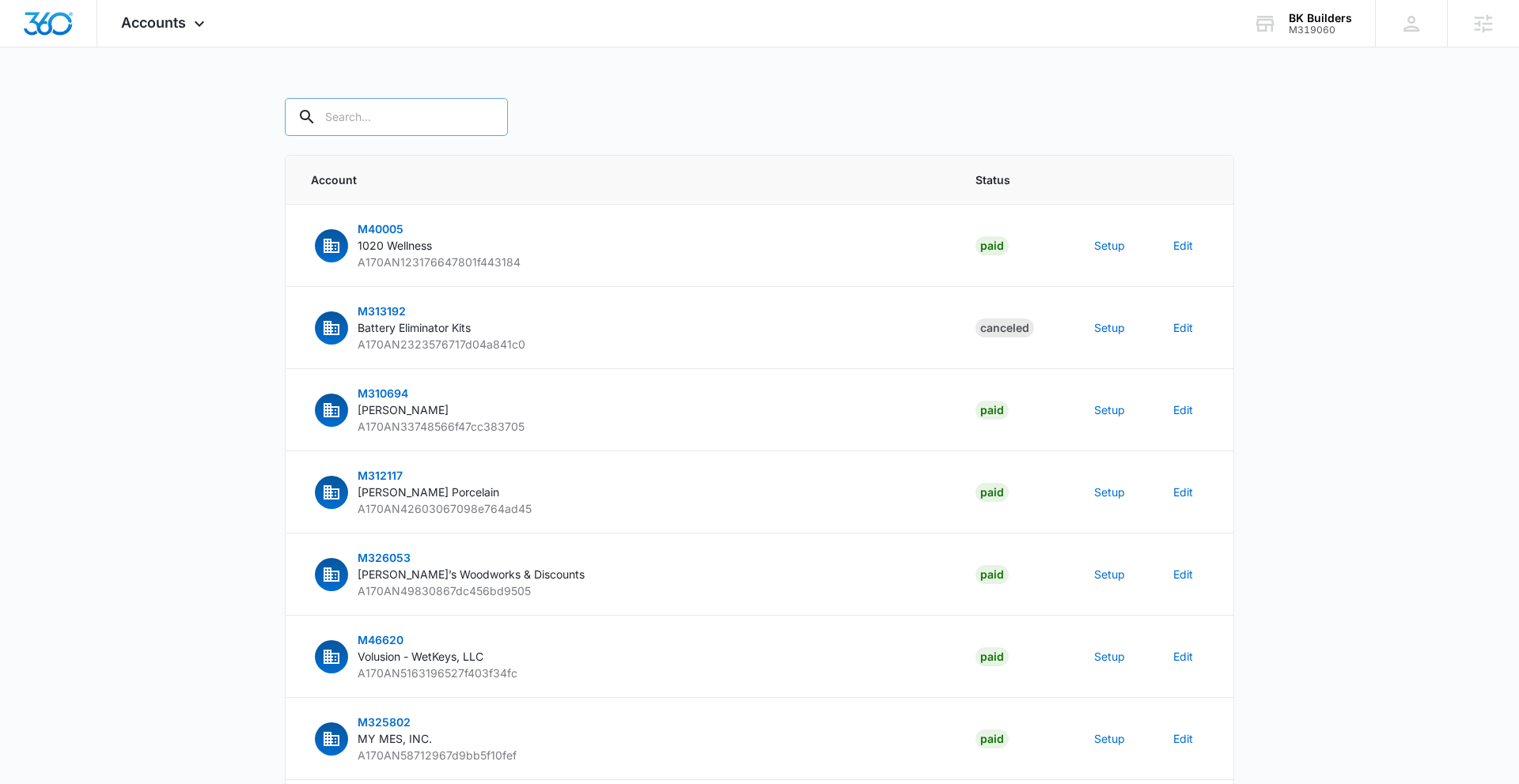
click at [374, 119] on input "text" at bounding box center [396, 117] width 223 height 38
paste input "M319060"
type input "M319060"
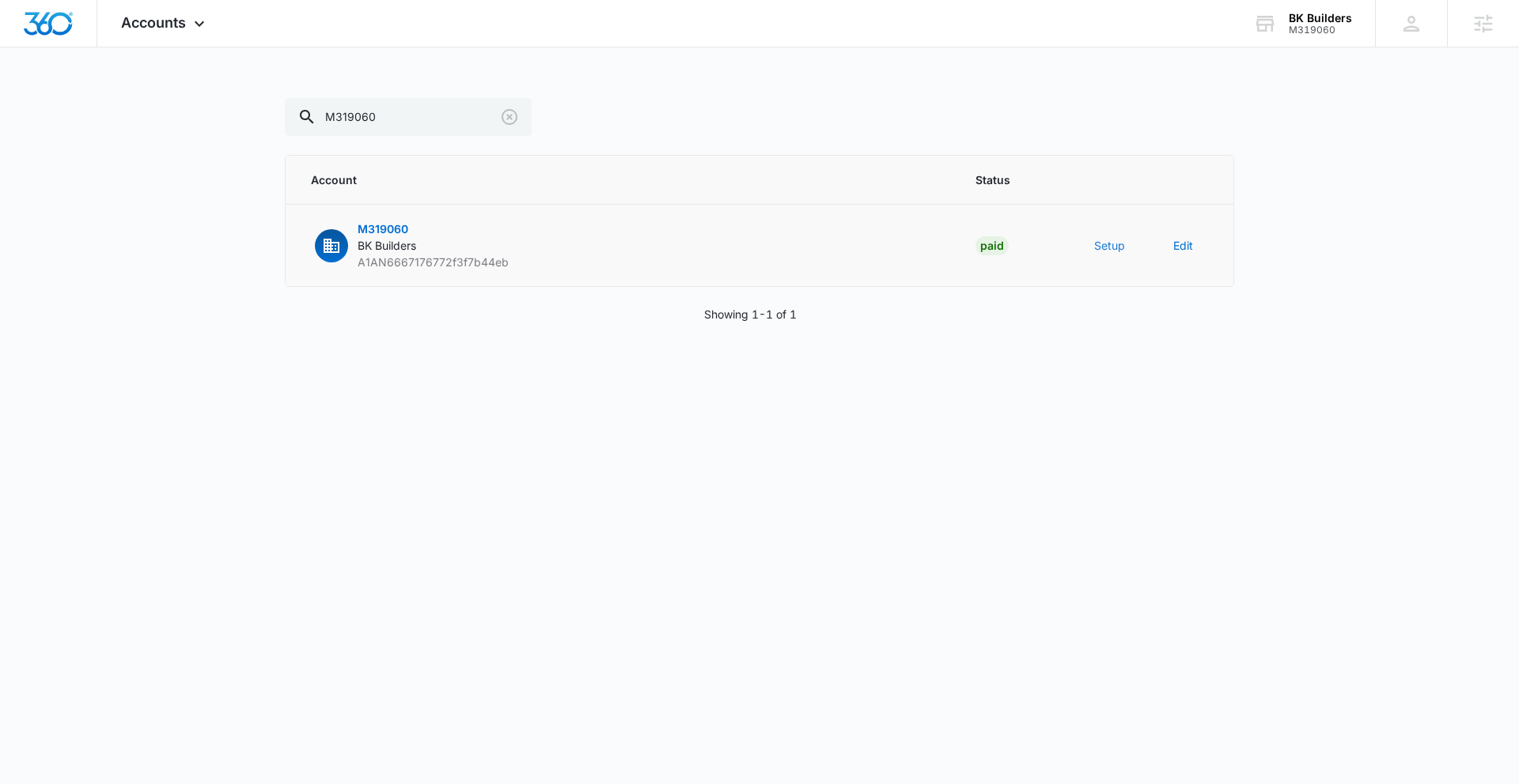
click at [1114, 246] on button "Setup" at bounding box center [1108, 245] width 31 height 17
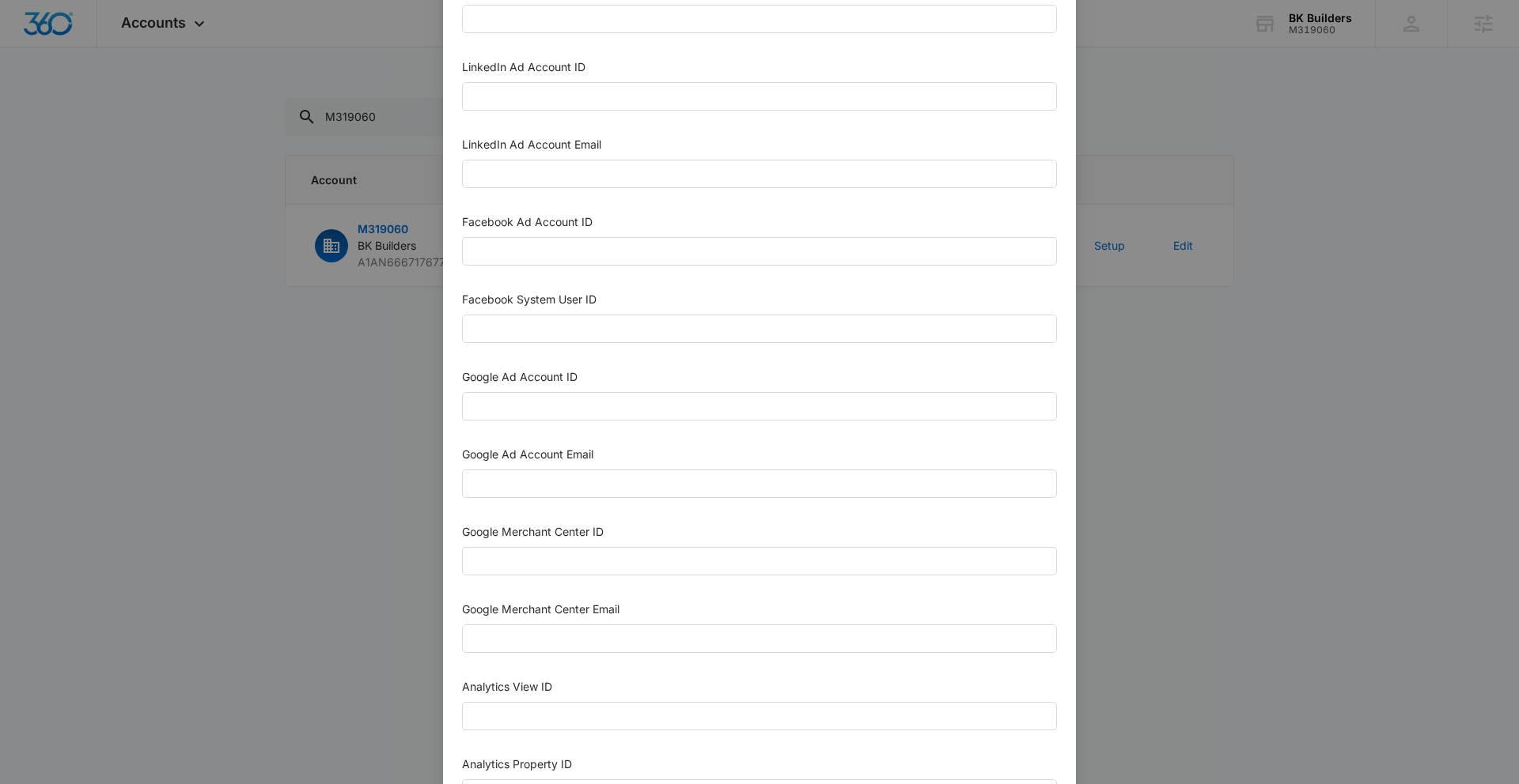
scroll to position [625, 0]
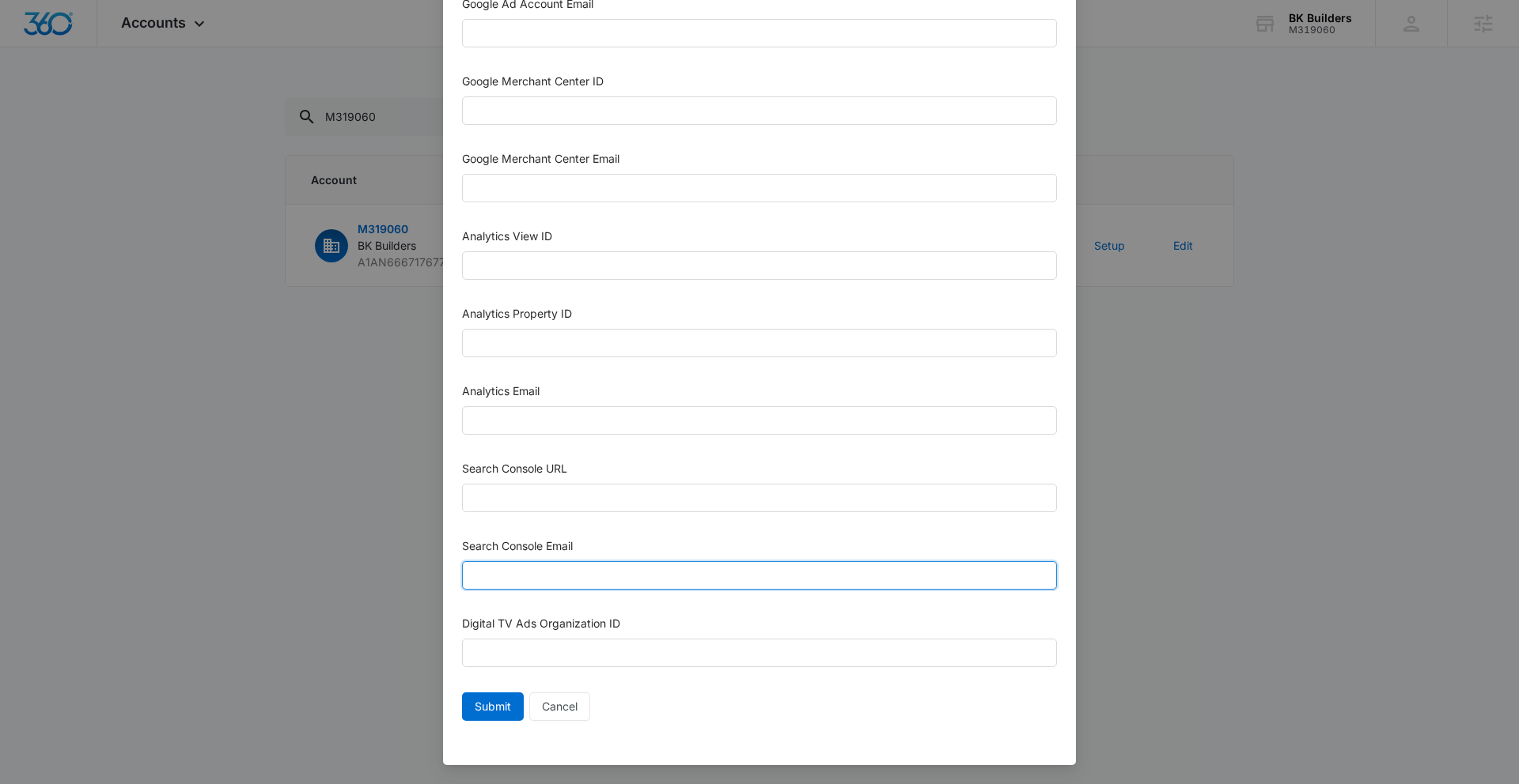
click at [590, 575] on input "Search Console Email" at bounding box center [760, 575] width 594 height 29
paste input "M360+Accounts1022@madwiremedia.com"
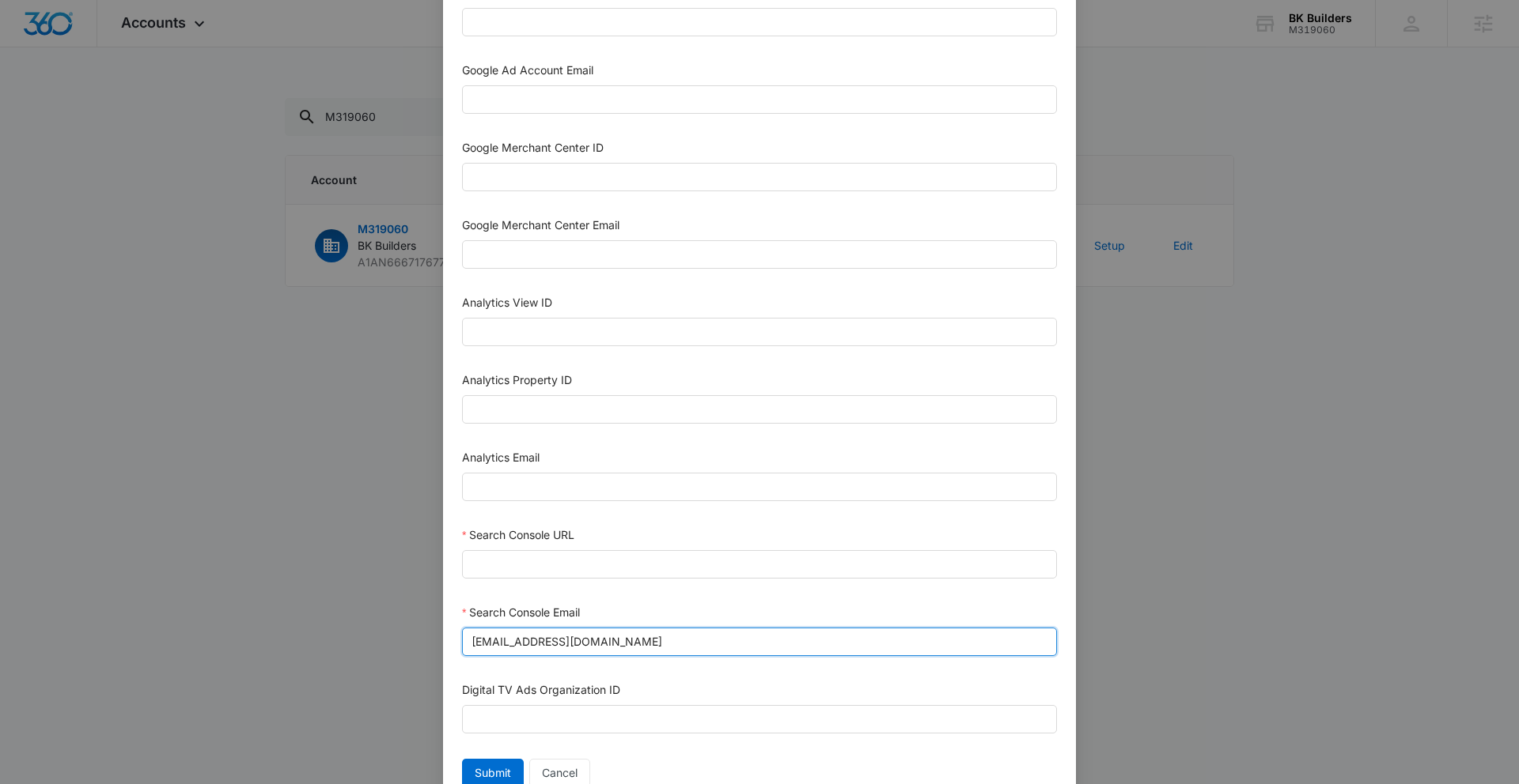
scroll to position [551, 0]
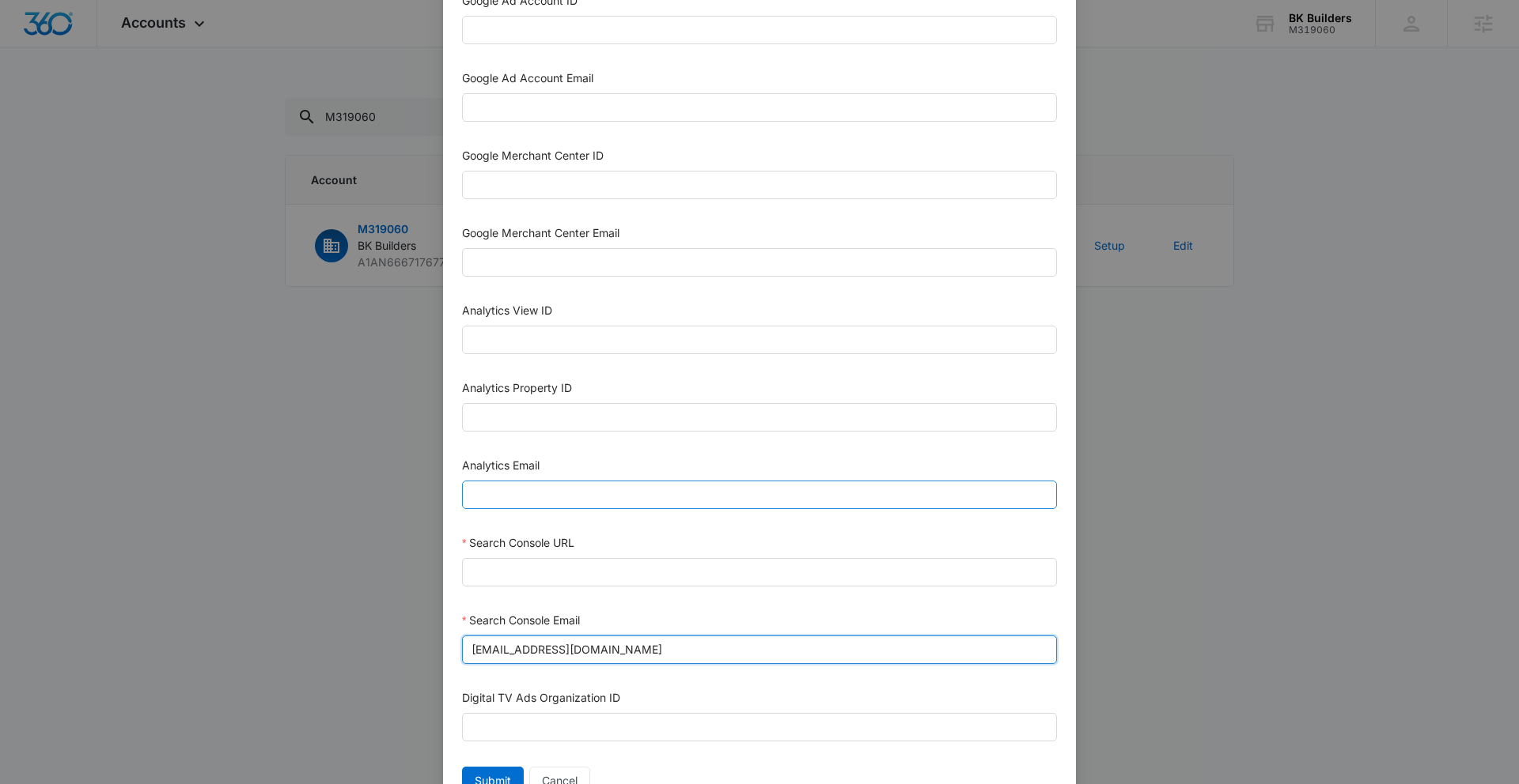
type input "M360+Accounts1022@madwiremedia.com"
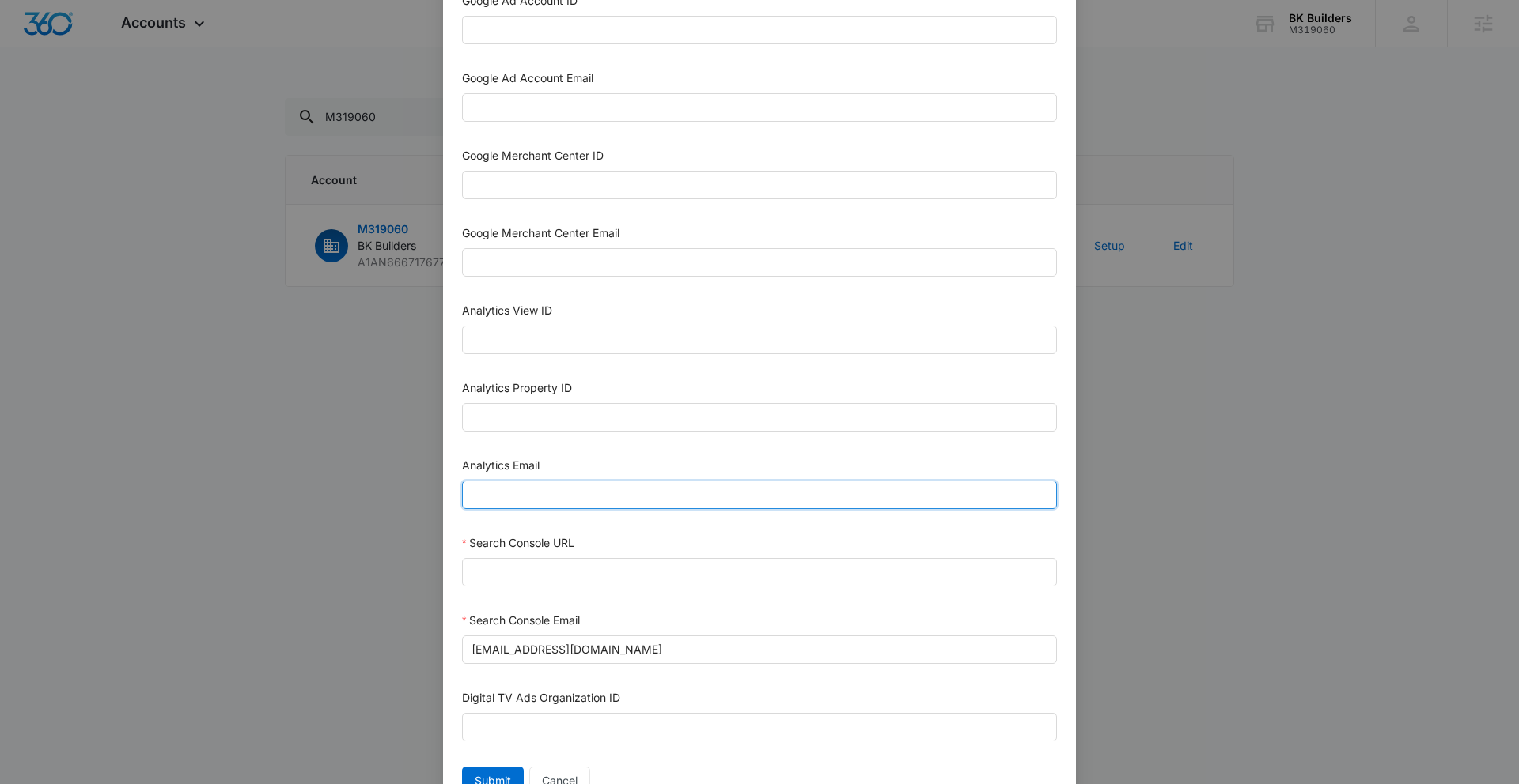
click at [540, 497] on input "Analytics Email" at bounding box center [760, 495] width 594 height 29
paste input "M360+Accounts1022@madwiremedia.com"
type input "M360+Accounts1022@madwiremedia.com"
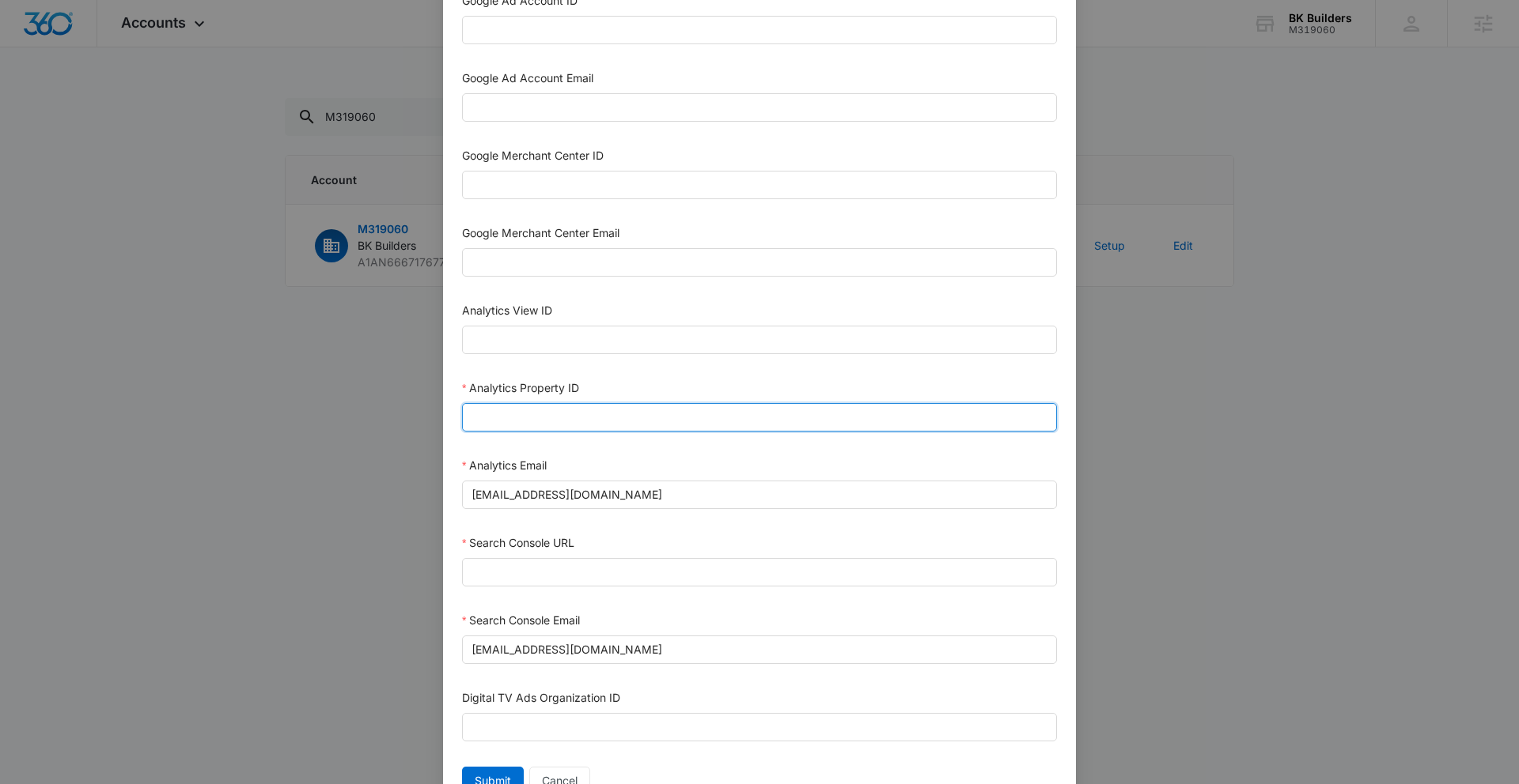
click at [559, 414] on input "Analytics Property ID" at bounding box center [760, 417] width 594 height 29
paste input "503871963"
type input "503871963"
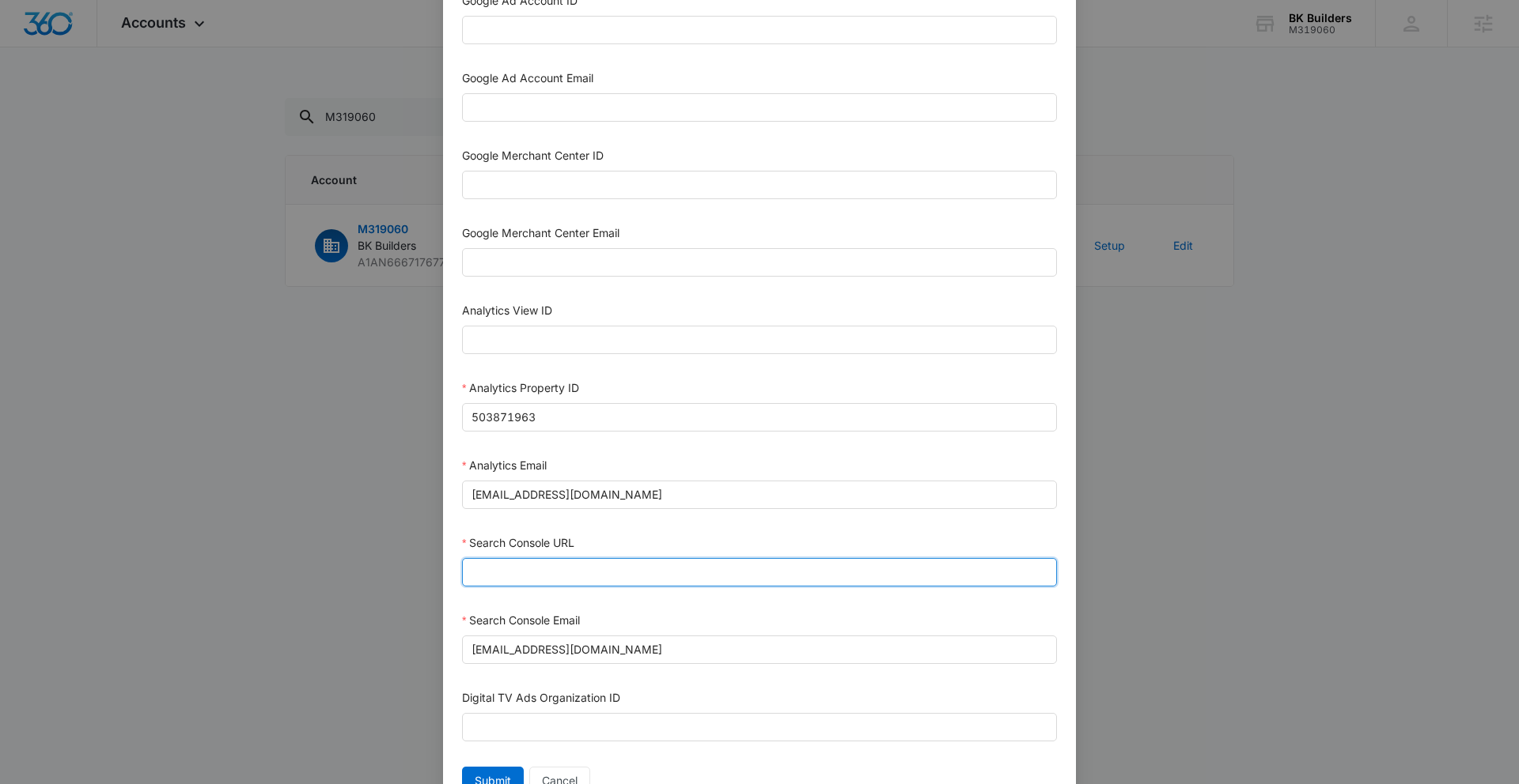
click at [522, 573] on input "Search Console URL" at bounding box center [760, 572] width 594 height 29
paste input "https://bkbuildersnc.com/"
type input "https://bkbuildersnc.com/"
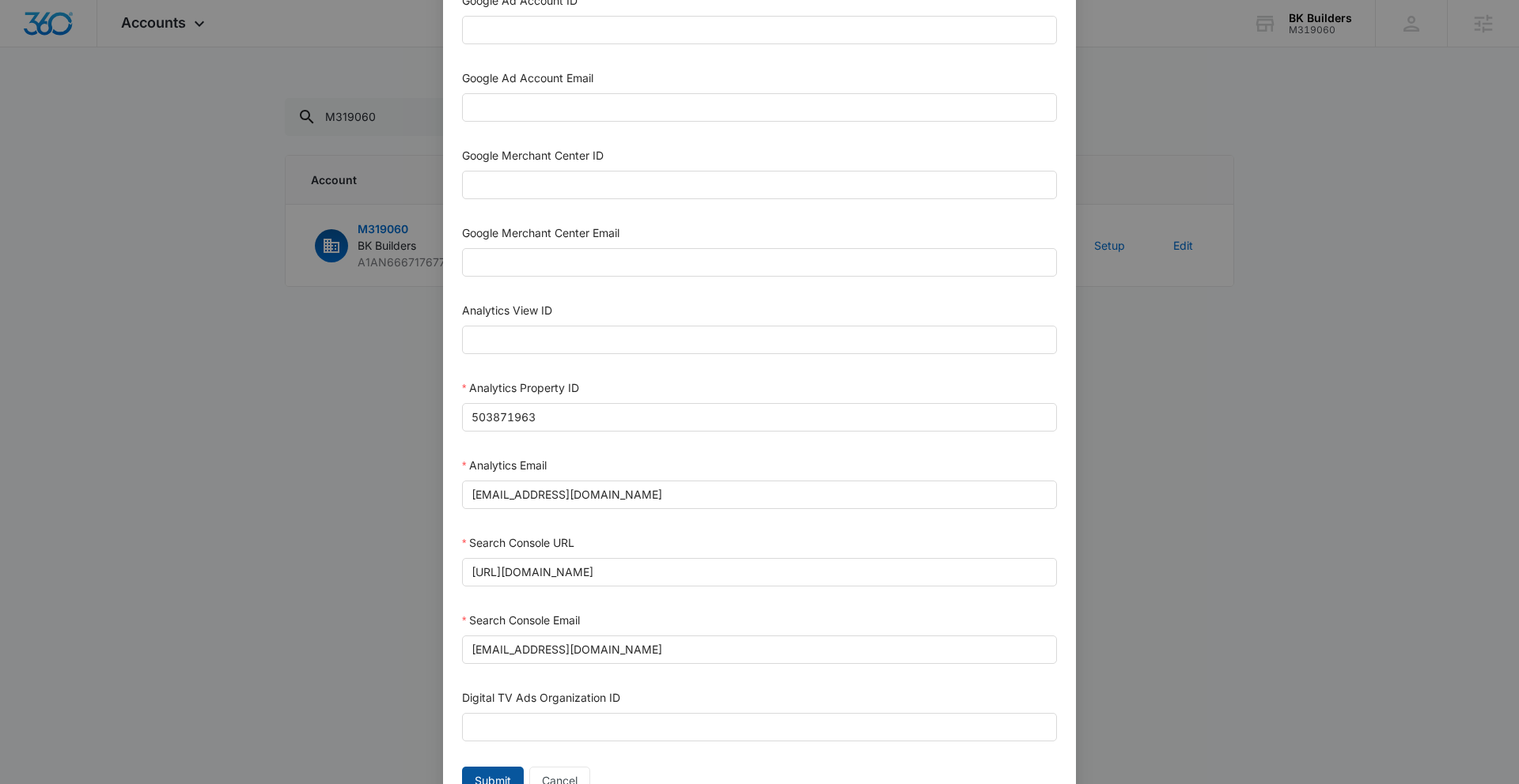
click at [497, 779] on span "Submit" at bounding box center [492, 781] width 37 height 18
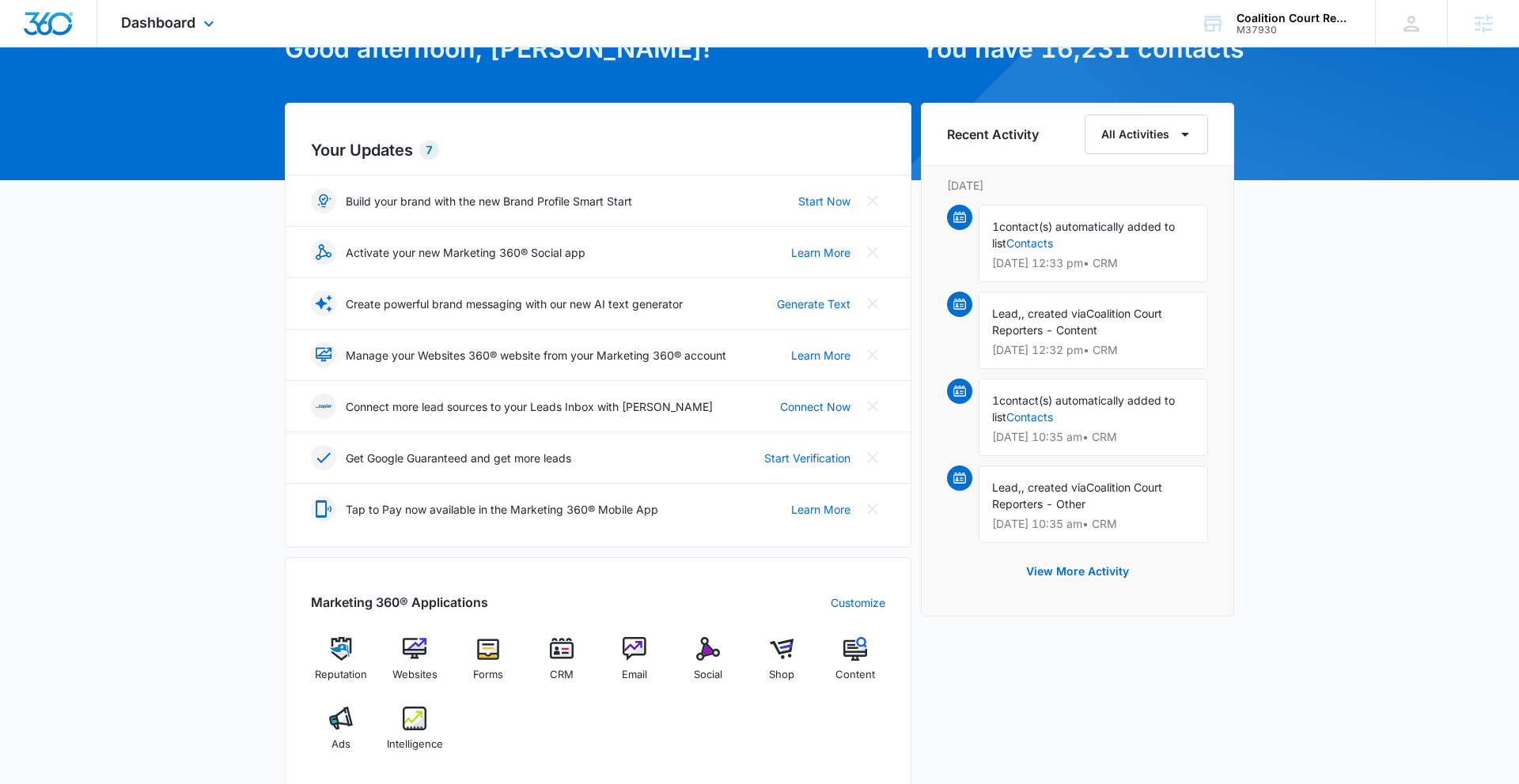
scroll to position [239, 0]
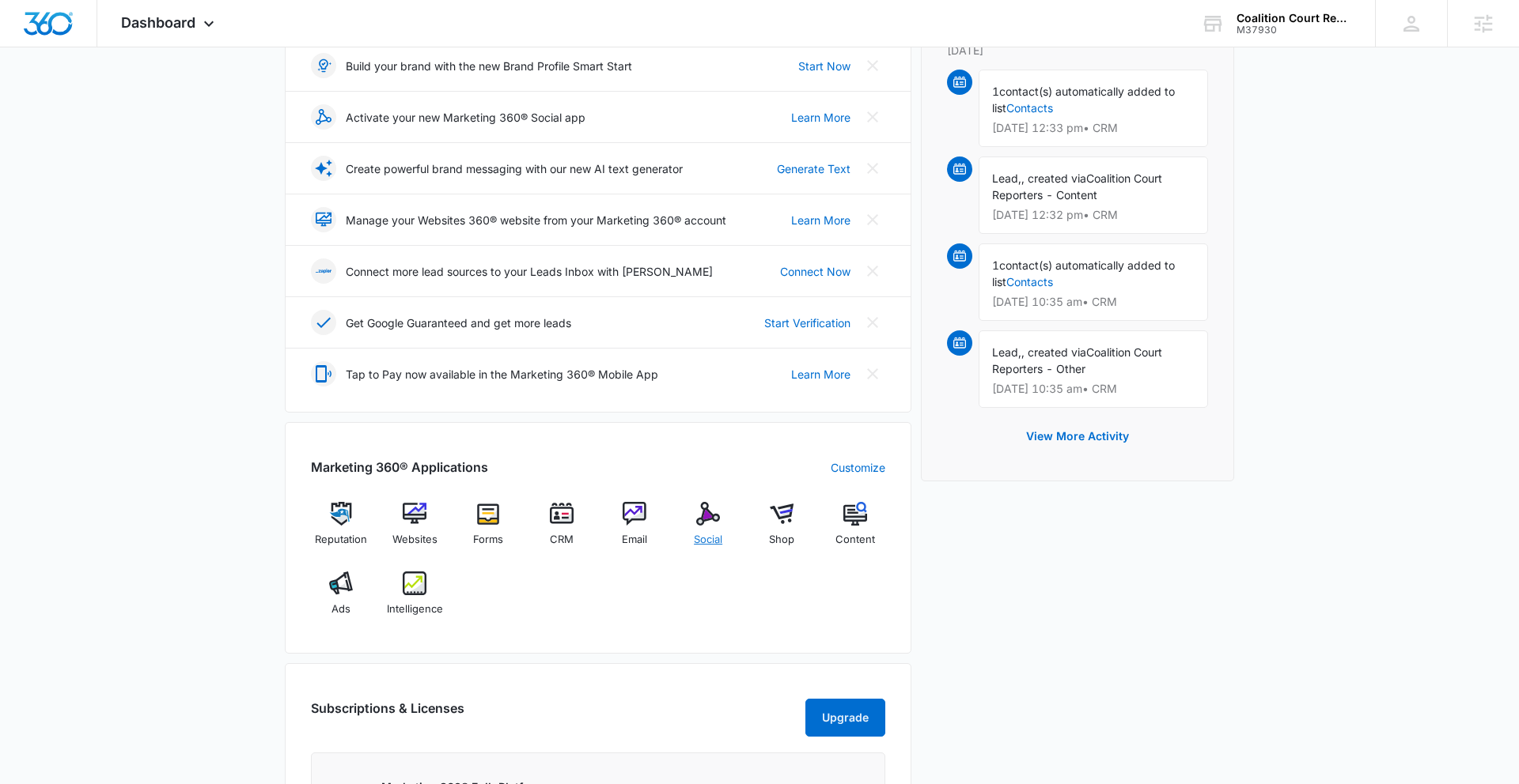
click at [707, 519] on img at bounding box center [708, 514] width 24 height 24
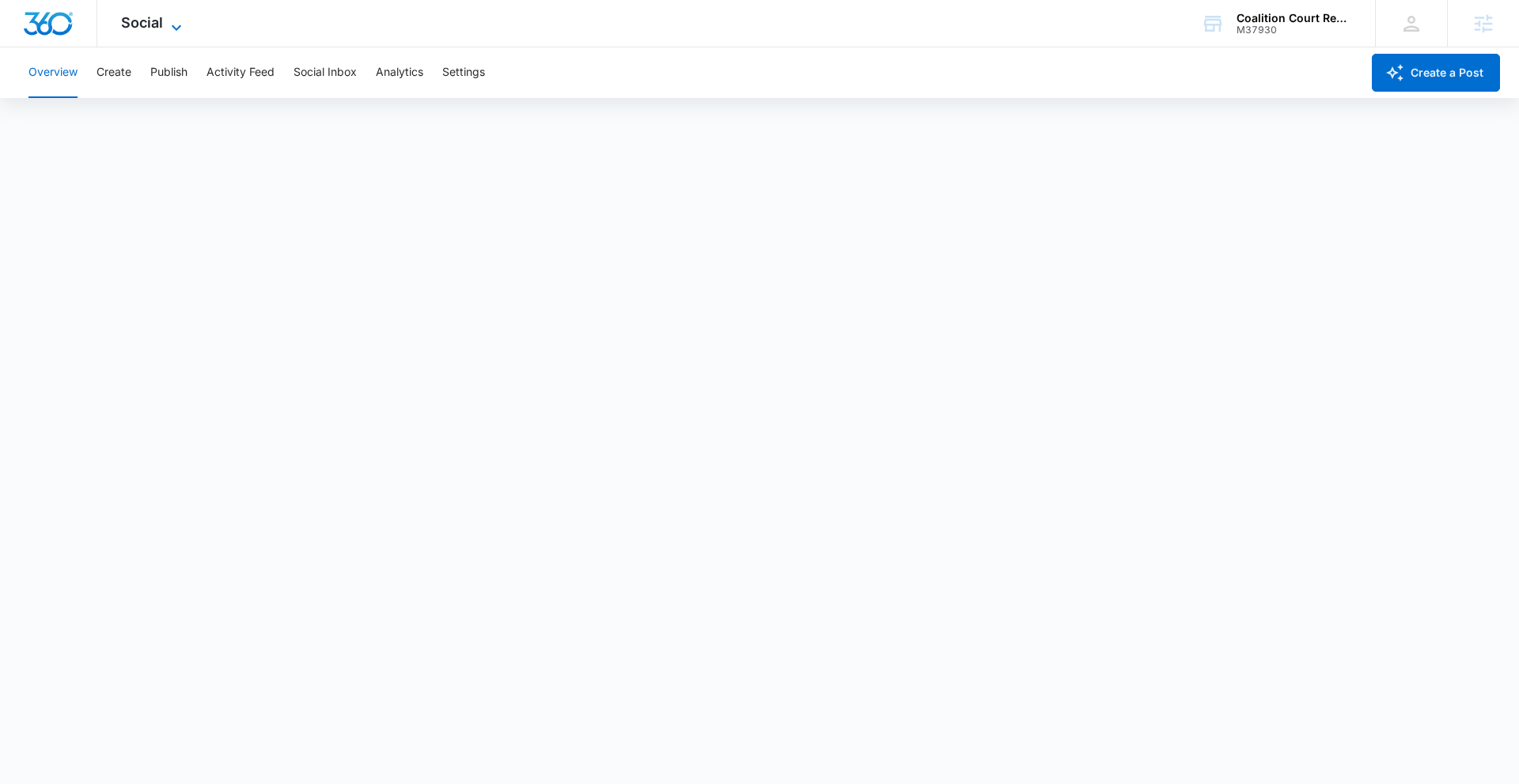
click at [146, 25] on span "Social" at bounding box center [142, 22] width 42 height 17
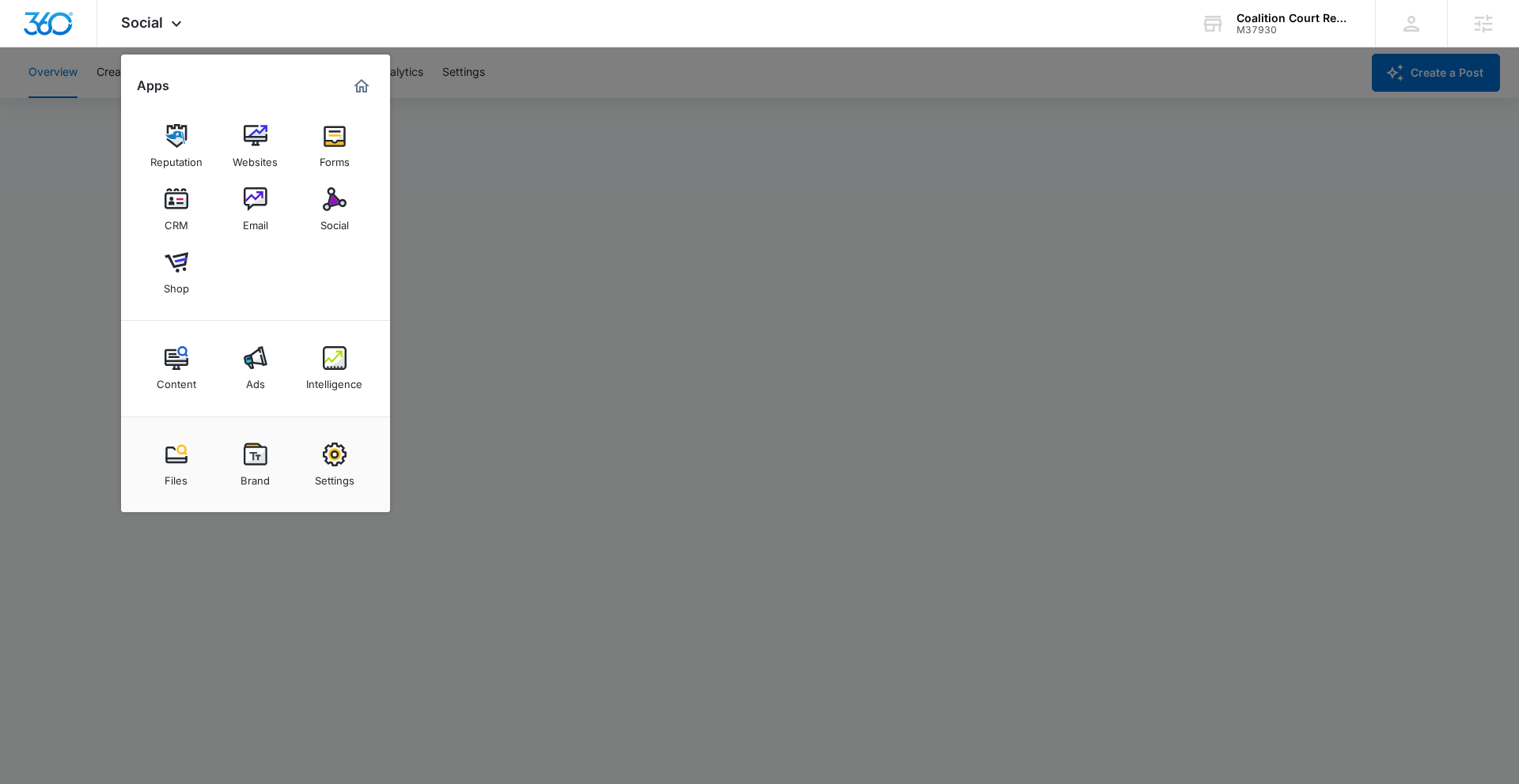
click at [695, 138] on div at bounding box center [760, 392] width 1519 height 784
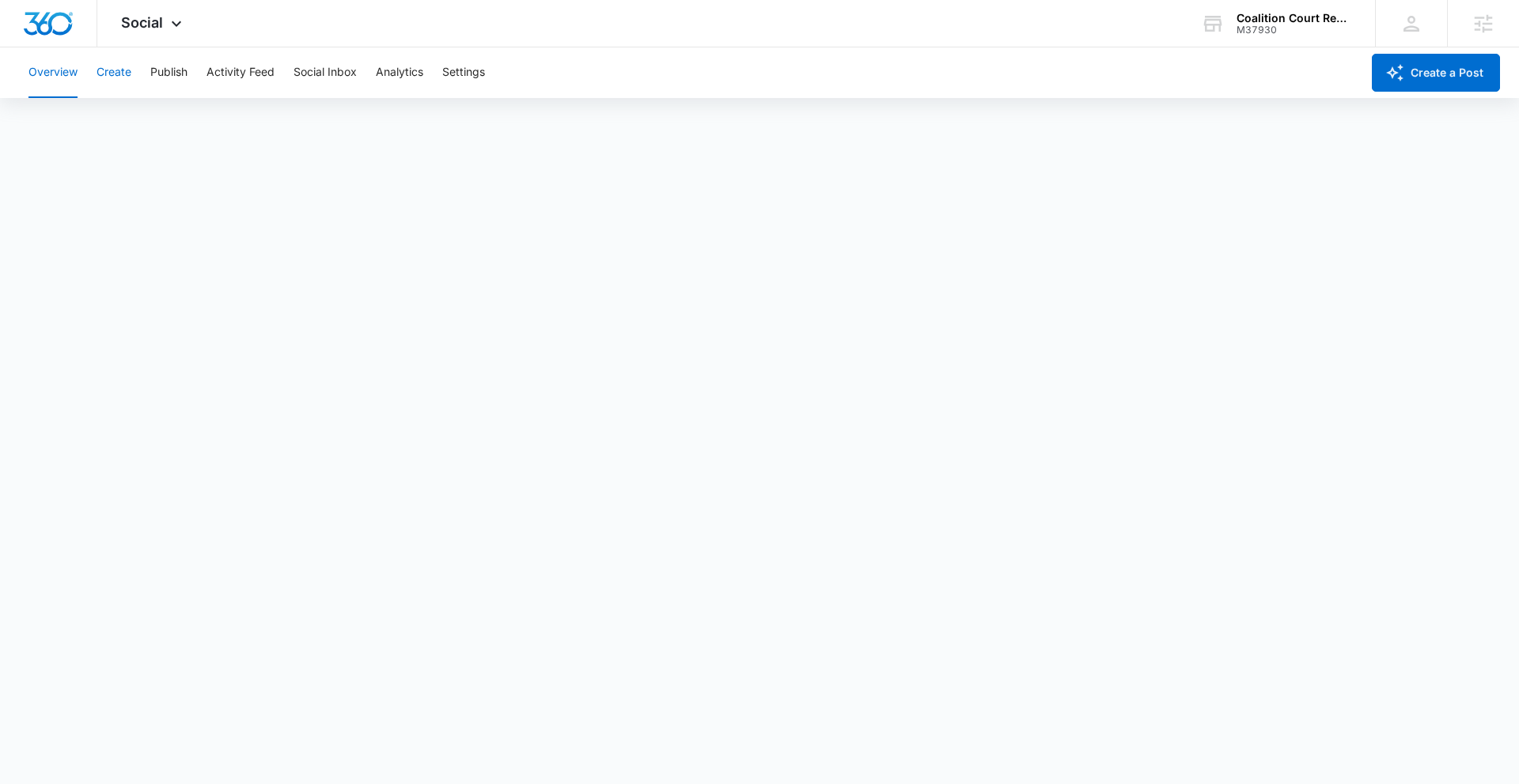
click at [110, 69] on button "Create" at bounding box center [113, 73] width 35 height 51
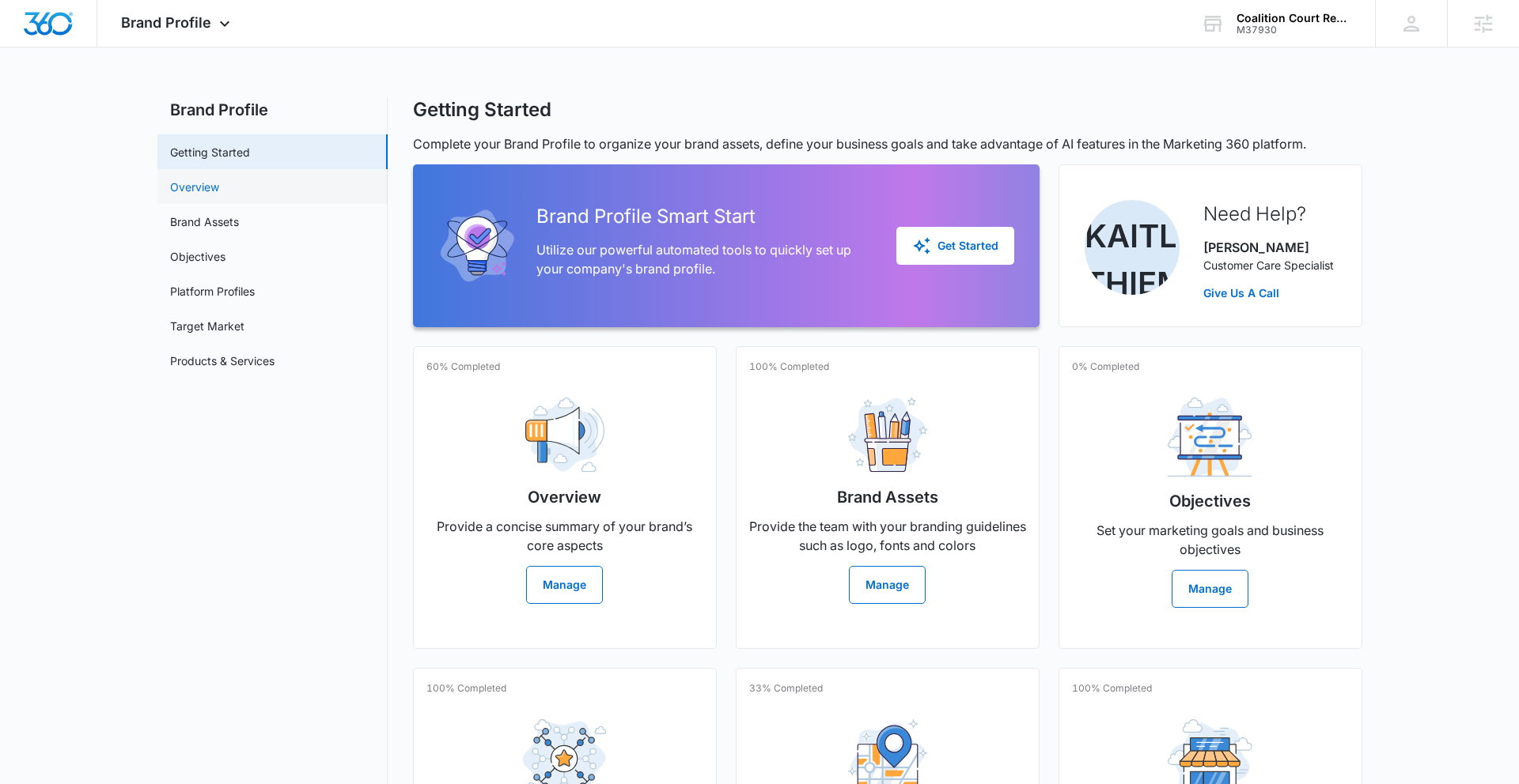
click at [211, 187] on link "Overview" at bounding box center [194, 187] width 49 height 17
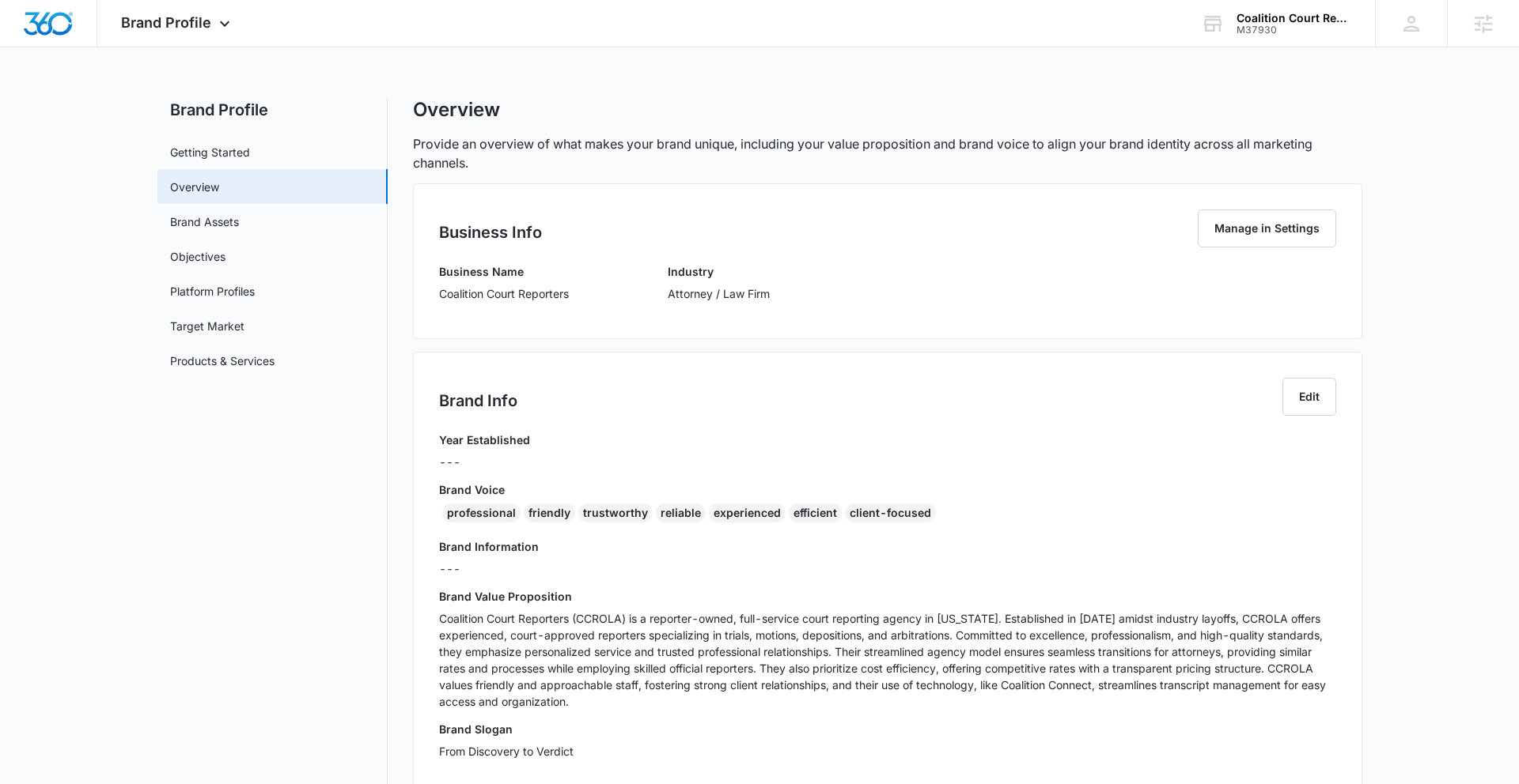
drag, startPoint x: 445, startPoint y: 301, endPoint x: 438, endPoint y: 296, distance: 8.6
click at [444, 301] on div "Business Name Coalition Court Reporters" at bounding box center [504, 288] width 129 height 50
click at [437, 293] on div "Business Info Manage in Settings Business Name Coalition Court Reporters Indust…" at bounding box center [887, 261] width 949 height 156
drag, startPoint x: 441, startPoint y: 293, endPoint x: 565, endPoint y: 296, distance: 124.0
click at [571, 295] on div "Business Name Coalition Court Reporters Industry Attorney / Law Firm" at bounding box center [888, 288] width 897 height 50
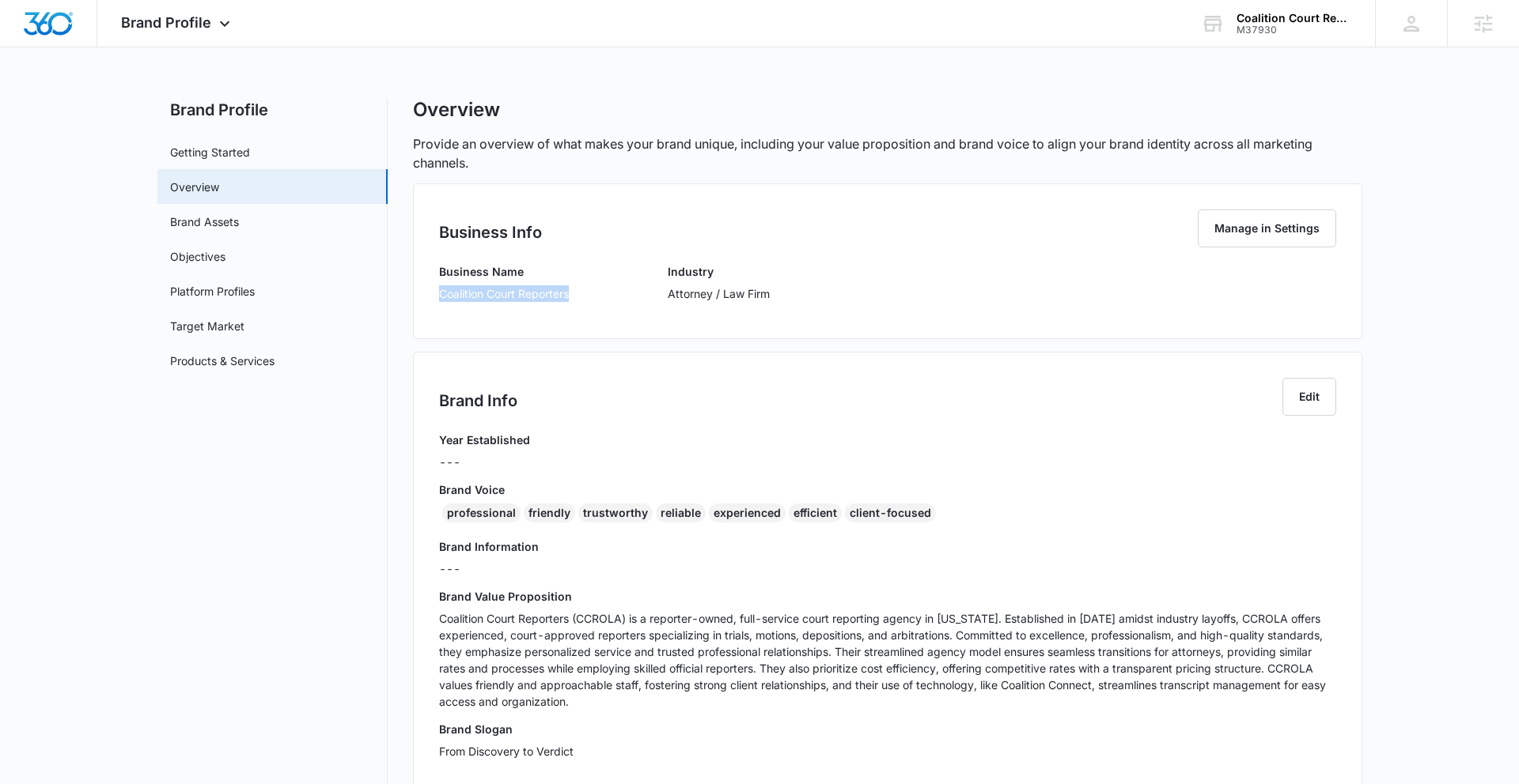
copy p "Coalition Court Reporters"
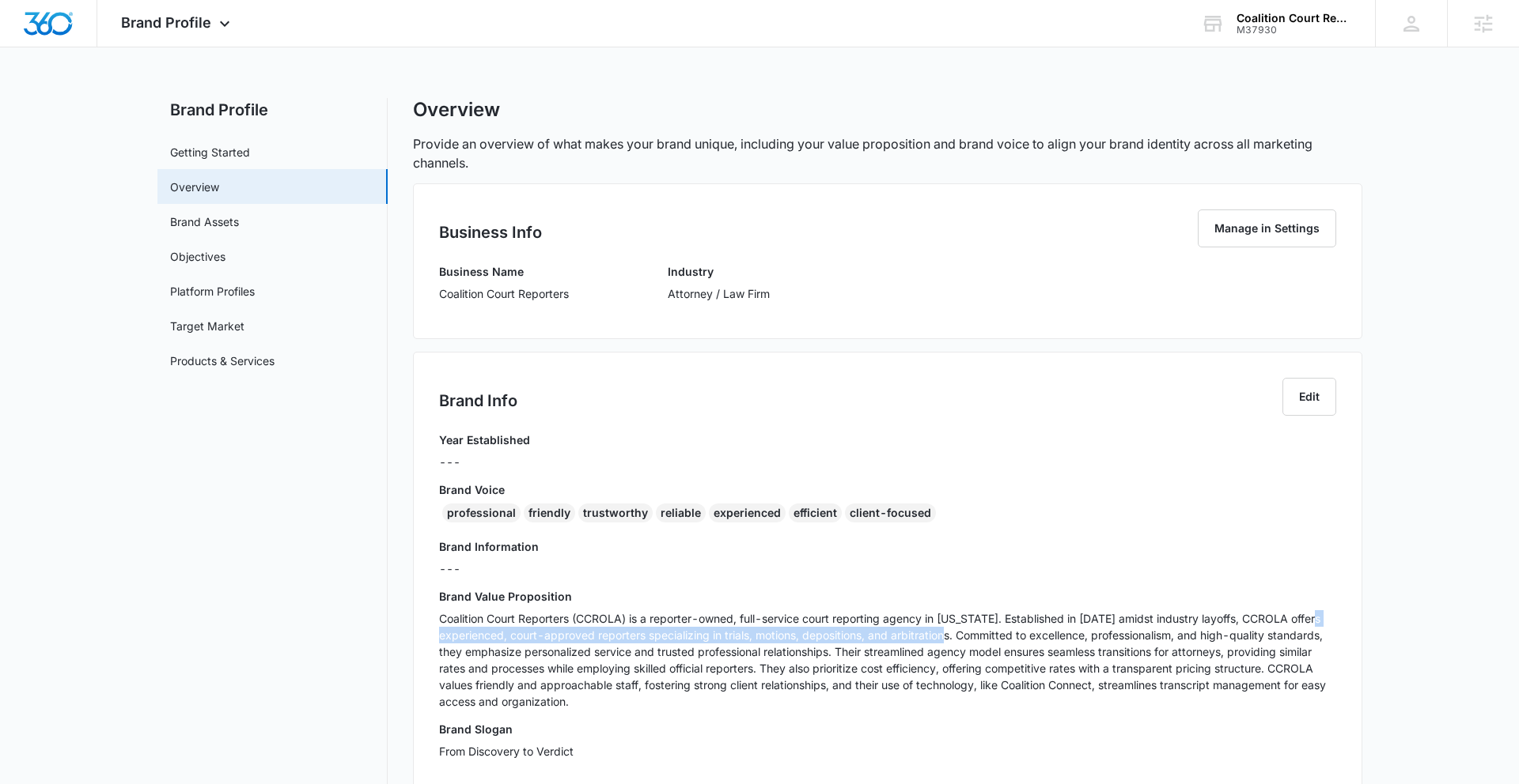
drag, startPoint x: 441, startPoint y: 636, endPoint x: 954, endPoint y: 634, distance: 513.0
click at [954, 634] on p "Coalition Court Reporters (CCROLA) is a reporter-owned, full-service court repo…" at bounding box center [888, 660] width 897 height 99
drag, startPoint x: 742, startPoint y: 618, endPoint x: 934, endPoint y: 617, distance: 192.0
click at [928, 617] on p "Coalition Court Reporters (CCROLA) is a reporter-owned, full-service court repo…" at bounding box center [888, 660] width 897 height 99
copy p "full-service court reporting agency"
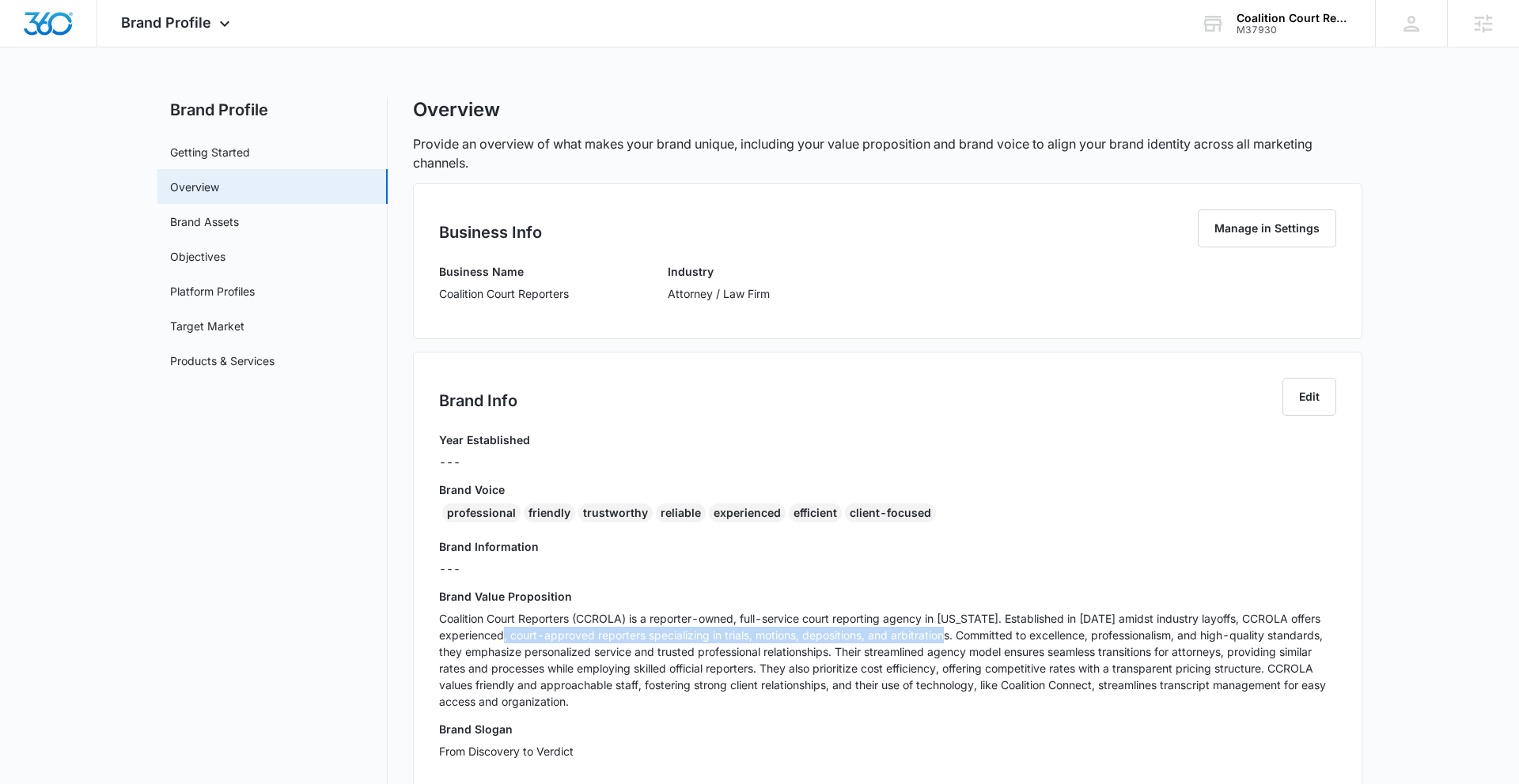
drag, startPoint x: 517, startPoint y: 636, endPoint x: 955, endPoint y: 639, distance: 438.0
click at [954, 640] on p "Coalition Court Reporters (CCROLA) is a reporter-owned, full-service court repo…" at bounding box center [888, 660] width 897 height 99
copy p "court-approved reporters specializing in trials, motions, depositions, and arbi…"
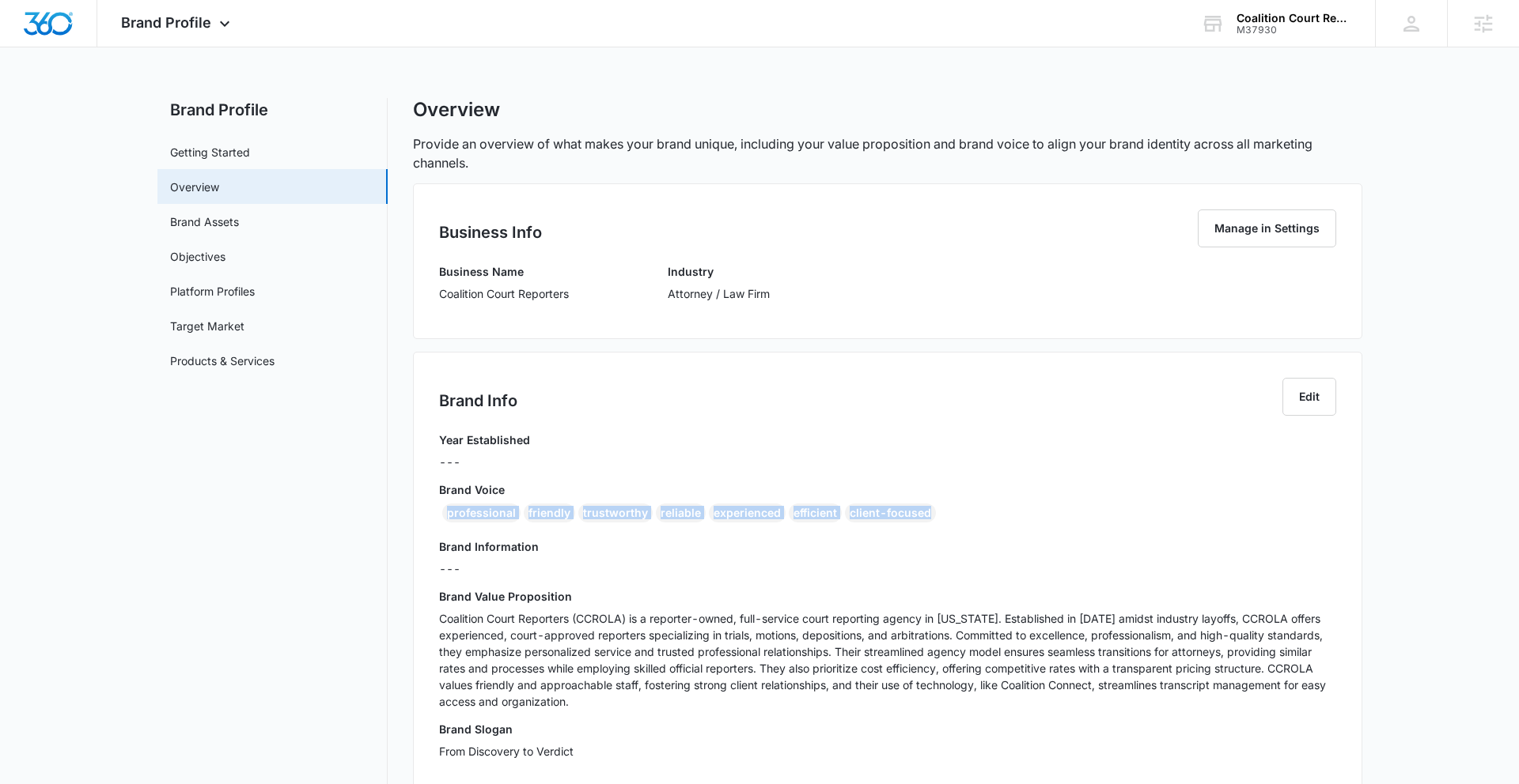
drag, startPoint x: 536, startPoint y: 512, endPoint x: 955, endPoint y: 510, distance: 419.0
click at [962, 511] on div "Brand Info Edit Year Established --- Brand Voice professional friendly trustwor…" at bounding box center [887, 574] width 949 height 445
copy div "professional friendly trustworthy reliable experienced efficient client-focused"
